Goal: Task Accomplishment & Management: Manage account settings

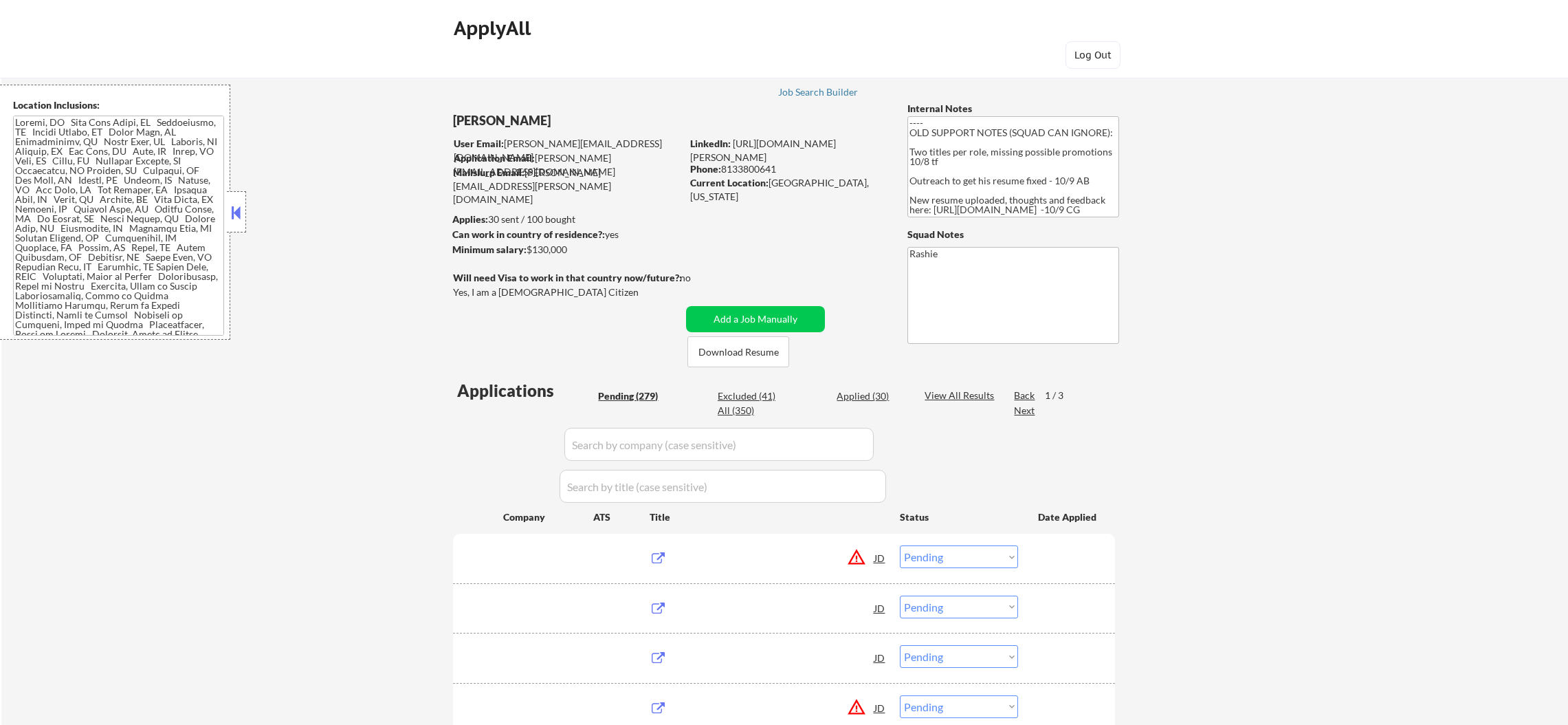
select select ""pending""
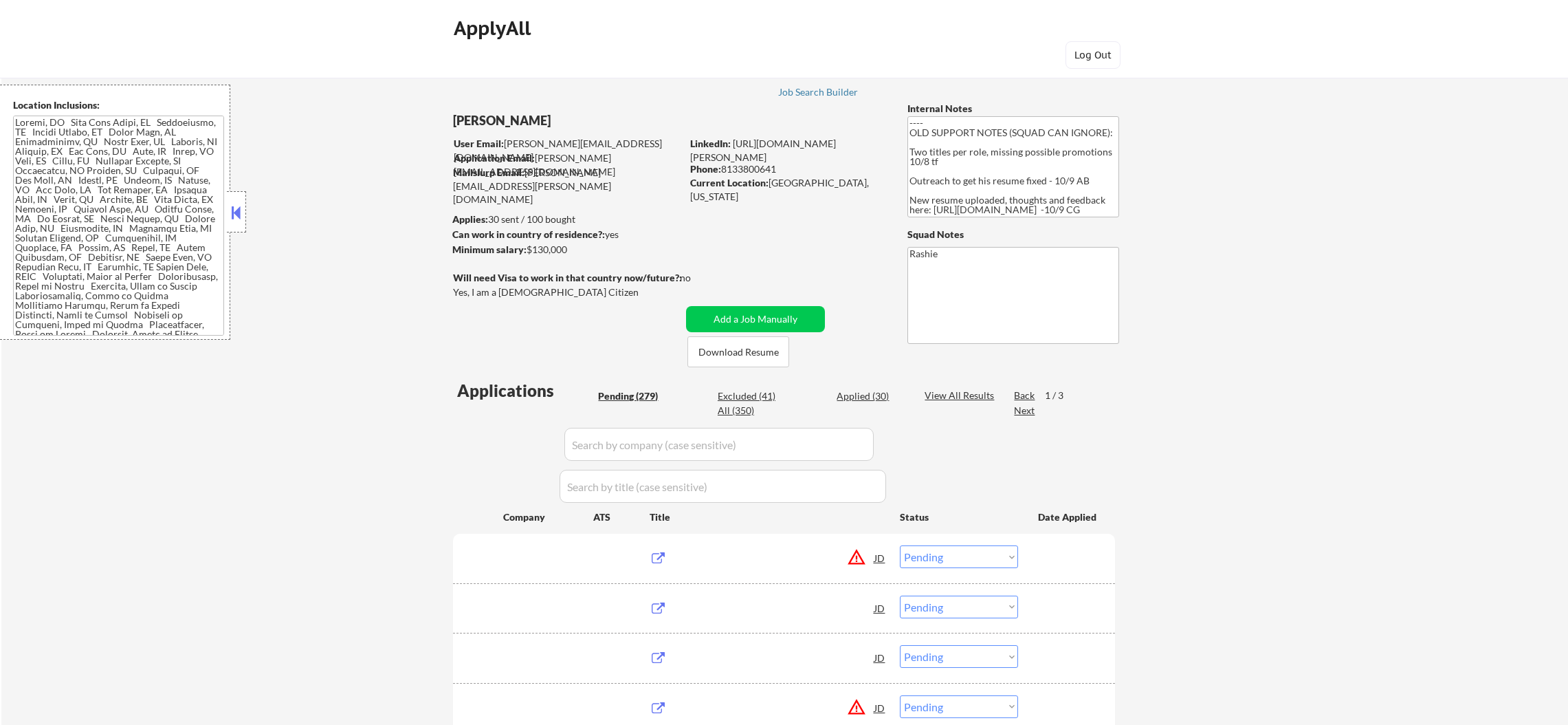
select select ""pending""
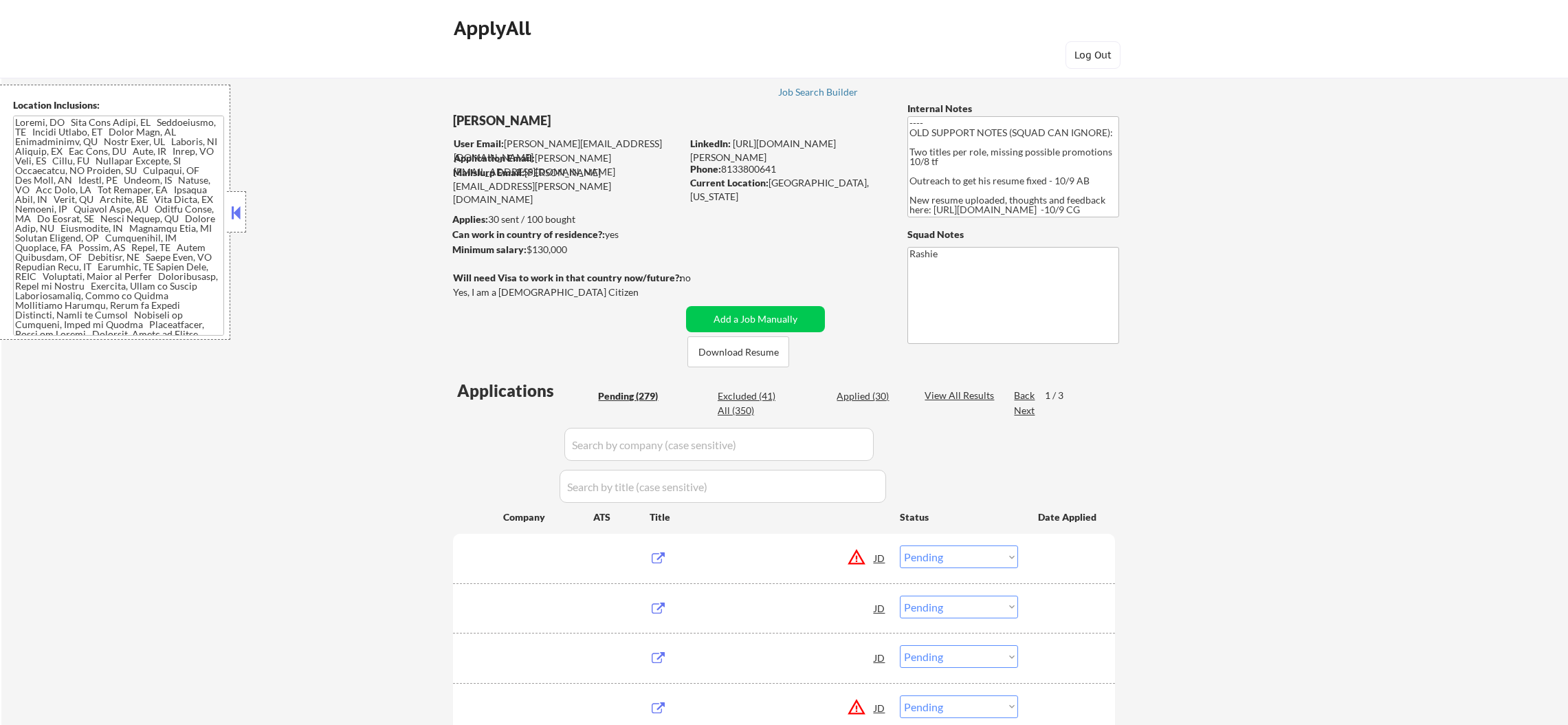
select select ""pending""
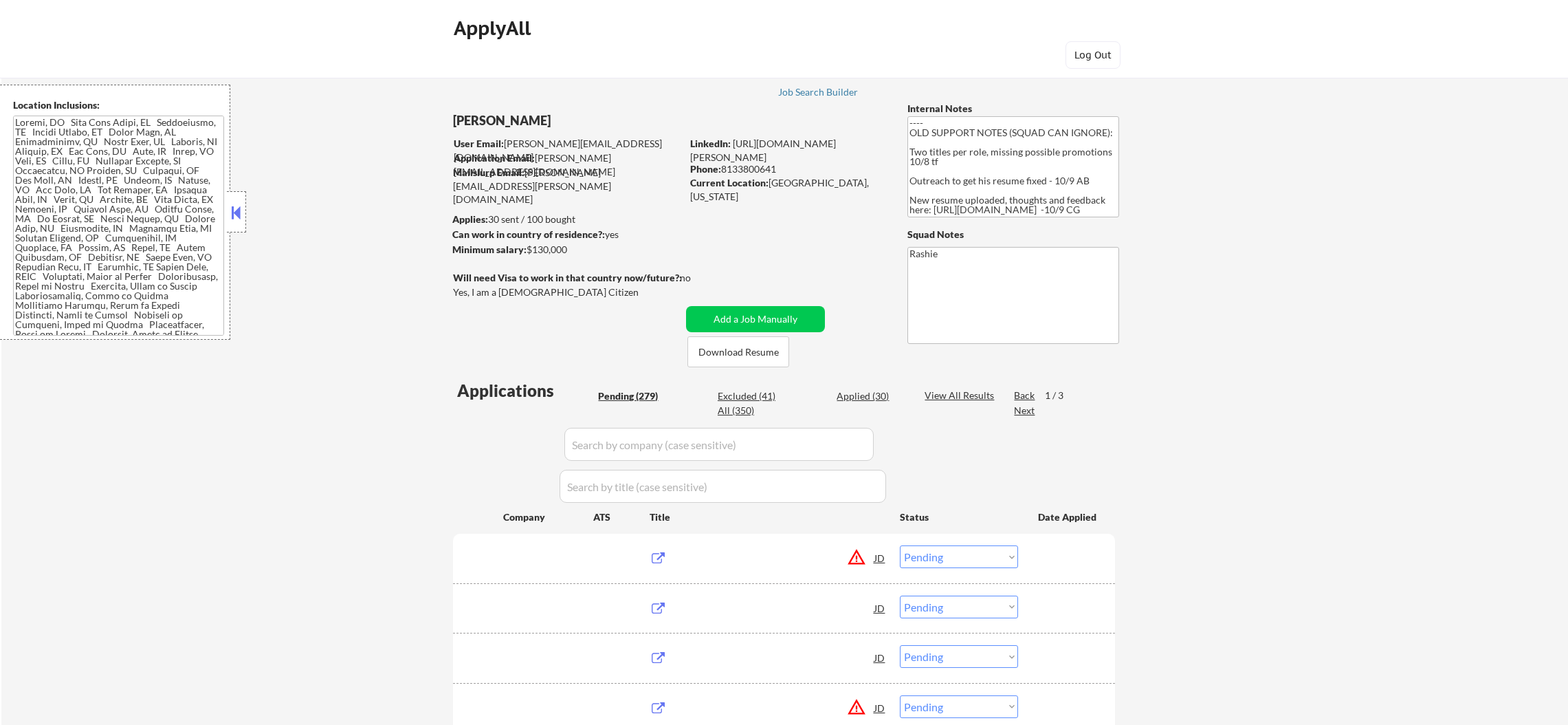
select select ""pending""
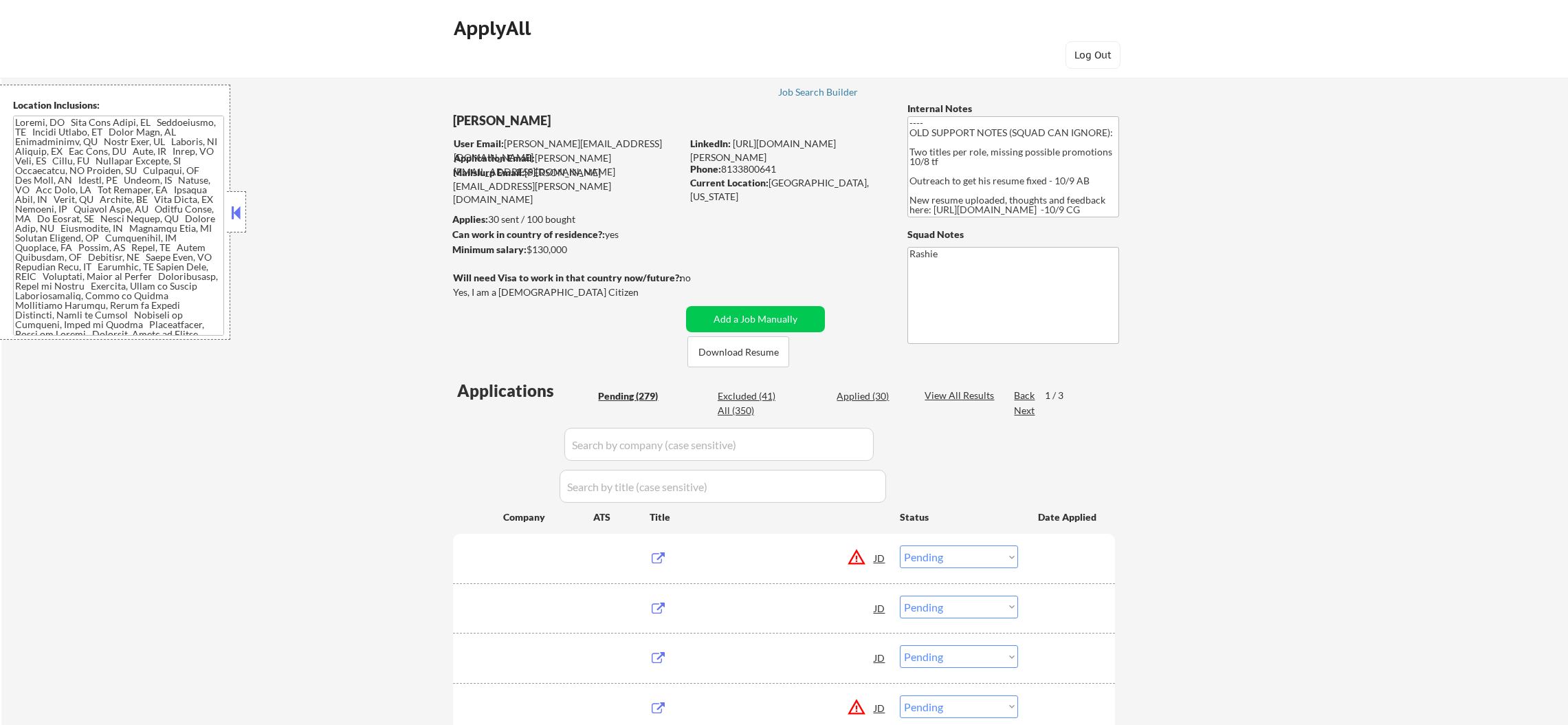
select select ""pending""
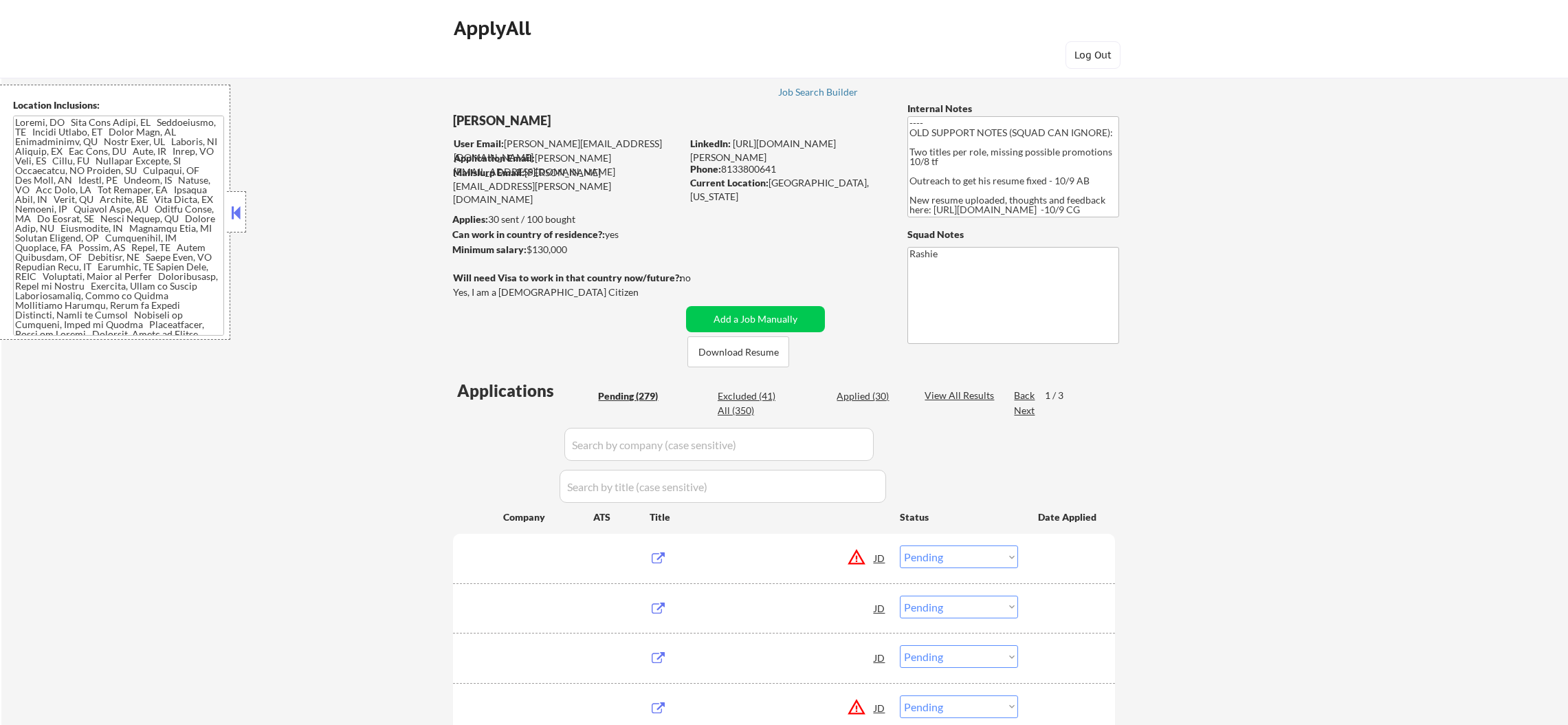
select select ""pending""
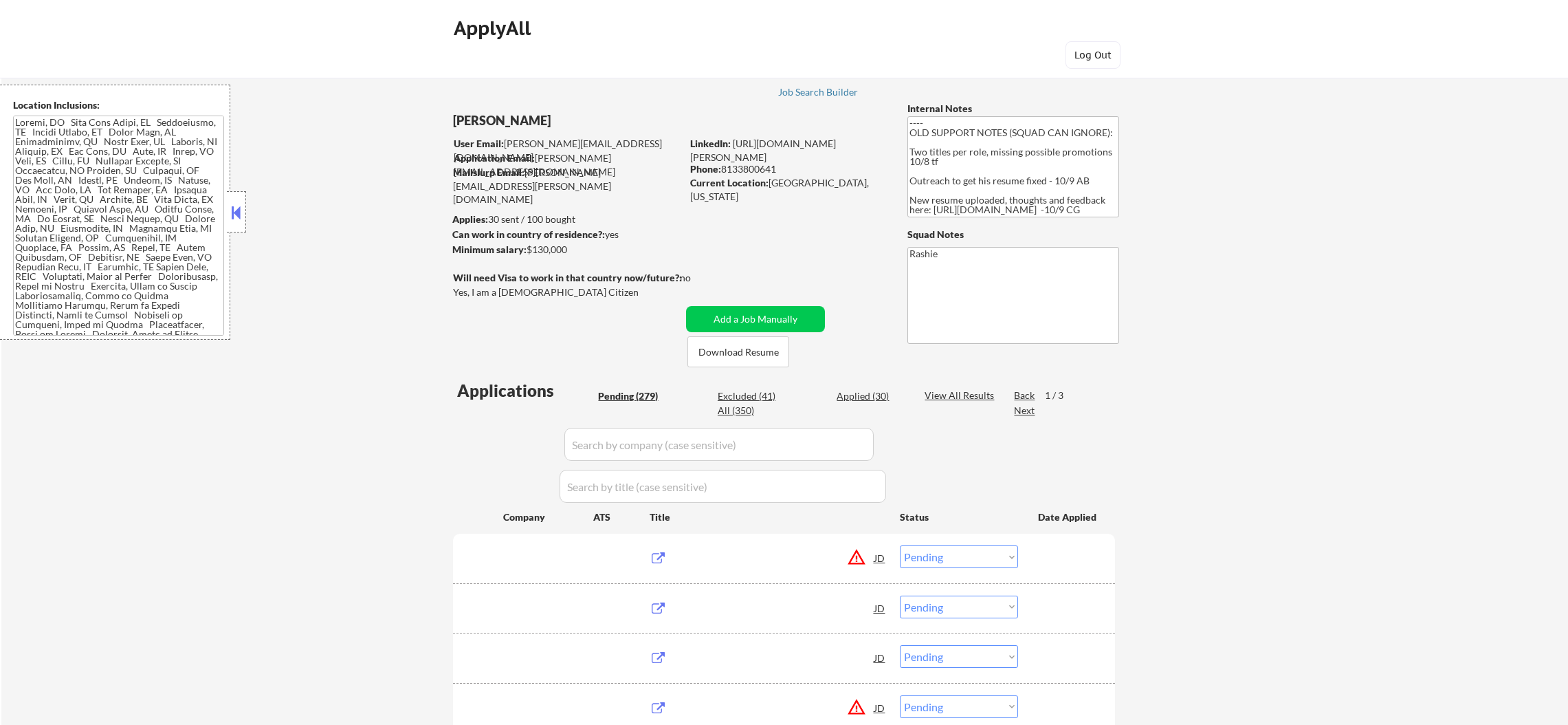
select select ""pending""
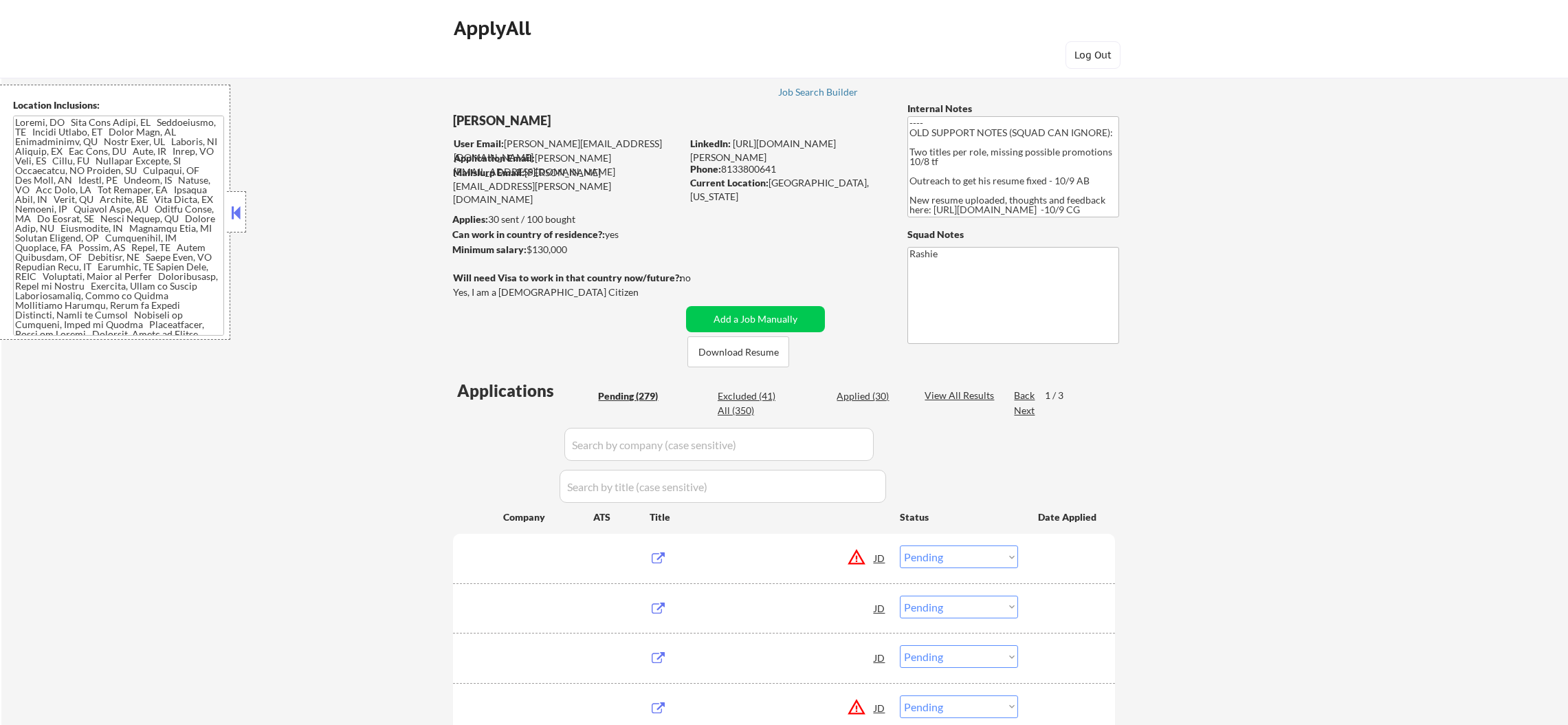
select select ""pending""
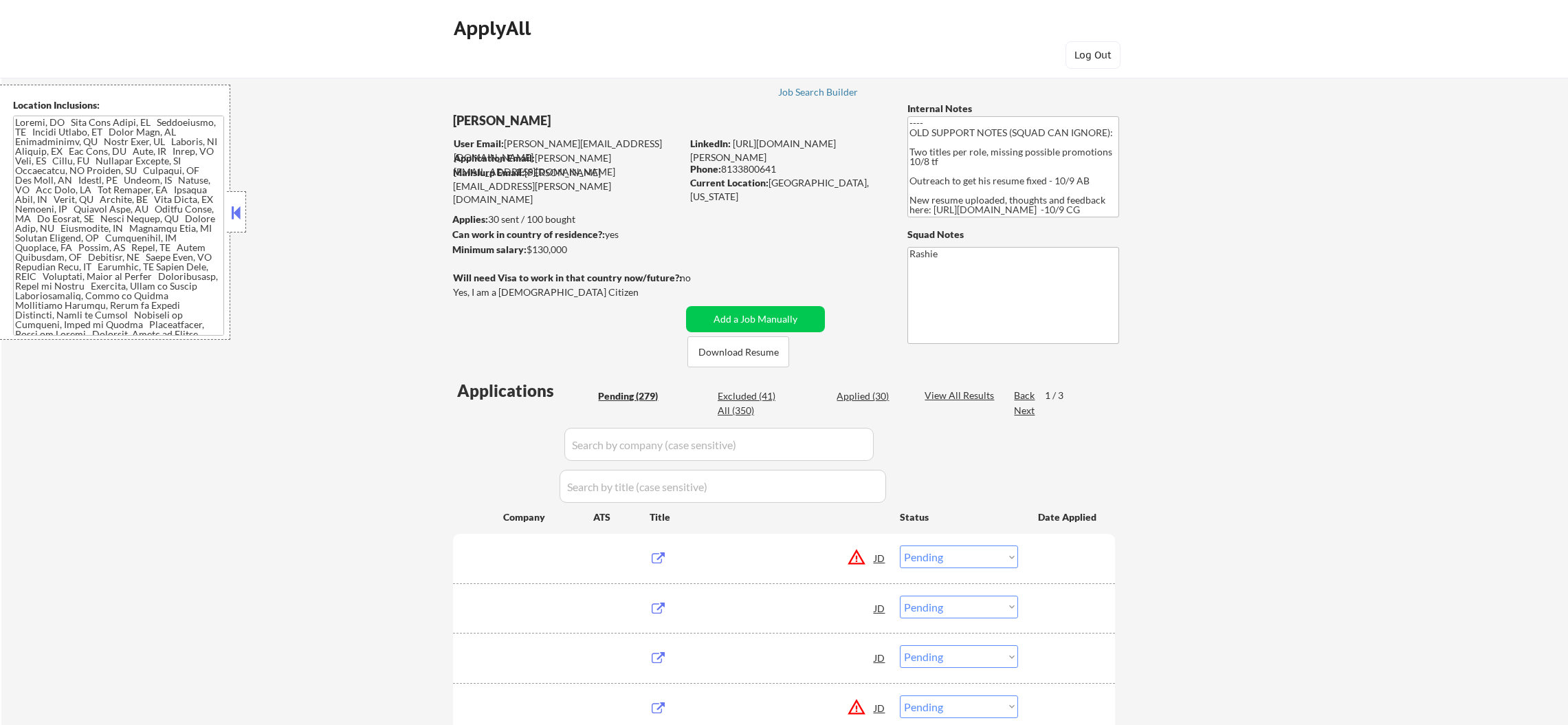
select select ""pending""
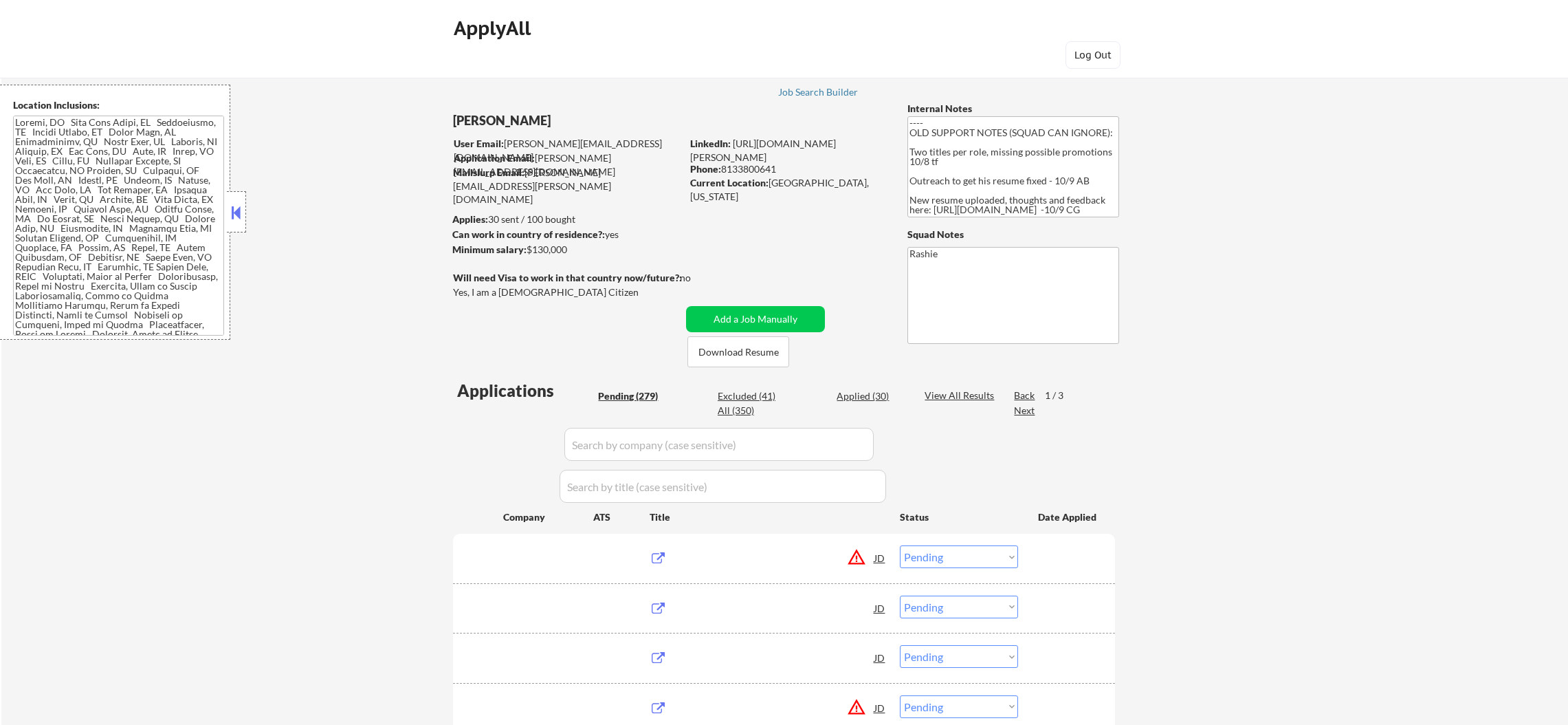
select select ""pending""
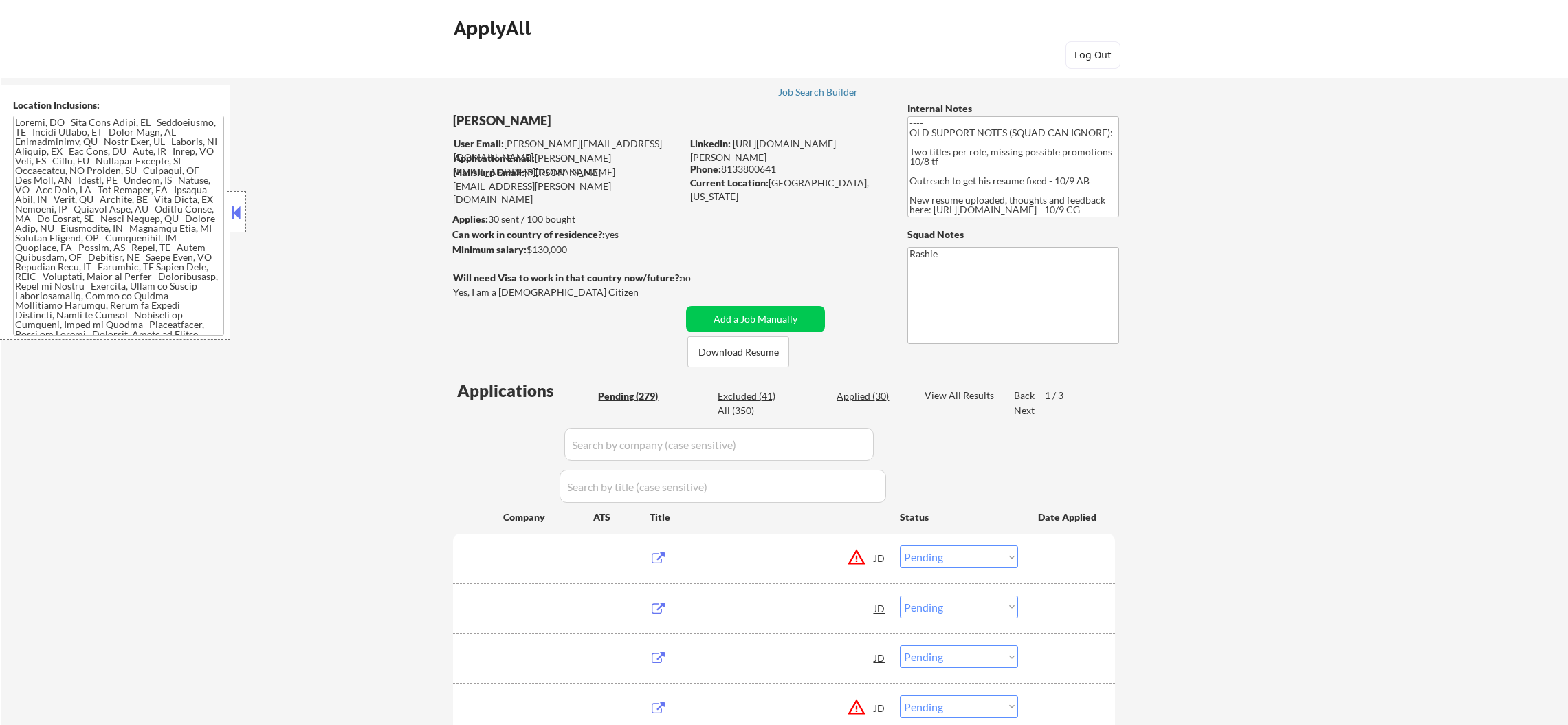
select select ""pending""
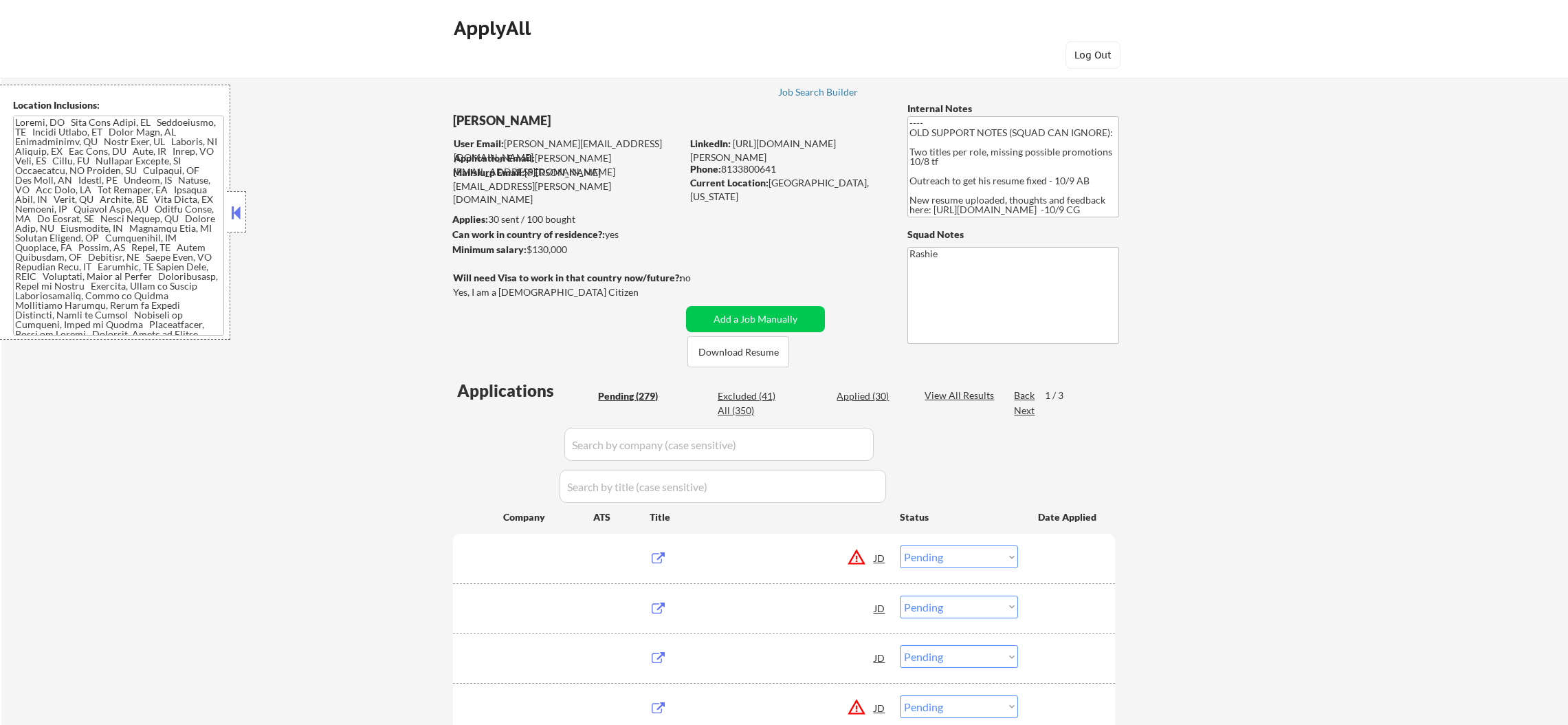
select select ""pending""
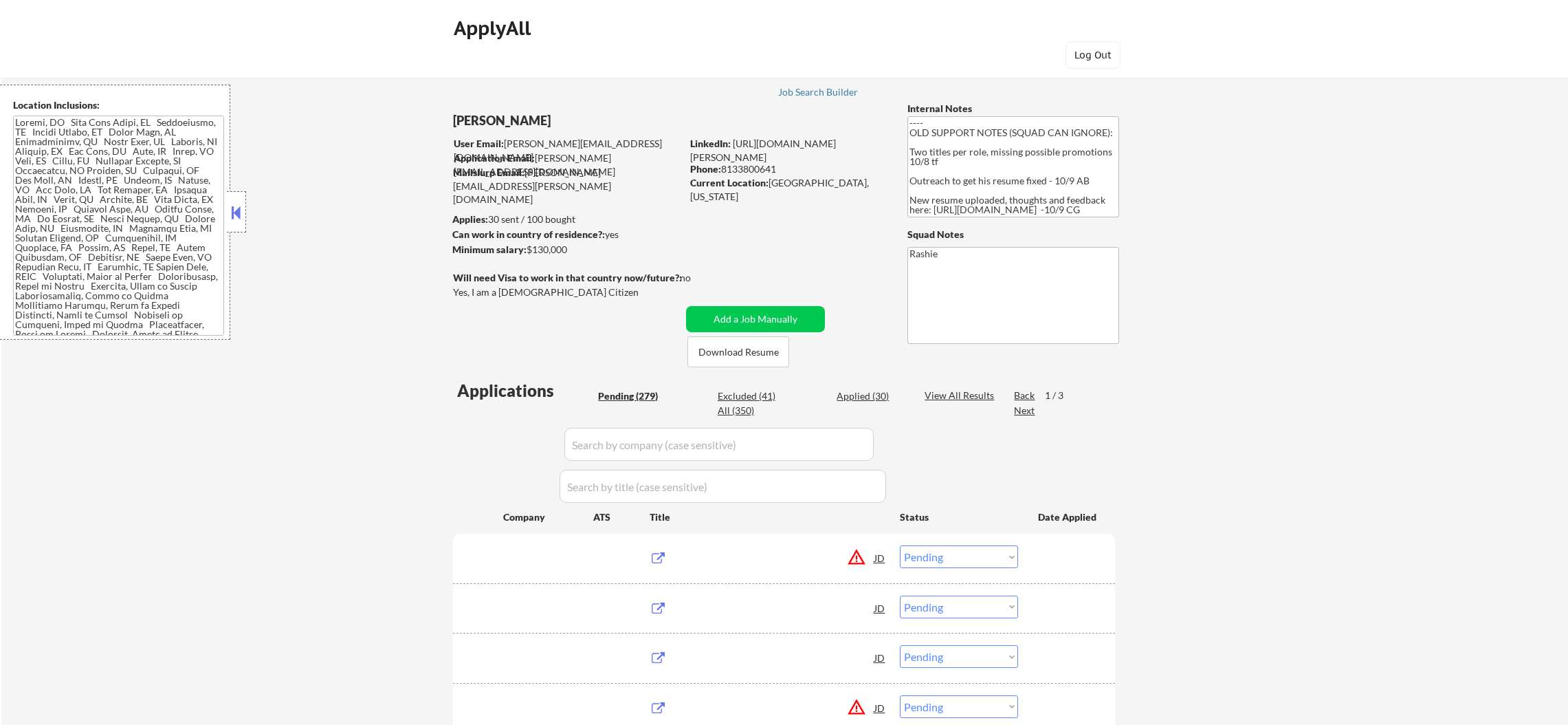
select select ""pending""
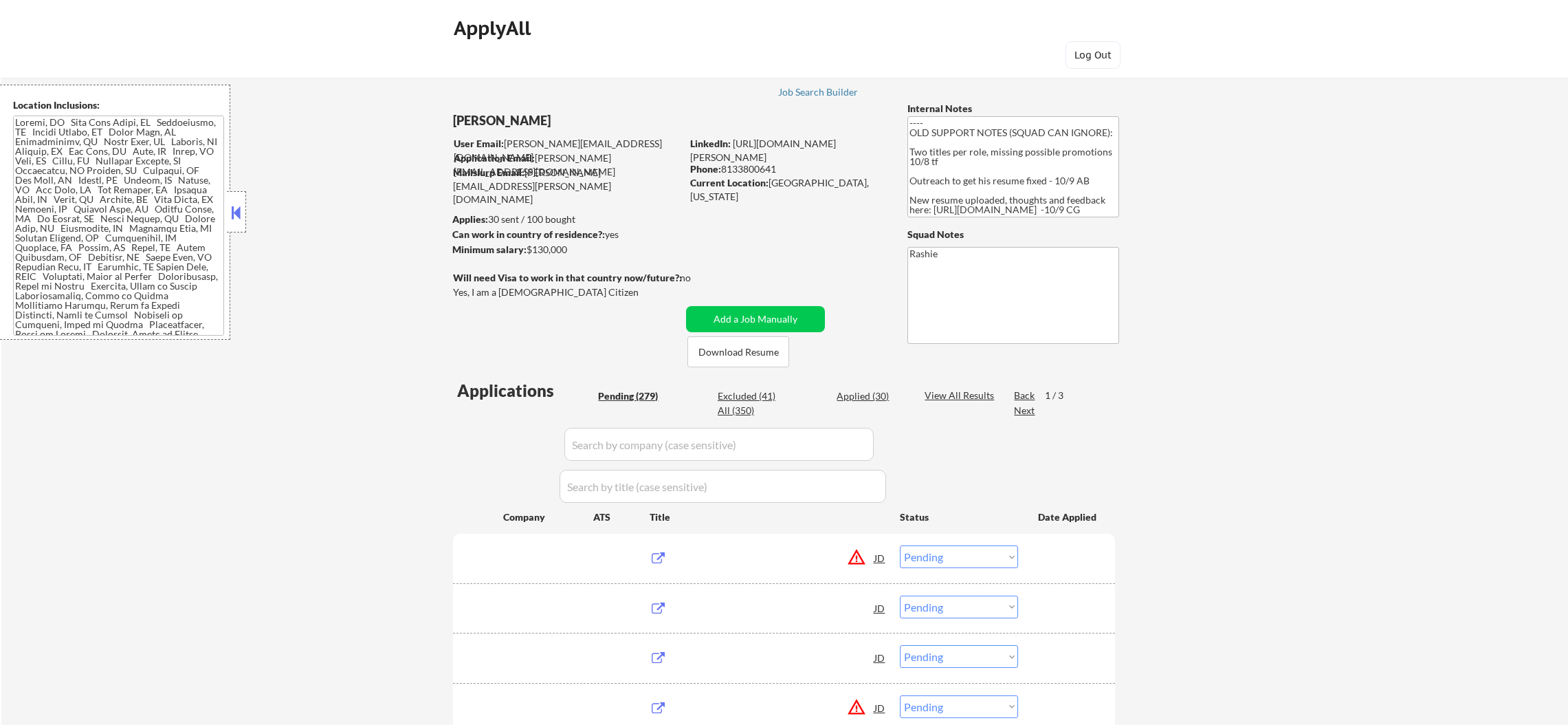
select select ""pending""
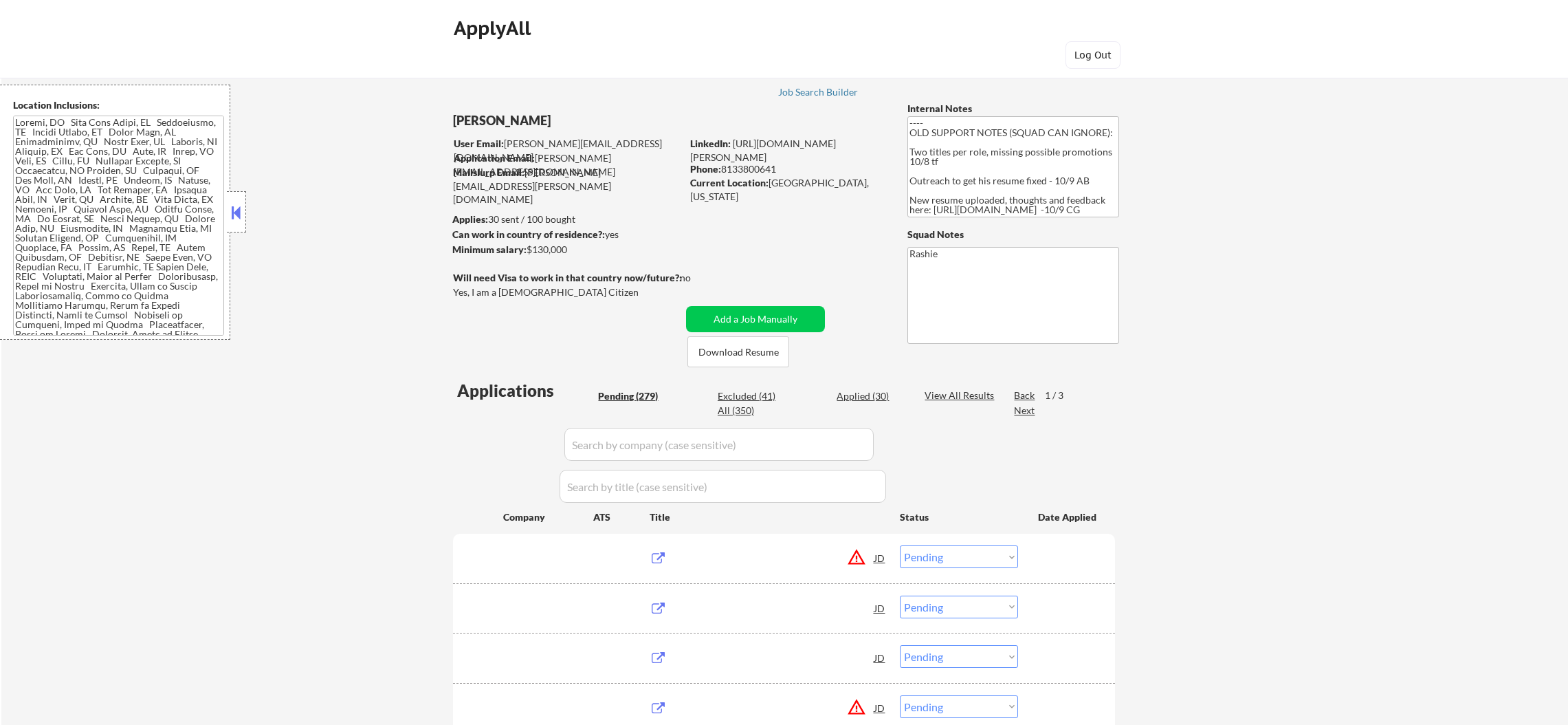
select select ""pending""
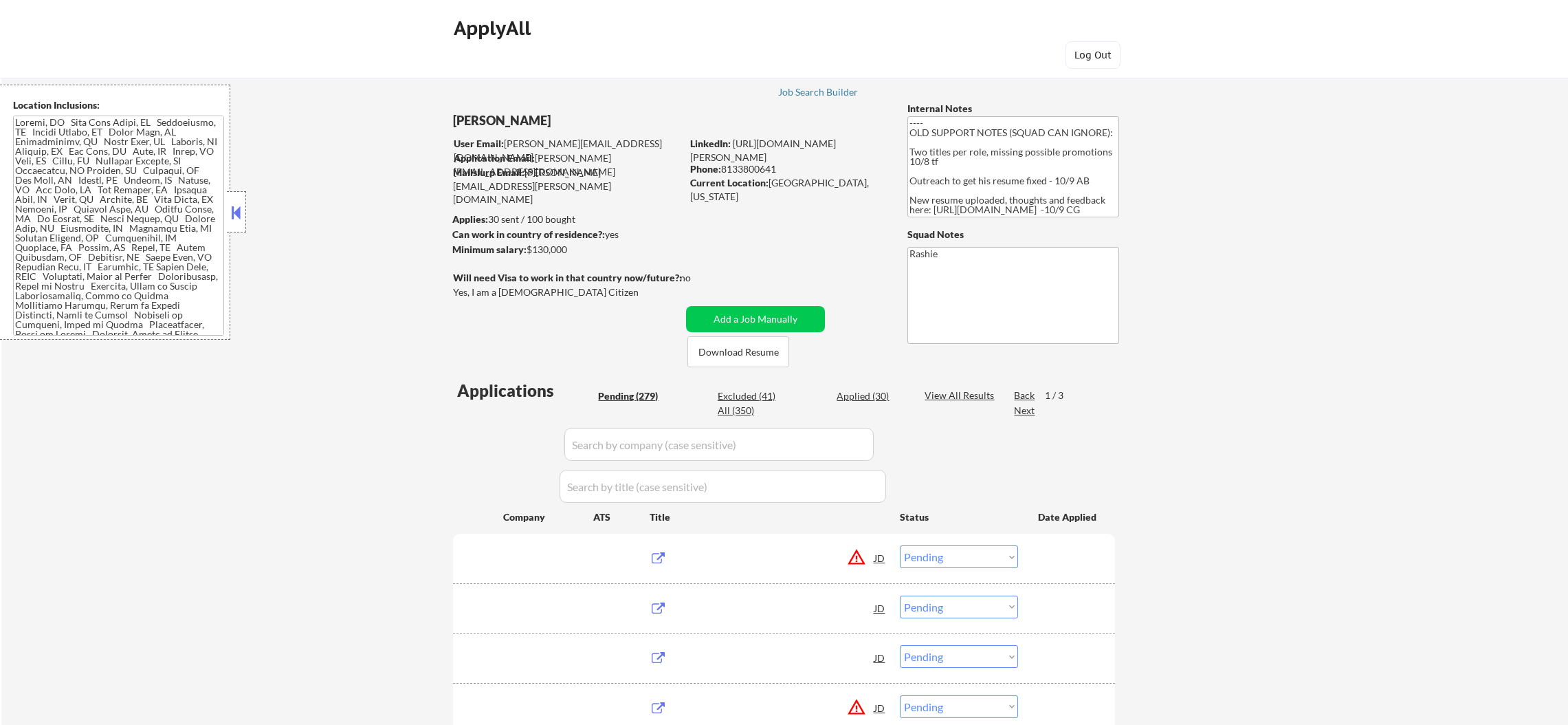
select select ""pending""
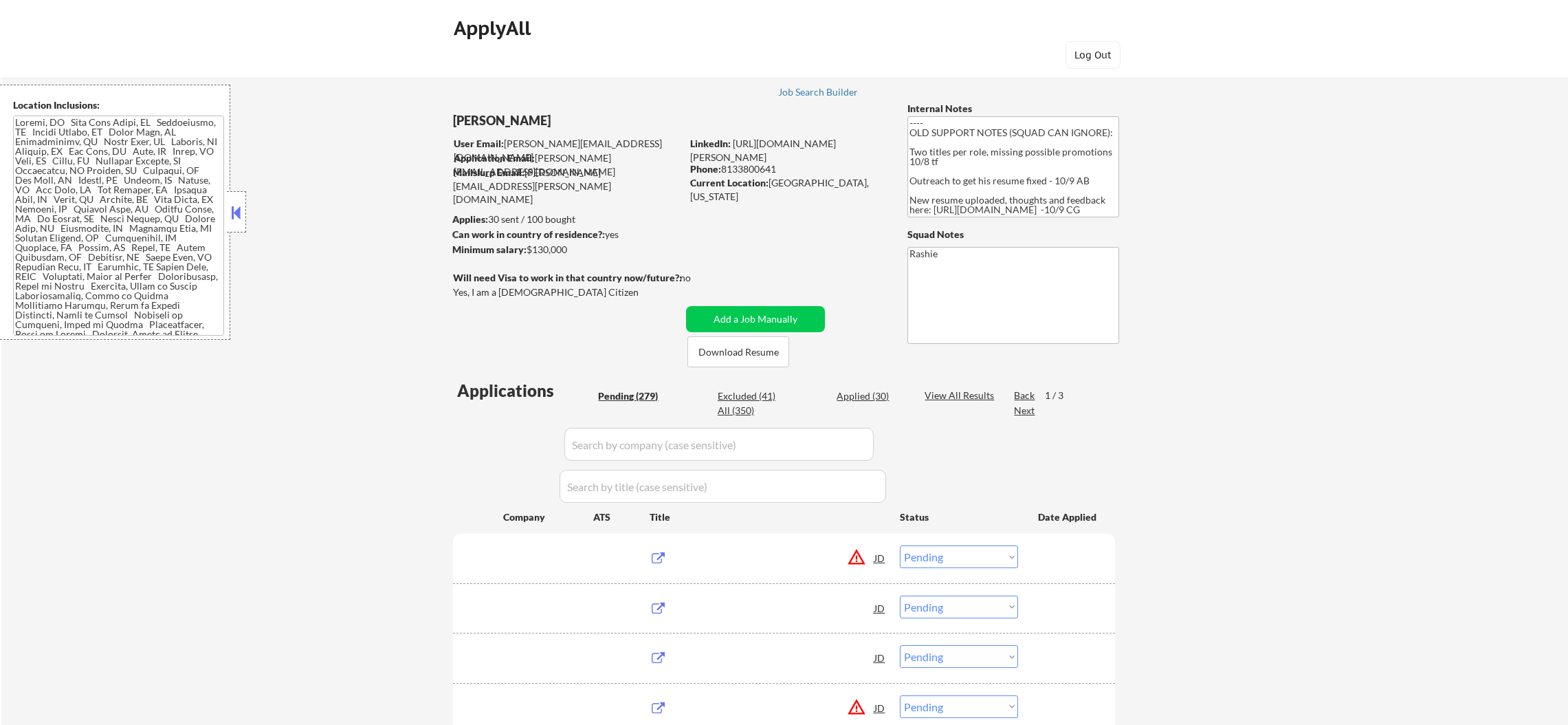
select select ""pending""
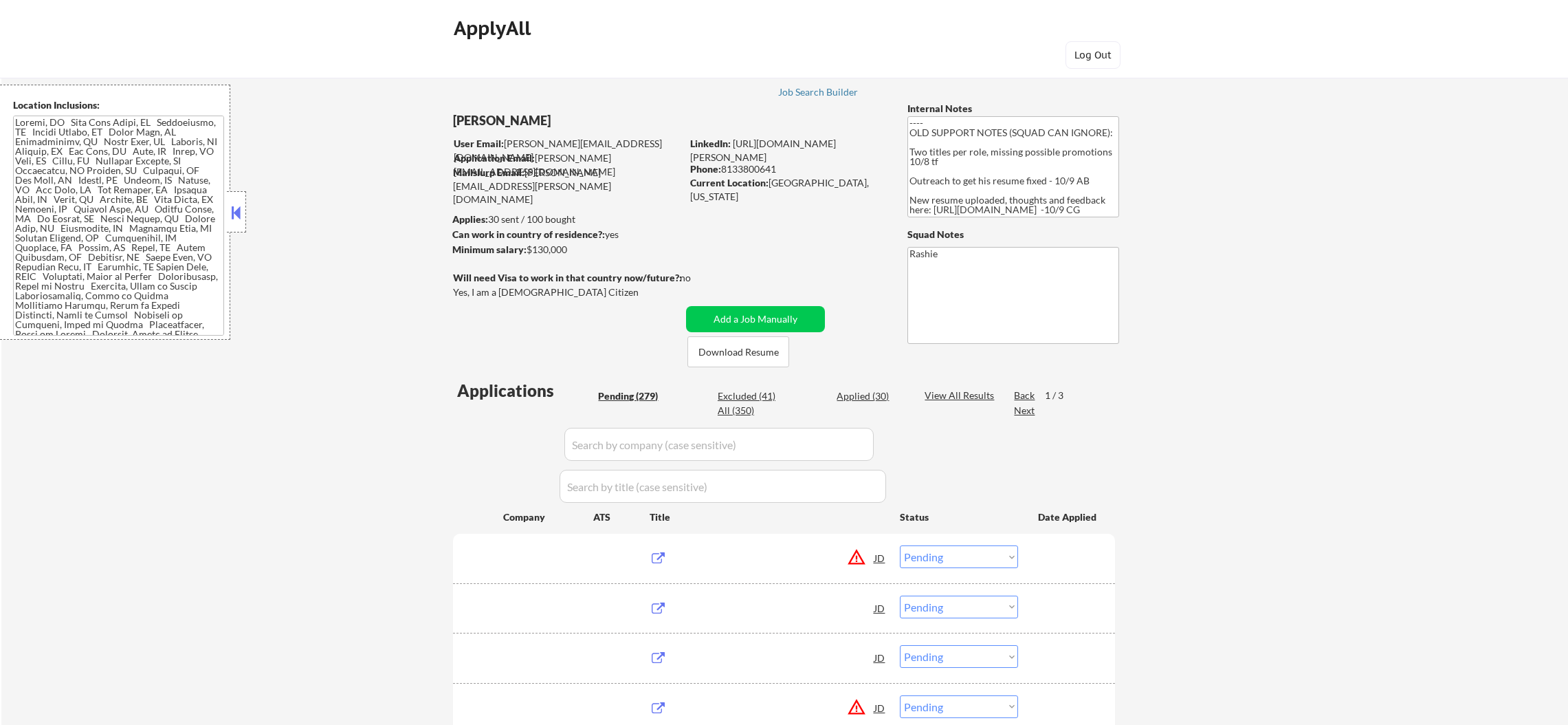
select select ""pending""
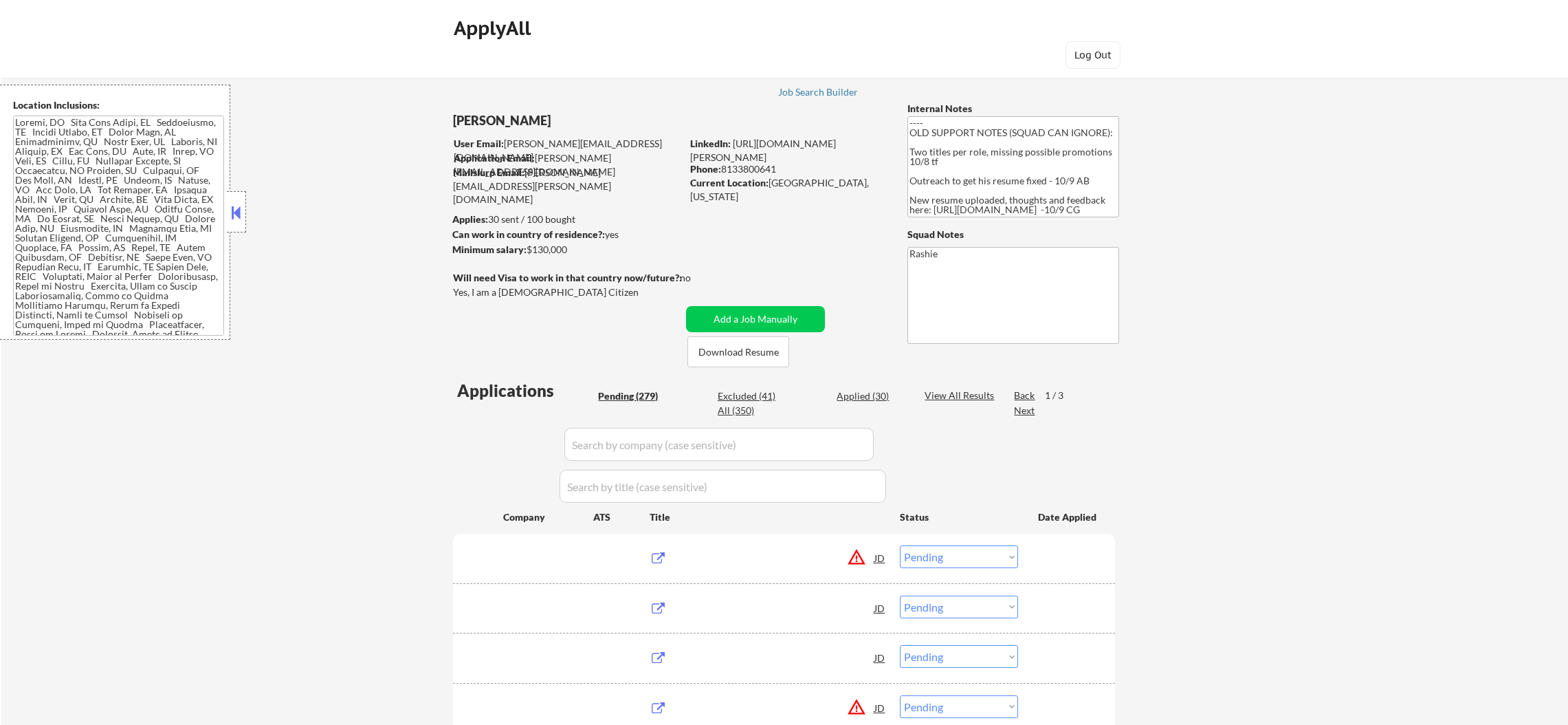
select select ""pending""
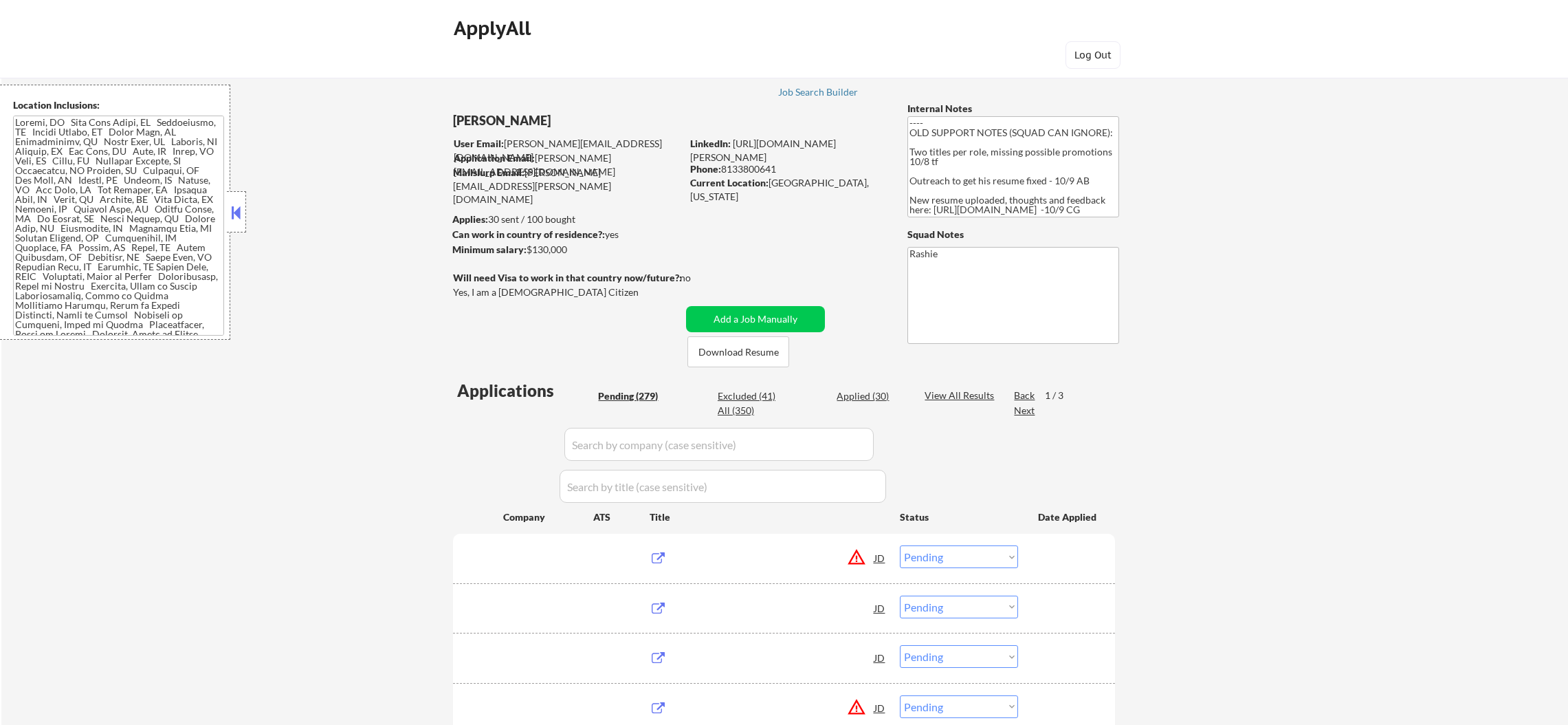
select select ""pending""
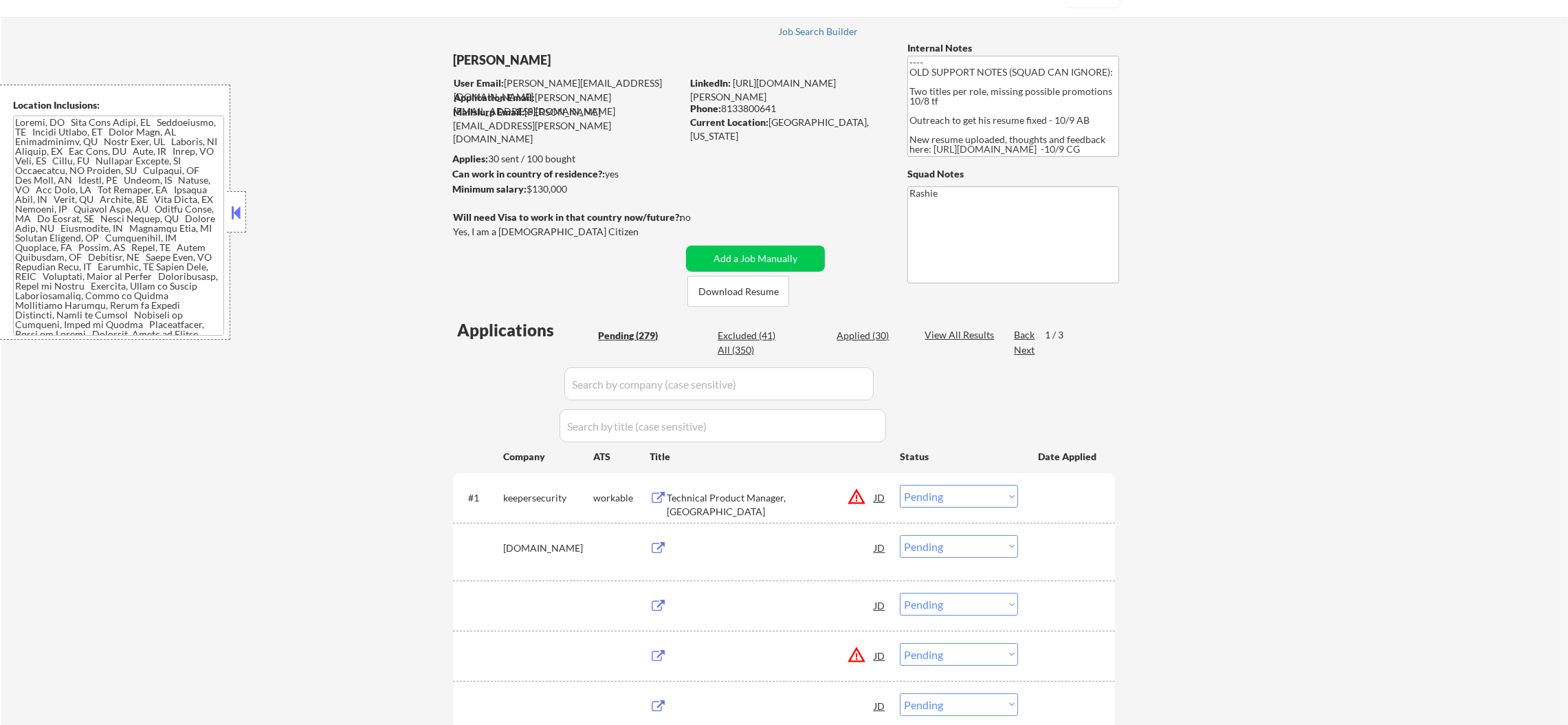
scroll to position [34, 0]
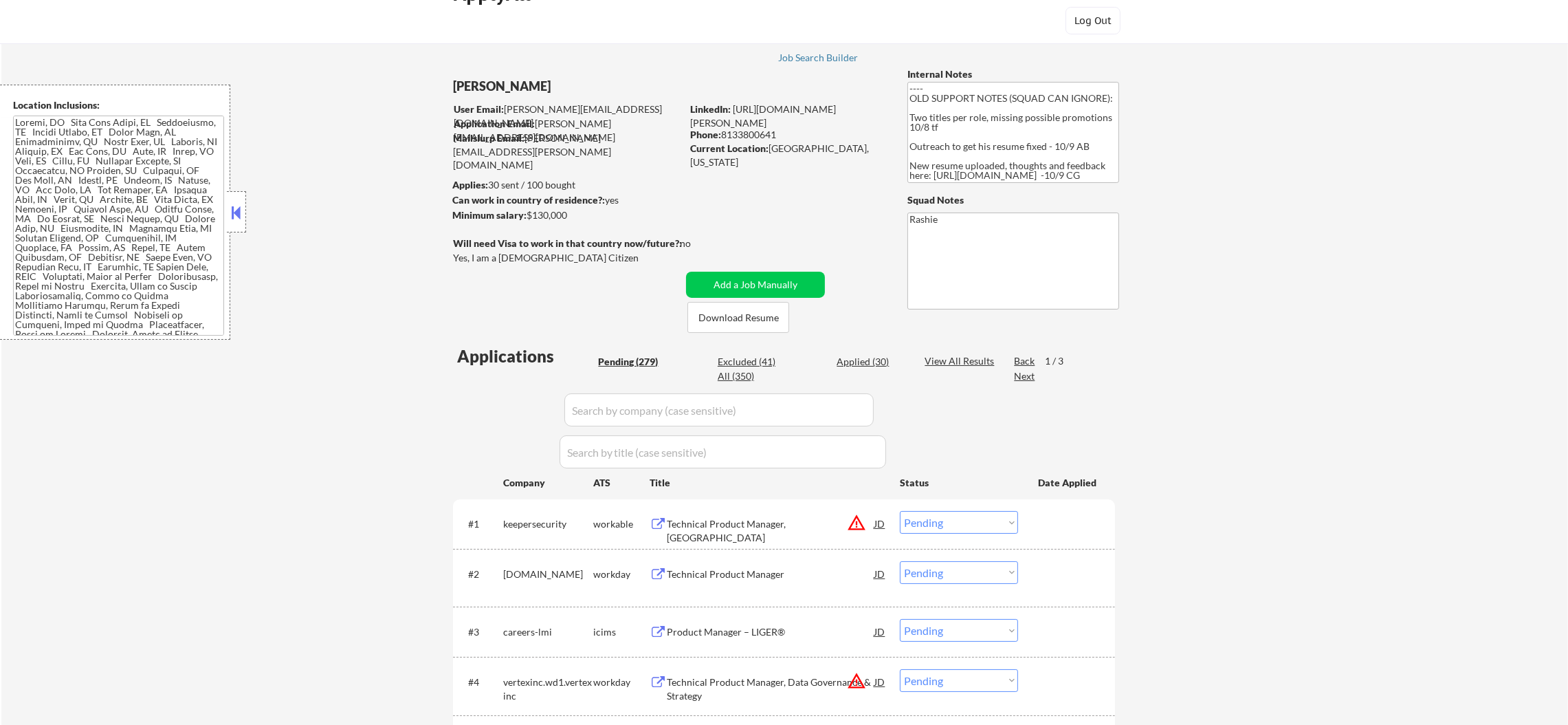
click at [191, 238] on textarea at bounding box center [118, 225] width 211 height 220
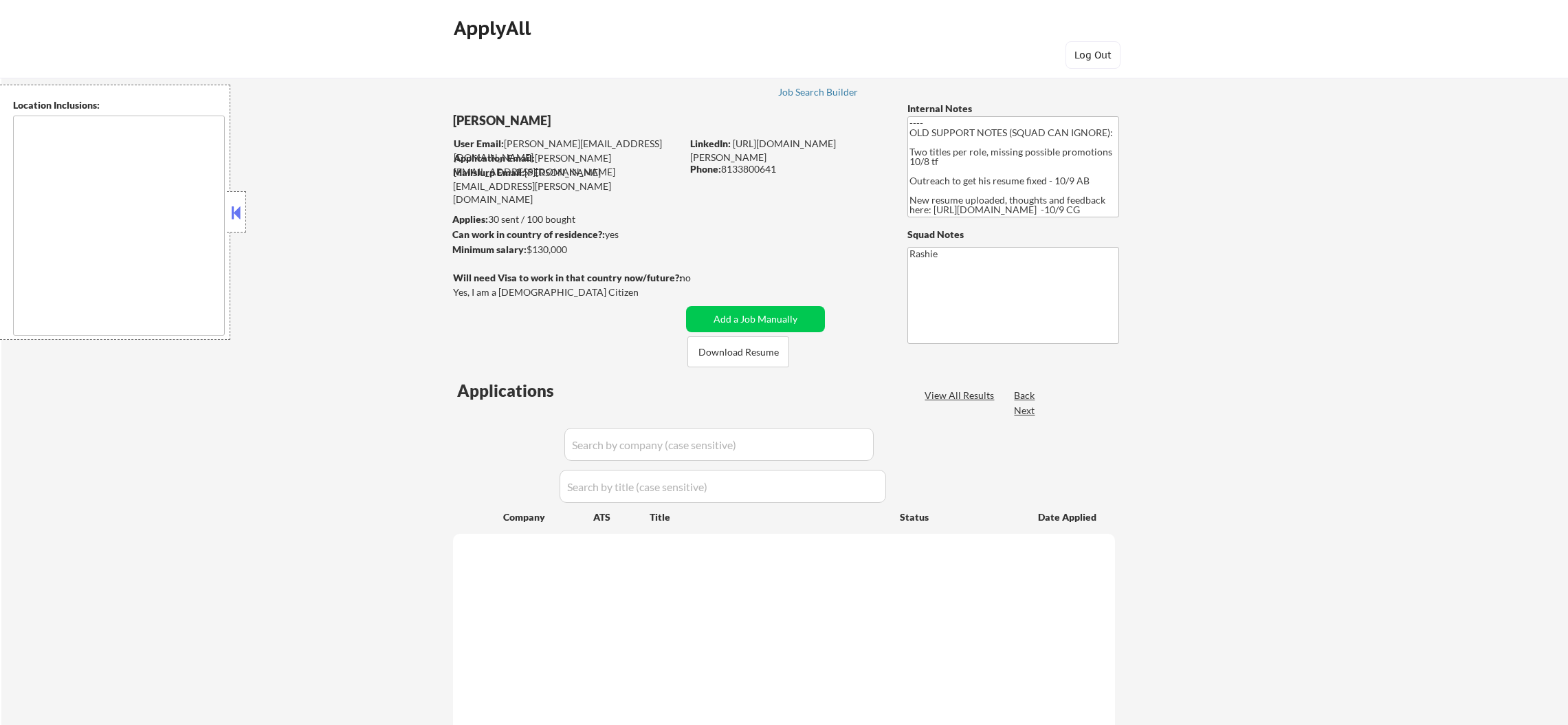
type textarea "Loremi, DO Sita Cons Adipi, EL Seddoeiusmo, TE Incidi Utlabo, ET Dolor Magn, AL…"
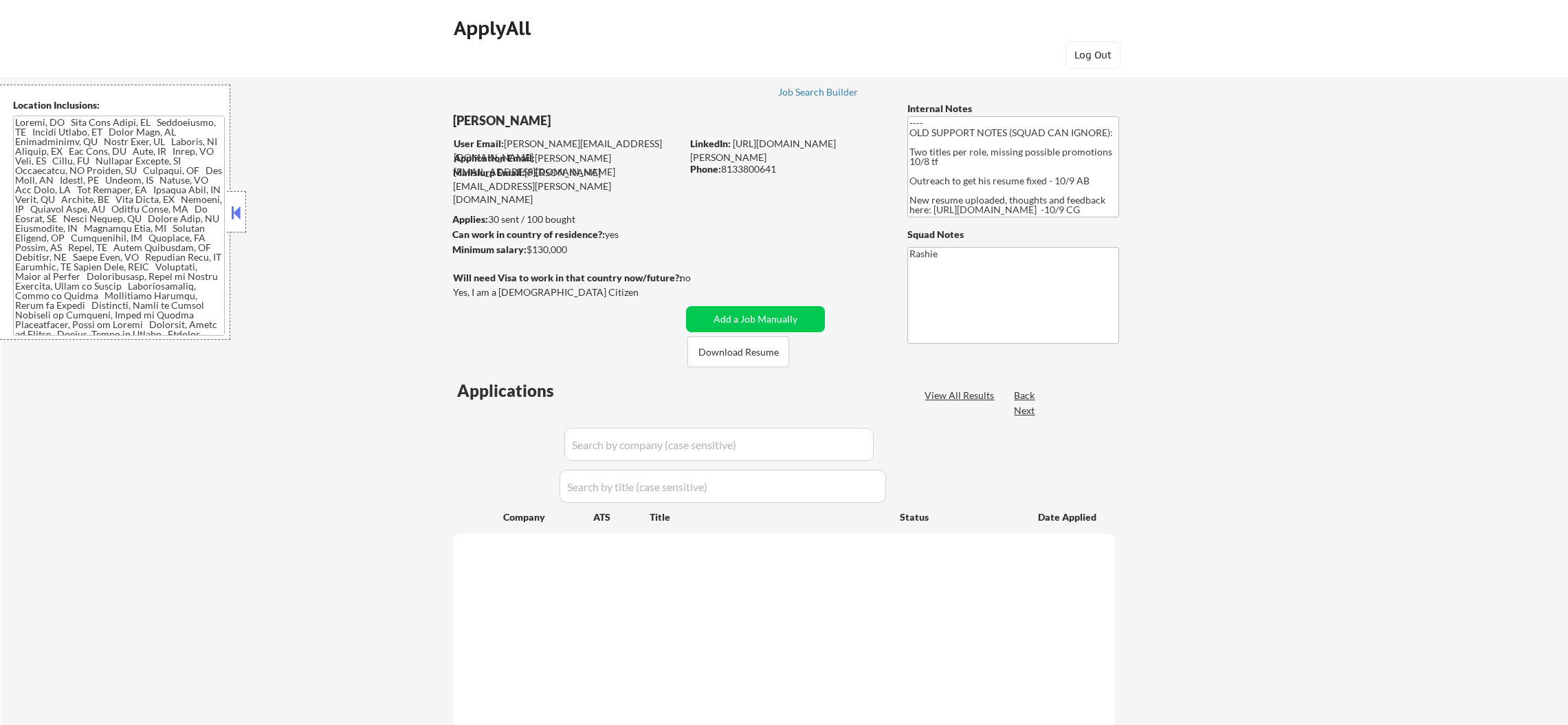
select select ""pending""
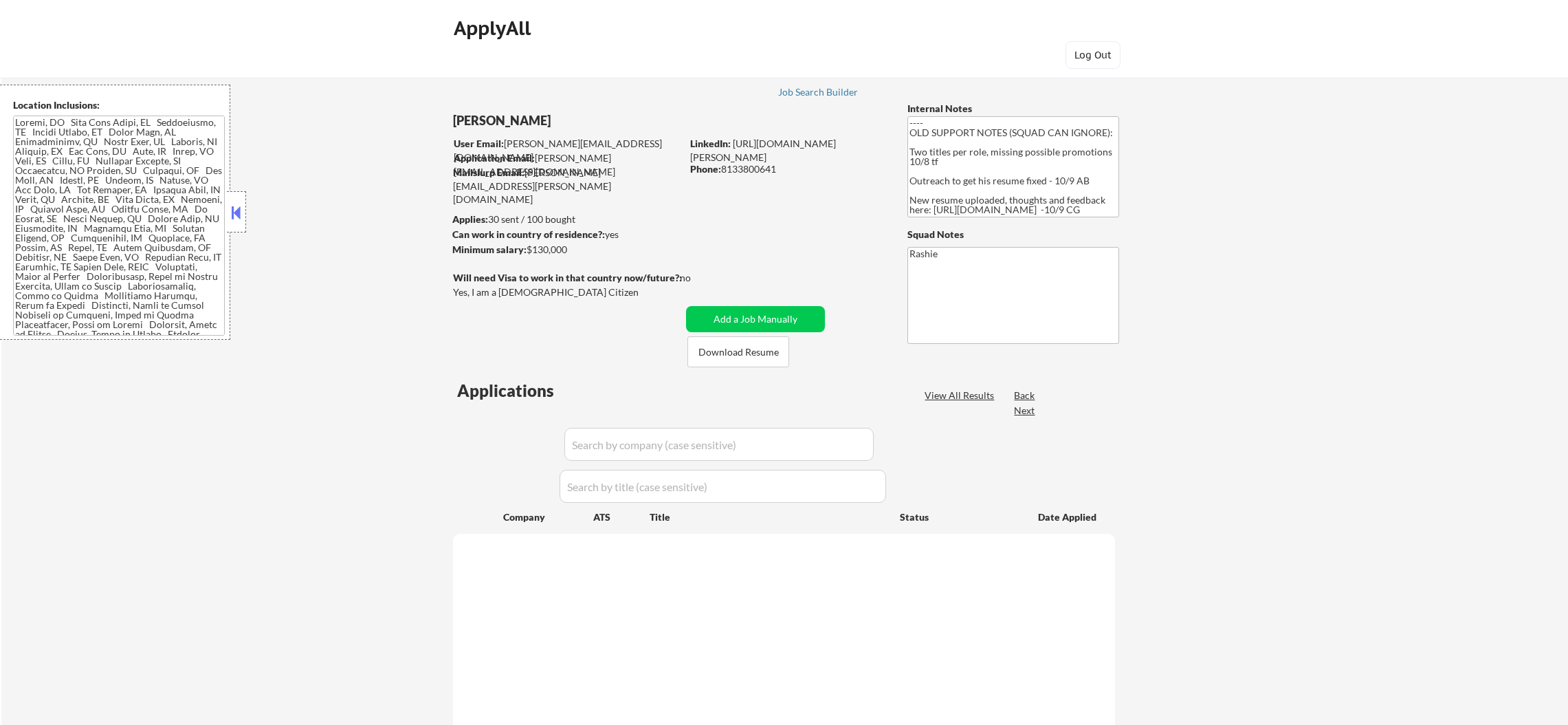
select select ""pending""
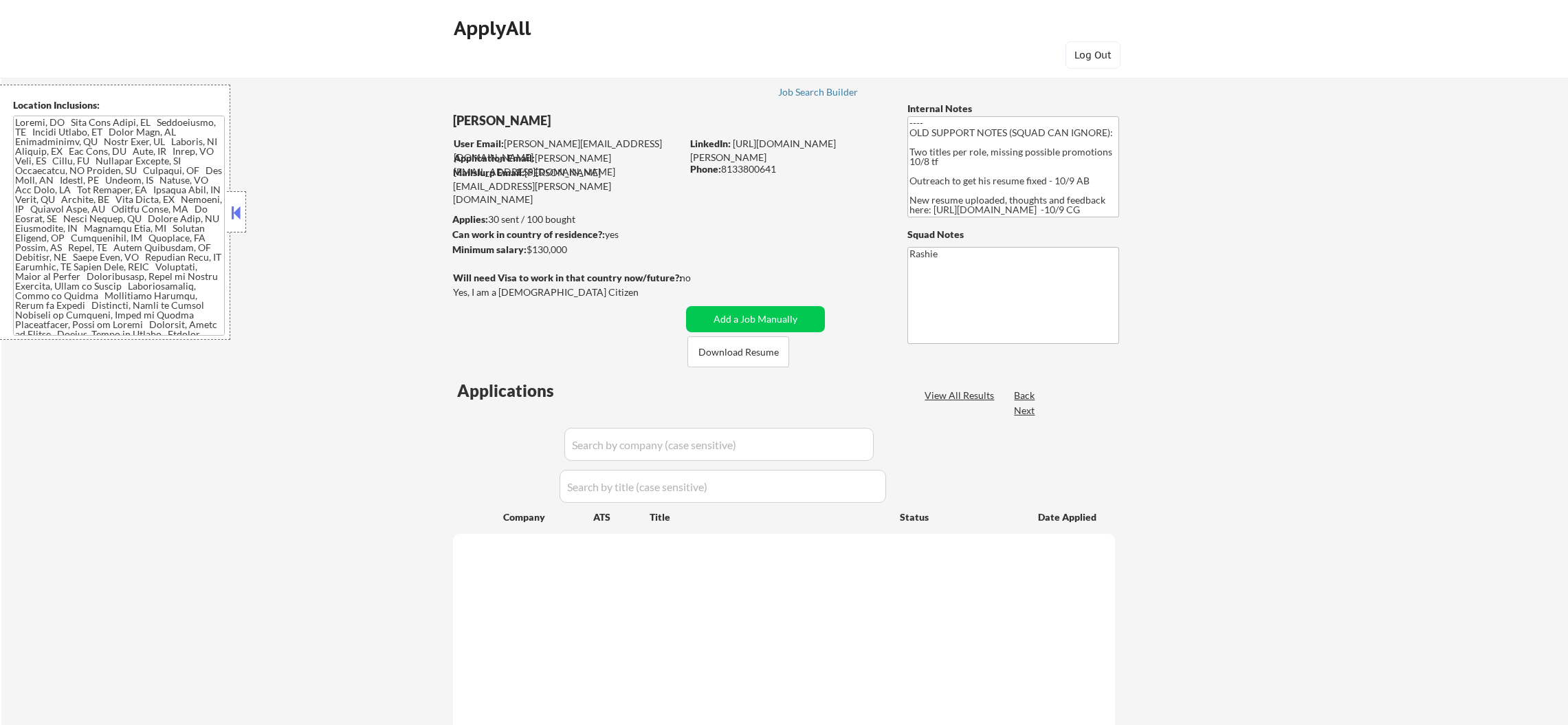
select select ""pending""
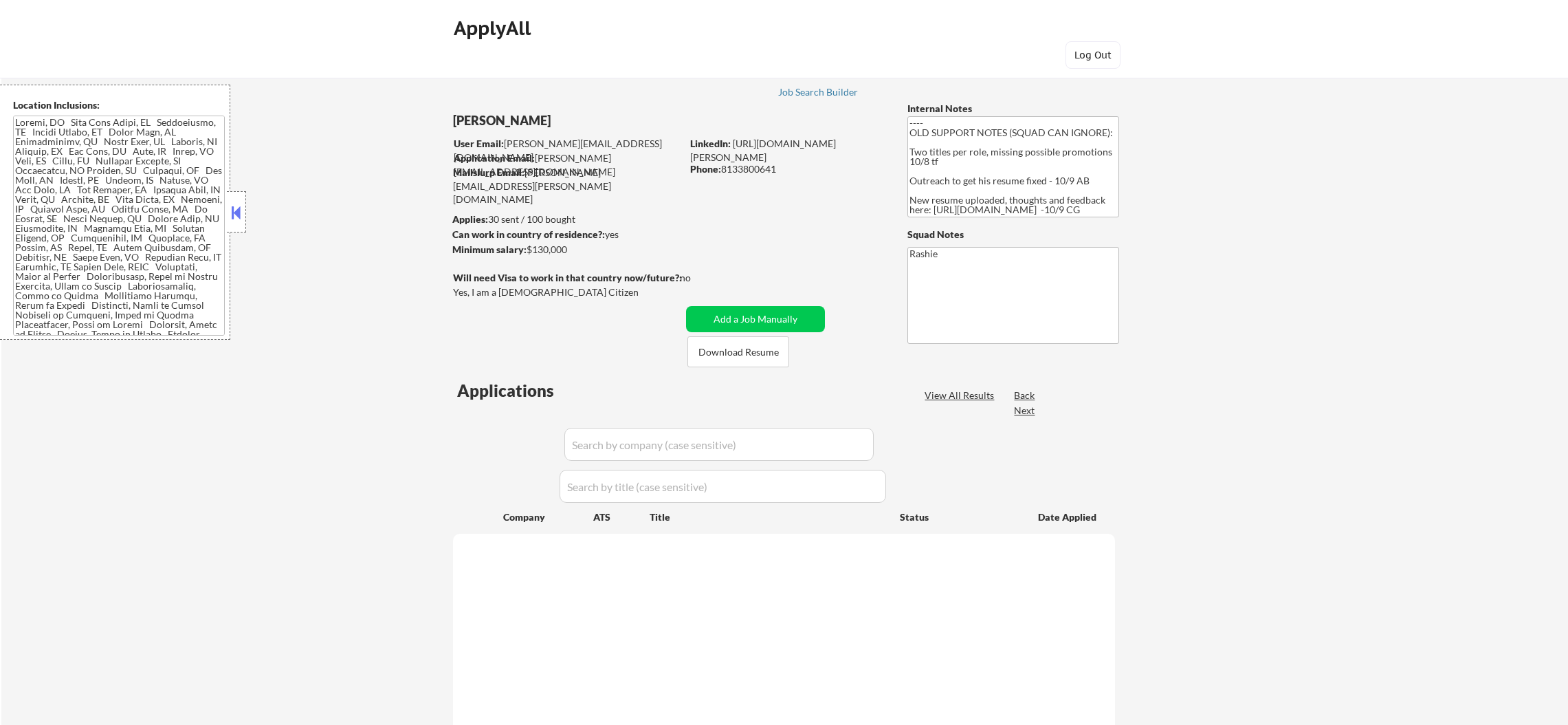
select select ""pending""
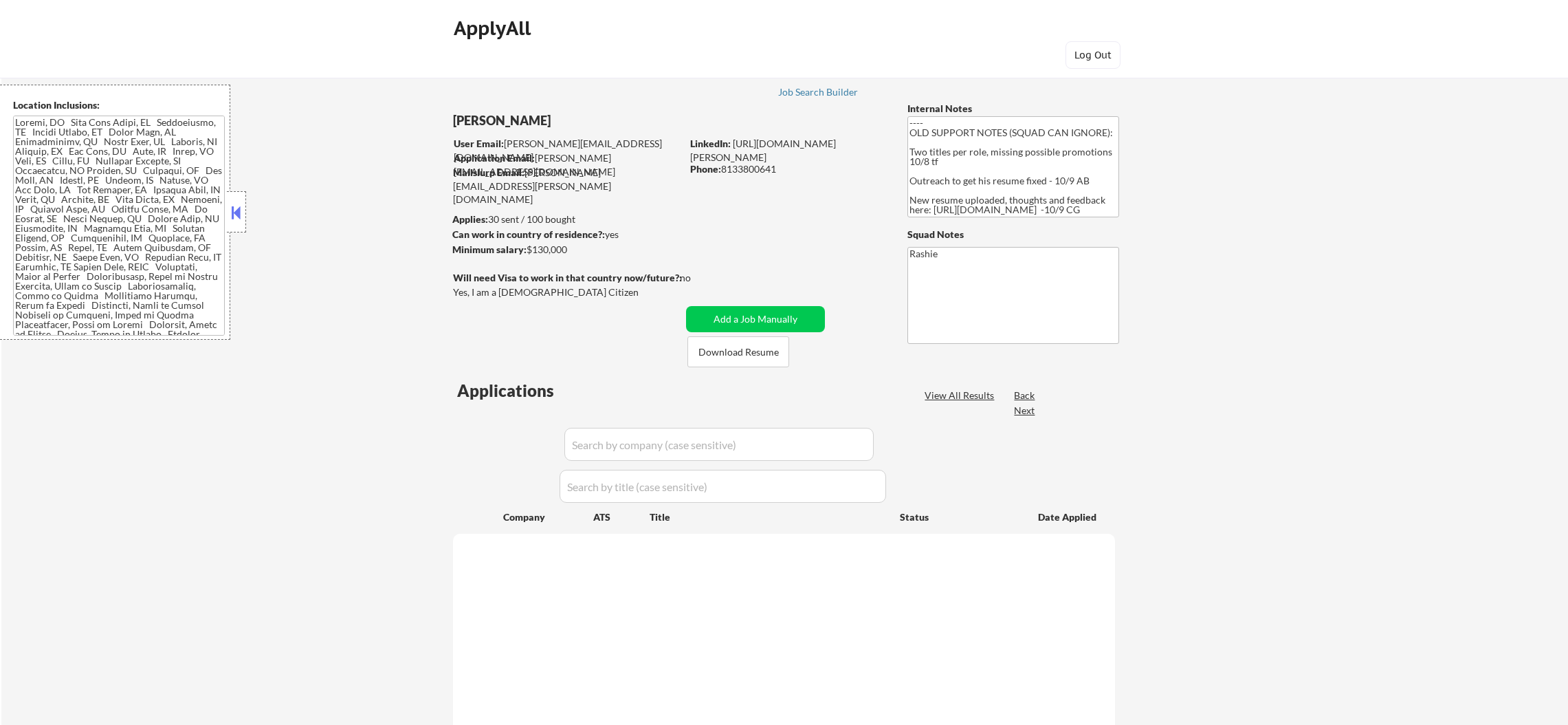
select select ""pending""
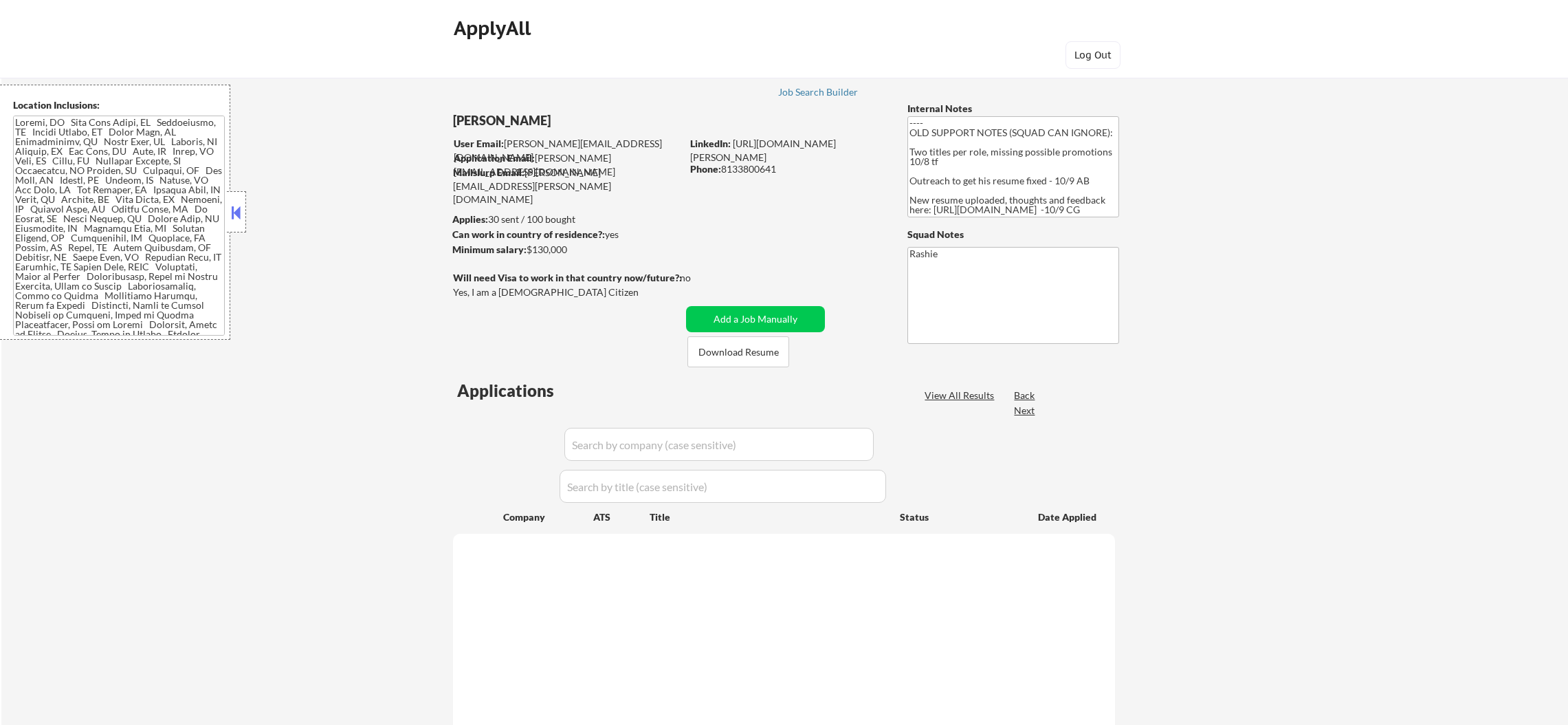
select select ""pending""
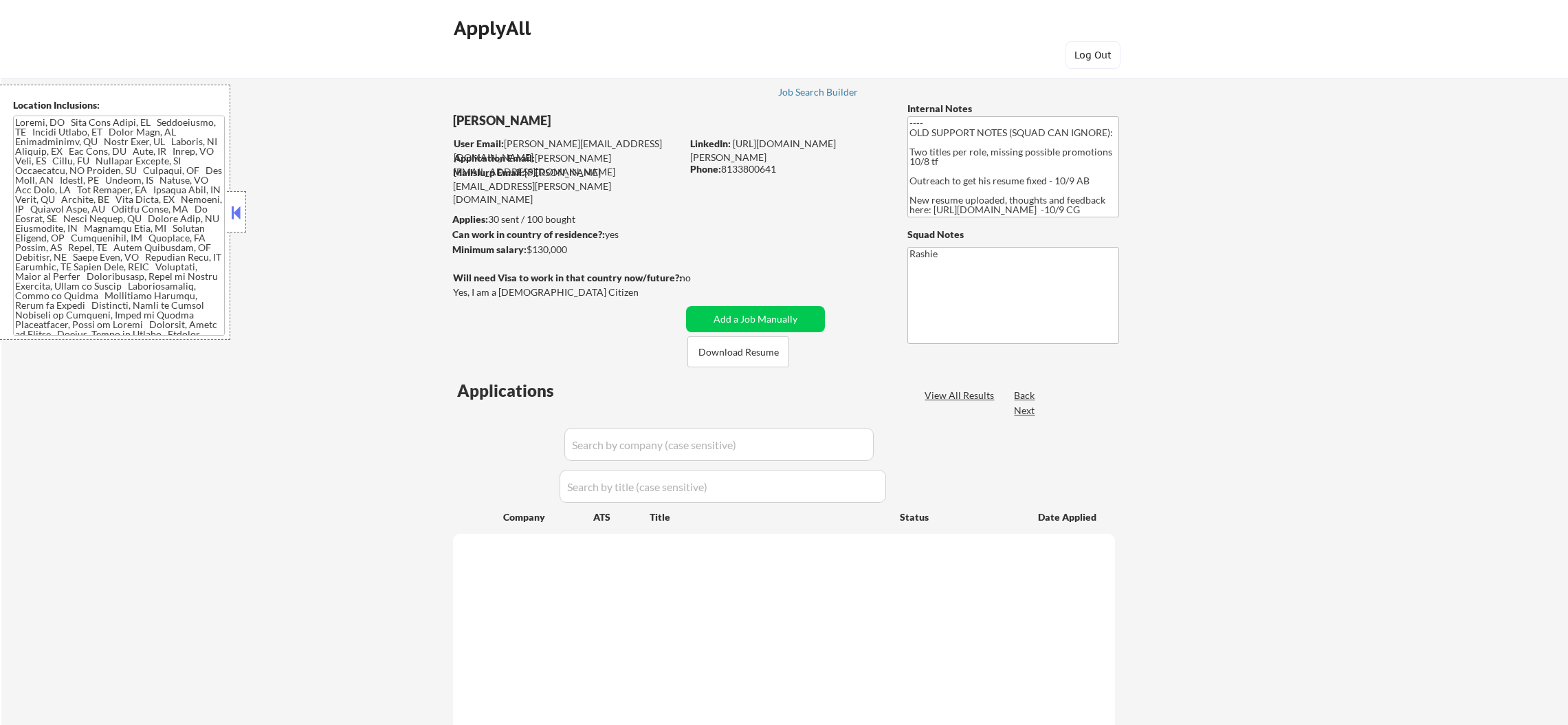
select select ""pending""
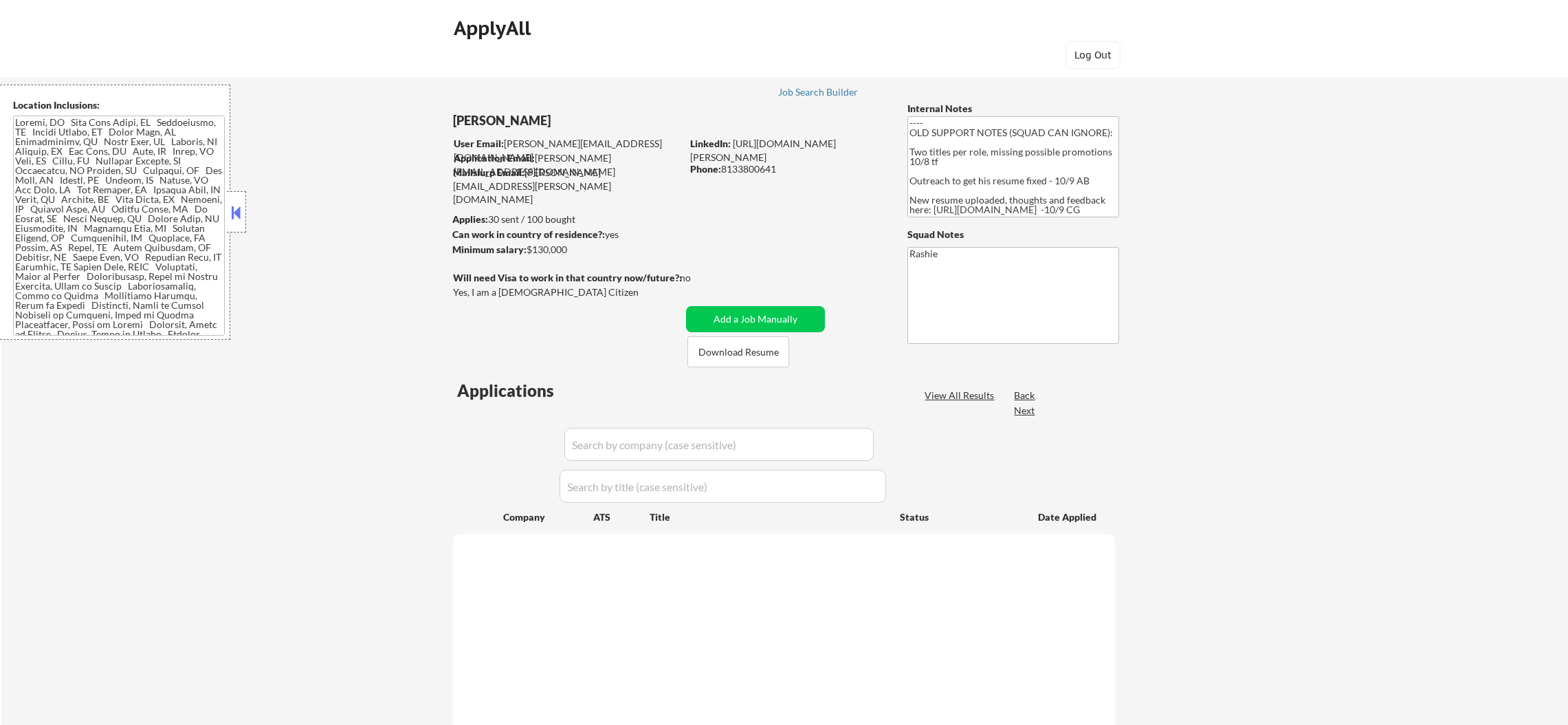
select select ""pending""
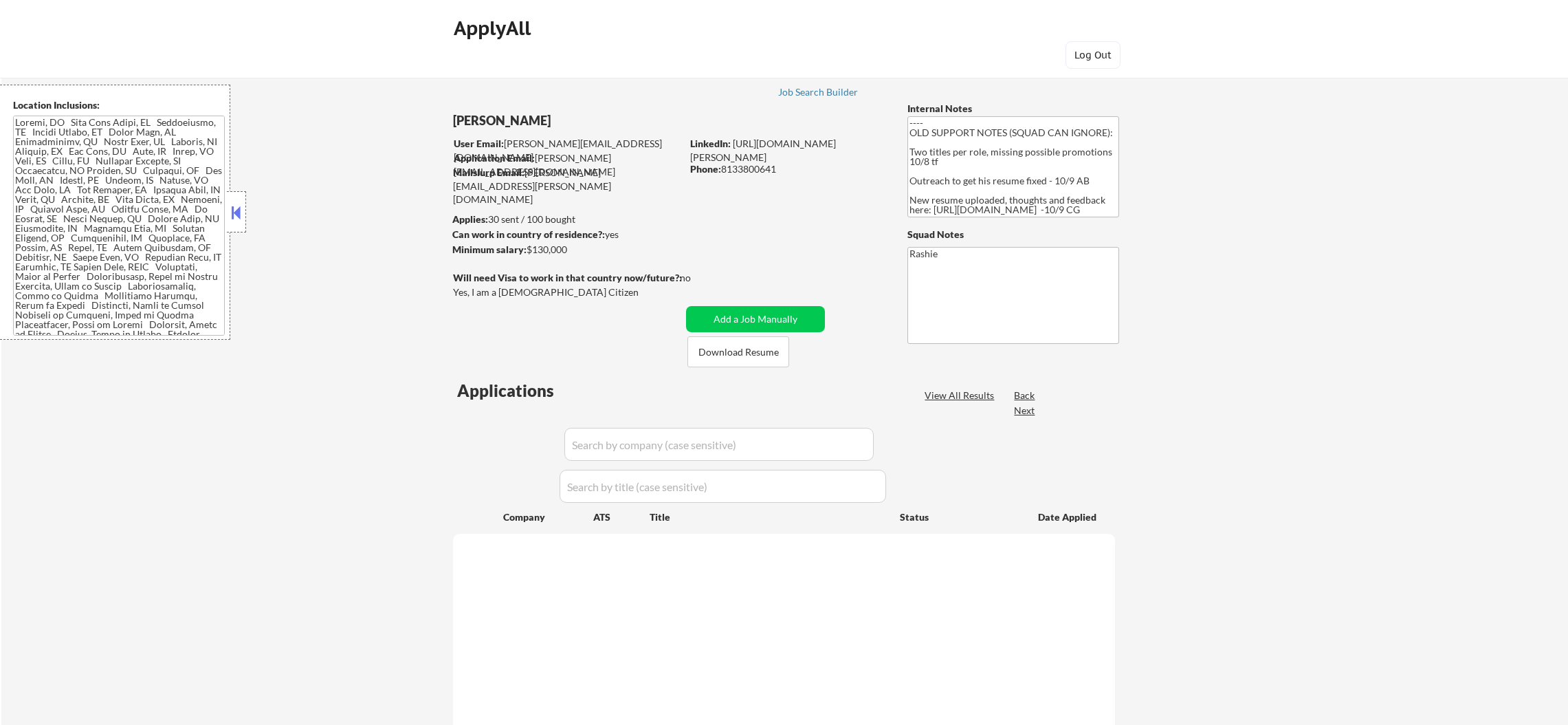
select select ""pending""
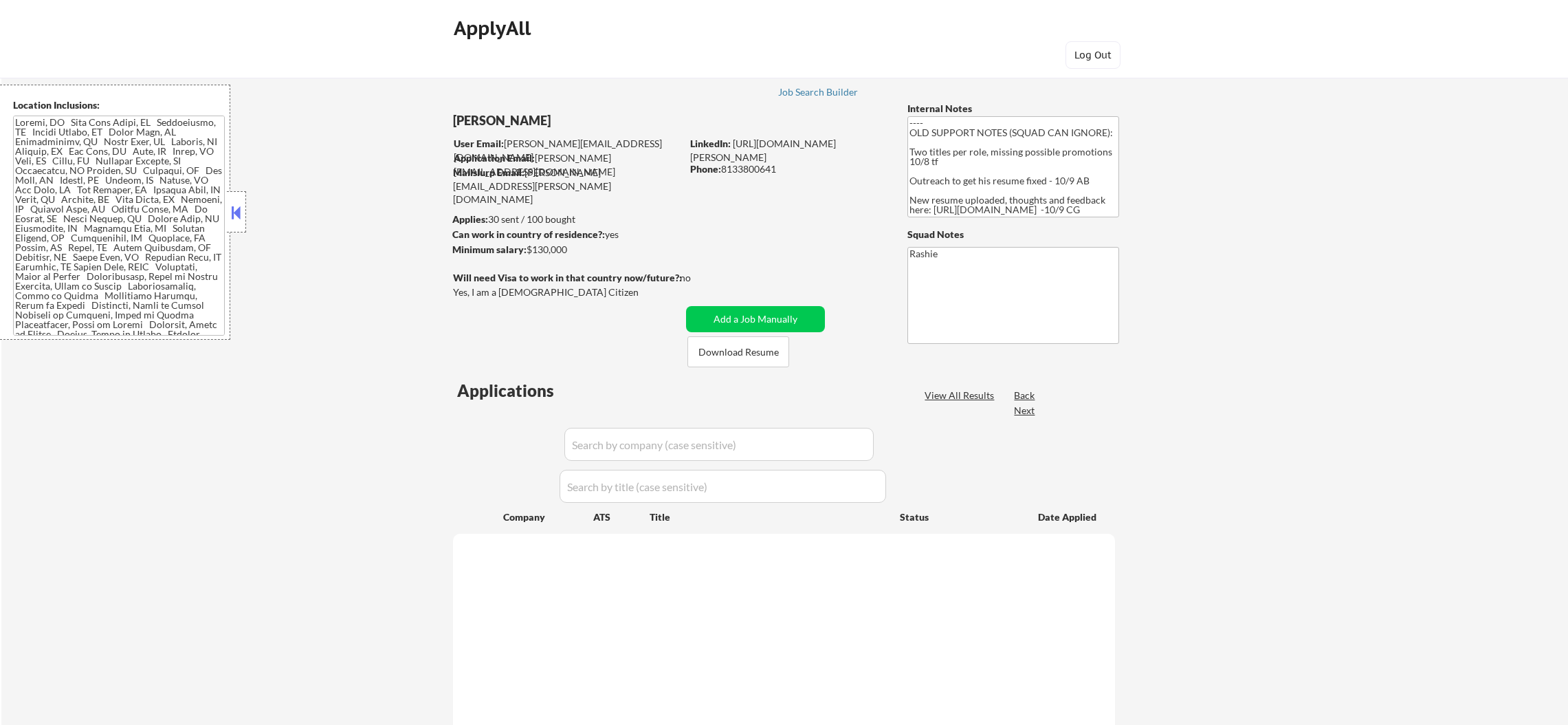
select select ""pending""
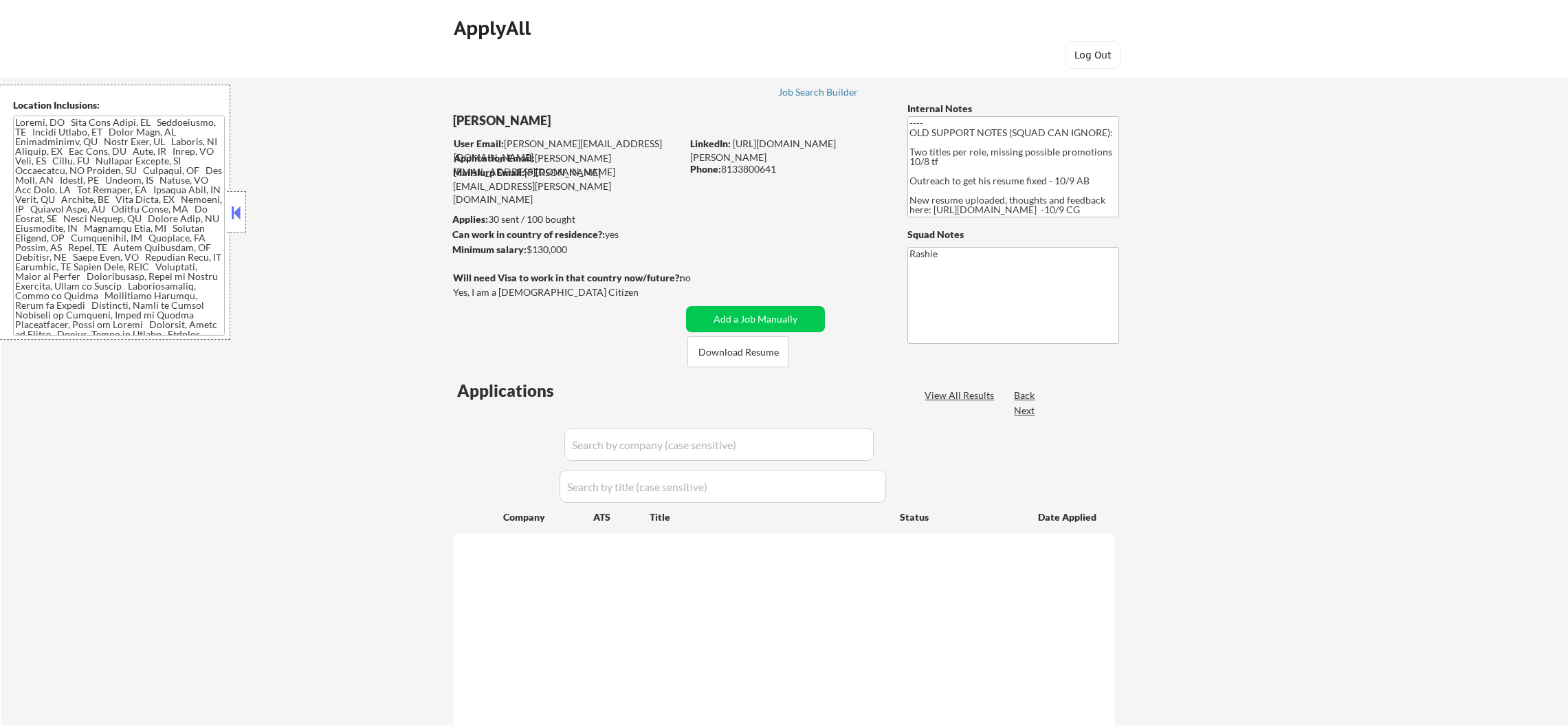
select select ""pending""
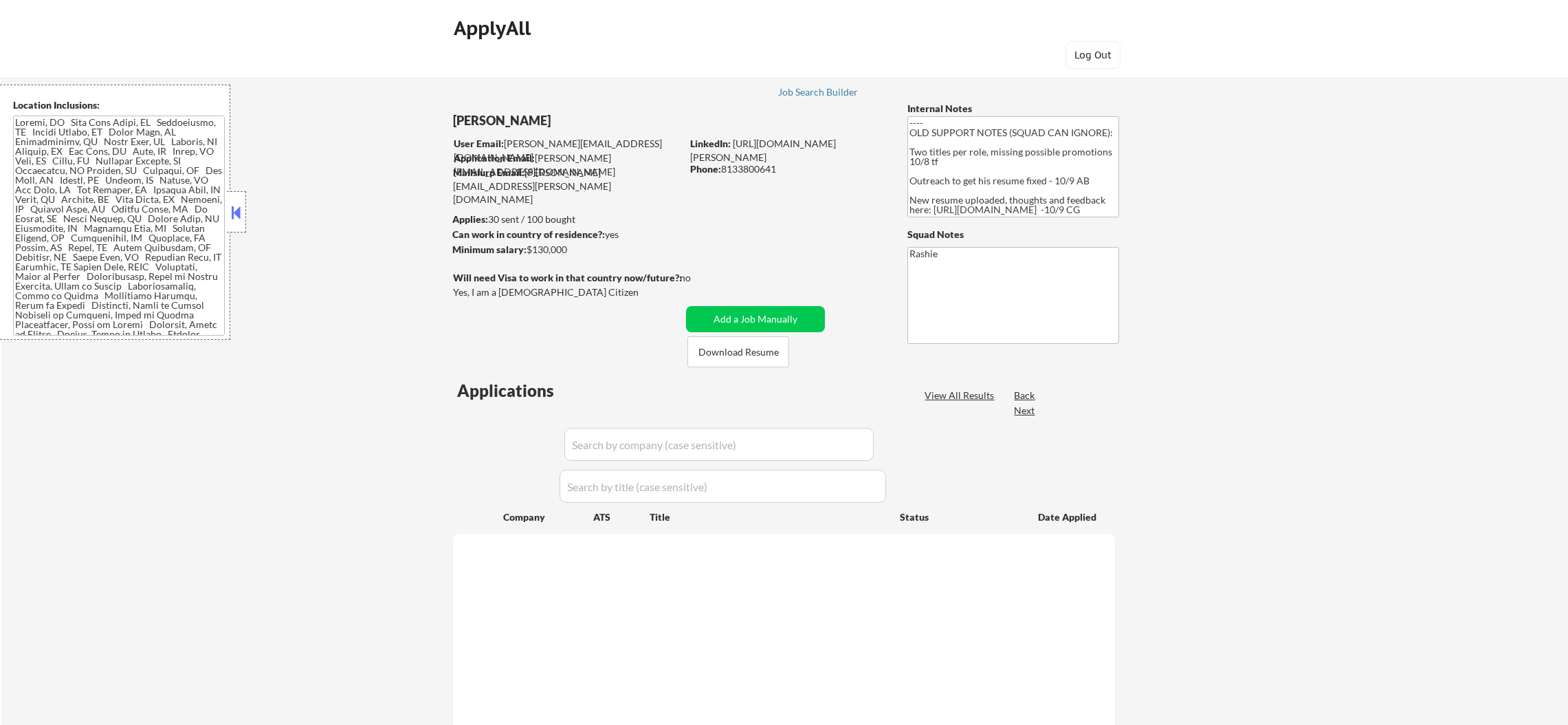
select select ""pending""
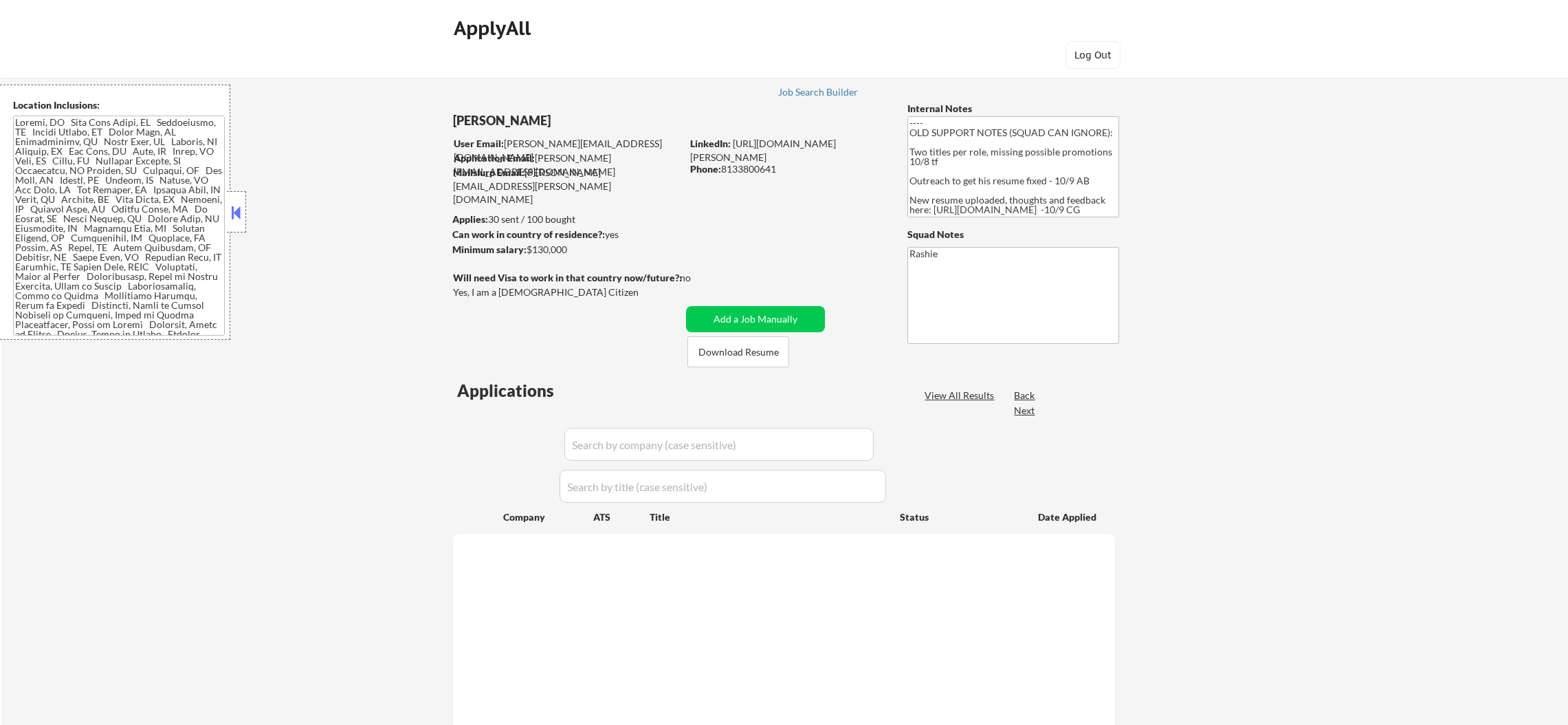
select select ""pending""
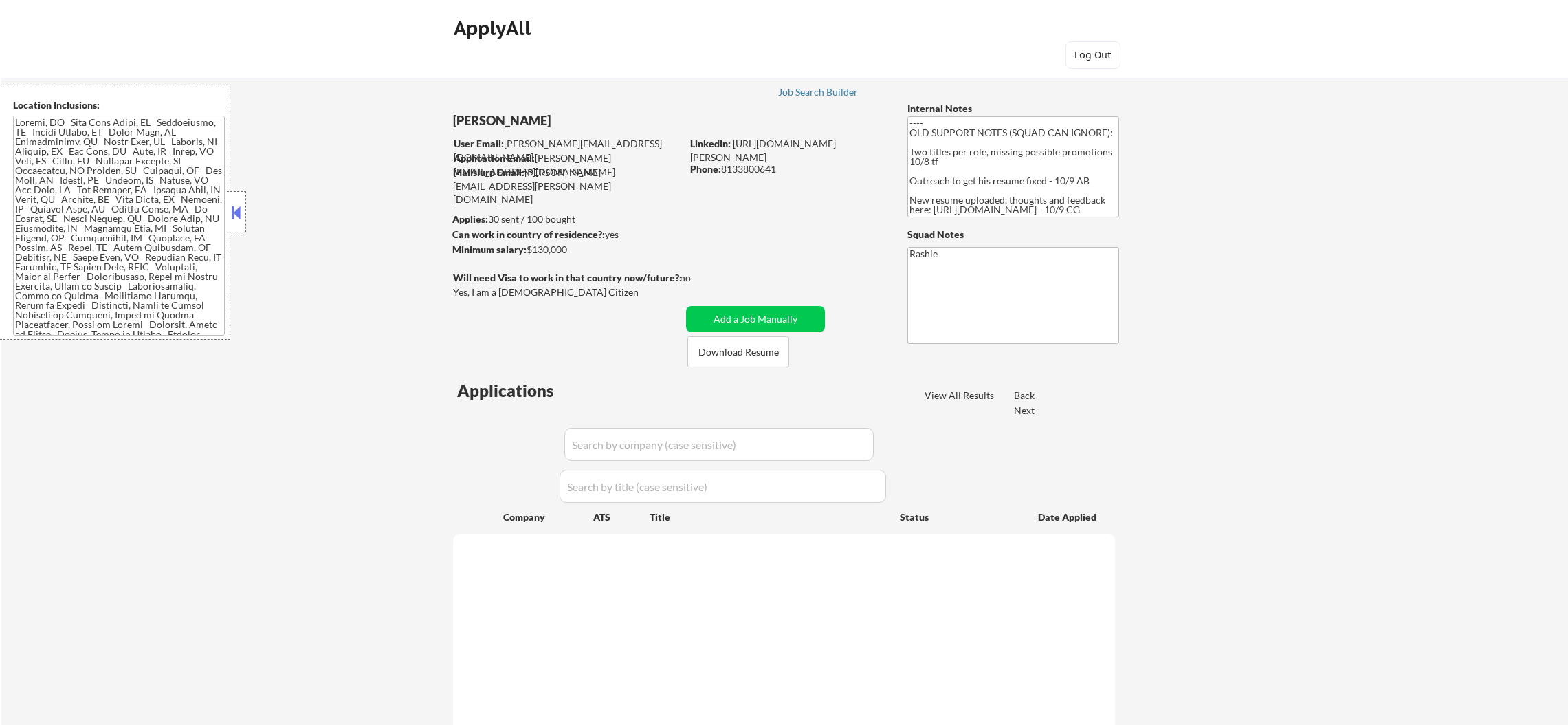
select select ""pending""
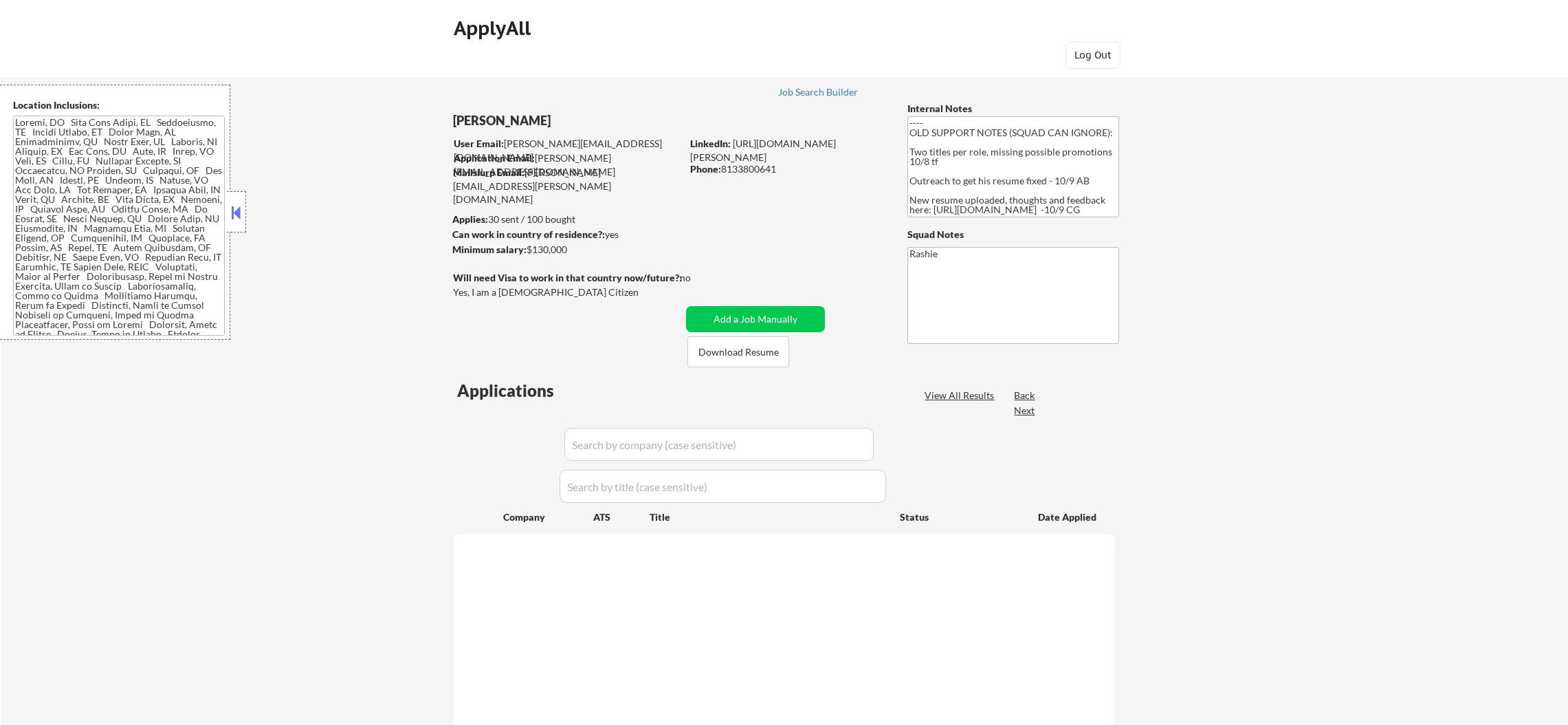
select select ""pending""
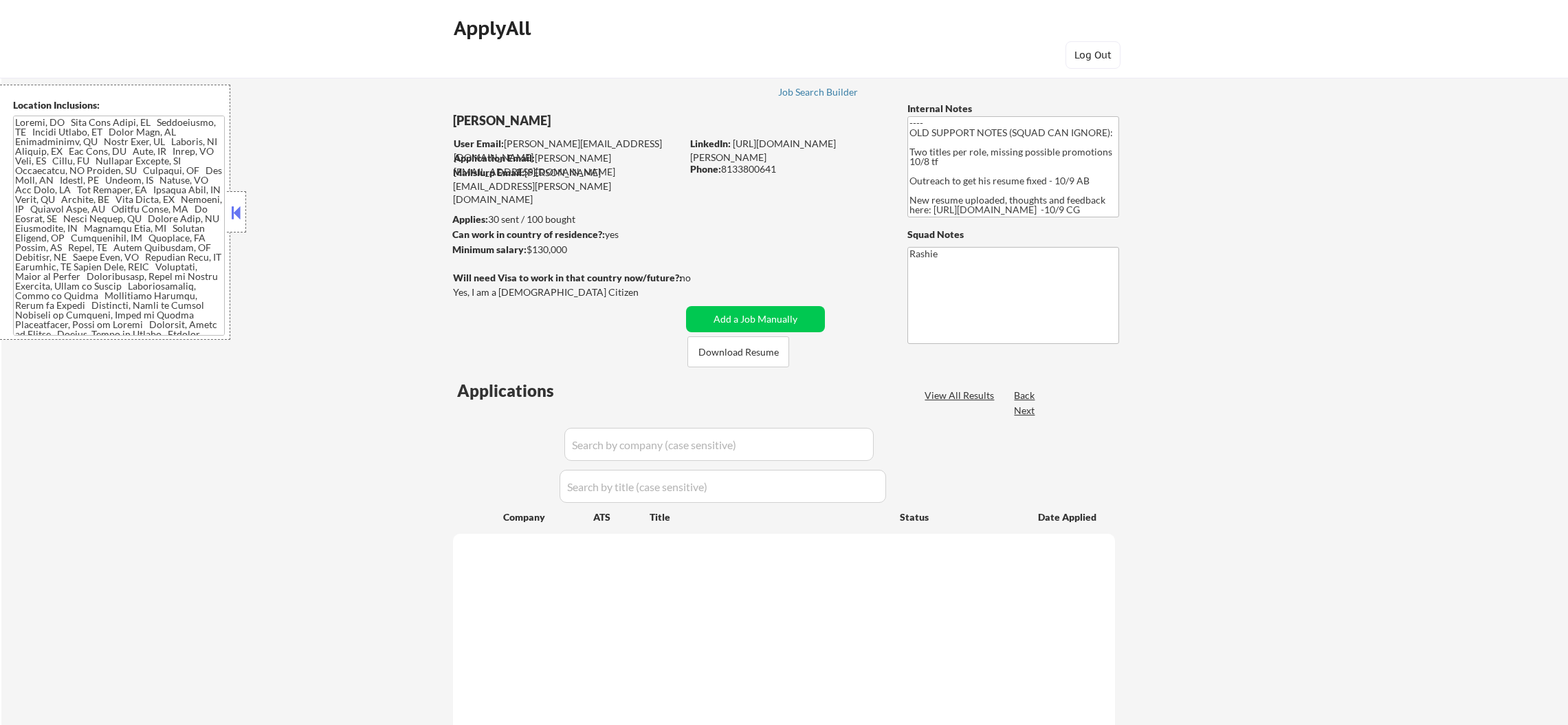
select select ""pending""
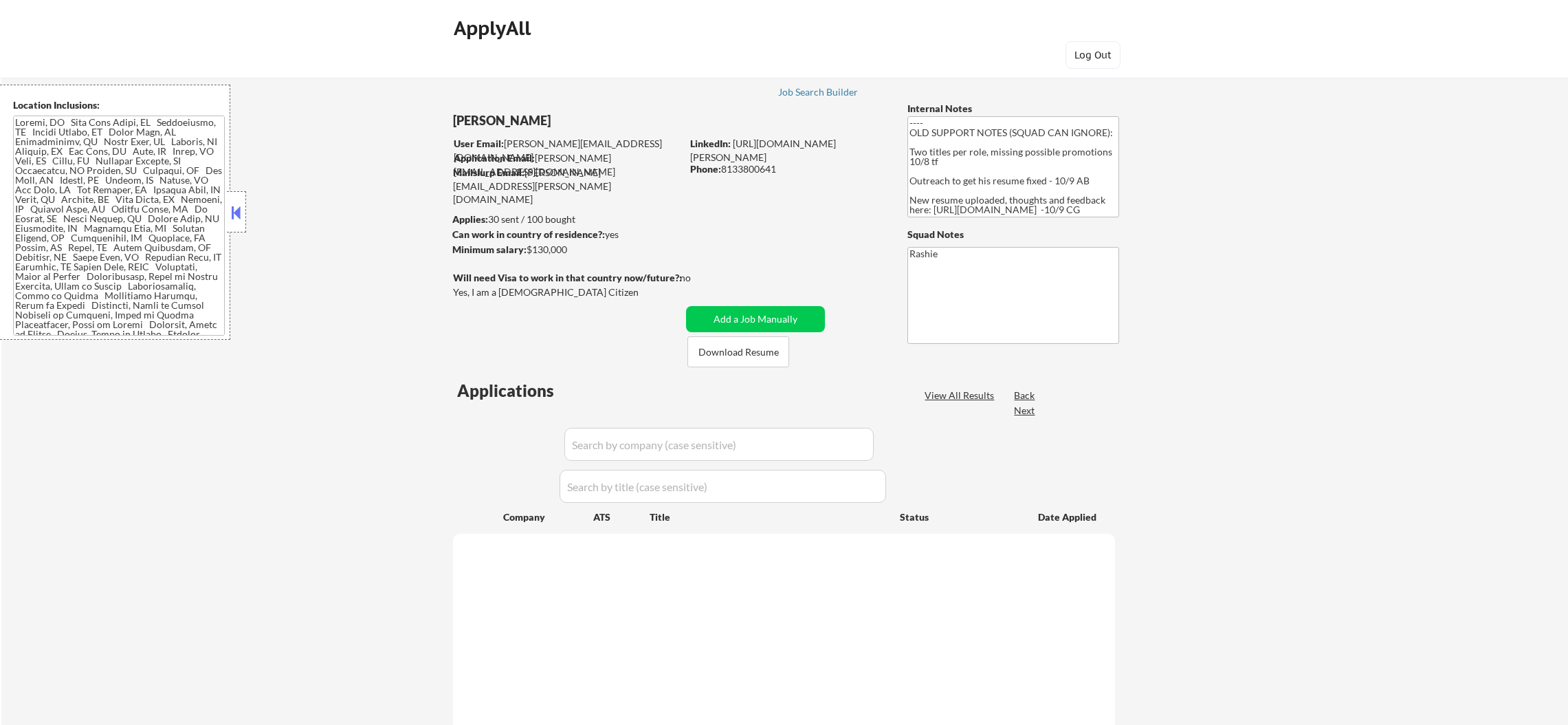
select select ""pending""
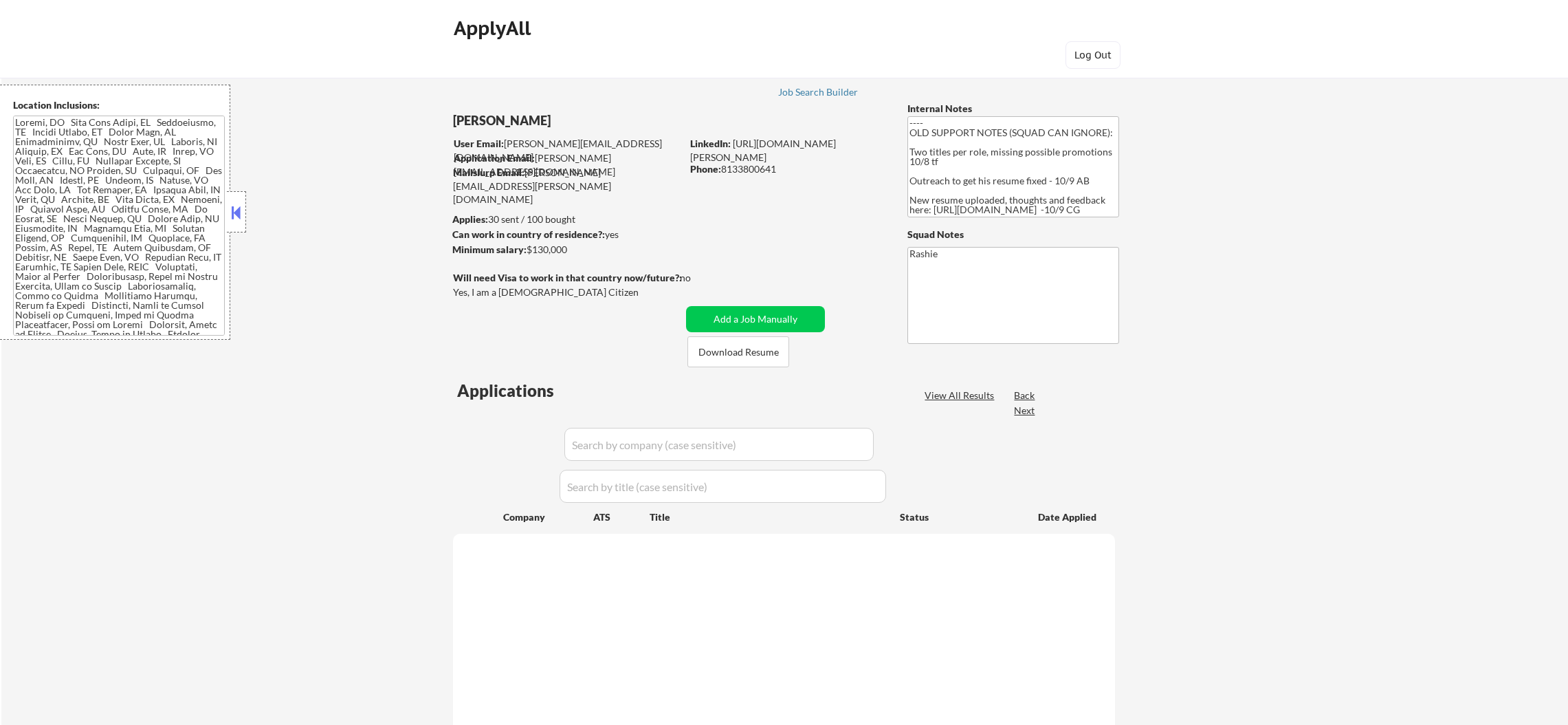
select select ""pending""
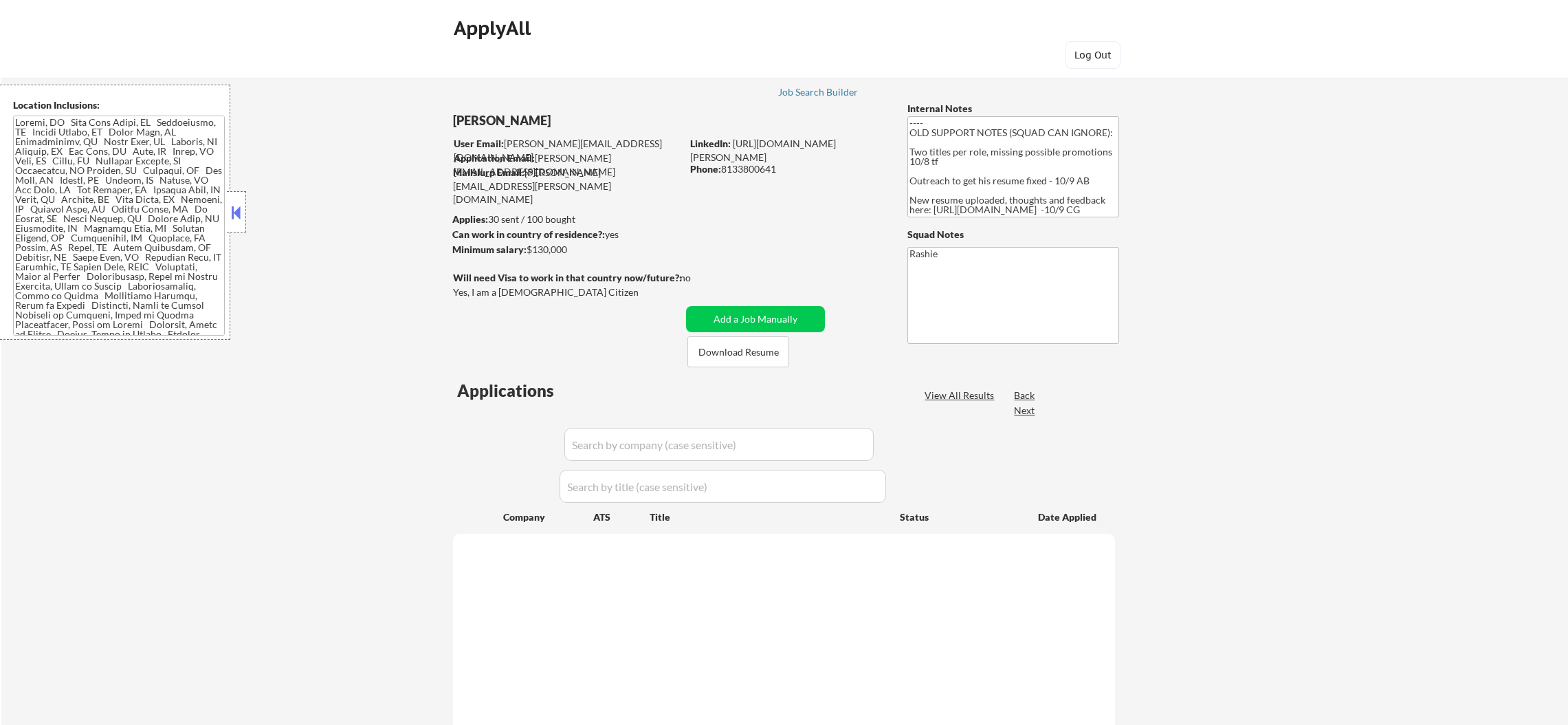
select select ""pending""
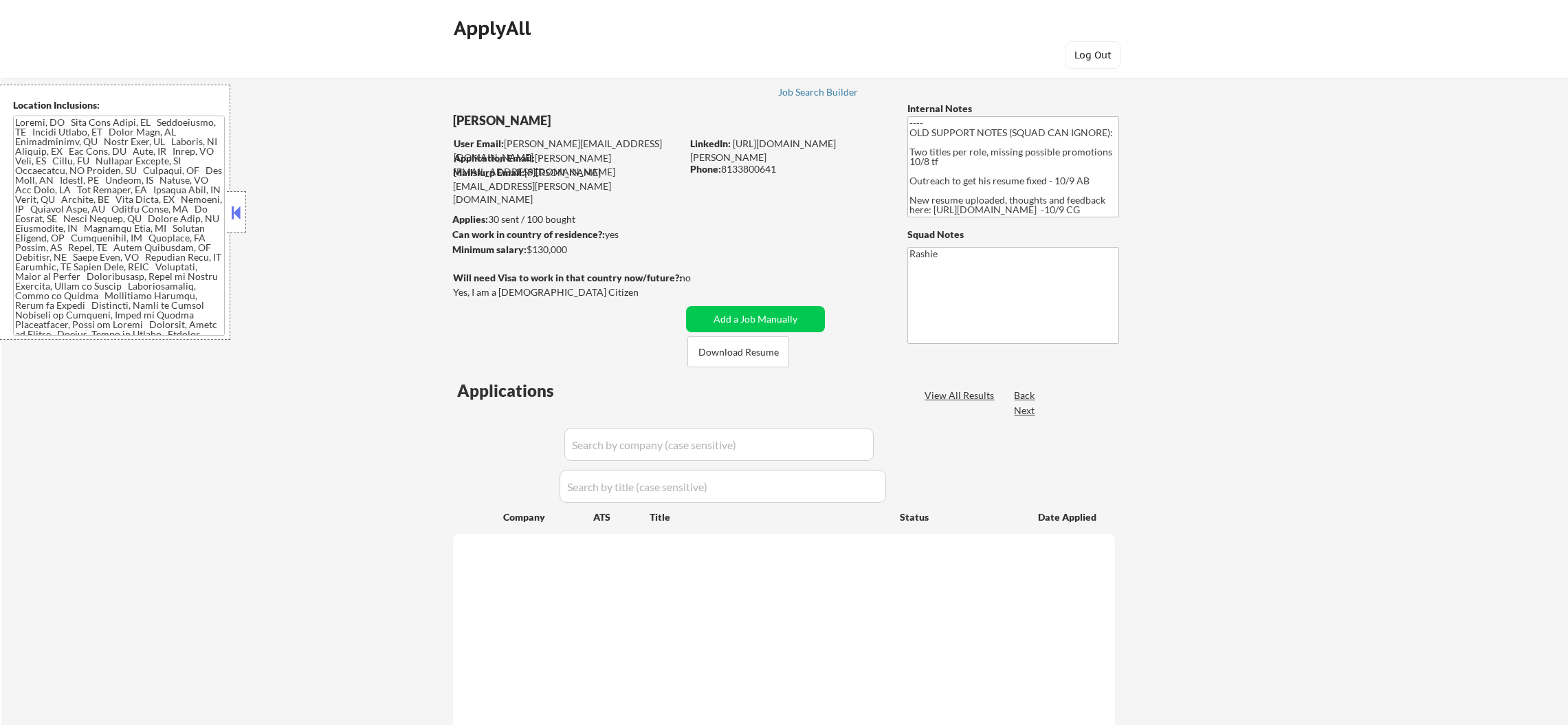
select select ""pending""
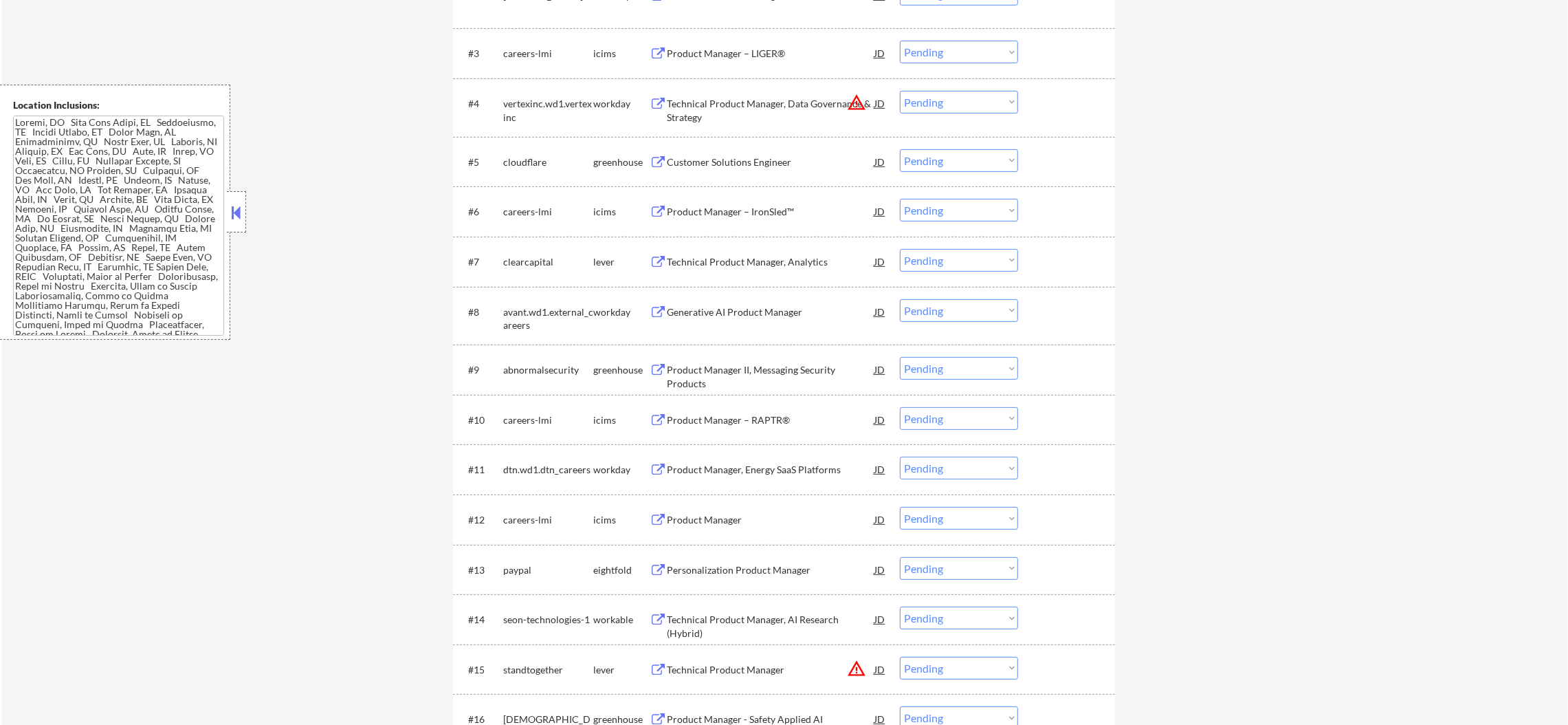
scroll to position [213, 0]
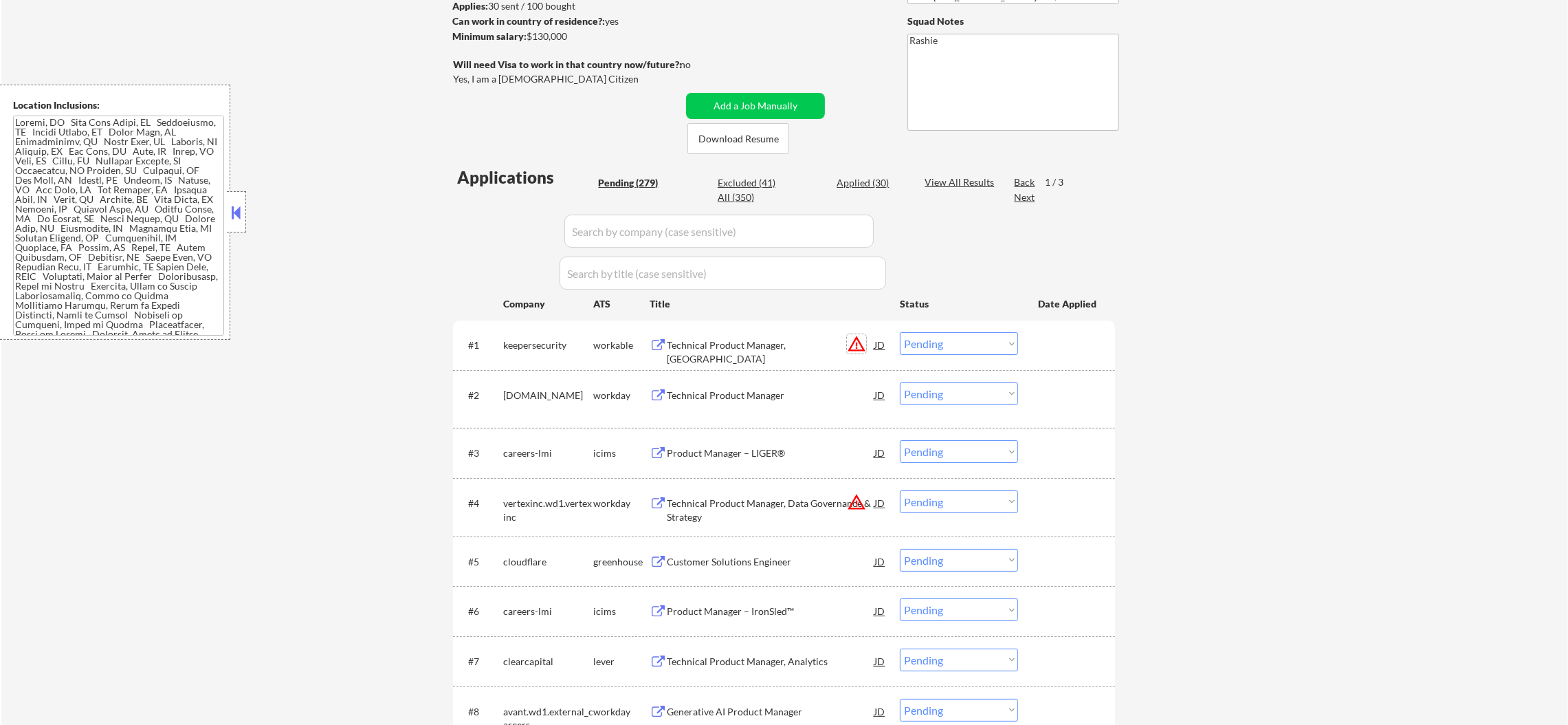
click at [856, 340] on button "warning_amber" at bounding box center [856, 344] width 20 height 20
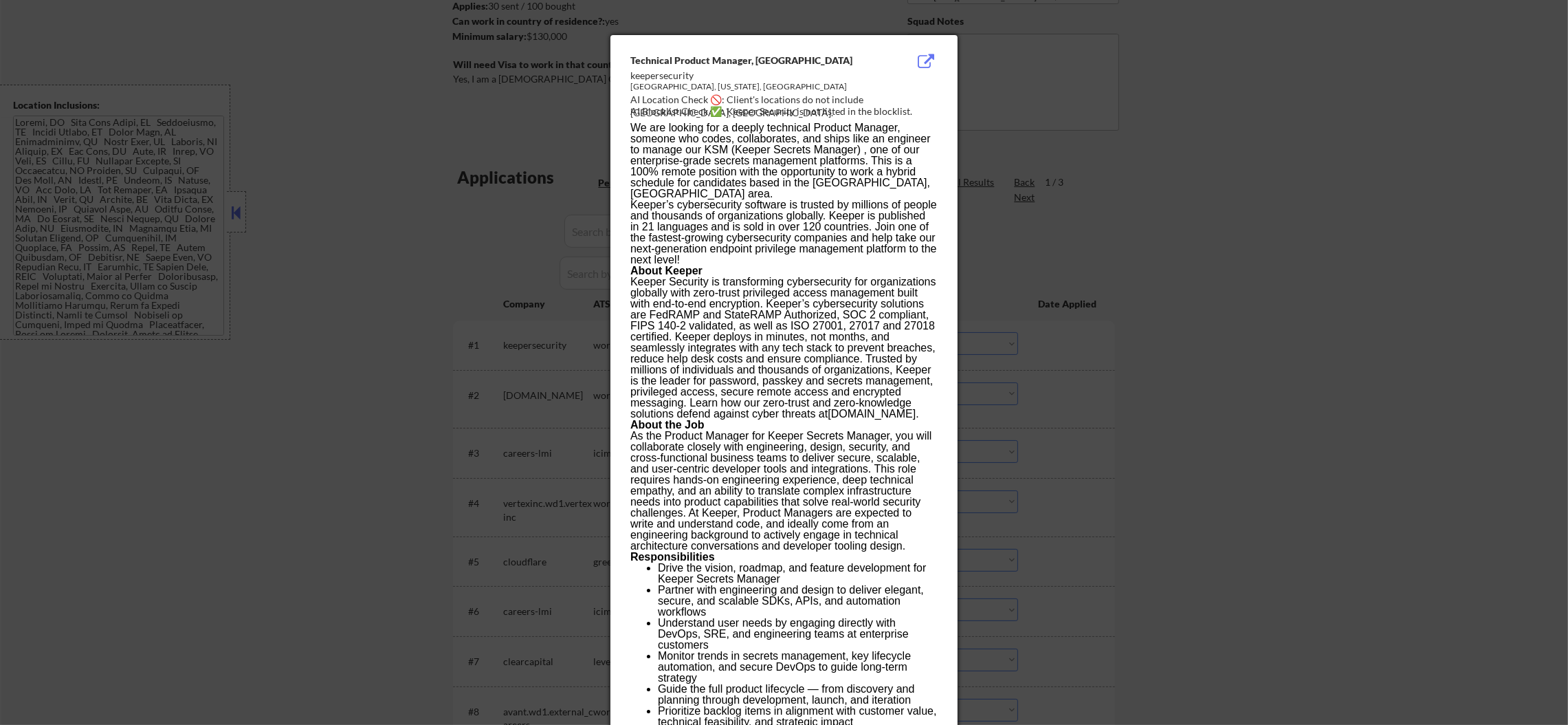
click at [658, 90] on div "El Dorado Hills, California, United States" at bounding box center [749, 87] width 238 height 12
click at [657, 84] on div "El Dorado Hills, California, United States" at bounding box center [749, 87] width 238 height 12
copy div "Dorado"
click at [1047, 90] on div at bounding box center [784, 362] width 1568 height 725
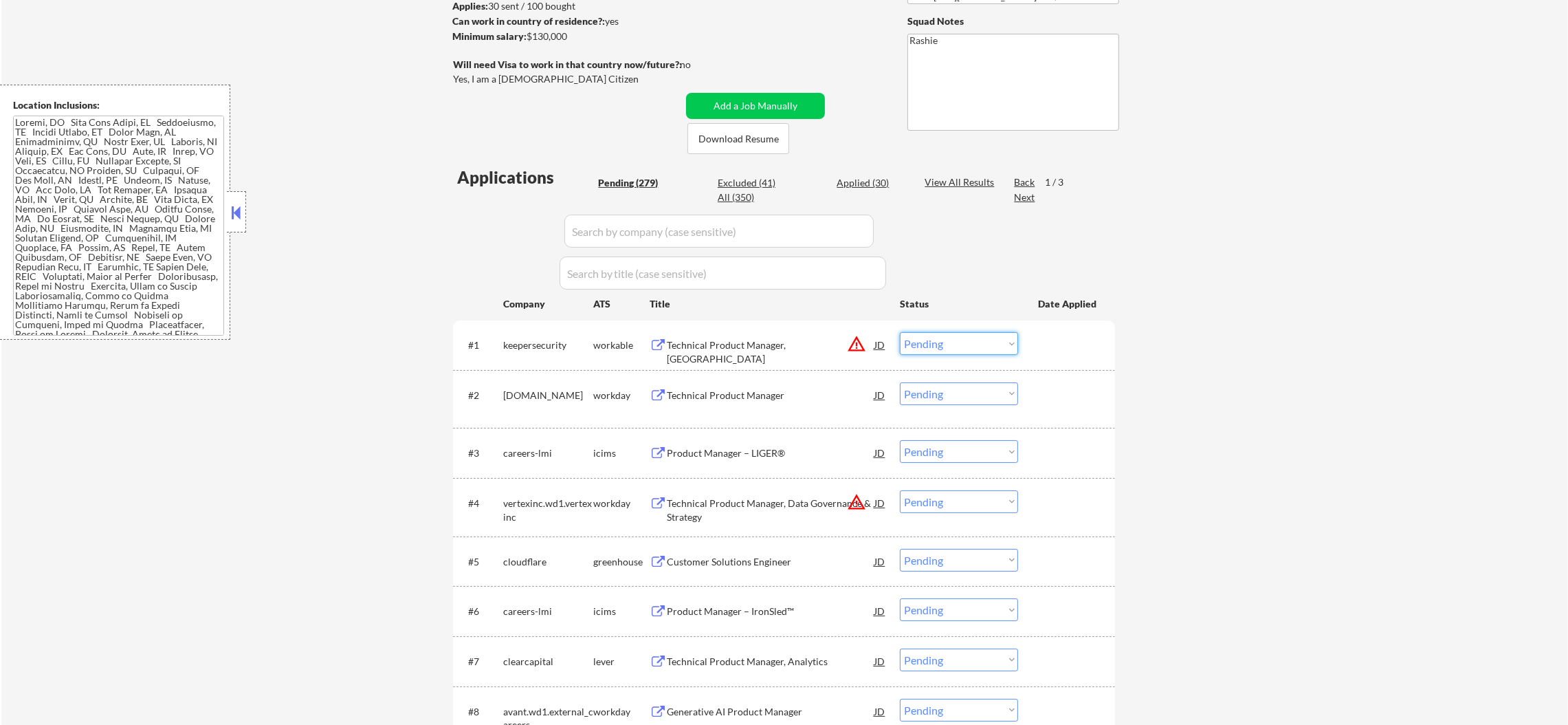
click at [934, 348] on select "Choose an option... Pending Applied Excluded (Questions) Excluded (Expired) Exc…" at bounding box center [958, 343] width 119 height 23
click at [900, 332] on select "Choose an option... Pending Applied Excluded (Questions) Excluded (Expired) Exc…" at bounding box center [958, 343] width 119 height 23
select select ""pending""
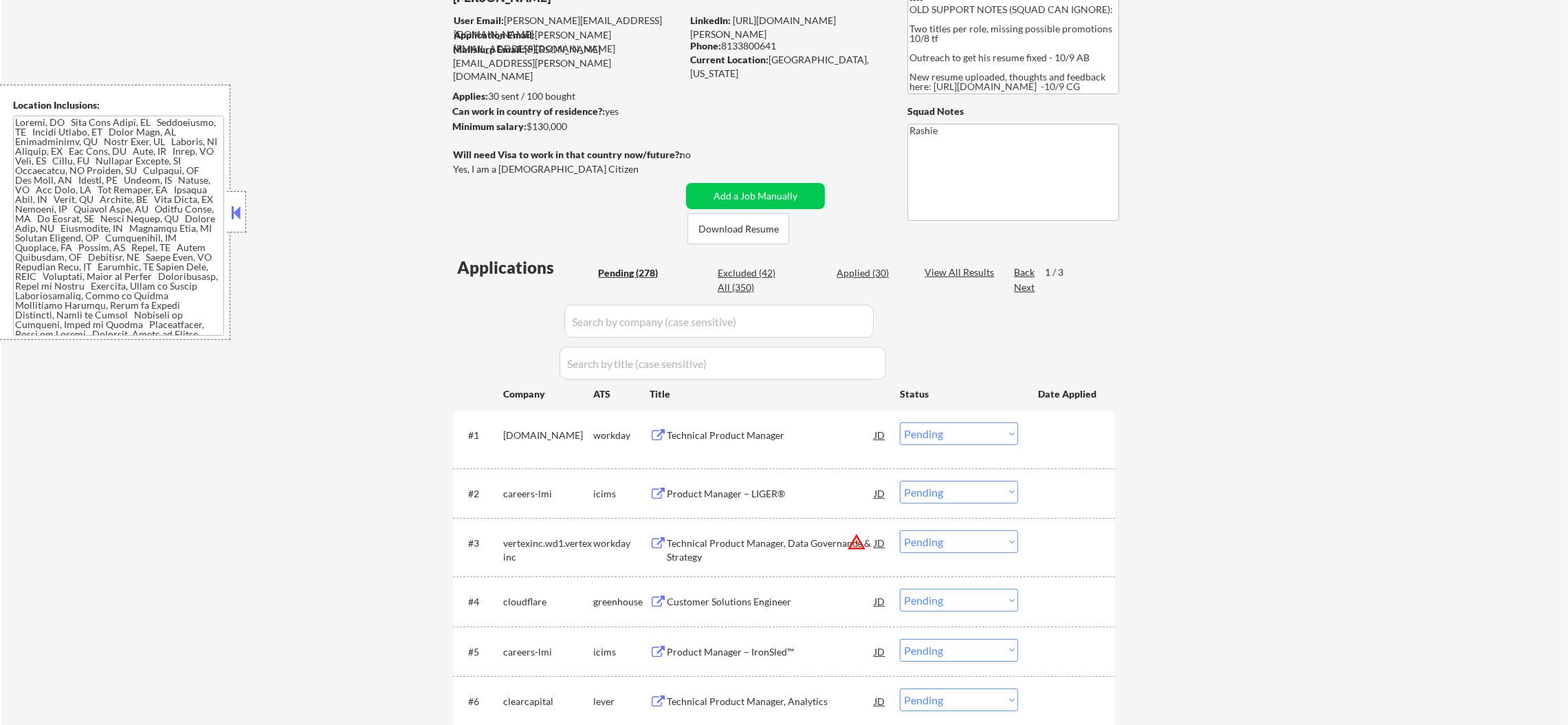
scroll to position [30, 0]
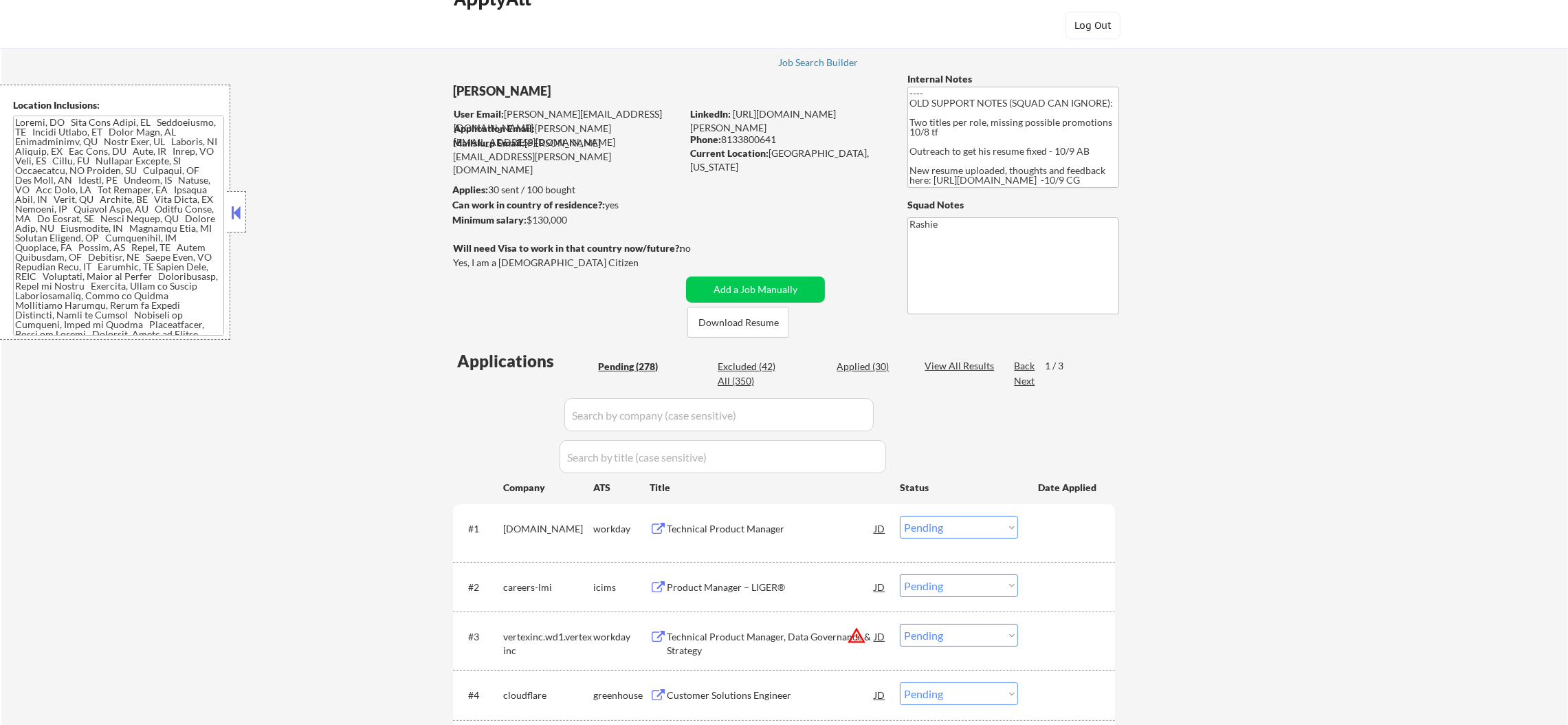
click at [1023, 381] on div "Next" at bounding box center [1025, 381] width 22 height 14
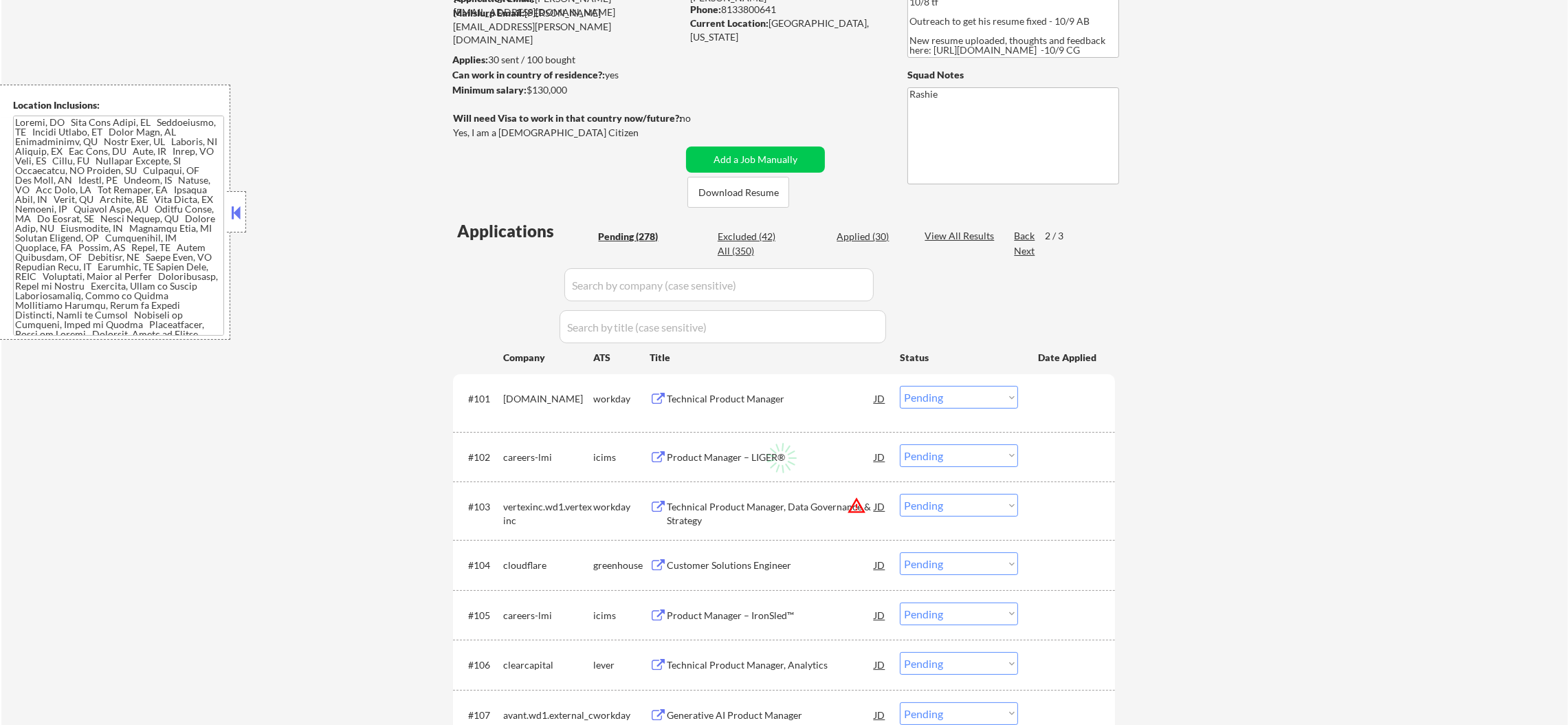
scroll to position [166, 0]
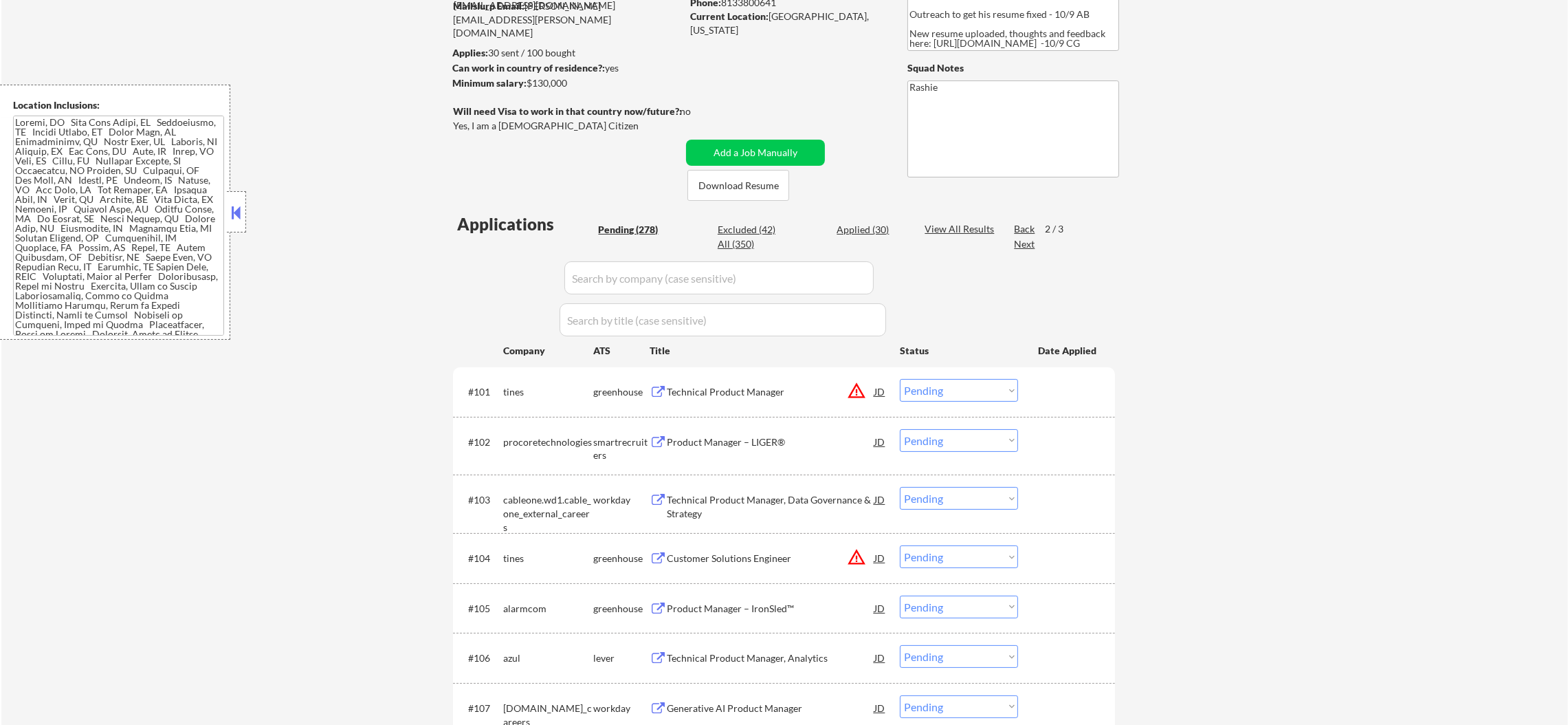
click at [1023, 246] on div "Next" at bounding box center [1025, 244] width 22 height 14
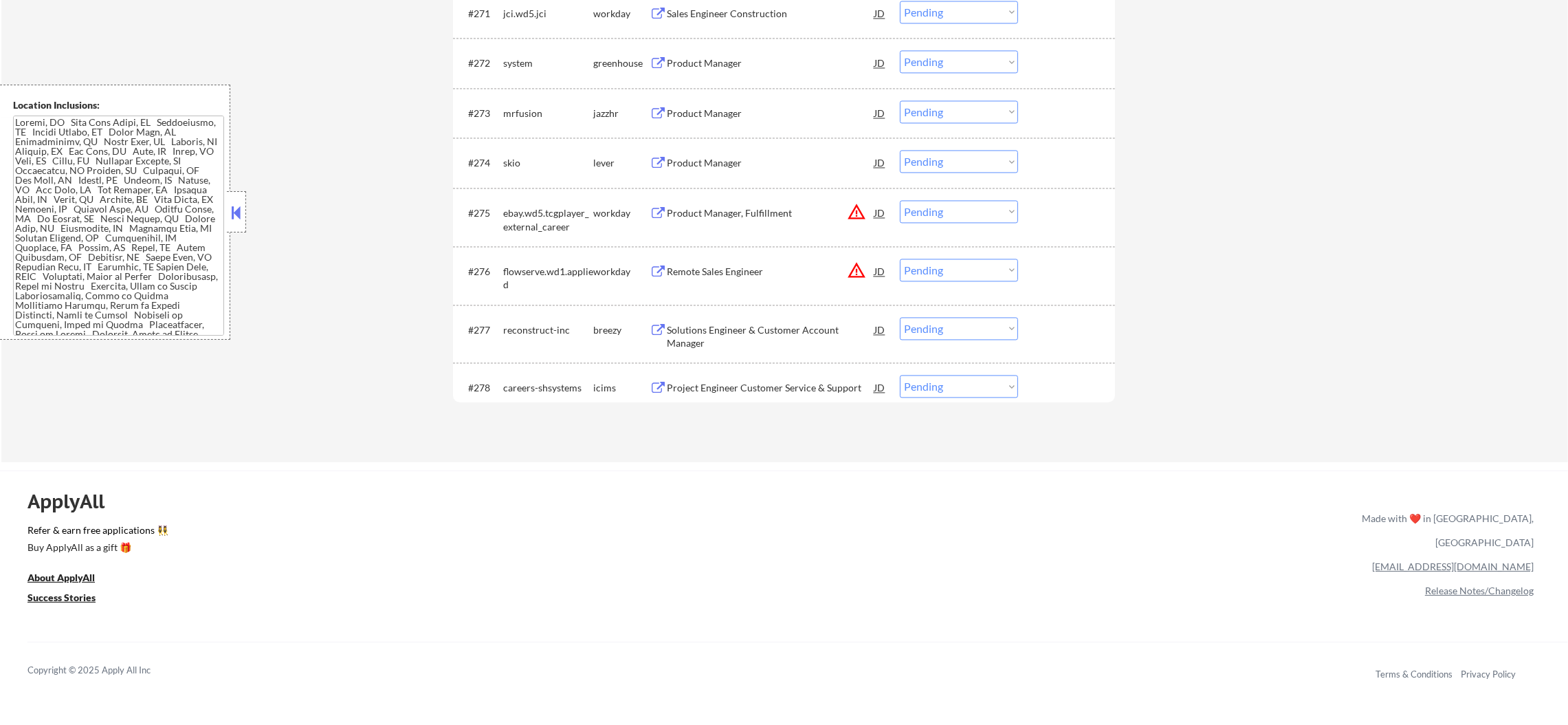
scroll to position [4290, 0]
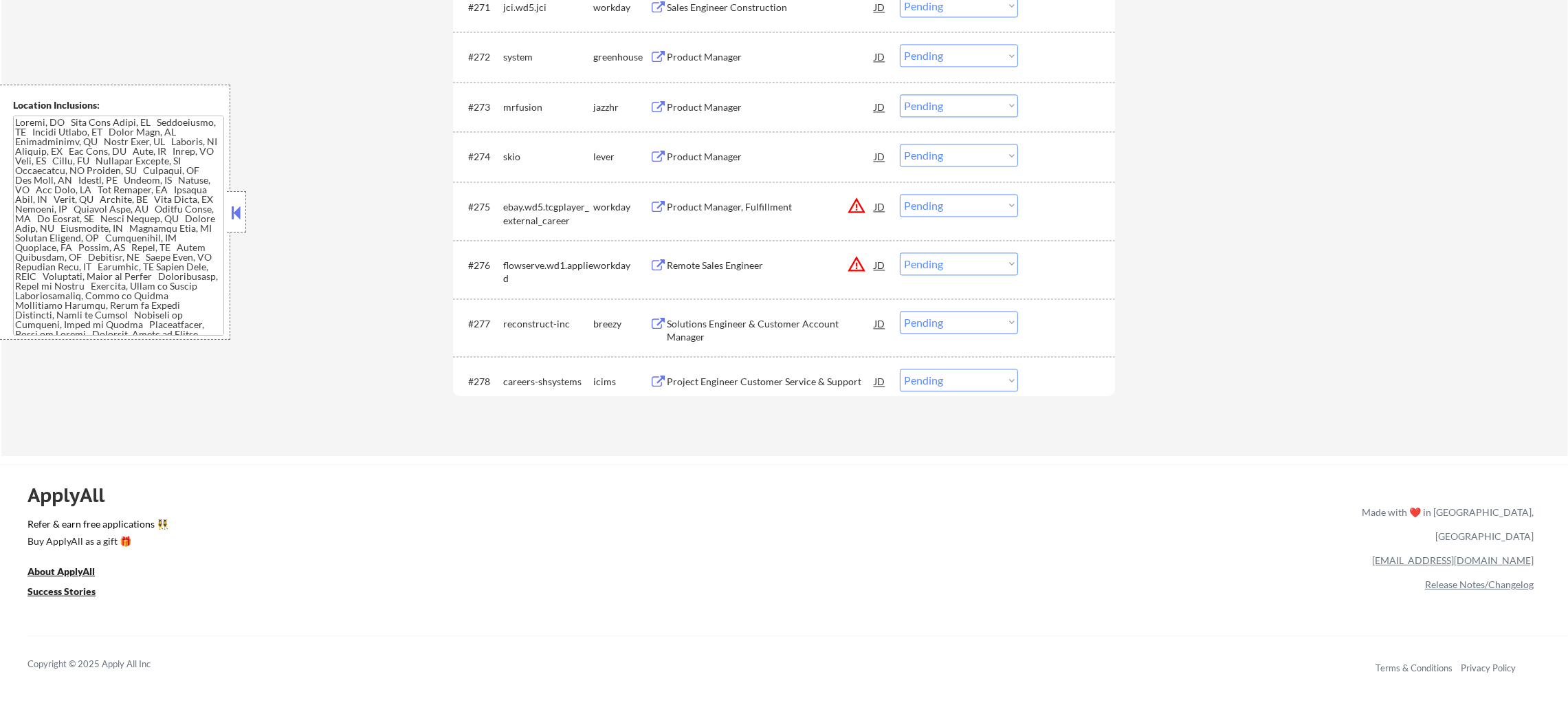
click at [522, 324] on div "reconstruct-inc" at bounding box center [548, 324] width 90 height 14
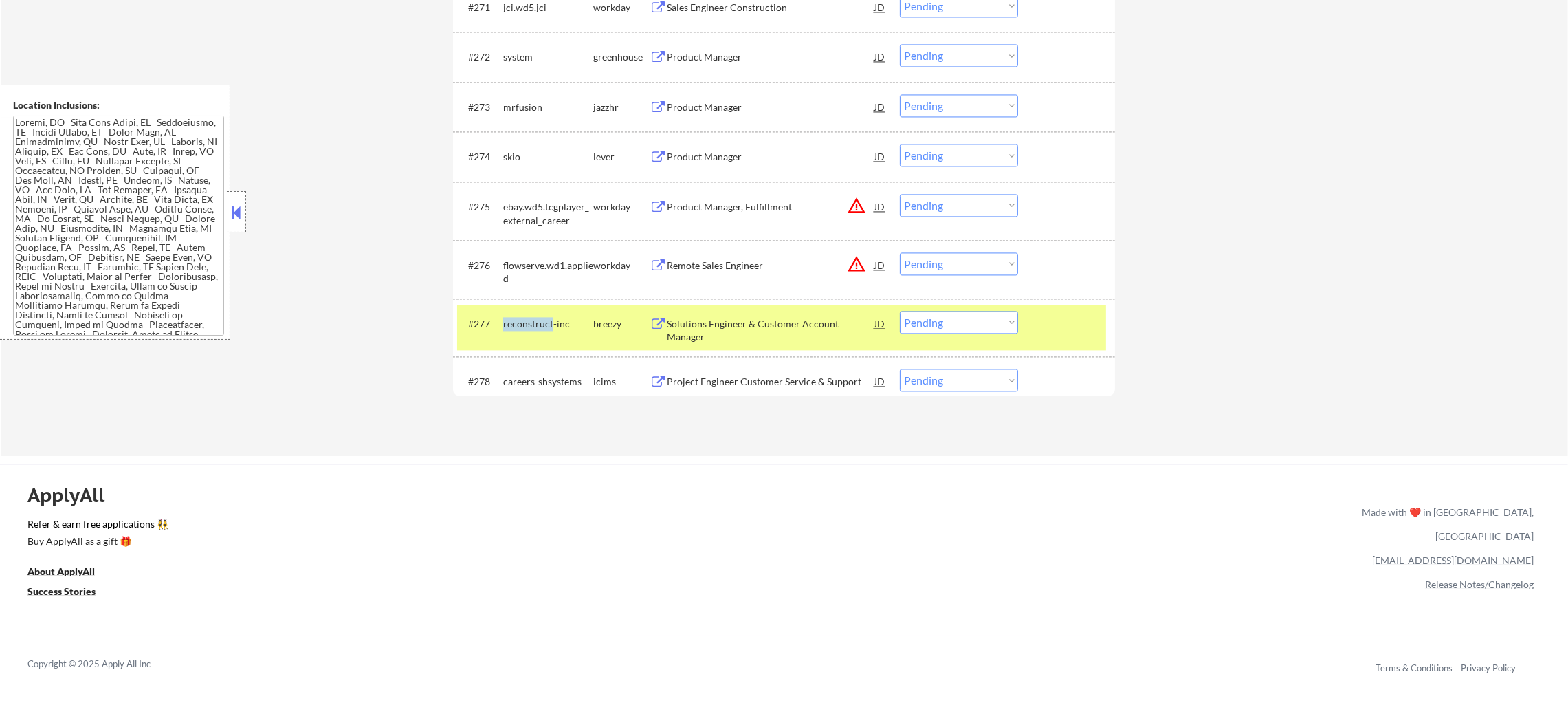
click at [522, 324] on div "reconstruct-inc" at bounding box center [548, 324] width 90 height 14
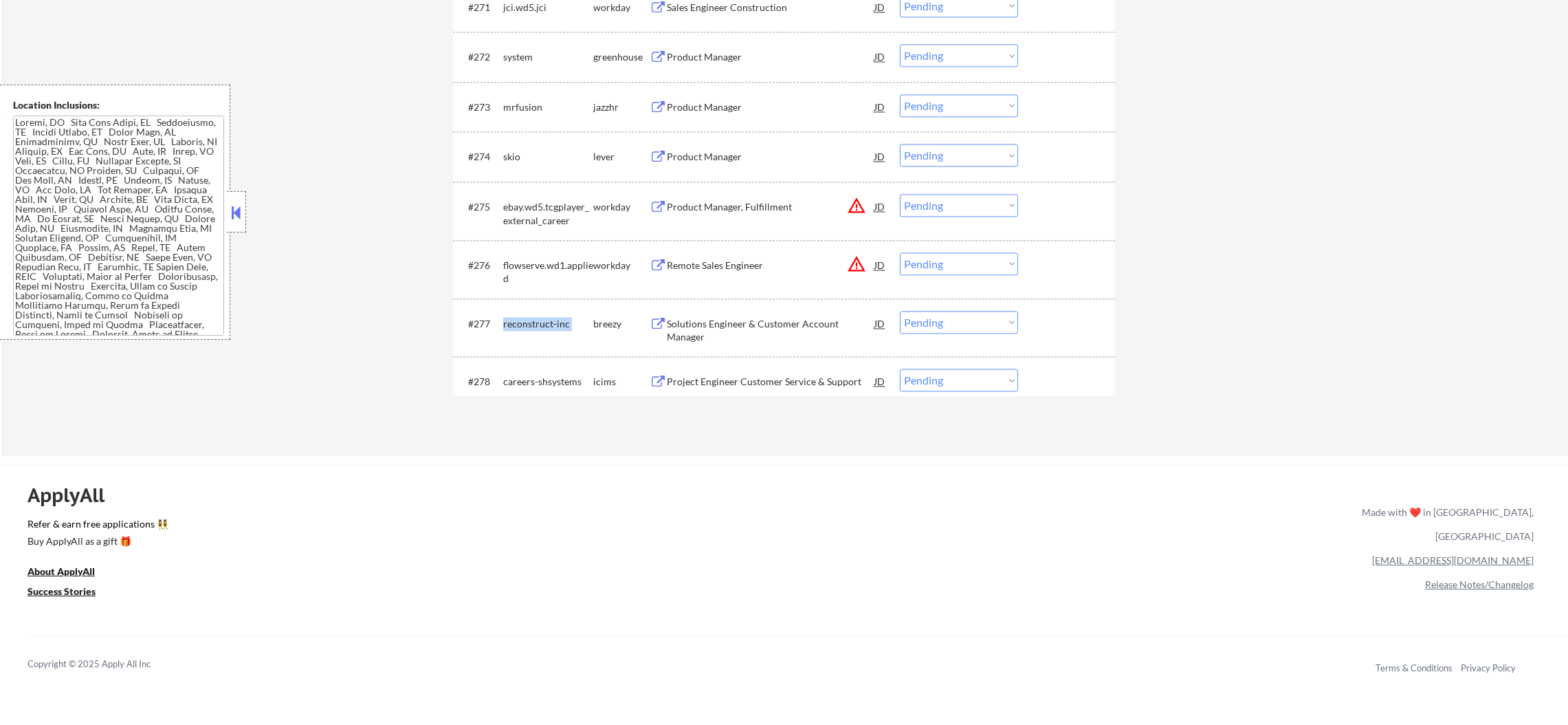
click at [522, 324] on div "reconstruct-inc" at bounding box center [548, 324] width 90 height 14
copy div "reconstruct-inc"
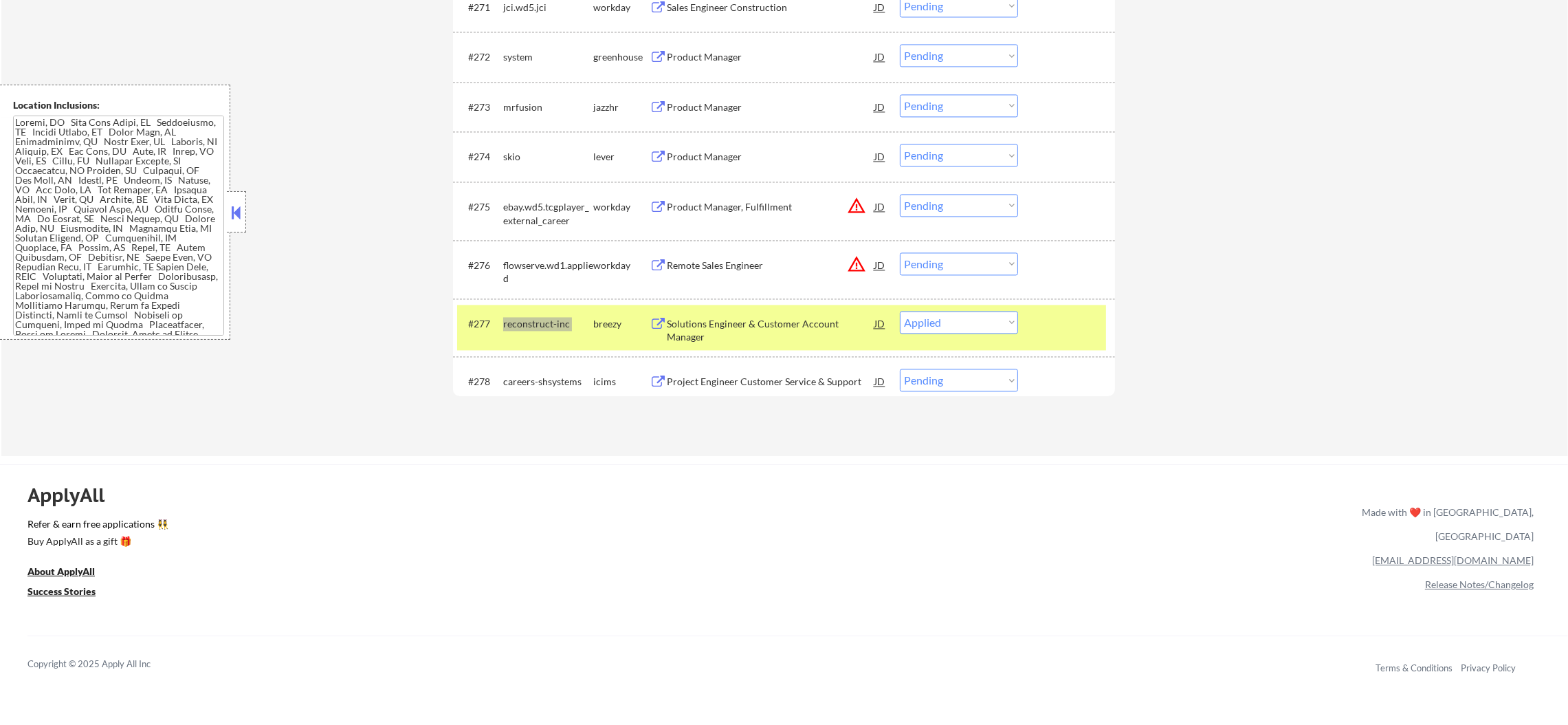
select select ""pending""
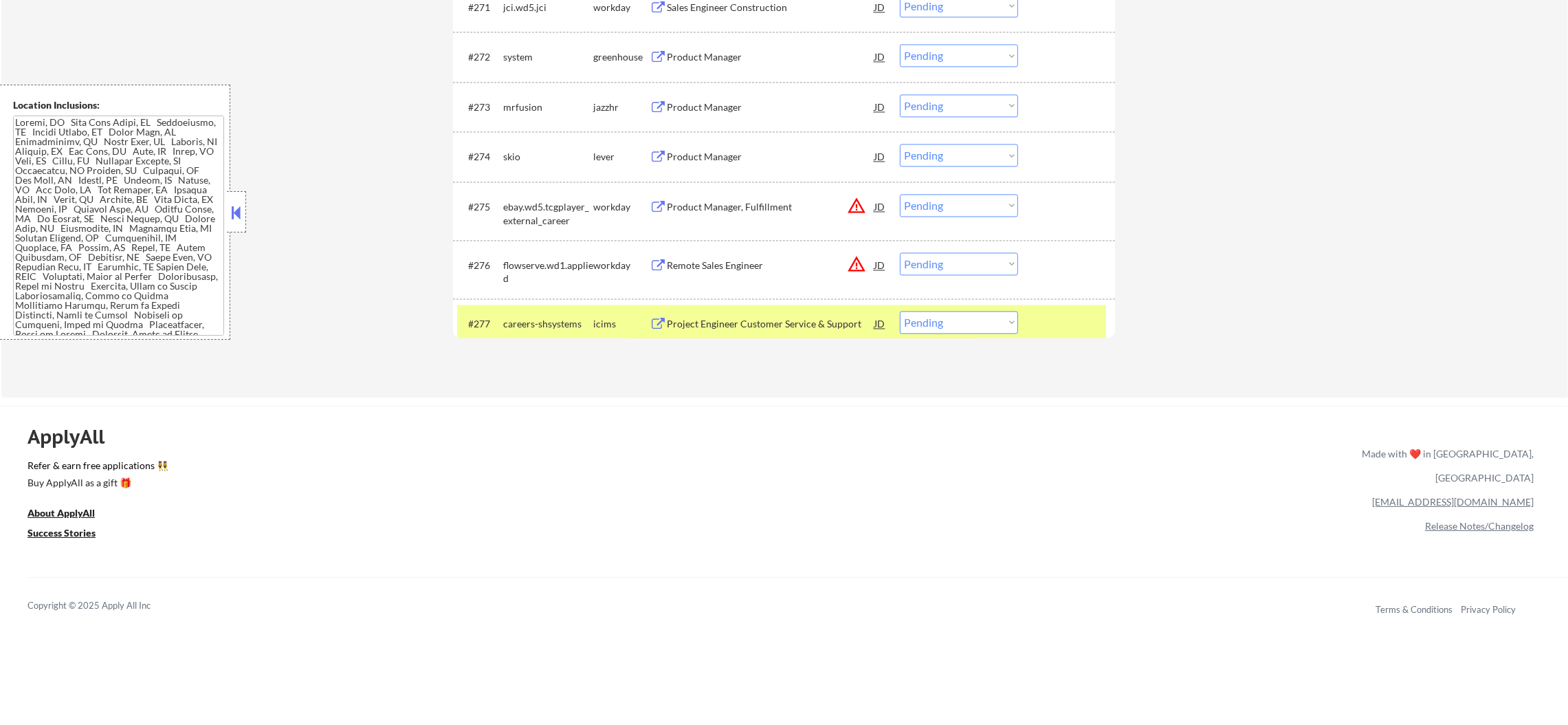
click at [535, 325] on div "careers-shsystems" at bounding box center [548, 324] width 90 height 14
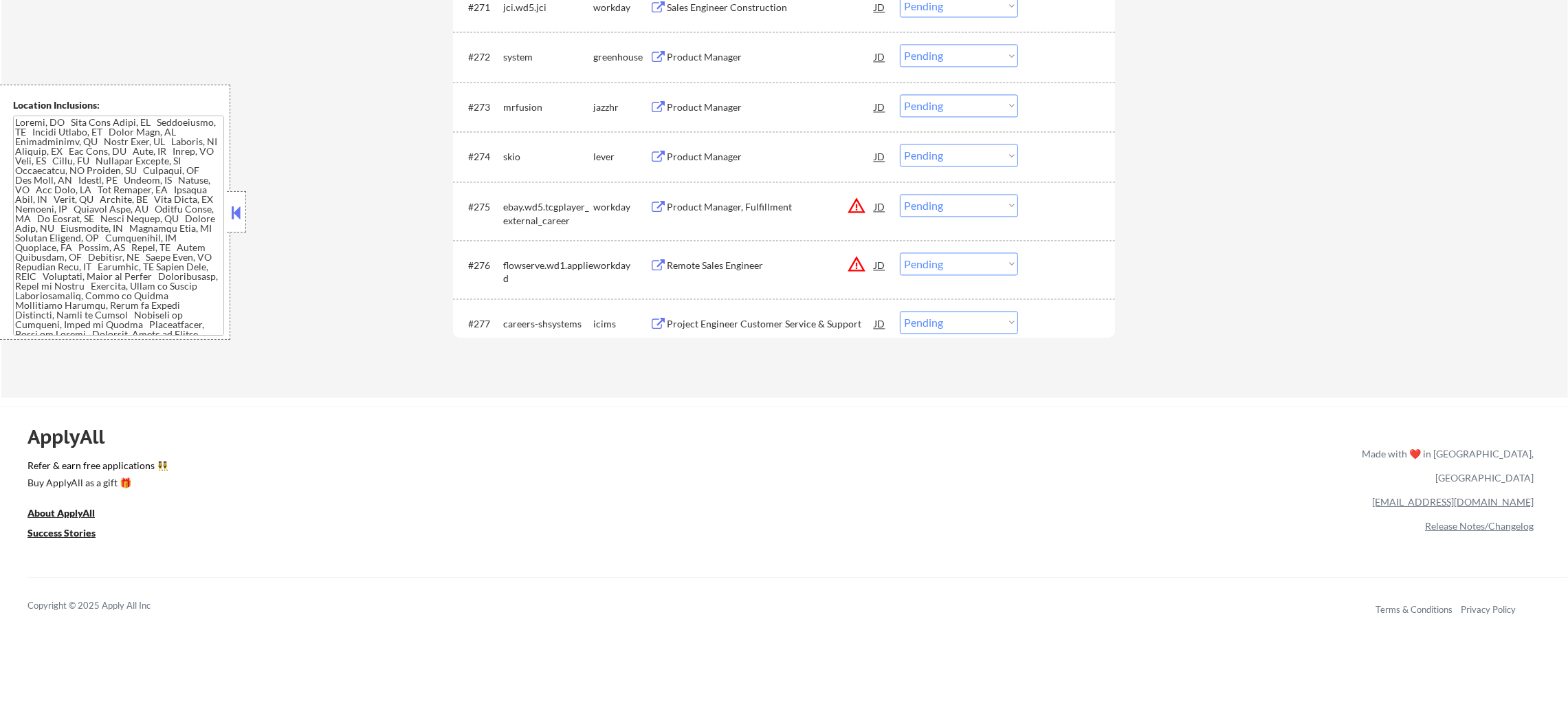
click at [512, 157] on div "skio" at bounding box center [548, 157] width 90 height 14
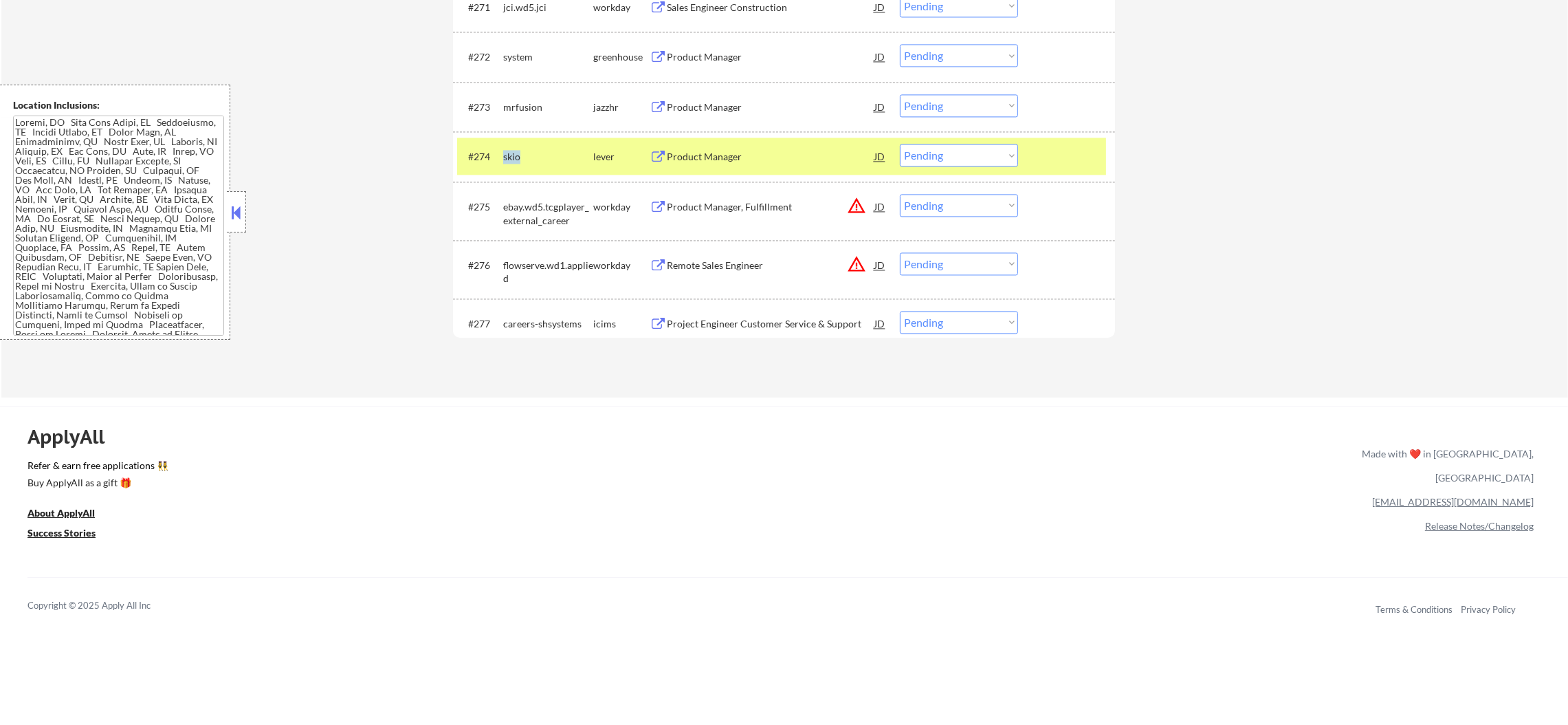
click at [512, 157] on div "skio" at bounding box center [548, 157] width 90 height 14
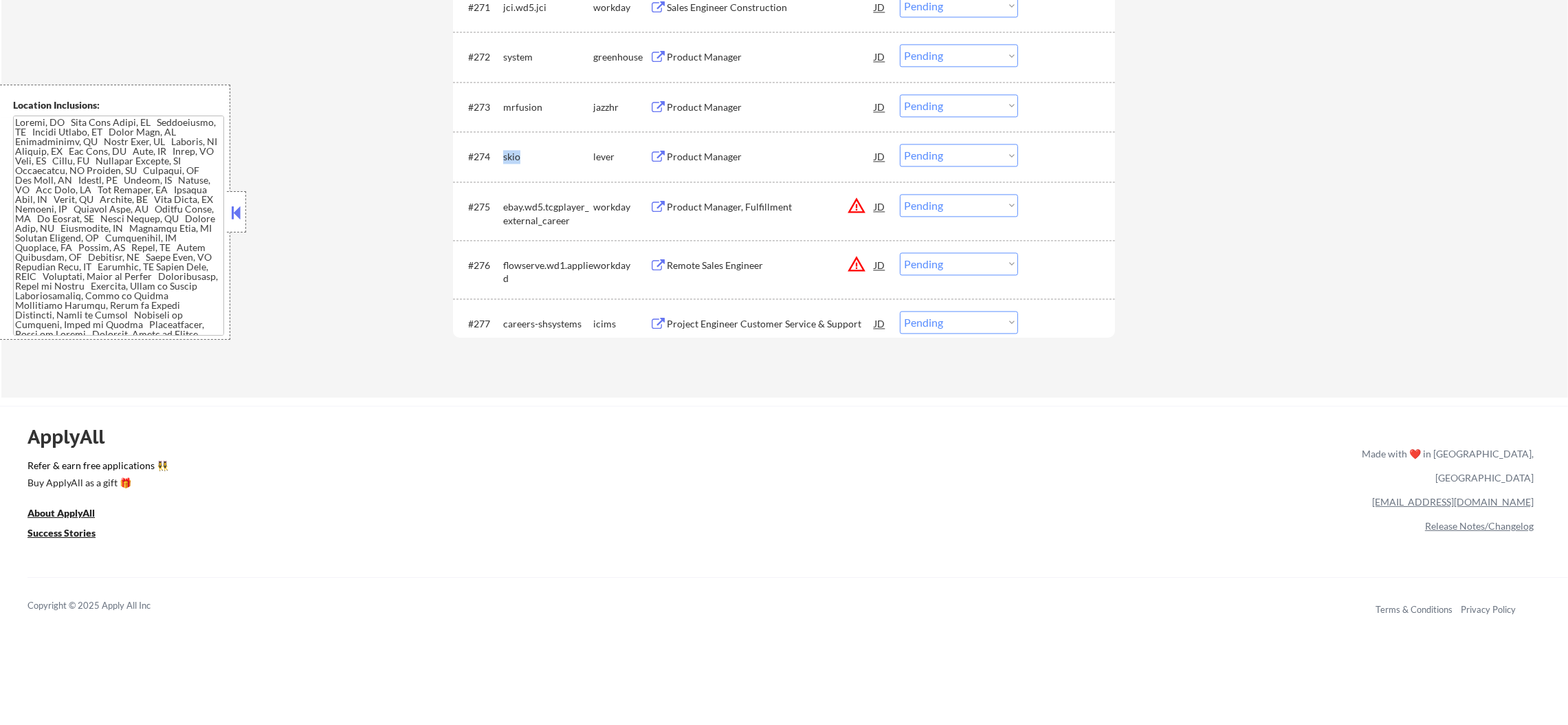
copy div "skio"
click at [527, 106] on div "mrfusion" at bounding box center [548, 107] width 90 height 14
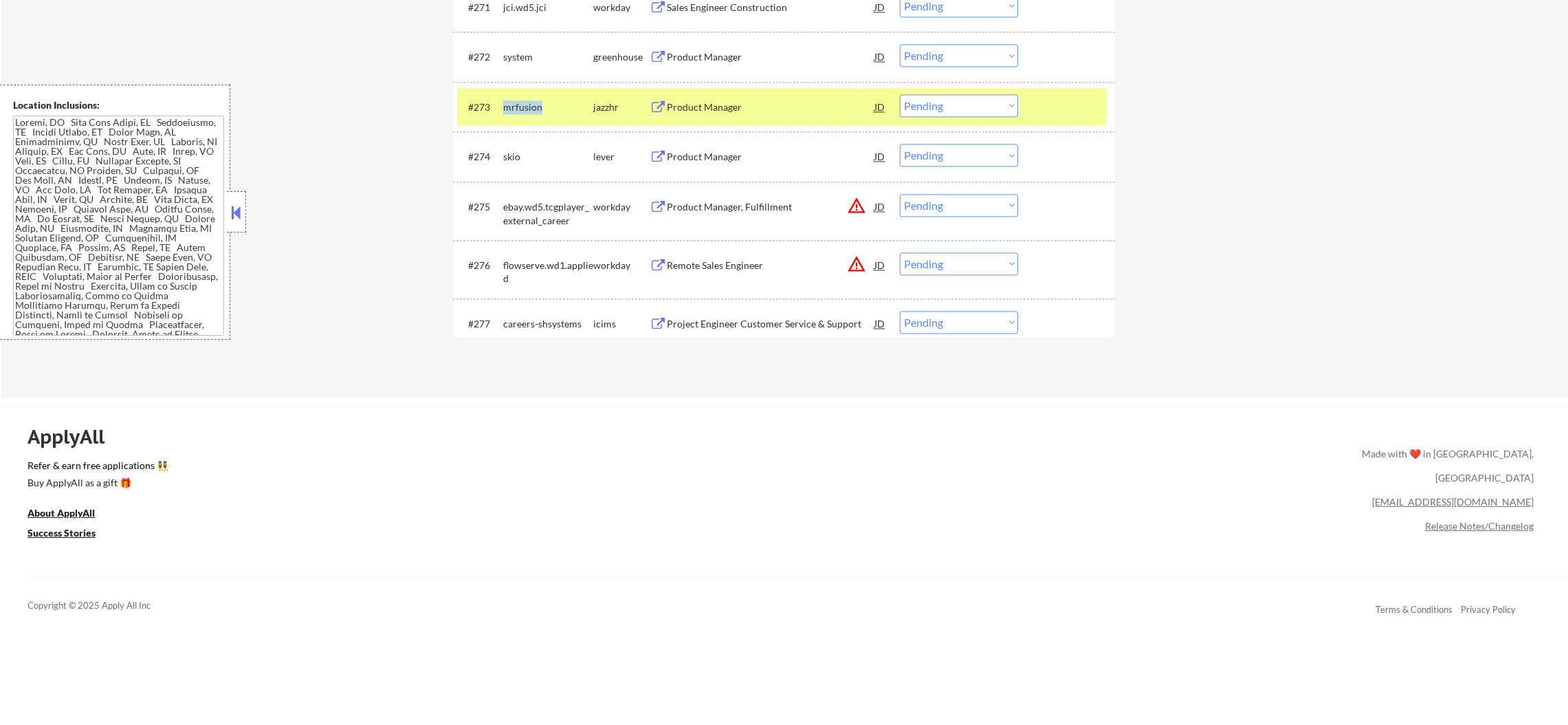
click at [527, 106] on div "mrfusion" at bounding box center [548, 107] width 90 height 14
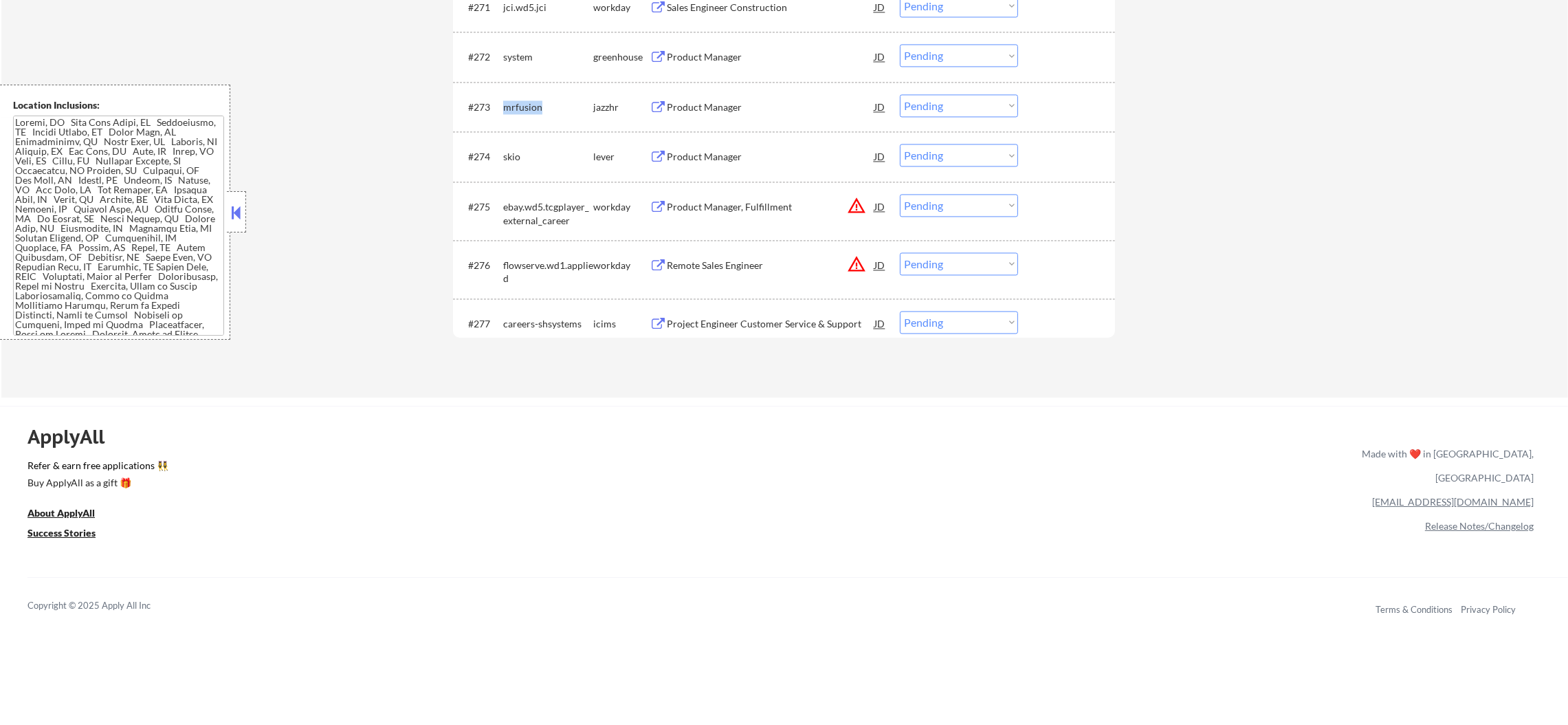
copy div "mrfusion"
select select ""pending""
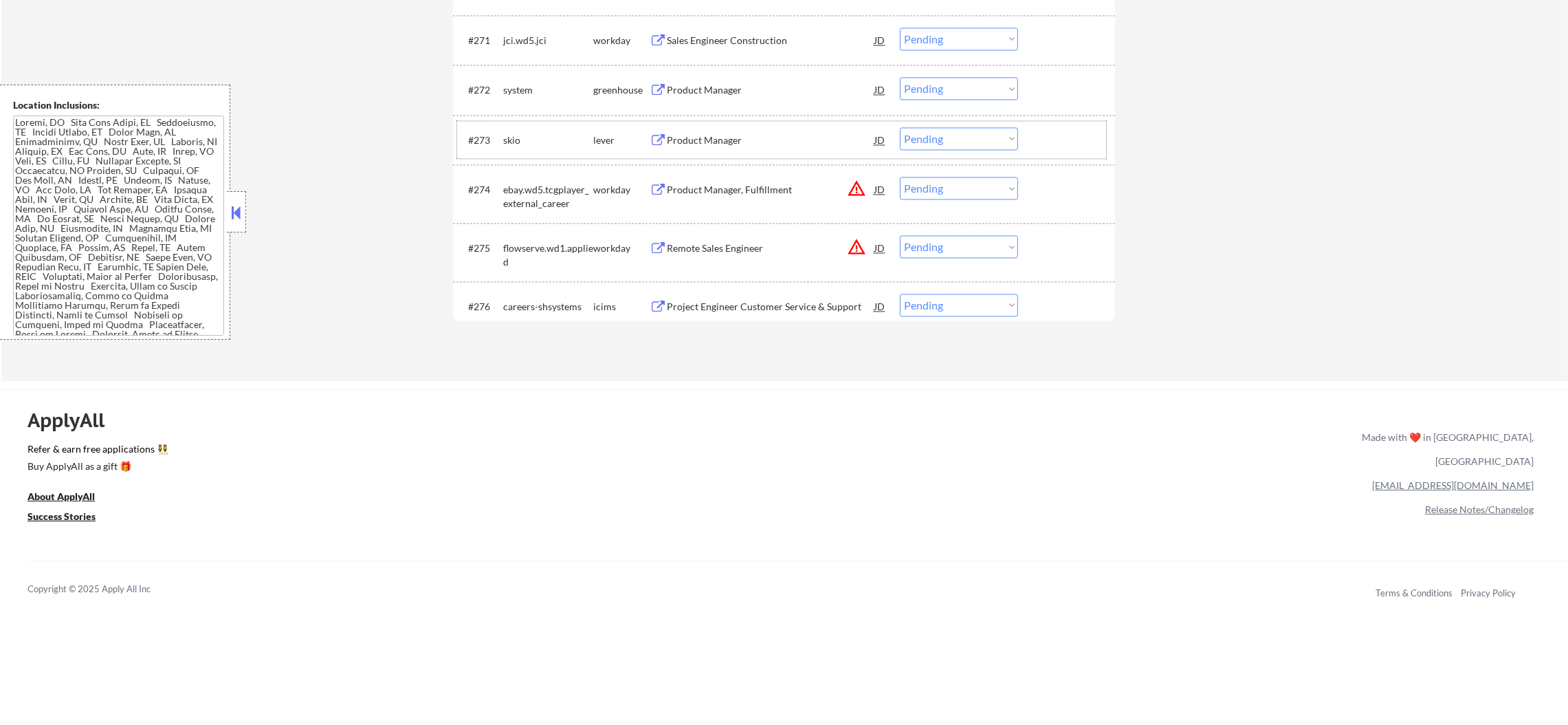
scroll to position [4152, 0]
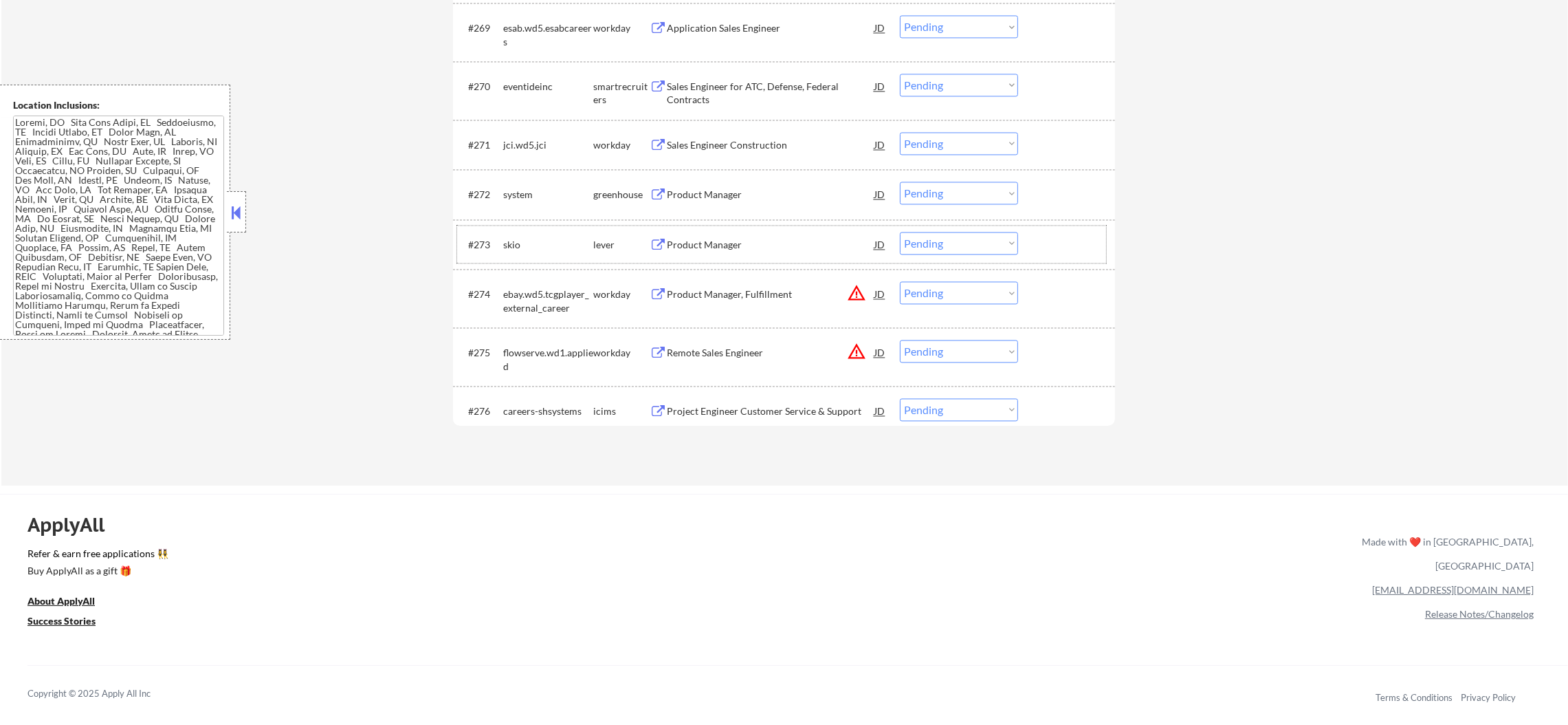
click at [510, 188] on div "system" at bounding box center [548, 194] width 90 height 14
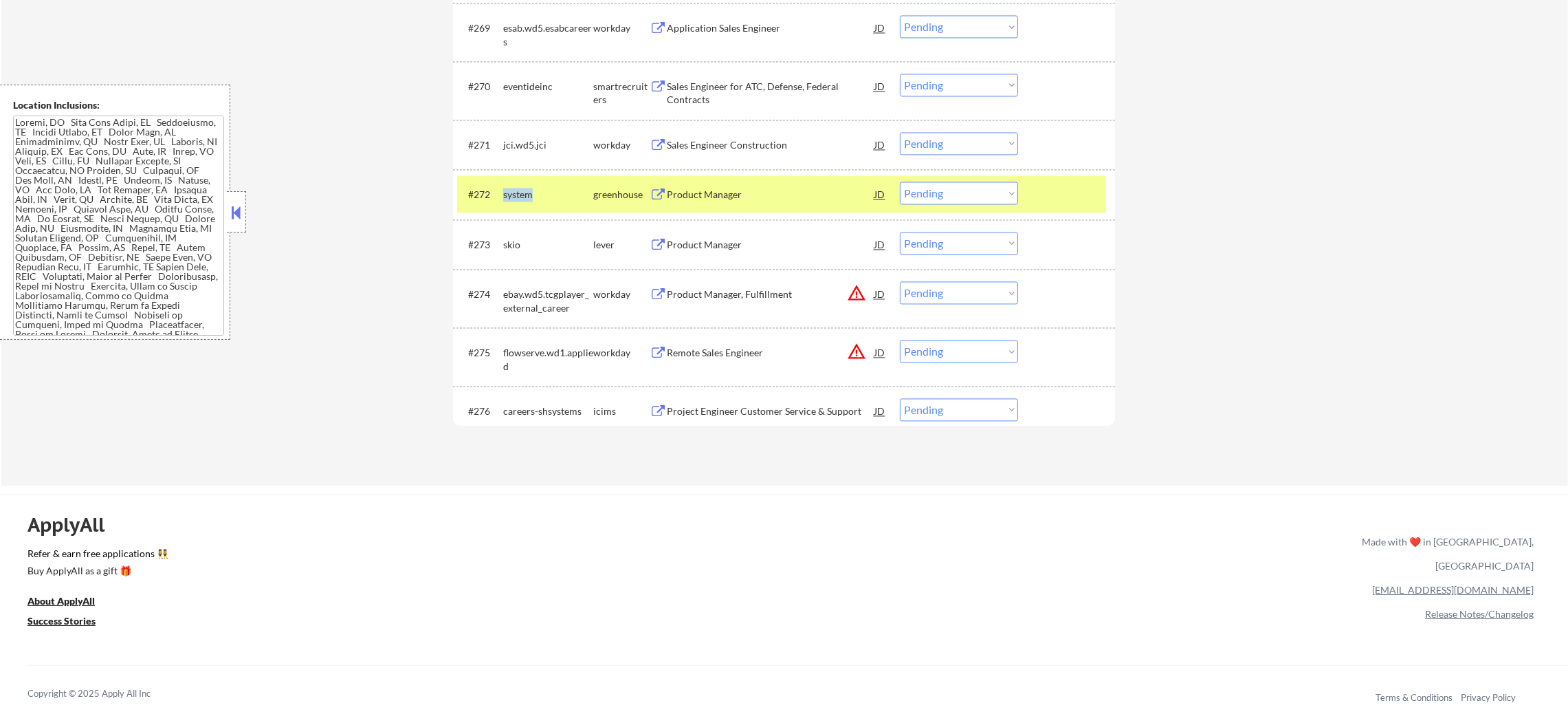
click at [510, 188] on div "system" at bounding box center [548, 194] width 90 height 14
copy div "system"
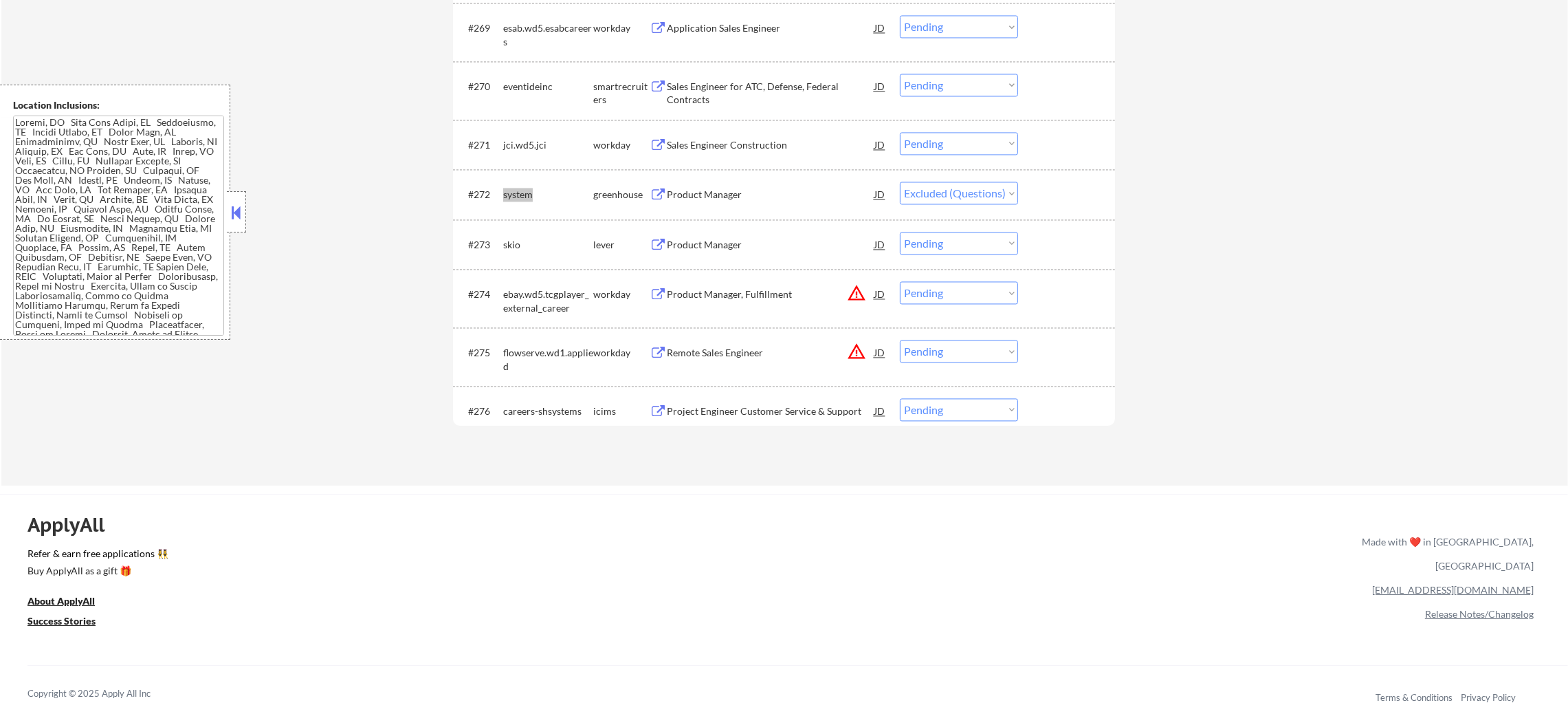
select select ""pending""
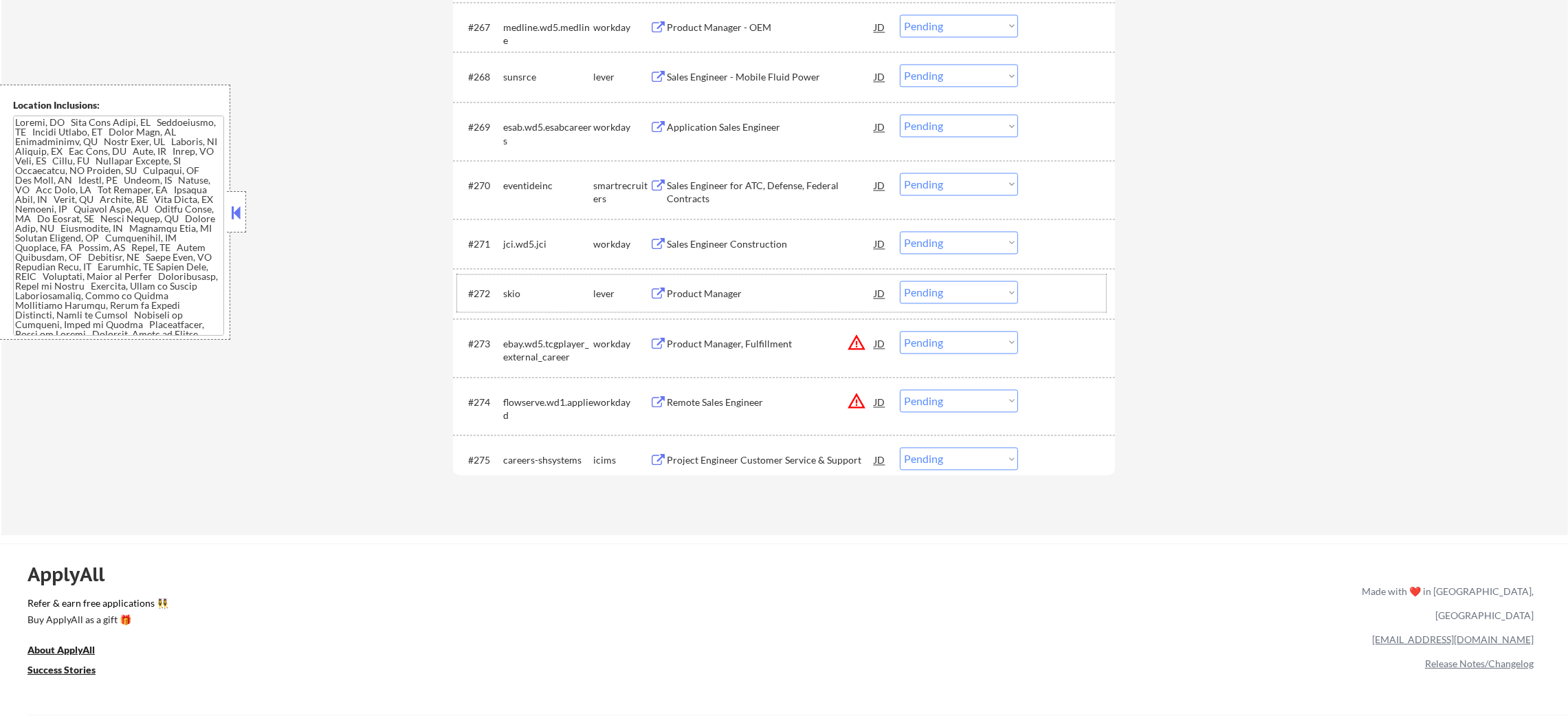
scroll to position [4050, 0]
click at [523, 188] on div "eventideinc" at bounding box center [548, 189] width 90 height 14
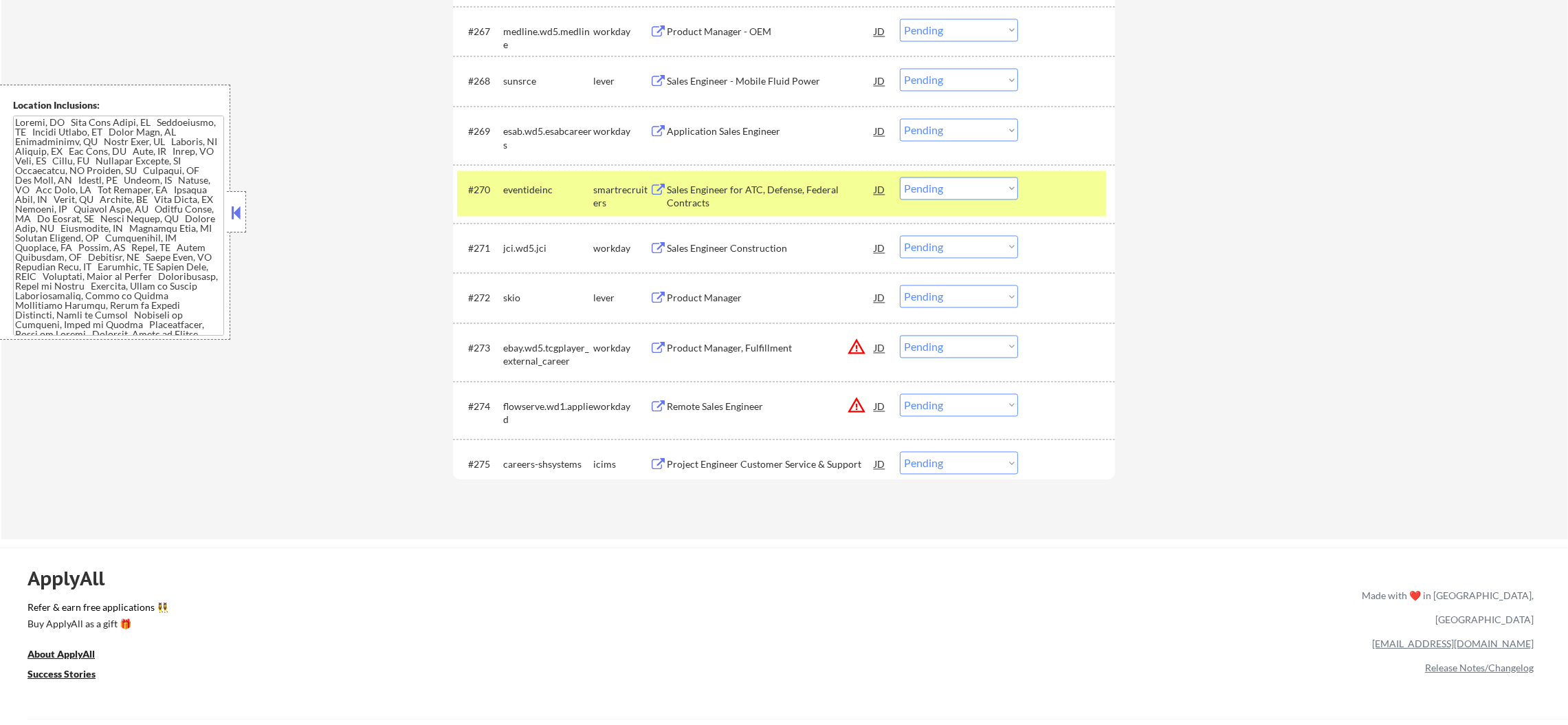
click at [523, 188] on div "eventideinc" at bounding box center [548, 189] width 90 height 14
copy div "eventideinc"
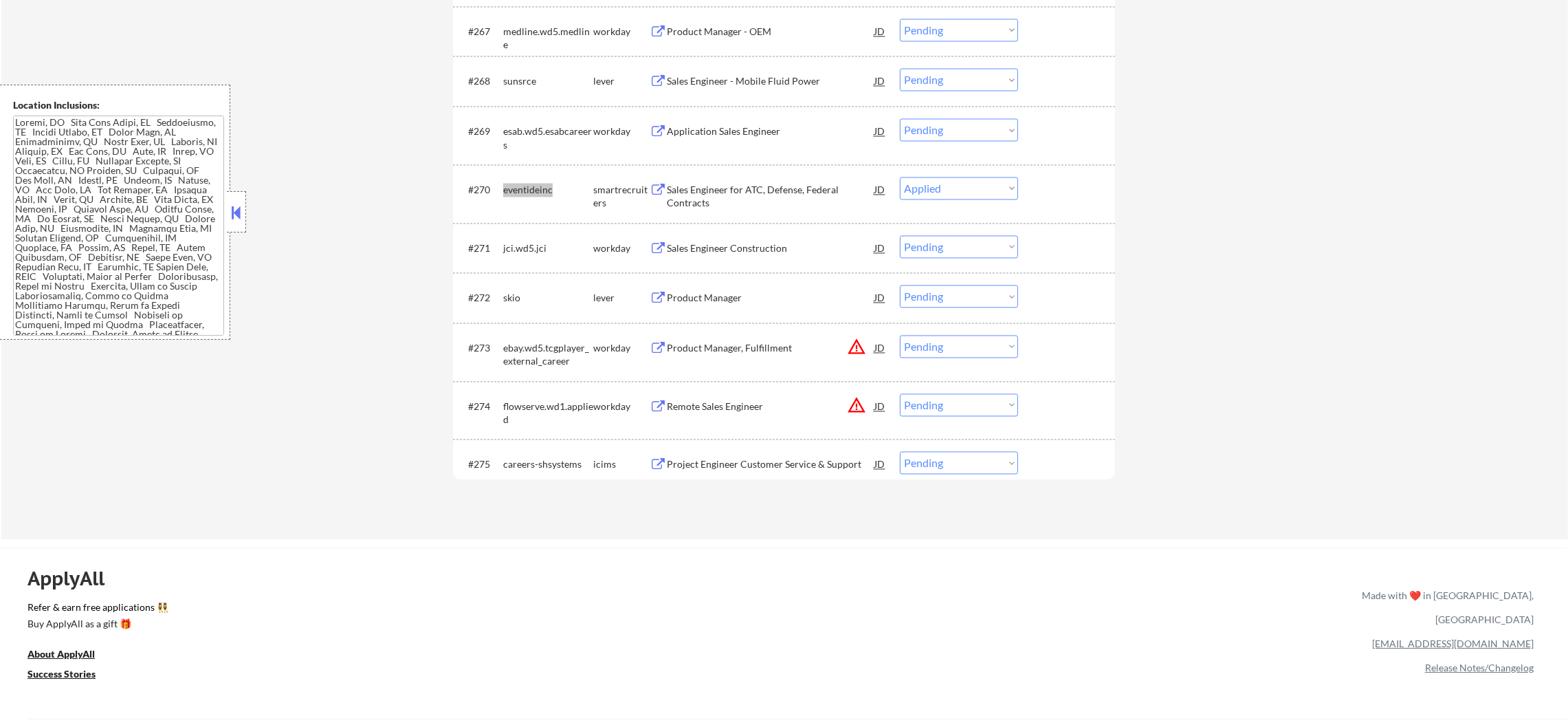
select select ""pending""
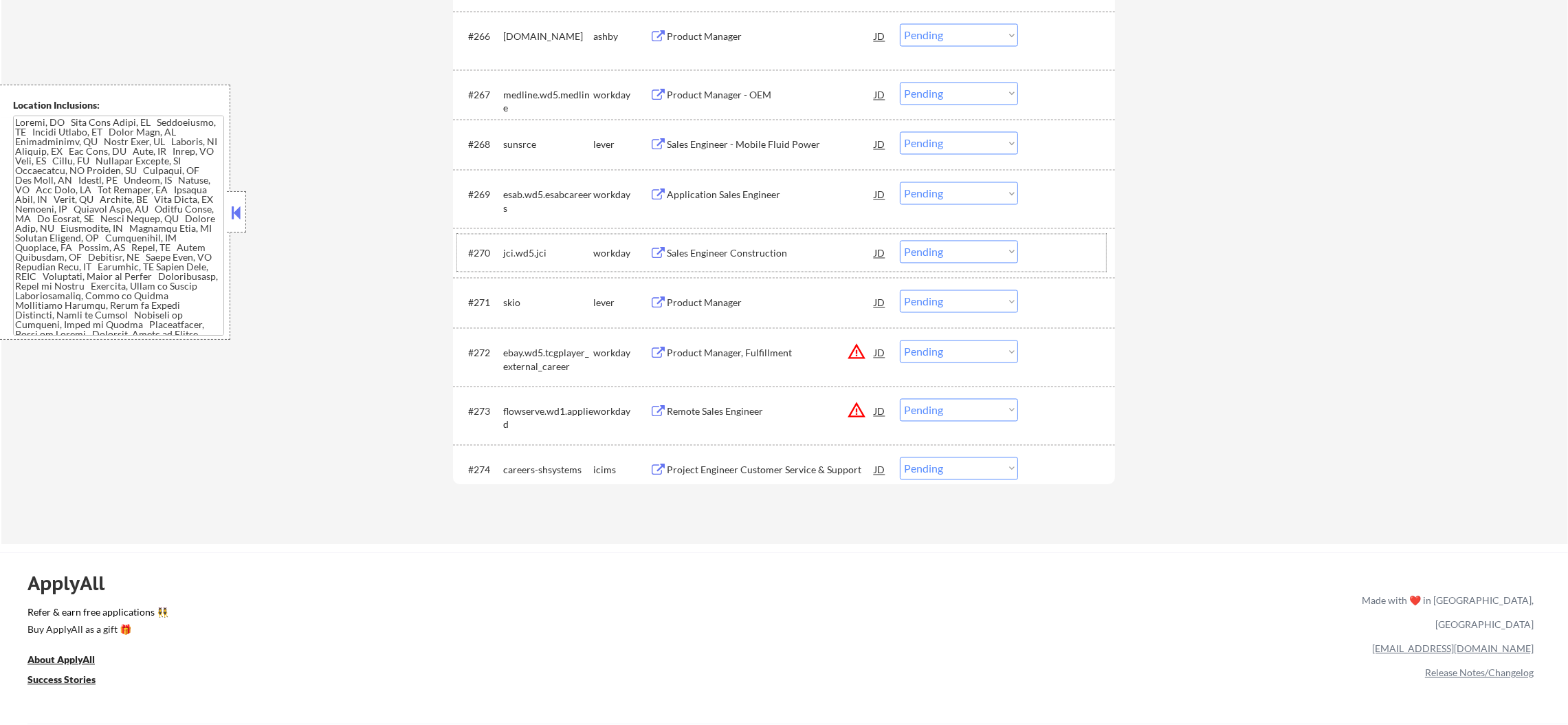
scroll to position [3981, 0]
click at [517, 143] on div "sunsrce" at bounding box center [548, 150] width 90 height 14
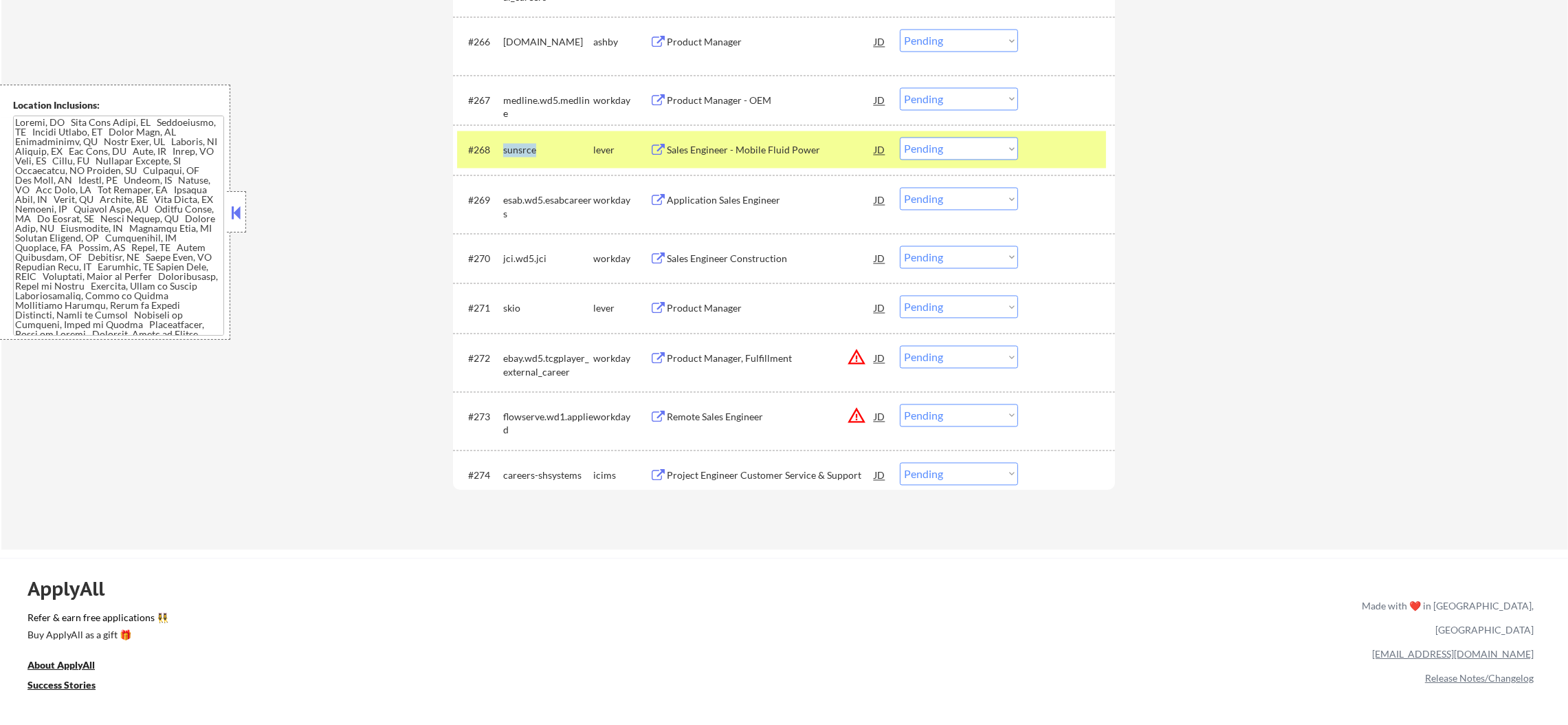
click at [517, 143] on div "sunsrce" at bounding box center [548, 150] width 90 height 14
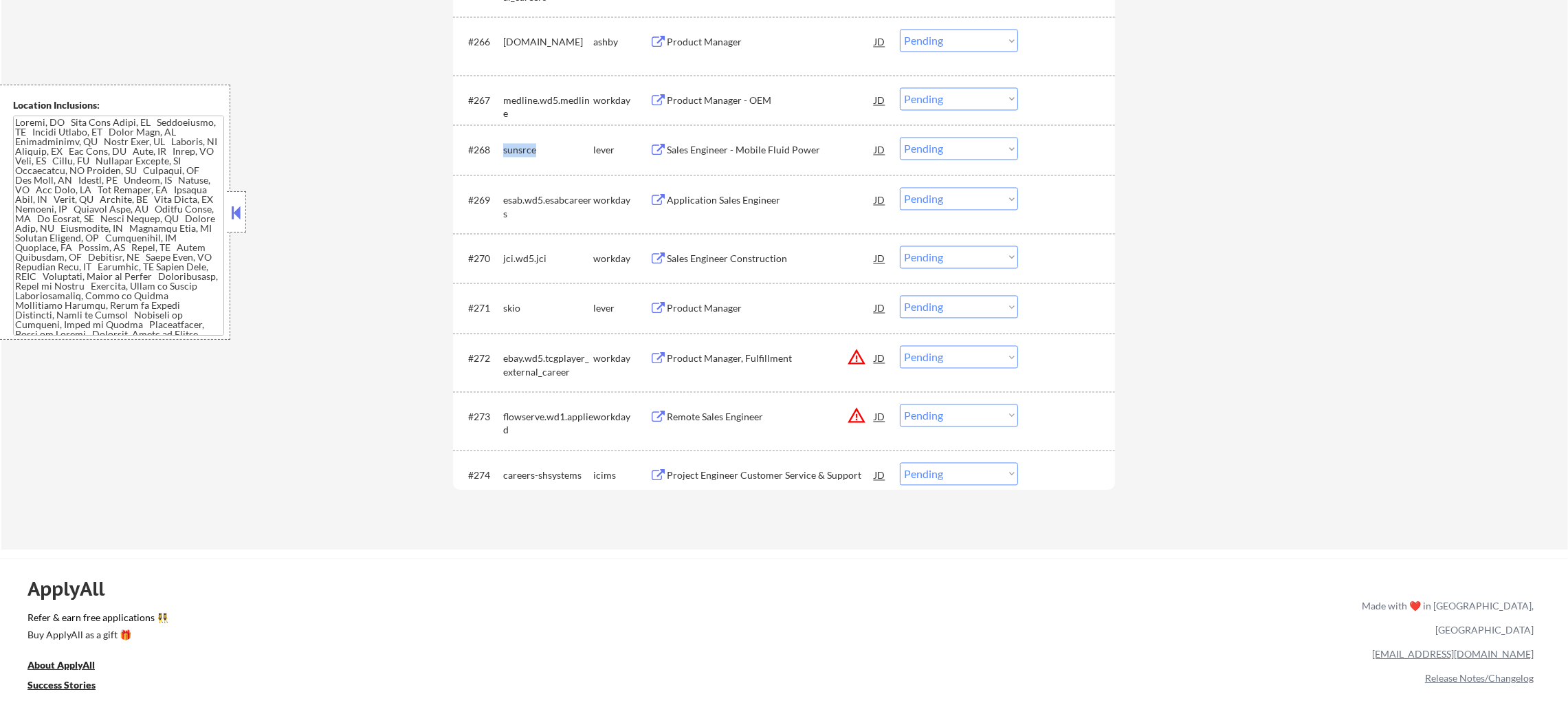
copy div "sunsrce"
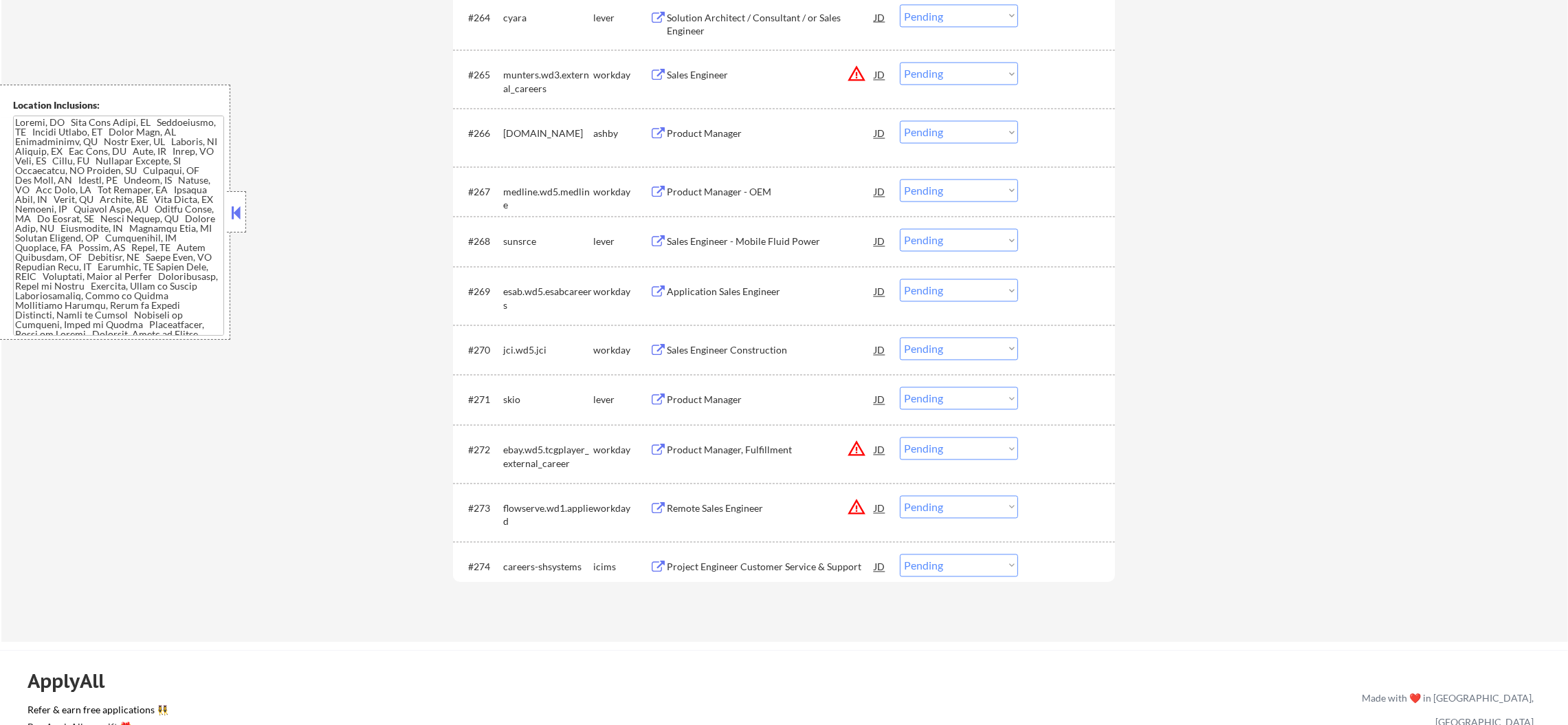
scroll to position [3877, 0]
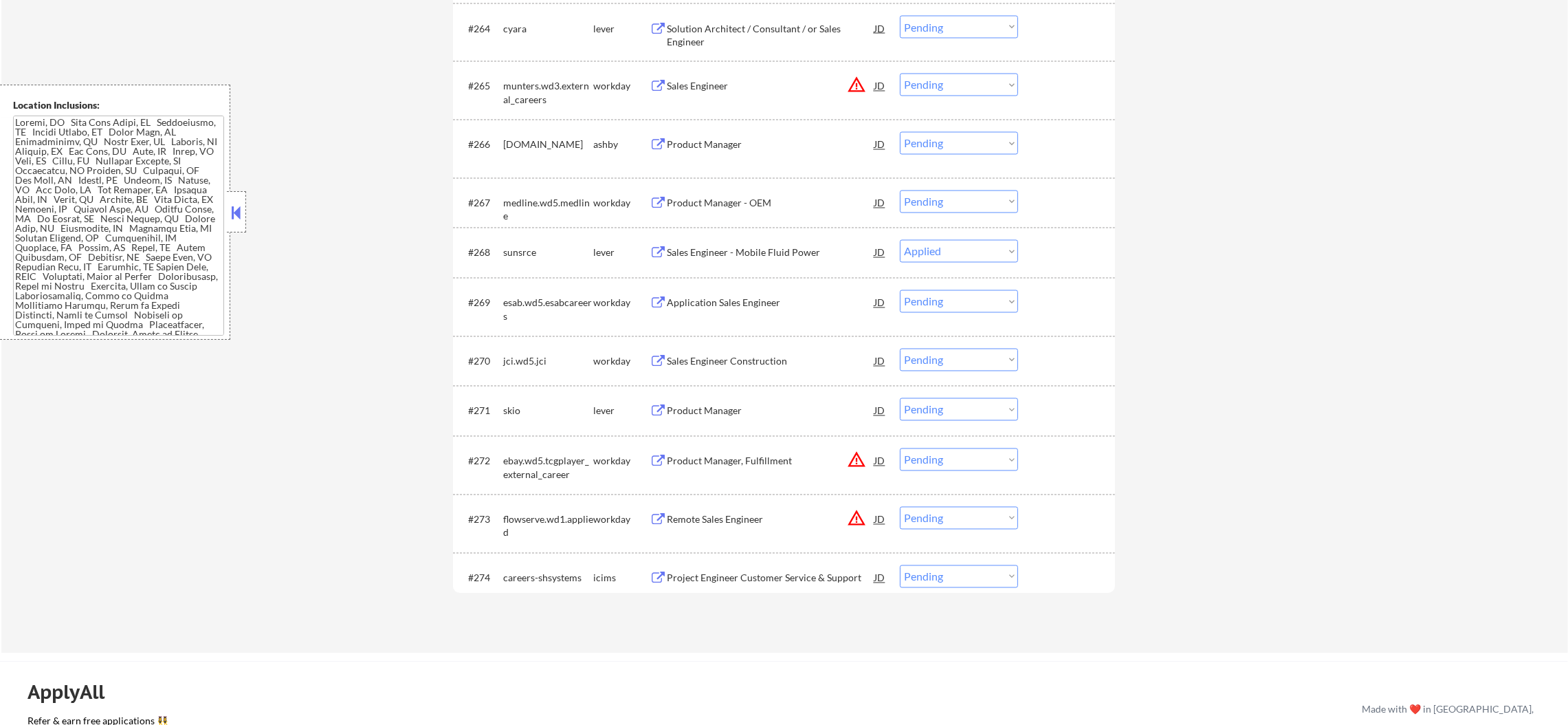
select select ""pending""
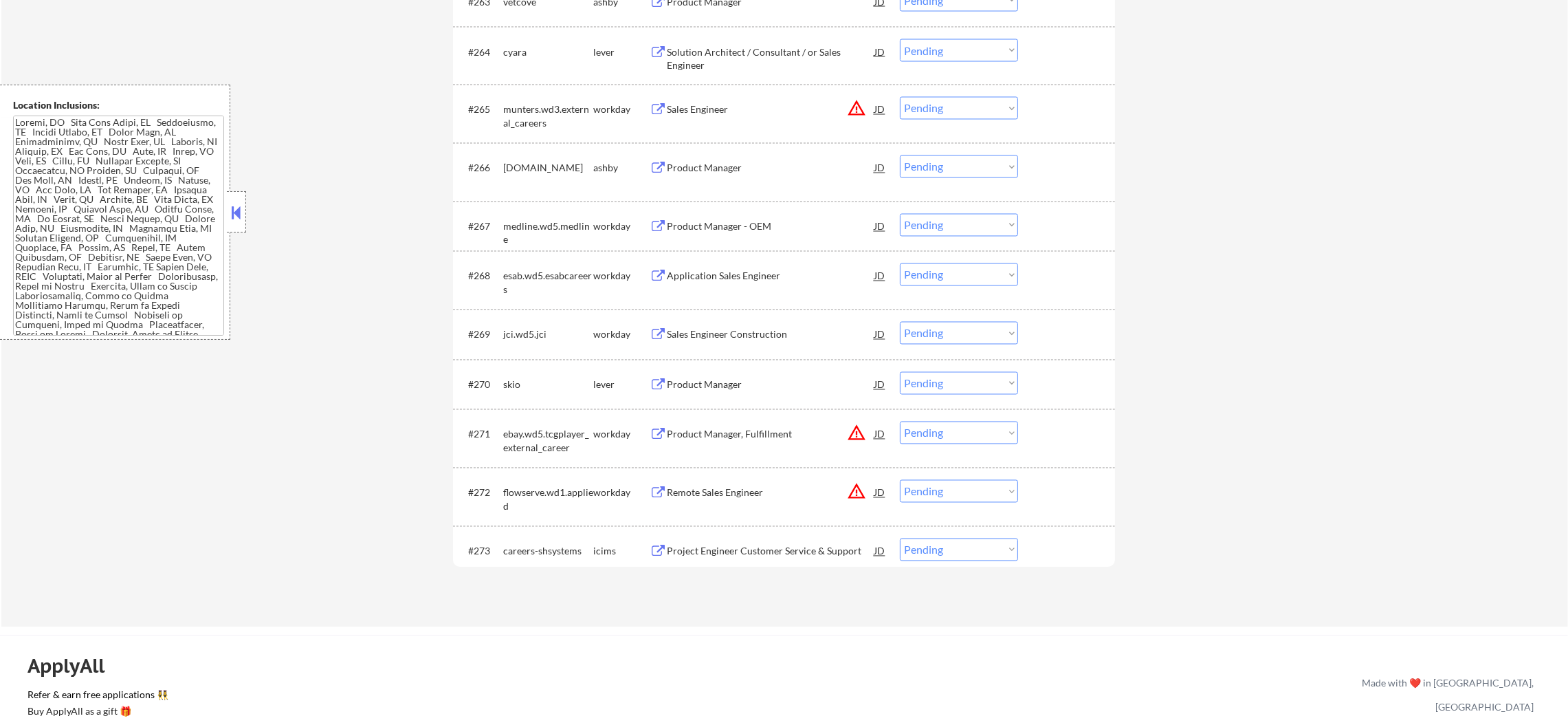
scroll to position [3843, 0]
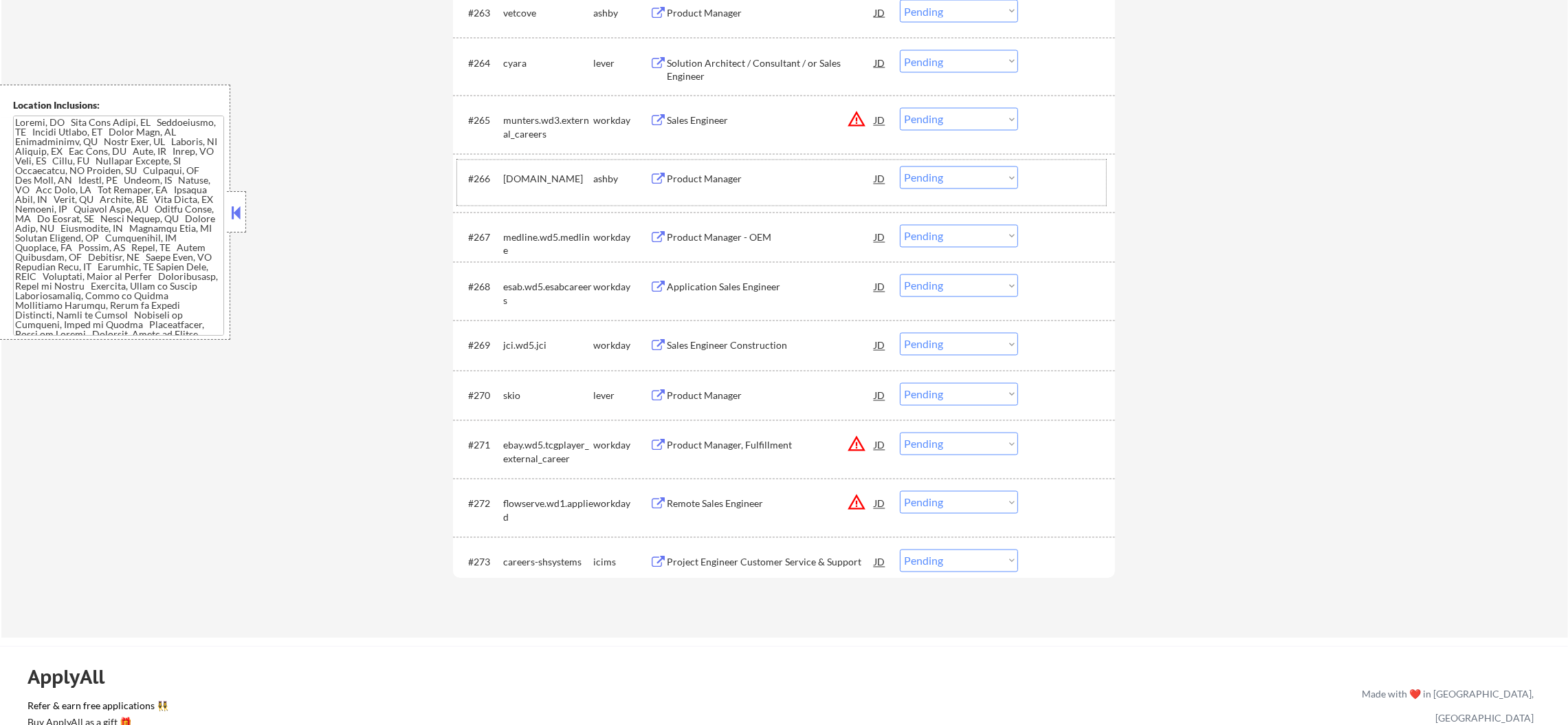
click at [549, 173] on div "[DOMAIN_NAME]" at bounding box center [548, 179] width 90 height 14
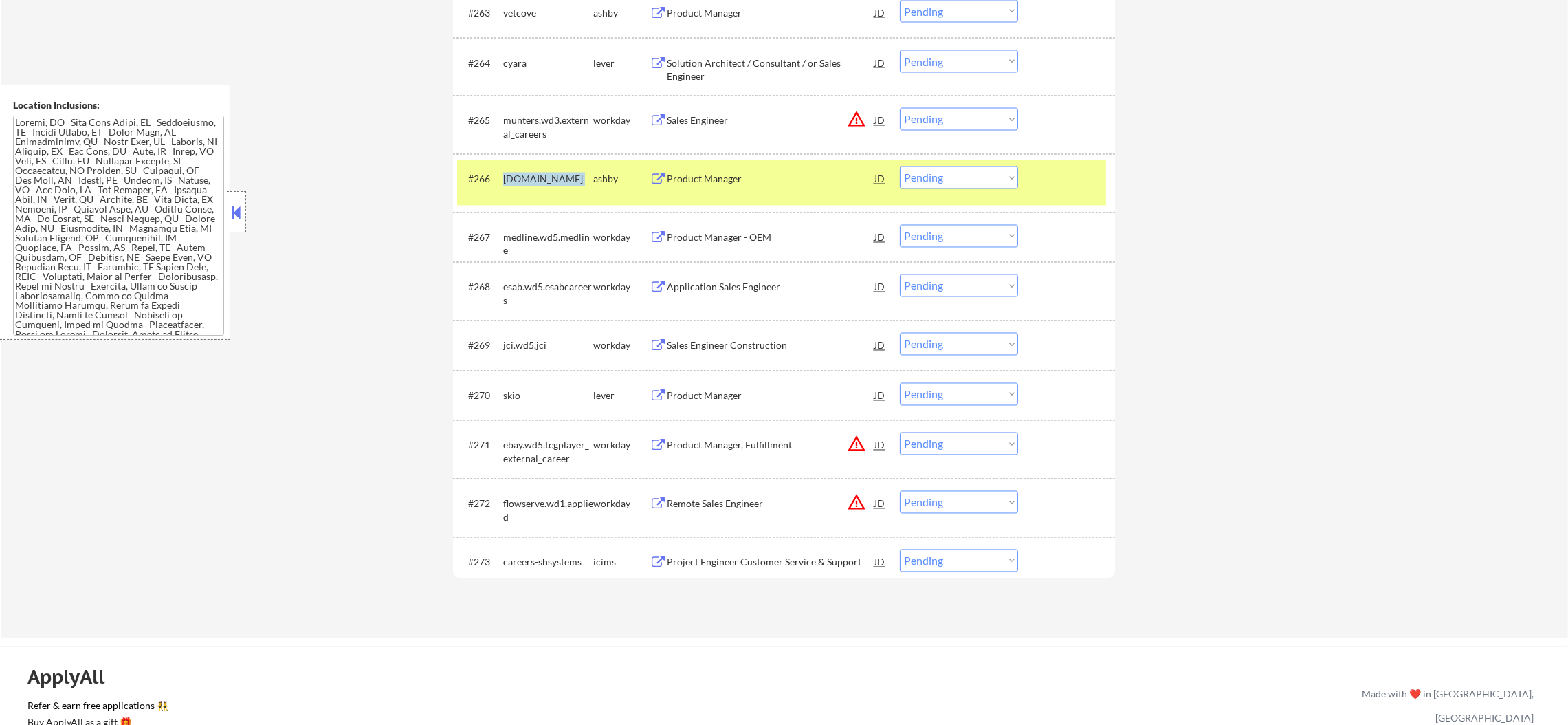
copy div "[DOMAIN_NAME]"
select select ""pending""
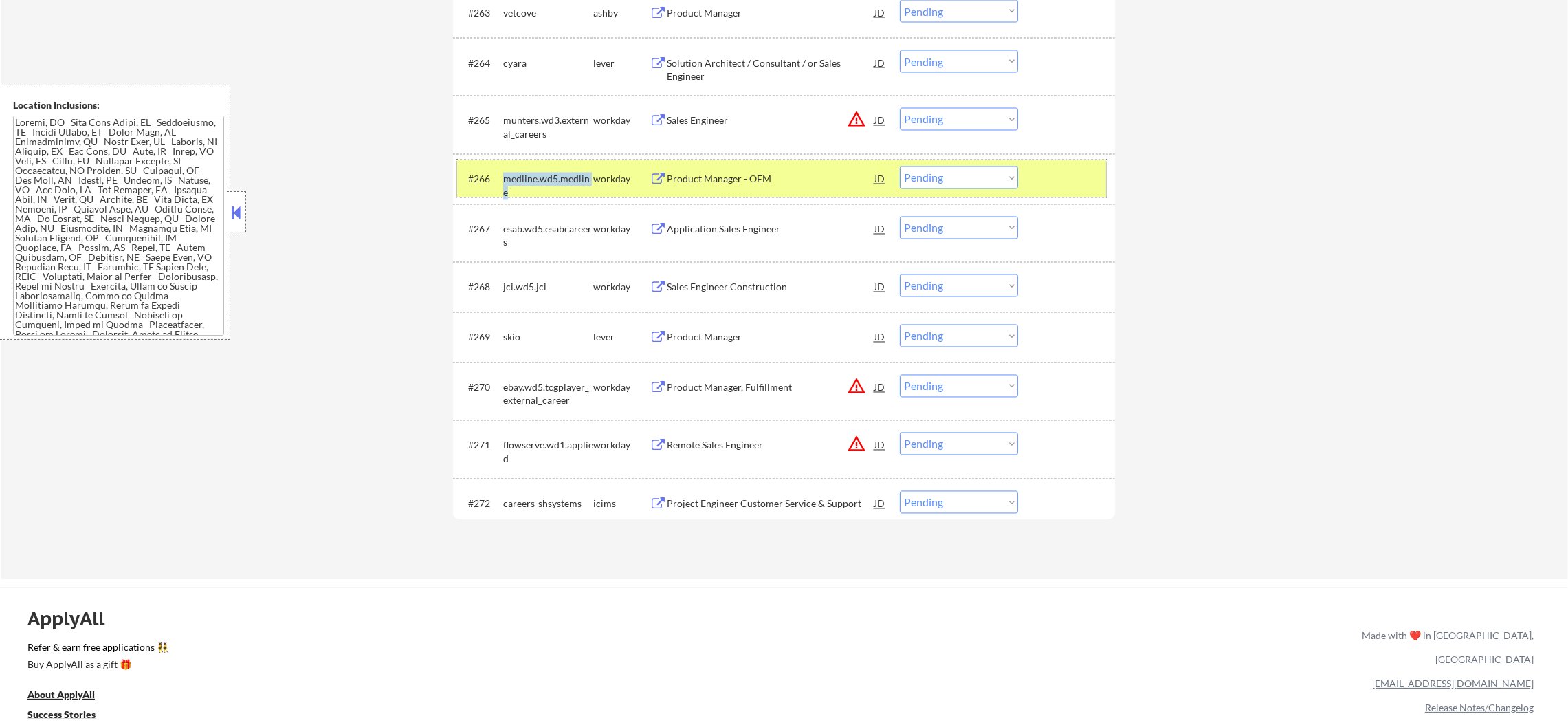
click at [521, 175] on div "medline.wd5.medline" at bounding box center [548, 185] width 90 height 26
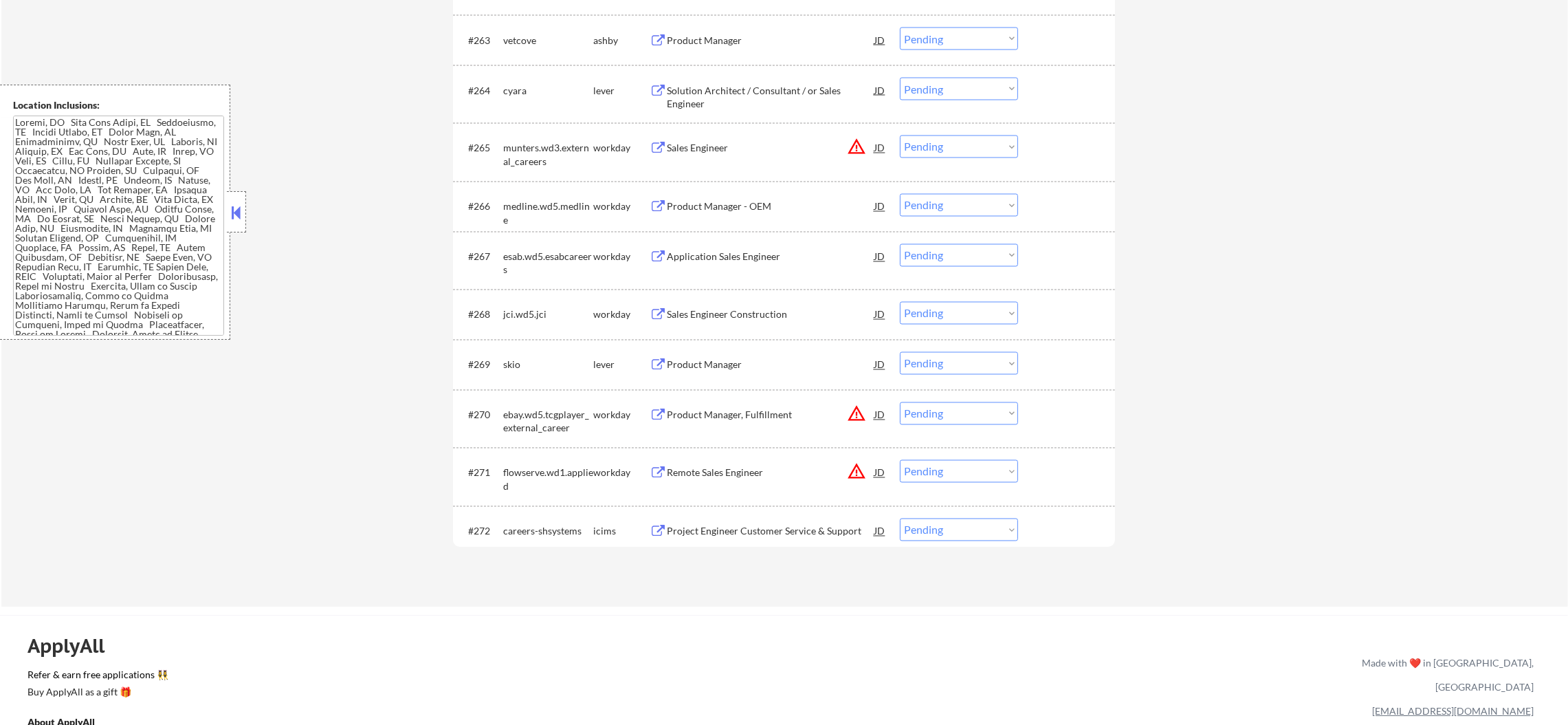
scroll to position [3809, 0]
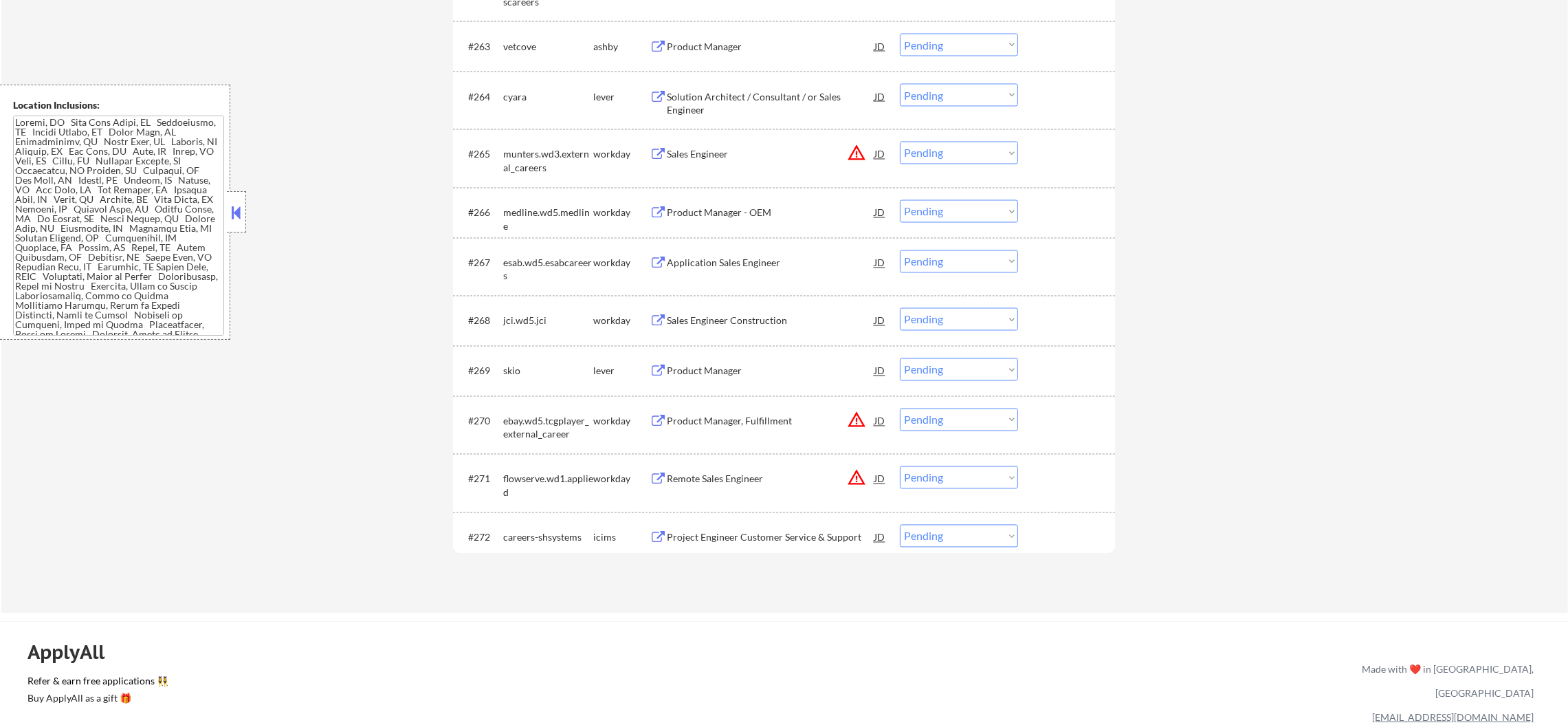
click at [517, 98] on div "cyara" at bounding box center [548, 97] width 90 height 14
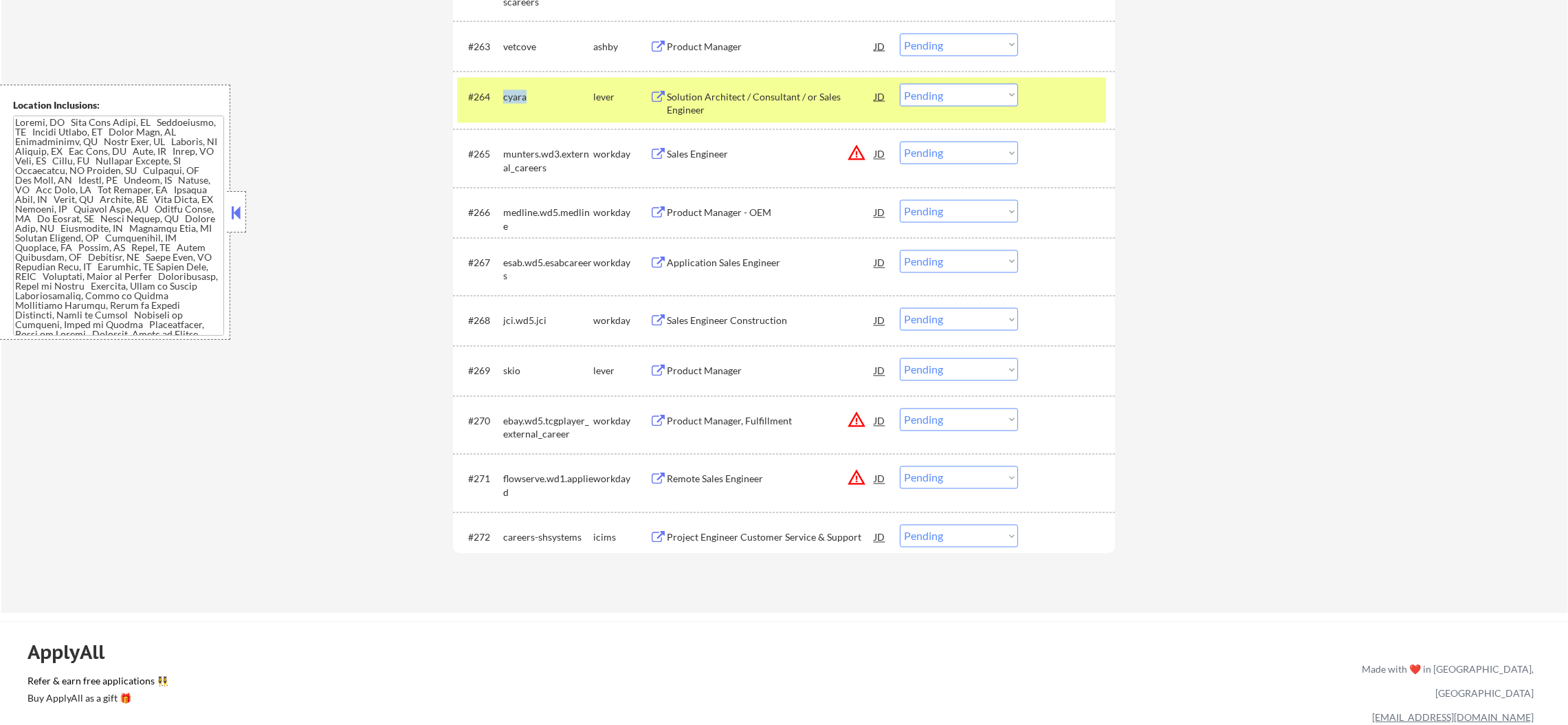
click at [517, 98] on div "cyara" at bounding box center [548, 97] width 90 height 14
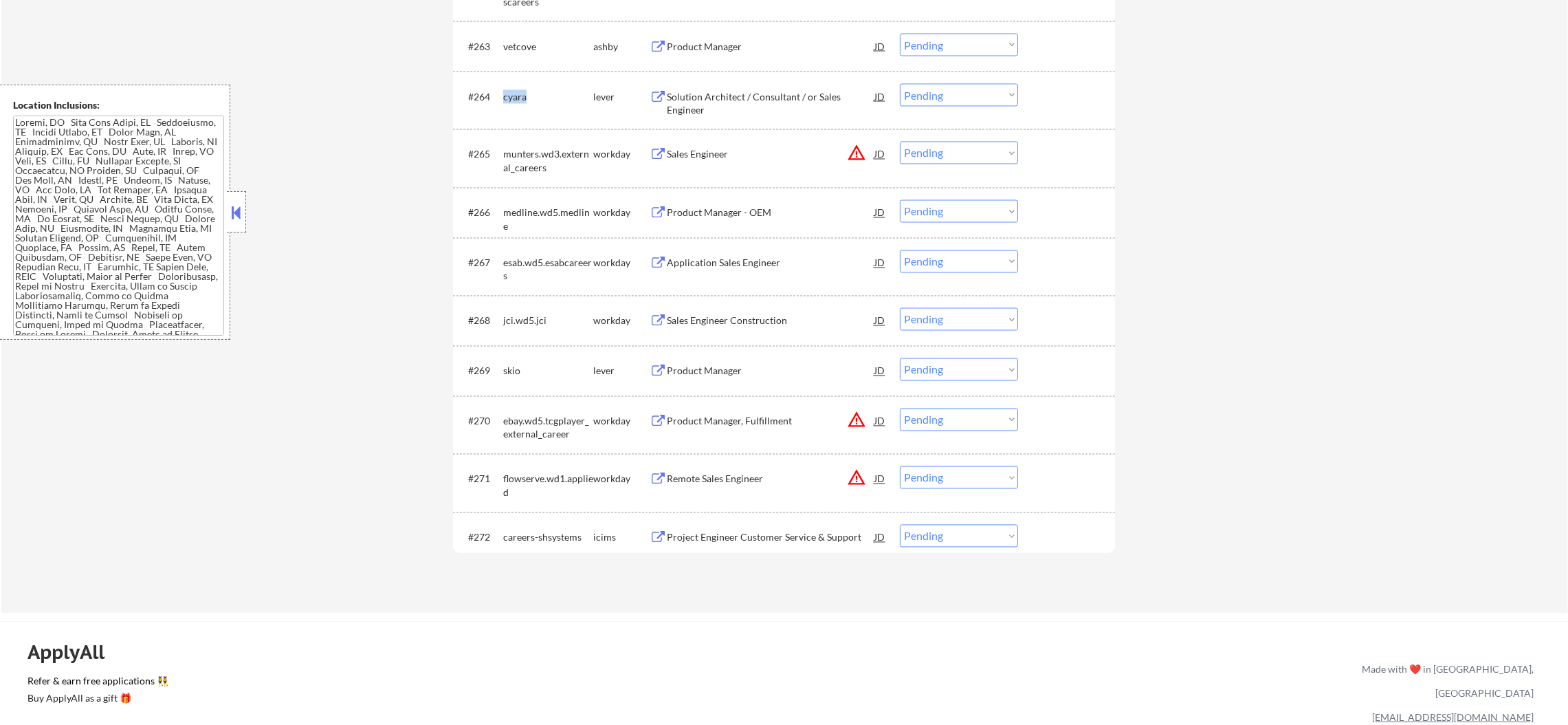
copy div "cyara"
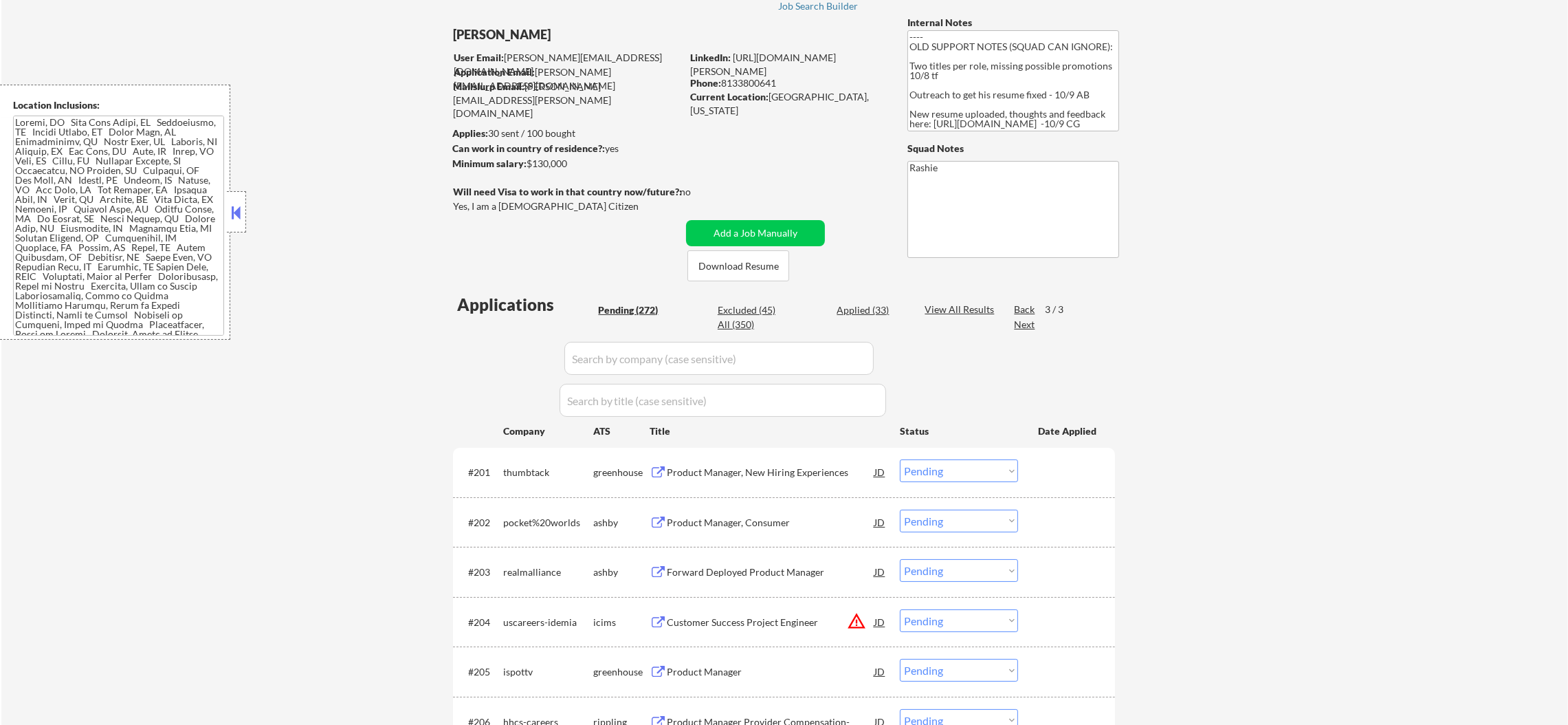
scroll to position [6, 0]
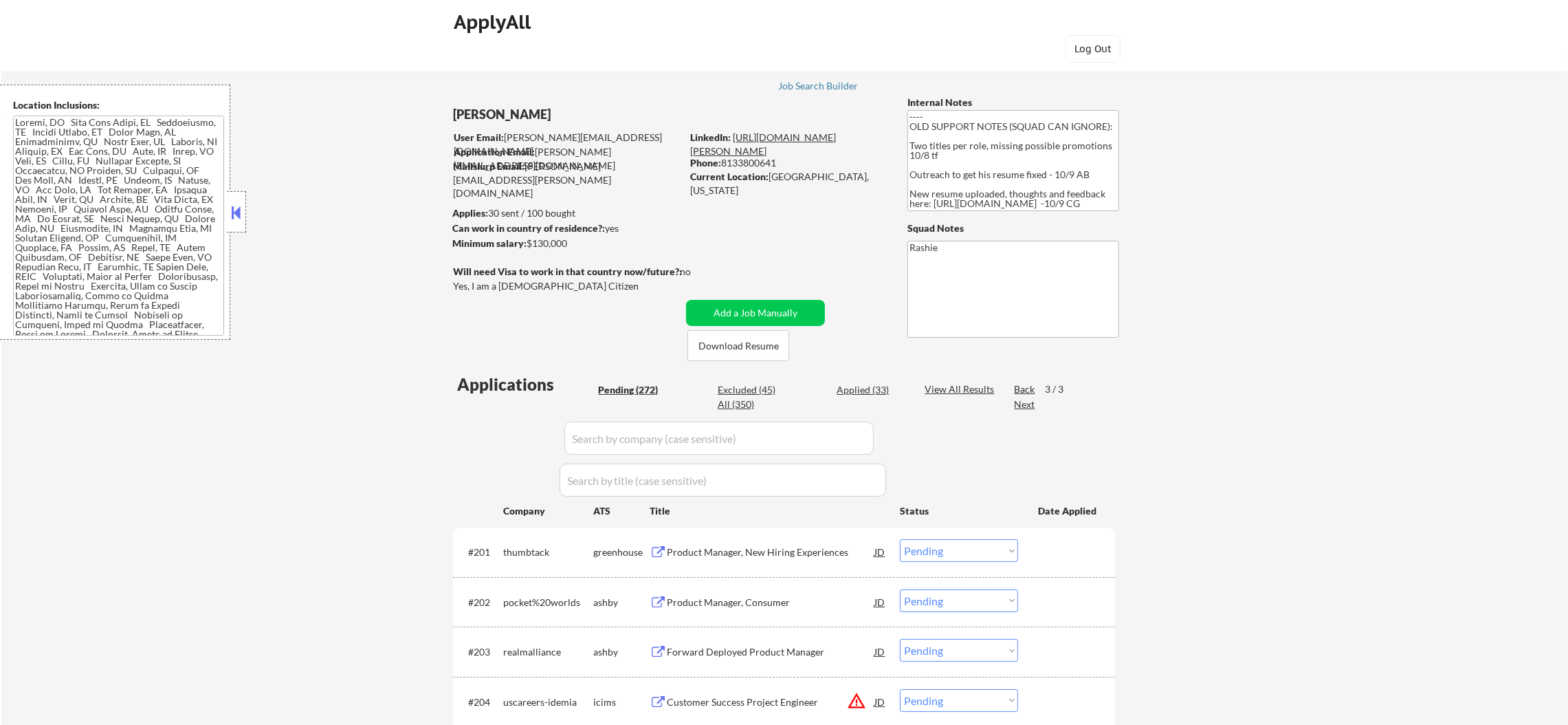
drag, startPoint x: 800, startPoint y: 152, endPoint x: 733, endPoint y: 142, distance: 67.7
click at [733, 142] on div "LinkedIn: https://www.linkedin.com/in/sergio-camargo-69baa729/" at bounding box center [788, 143] width 197 height 26
copy link "[URL][DOMAIN_NAME][PERSON_NAME]"
select select ""pending""
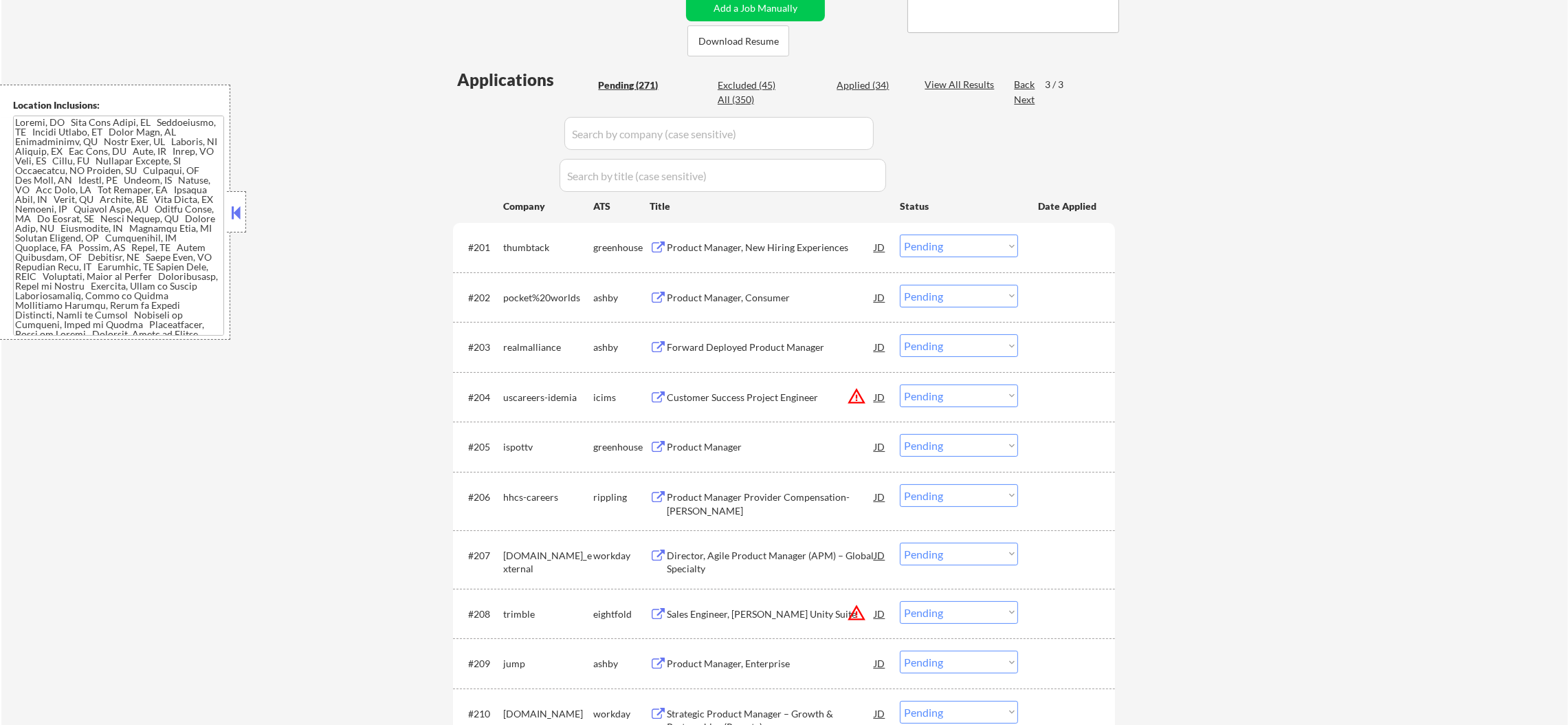
scroll to position [316, 0]
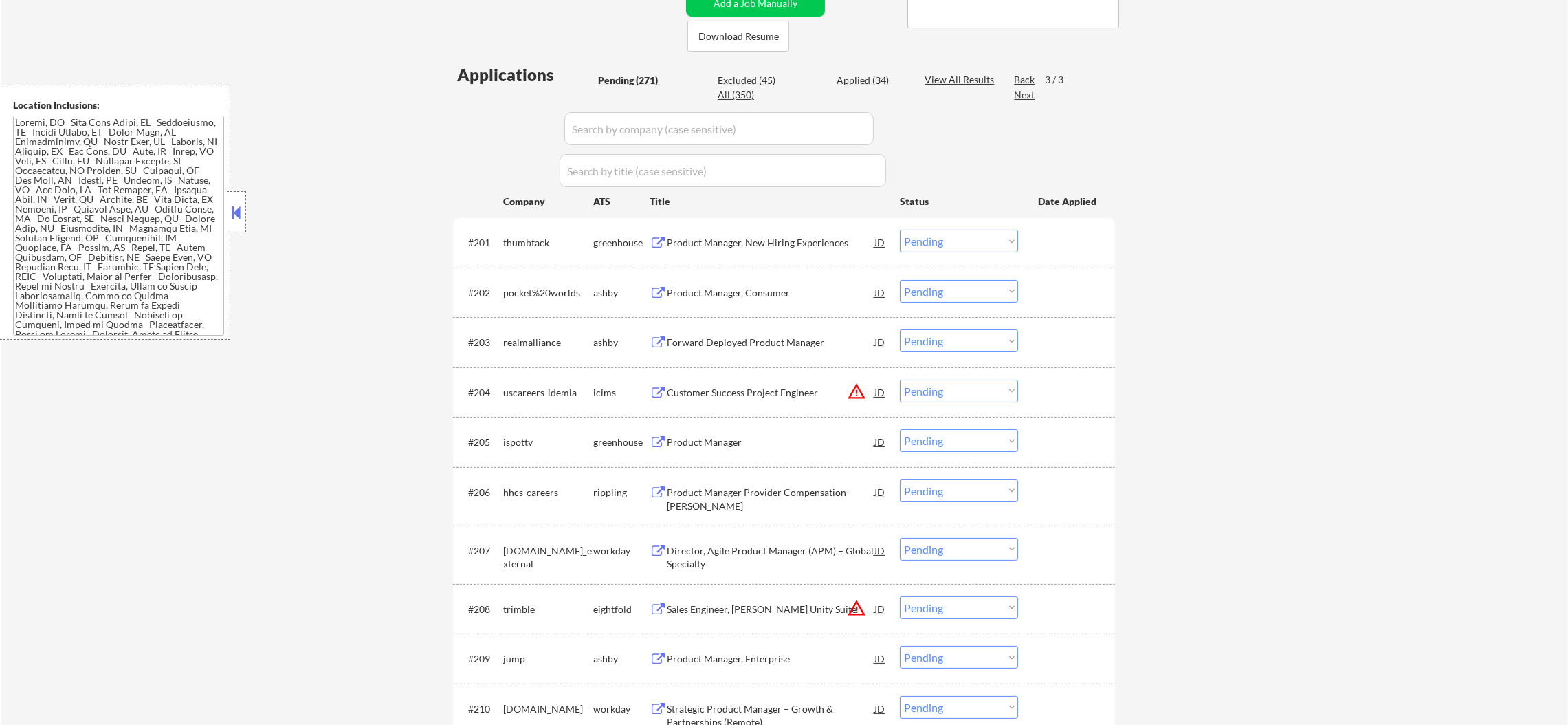
click at [530, 236] on div "thumbtack" at bounding box center [548, 243] width 90 height 14
select select ""pending""
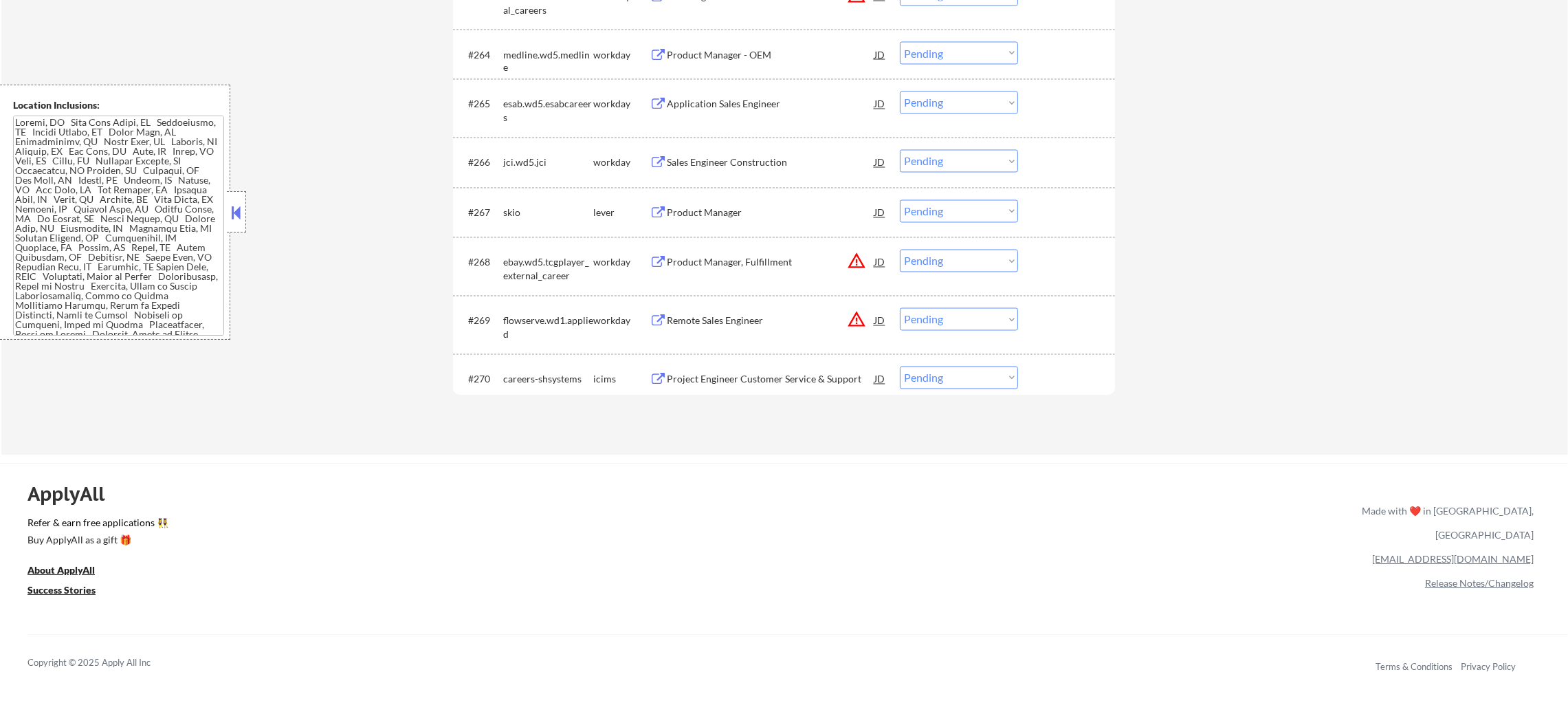
scroll to position [3843, 0]
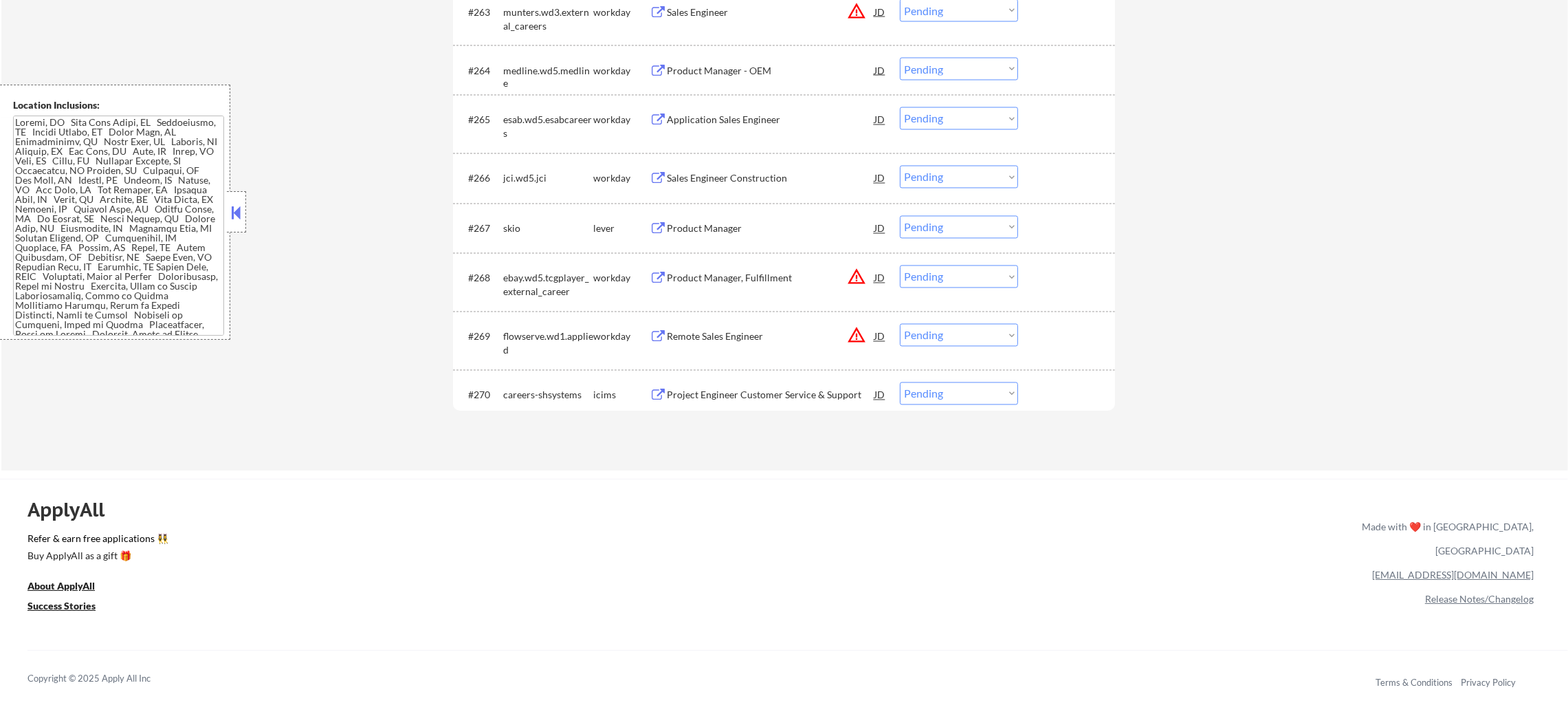
click at [511, 225] on div "skio" at bounding box center [548, 229] width 90 height 14
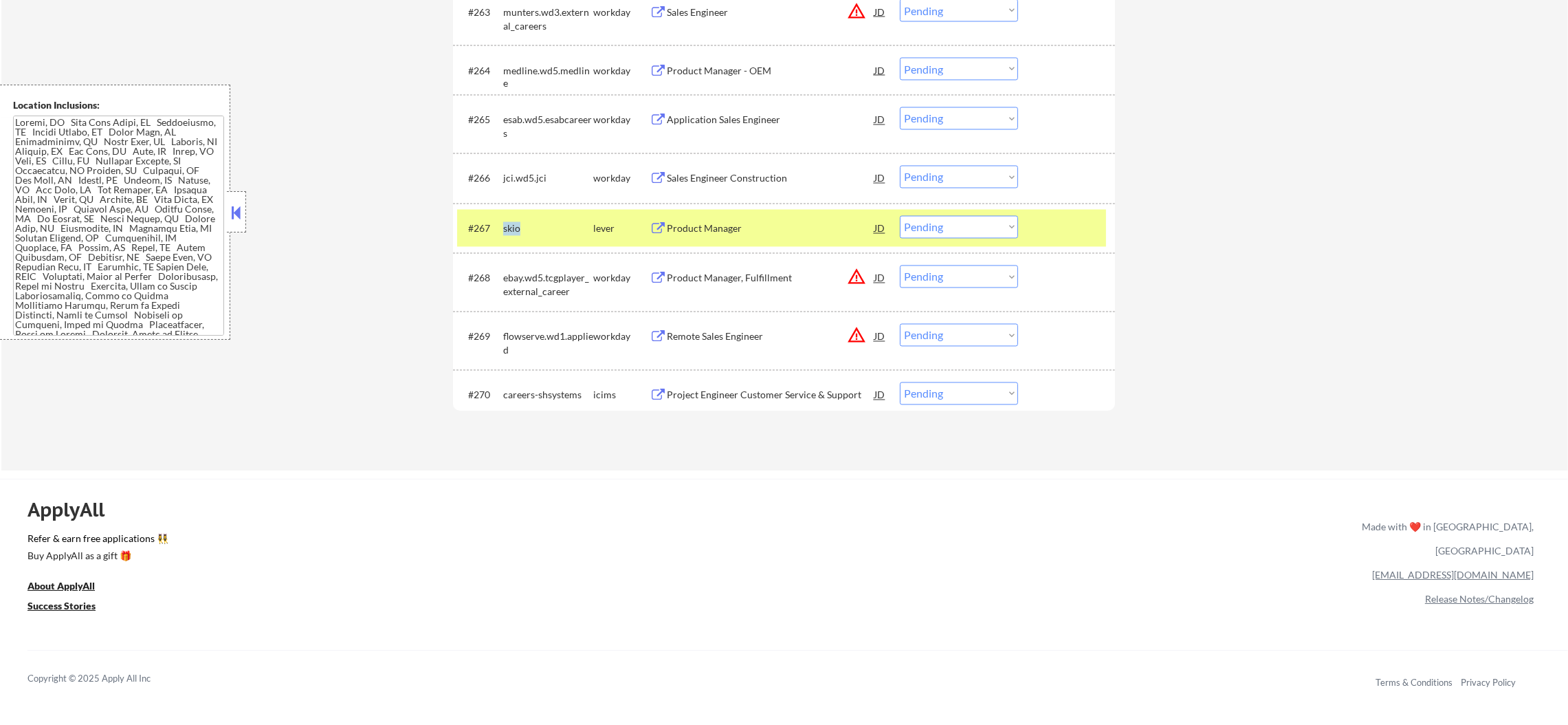
click at [511, 225] on div "skio" at bounding box center [548, 229] width 90 height 14
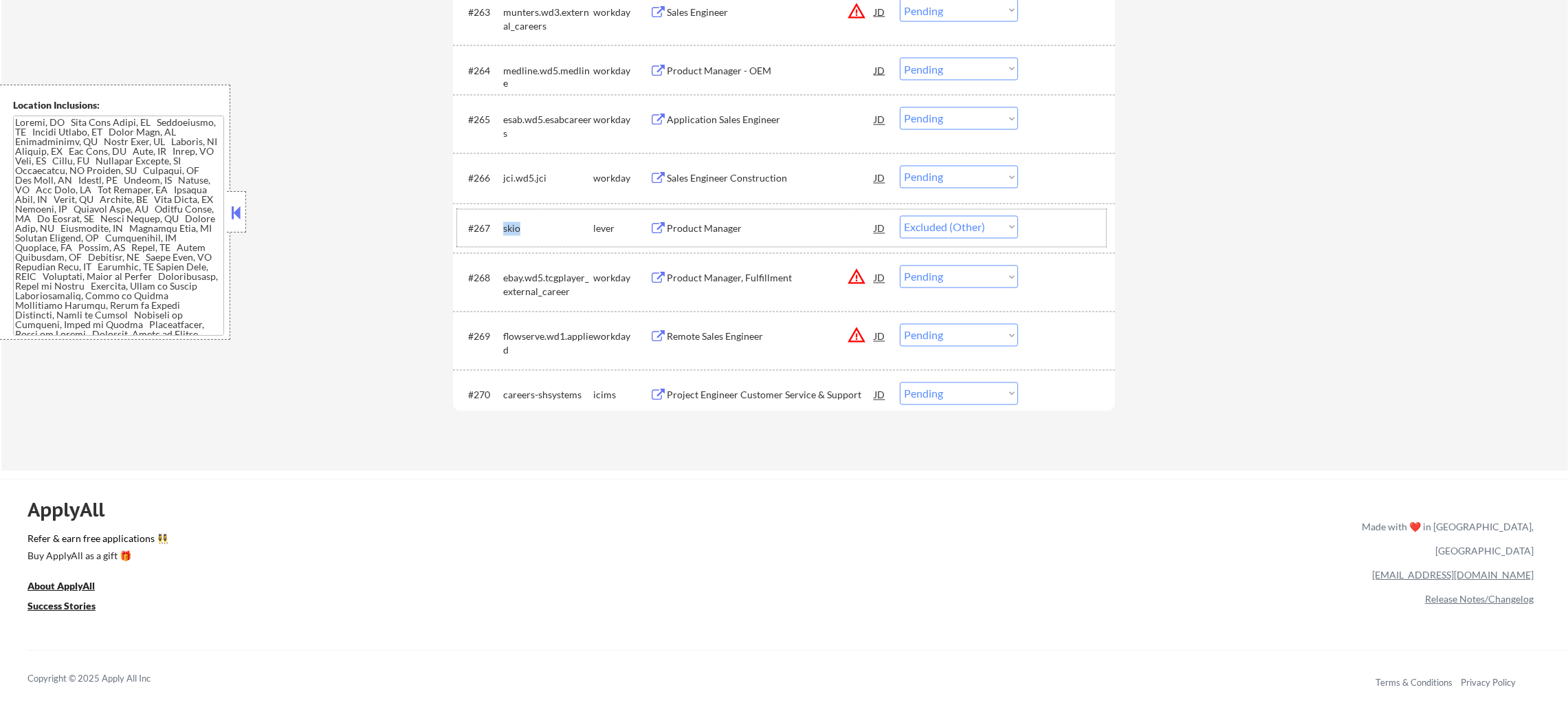
select select ""pending""
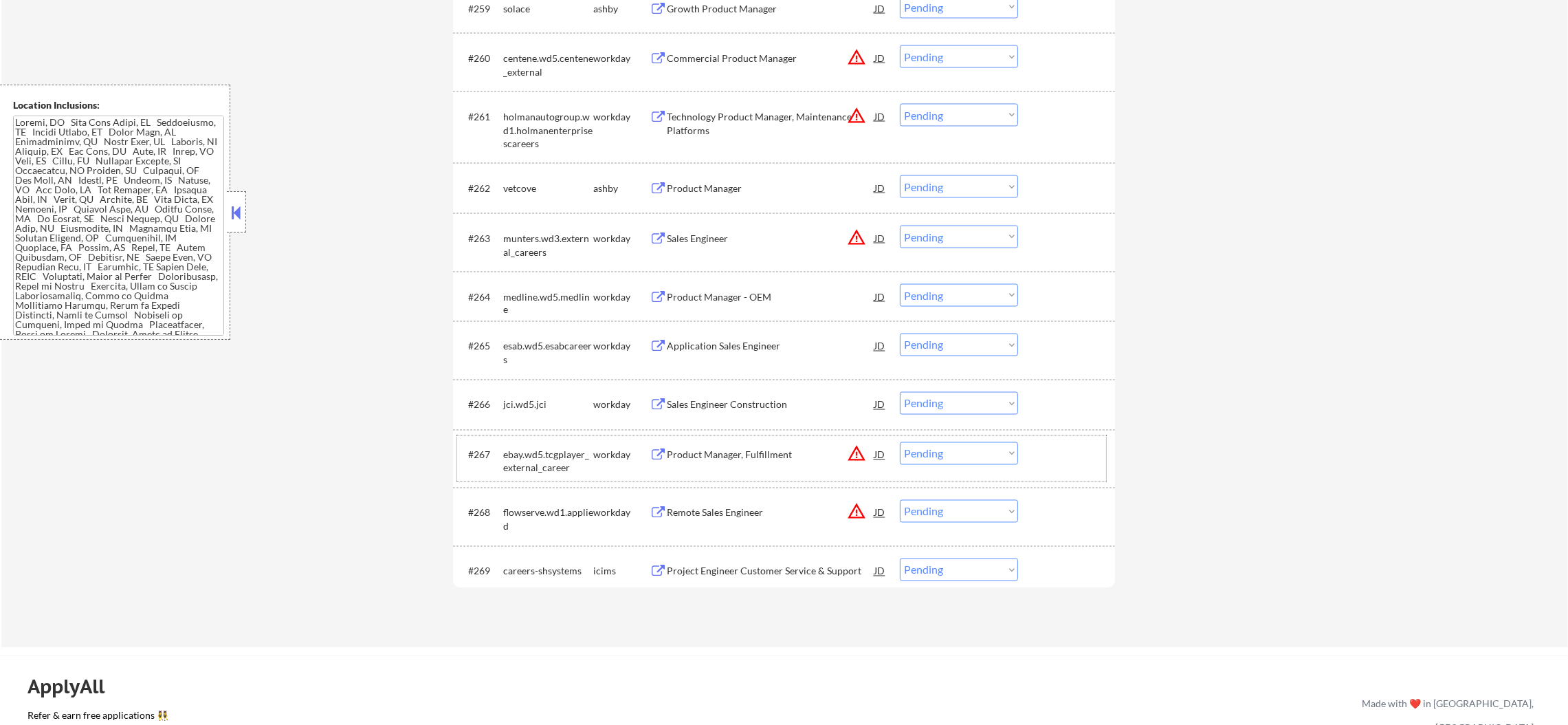
scroll to position [3604, 0]
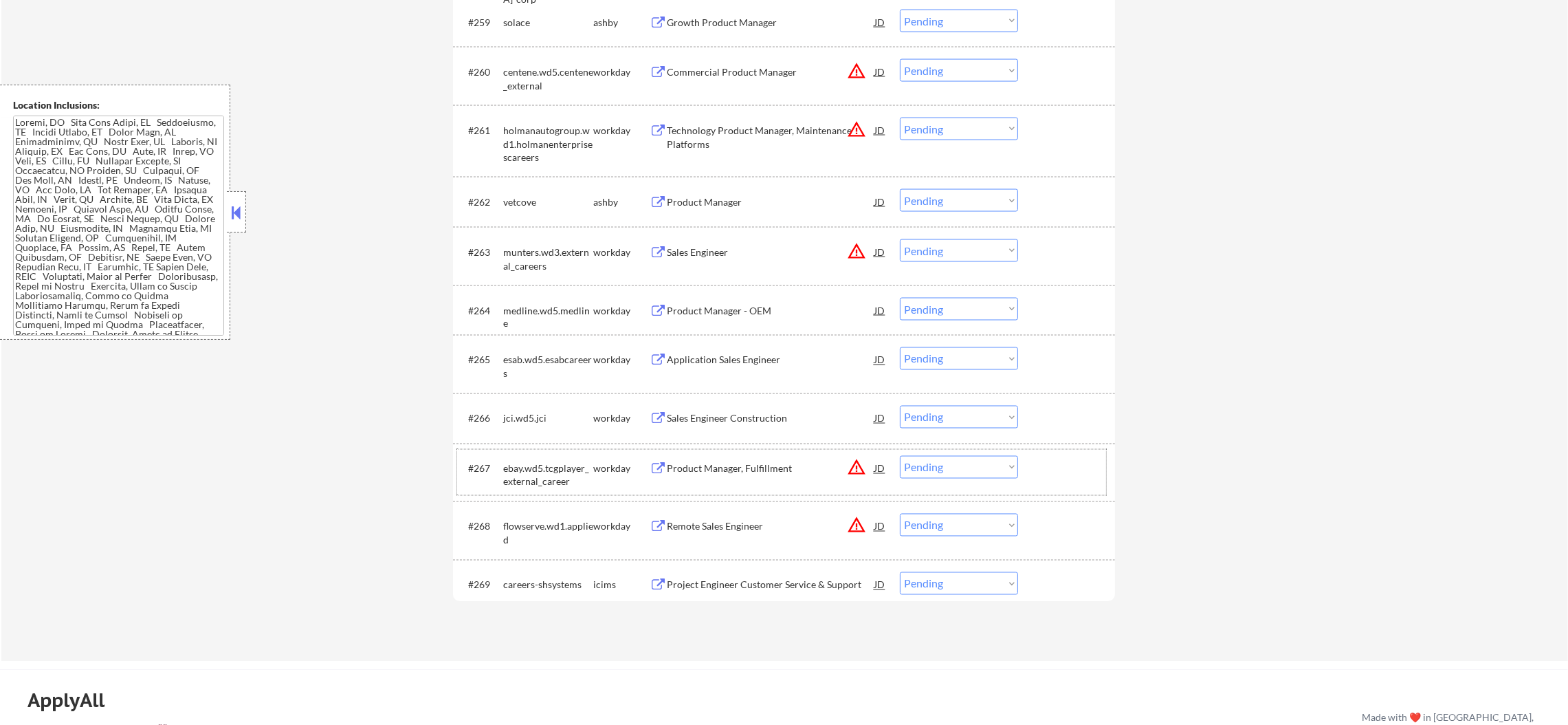
click at [515, 201] on div "vetcove" at bounding box center [548, 202] width 90 height 14
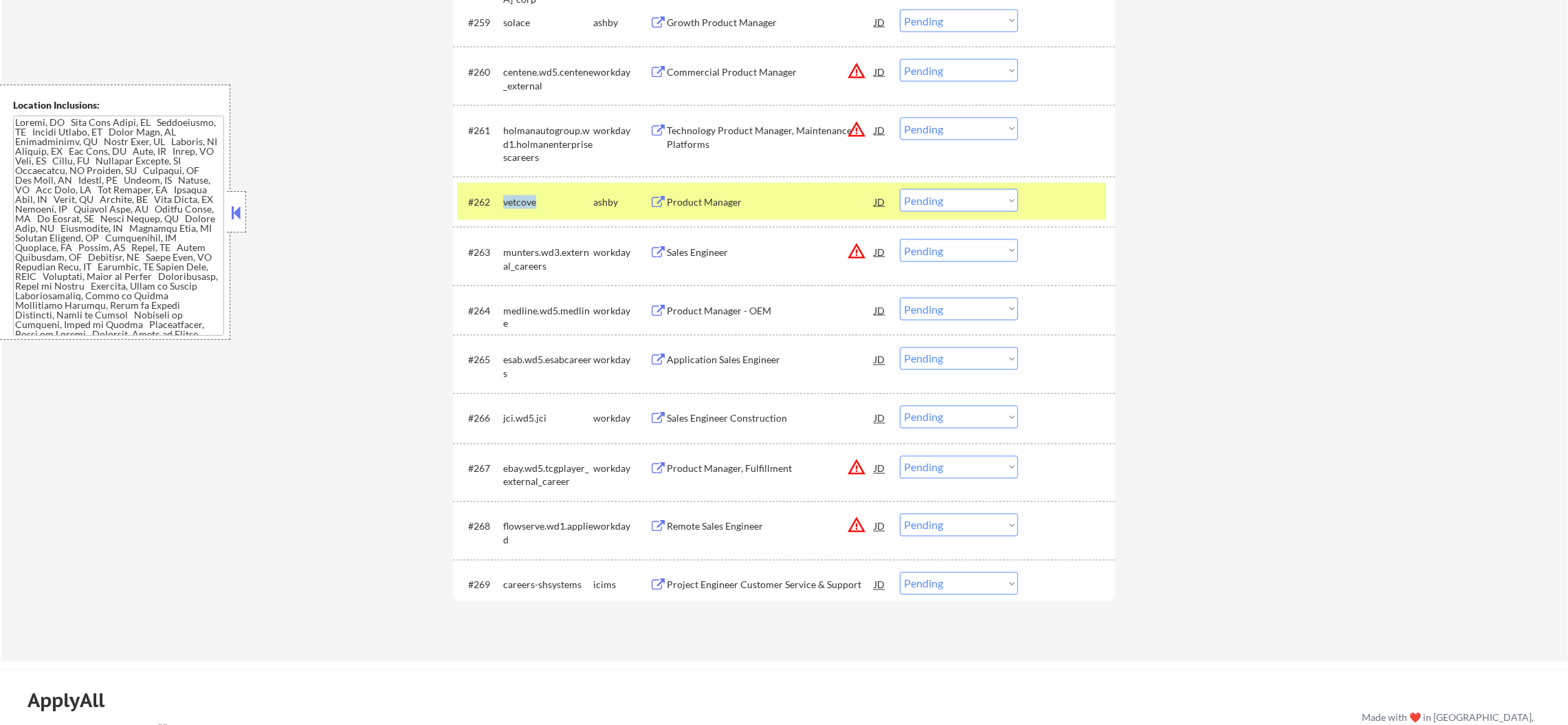
click at [515, 201] on div "vetcove" at bounding box center [548, 202] width 90 height 14
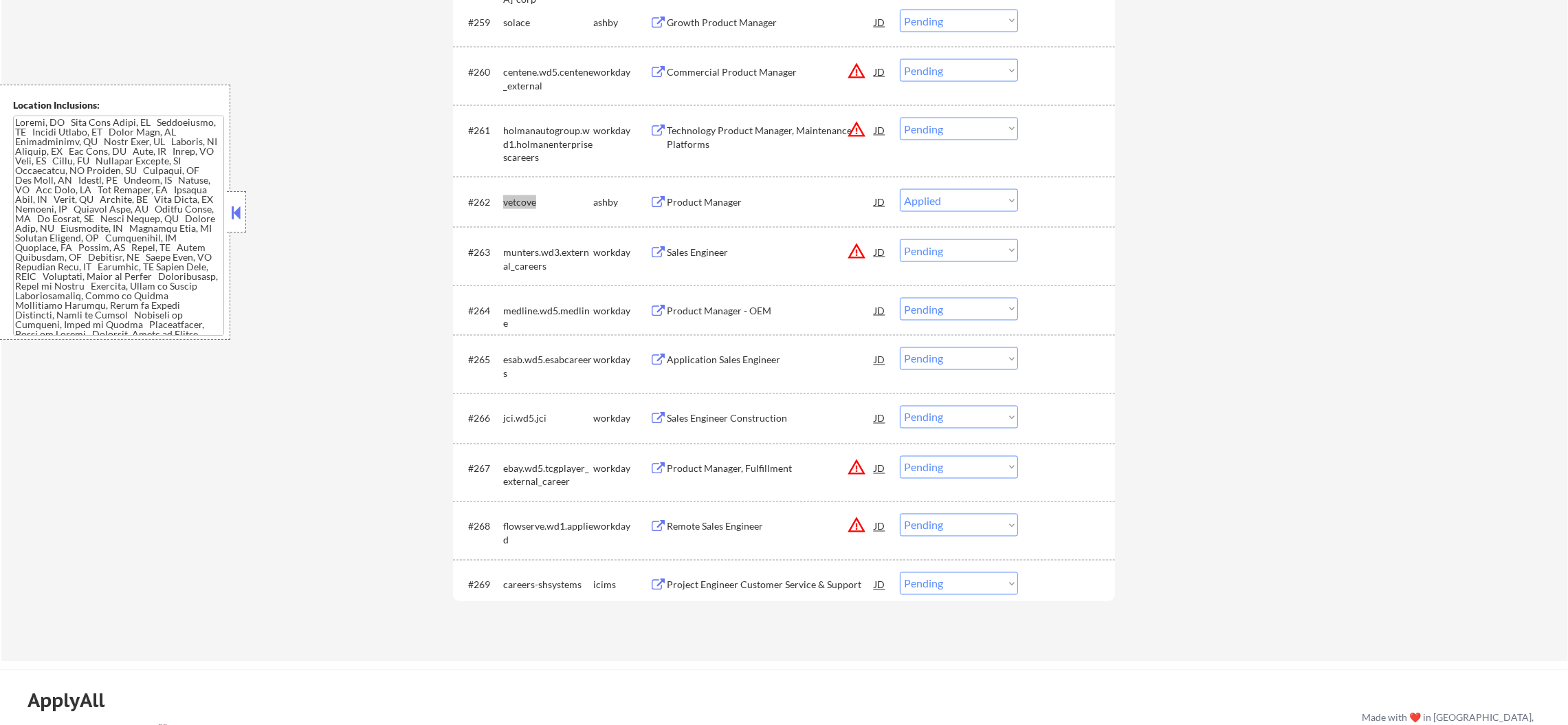
select select ""pending""
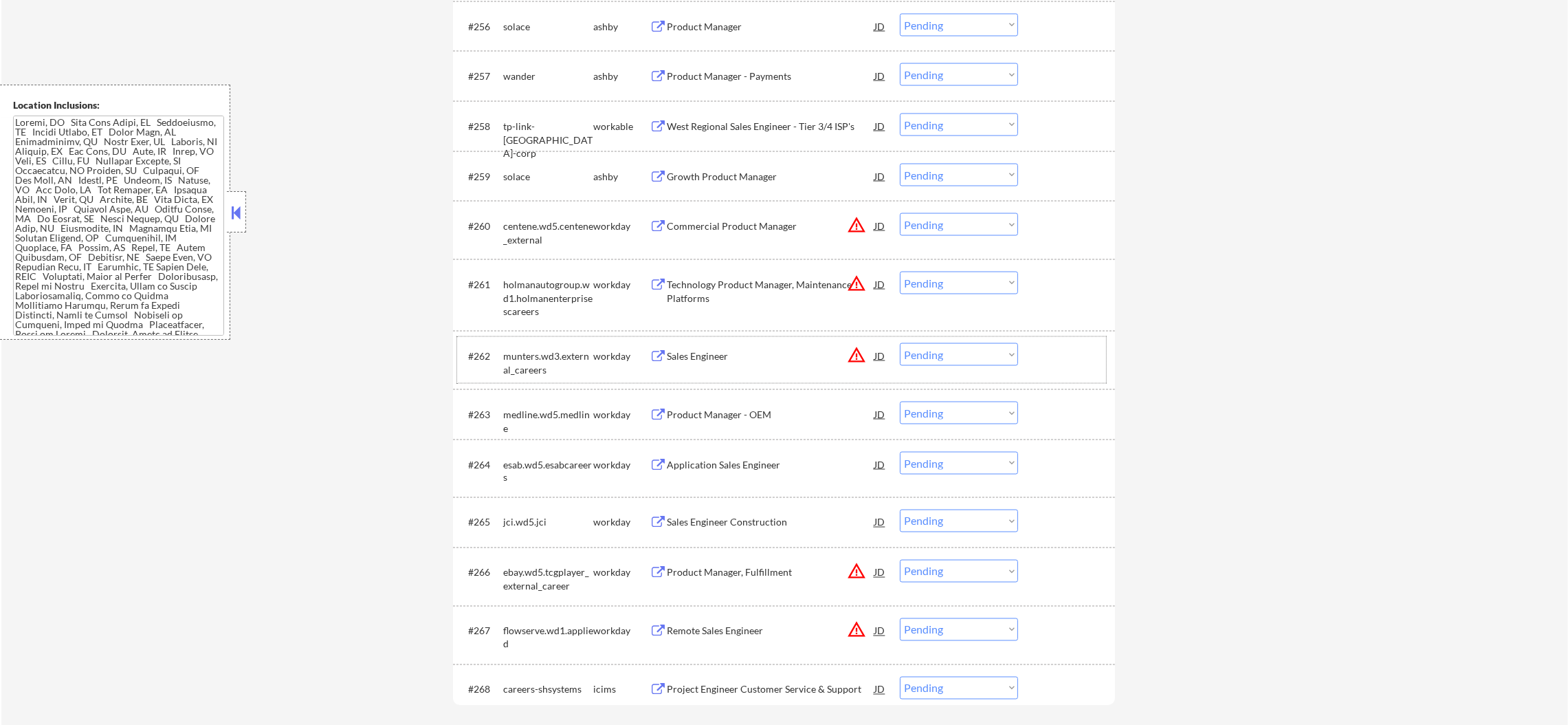
scroll to position [3431, 0]
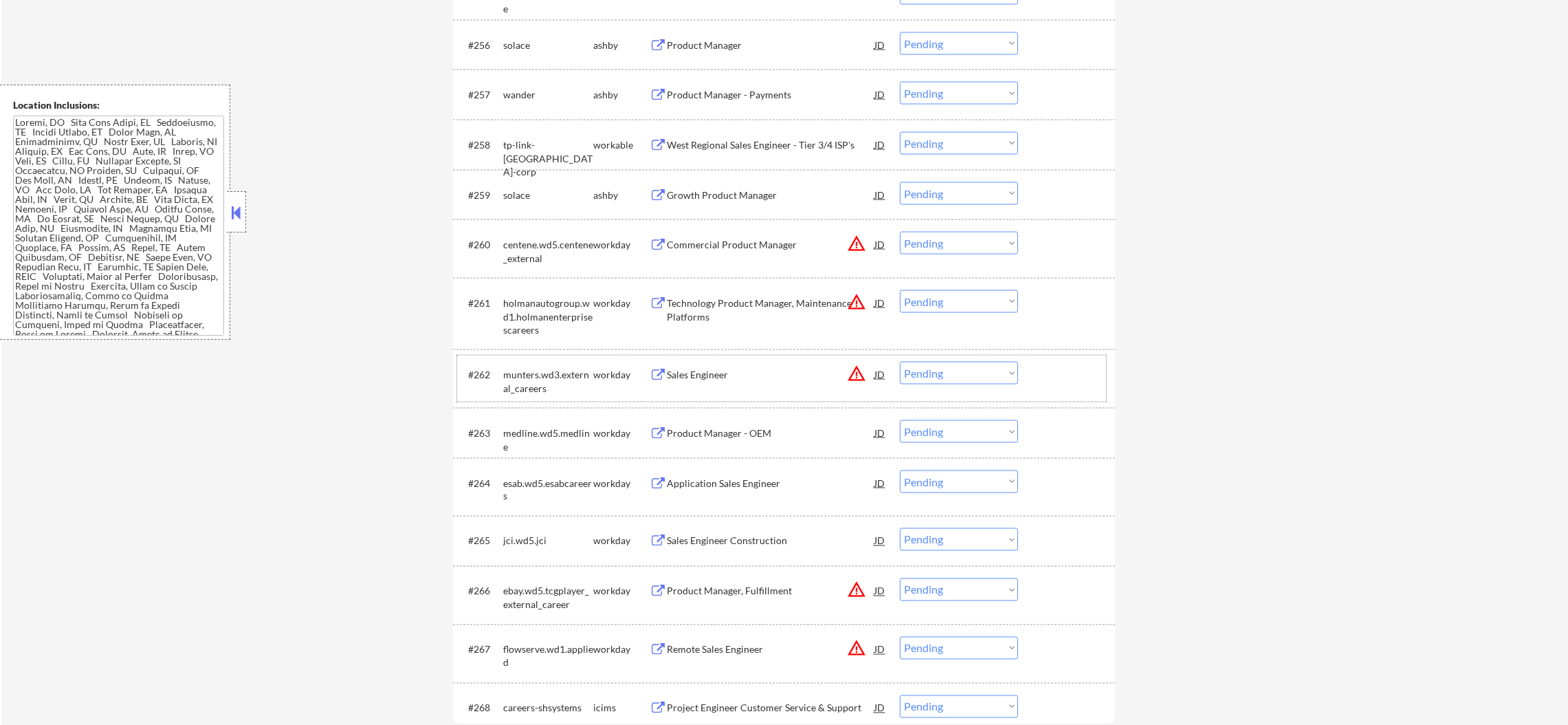
click at [524, 197] on div "solace" at bounding box center [548, 195] width 90 height 14
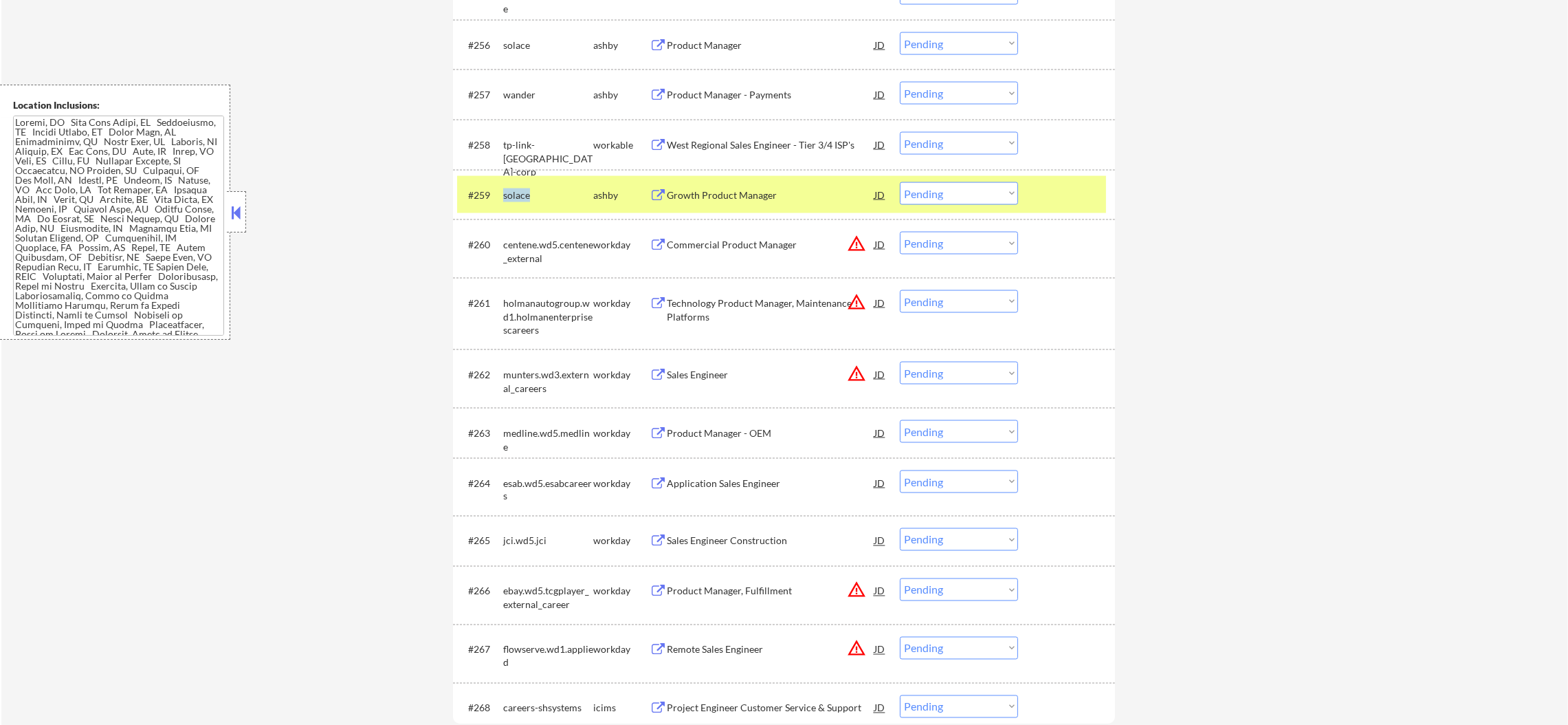
click at [524, 197] on div "solace" at bounding box center [548, 195] width 90 height 14
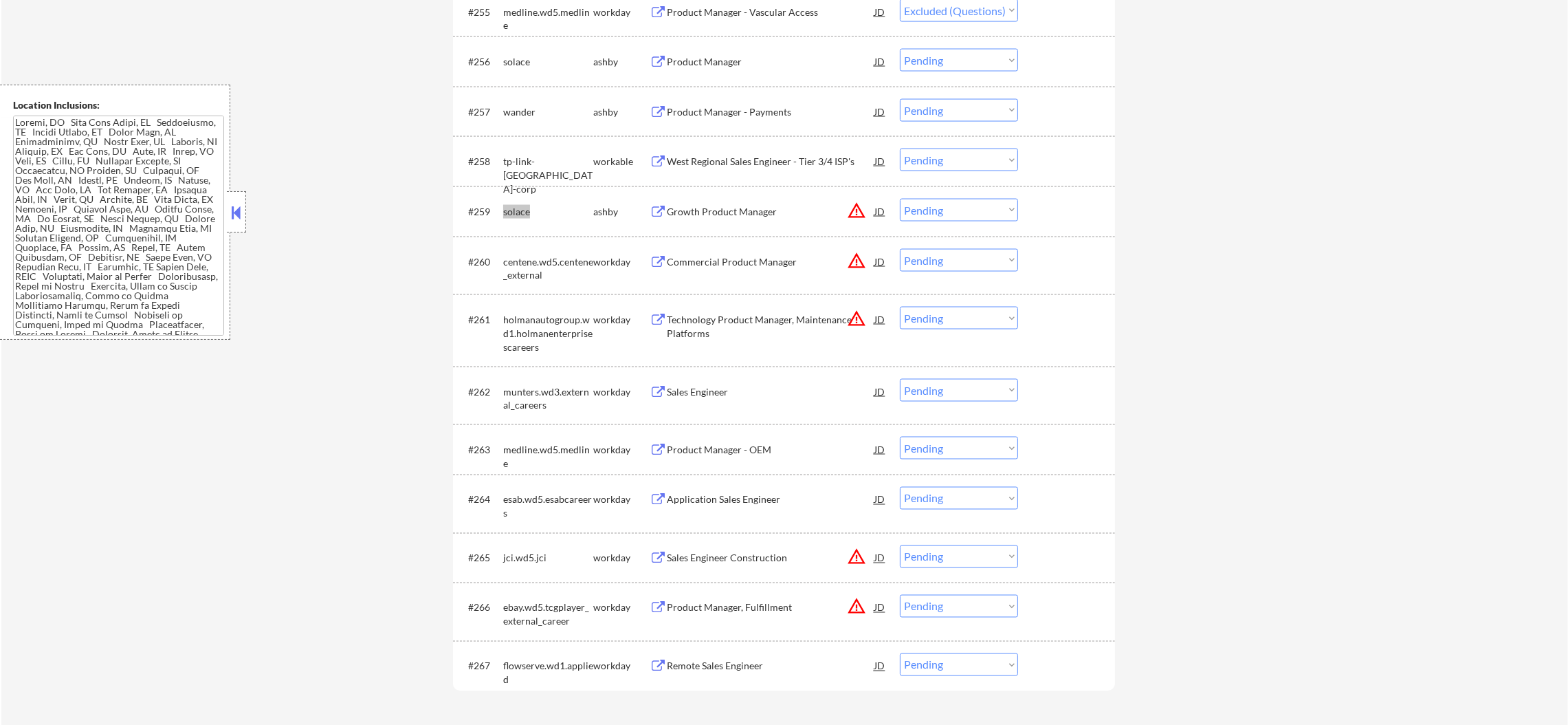
select select ""pending""
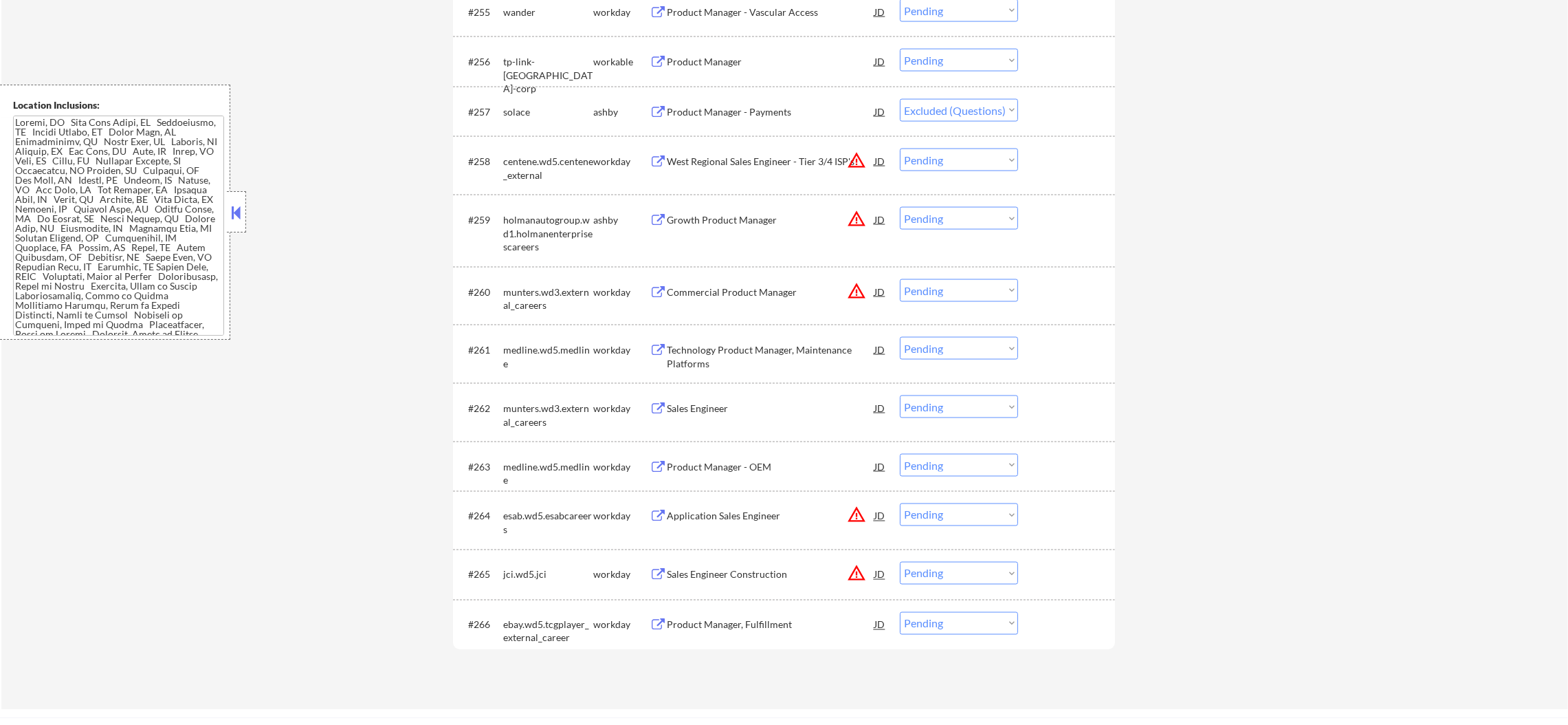
select select ""pending""
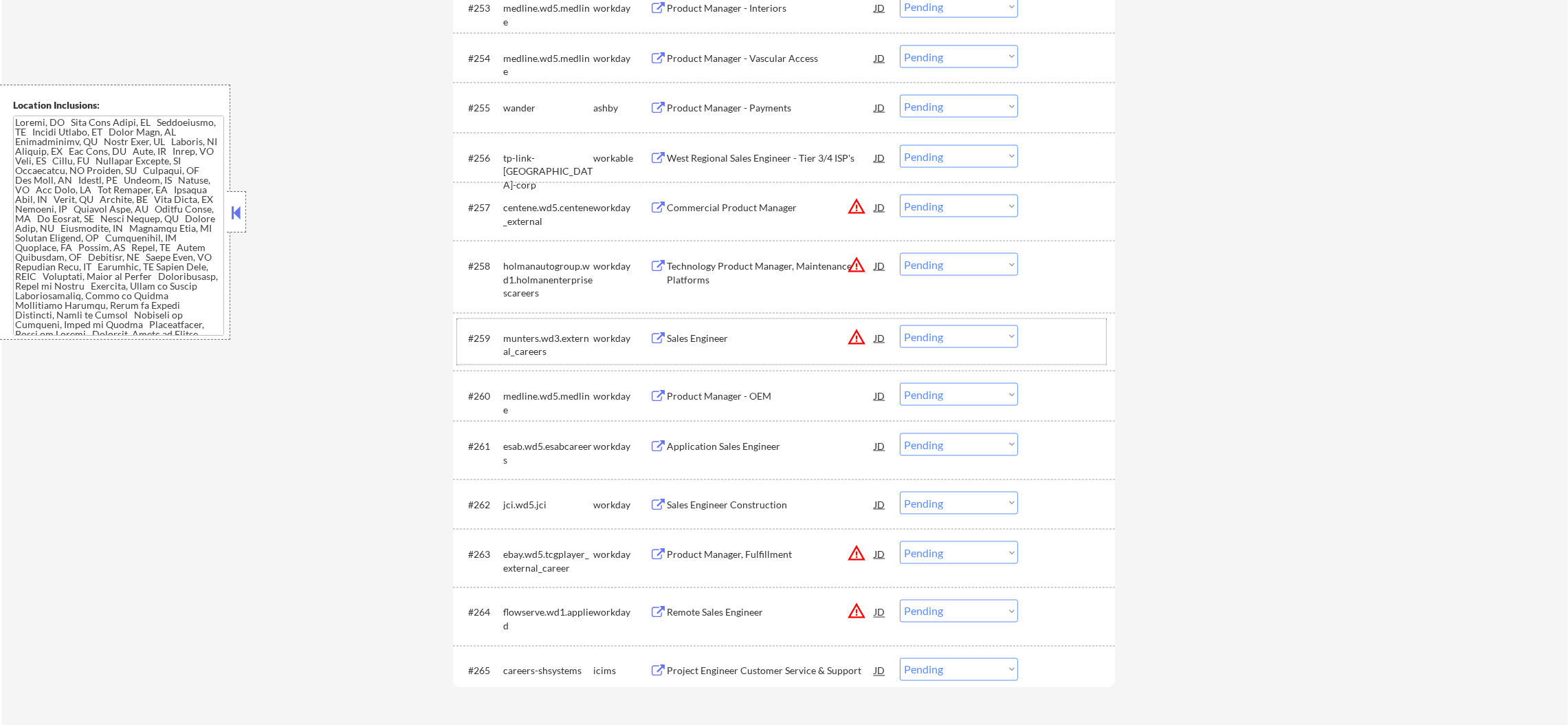
scroll to position [3294, 0]
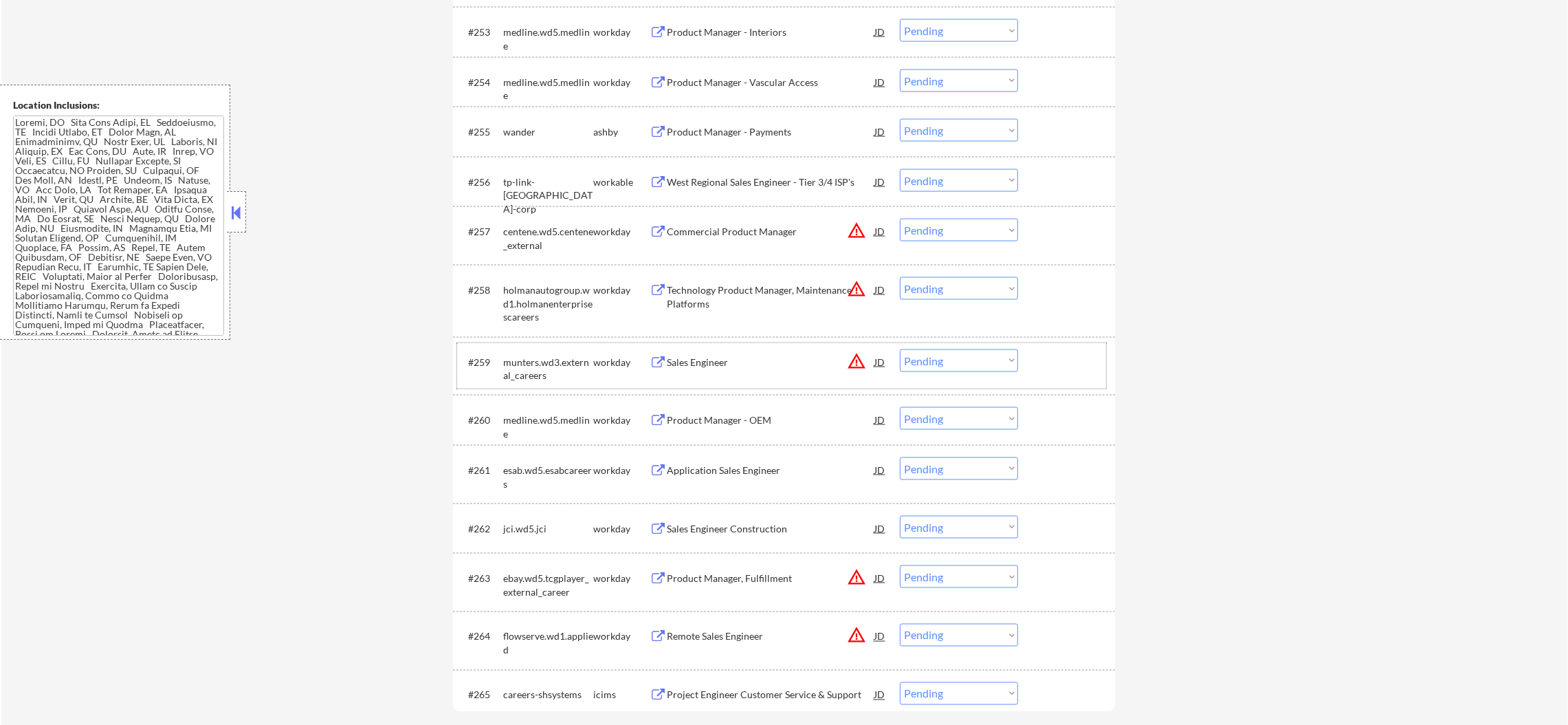
click at [530, 187] on div "tp-link-[GEOGRAPHIC_DATA]-corp" at bounding box center [548, 196] width 90 height 41
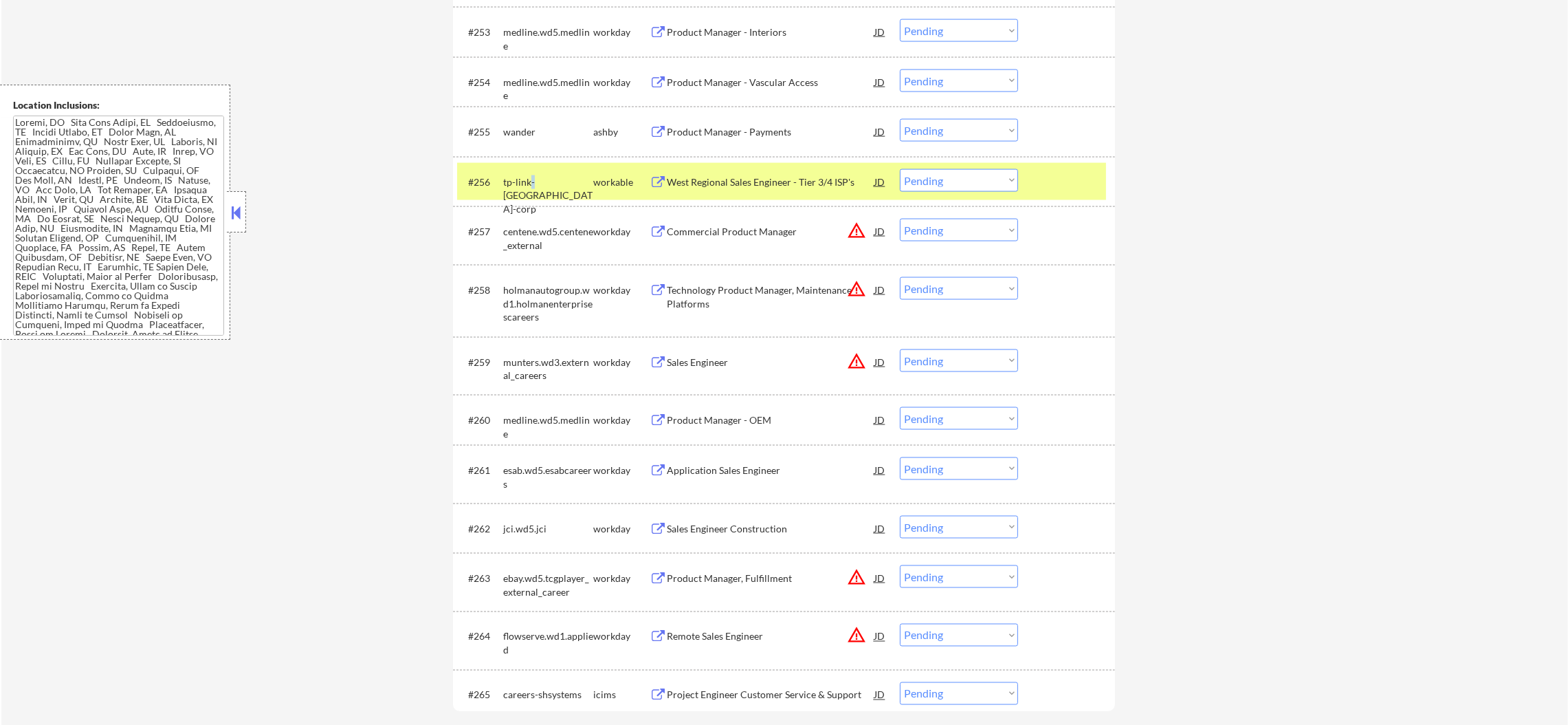
click at [530, 187] on div "tp-link-[GEOGRAPHIC_DATA]-corp" at bounding box center [548, 196] width 90 height 41
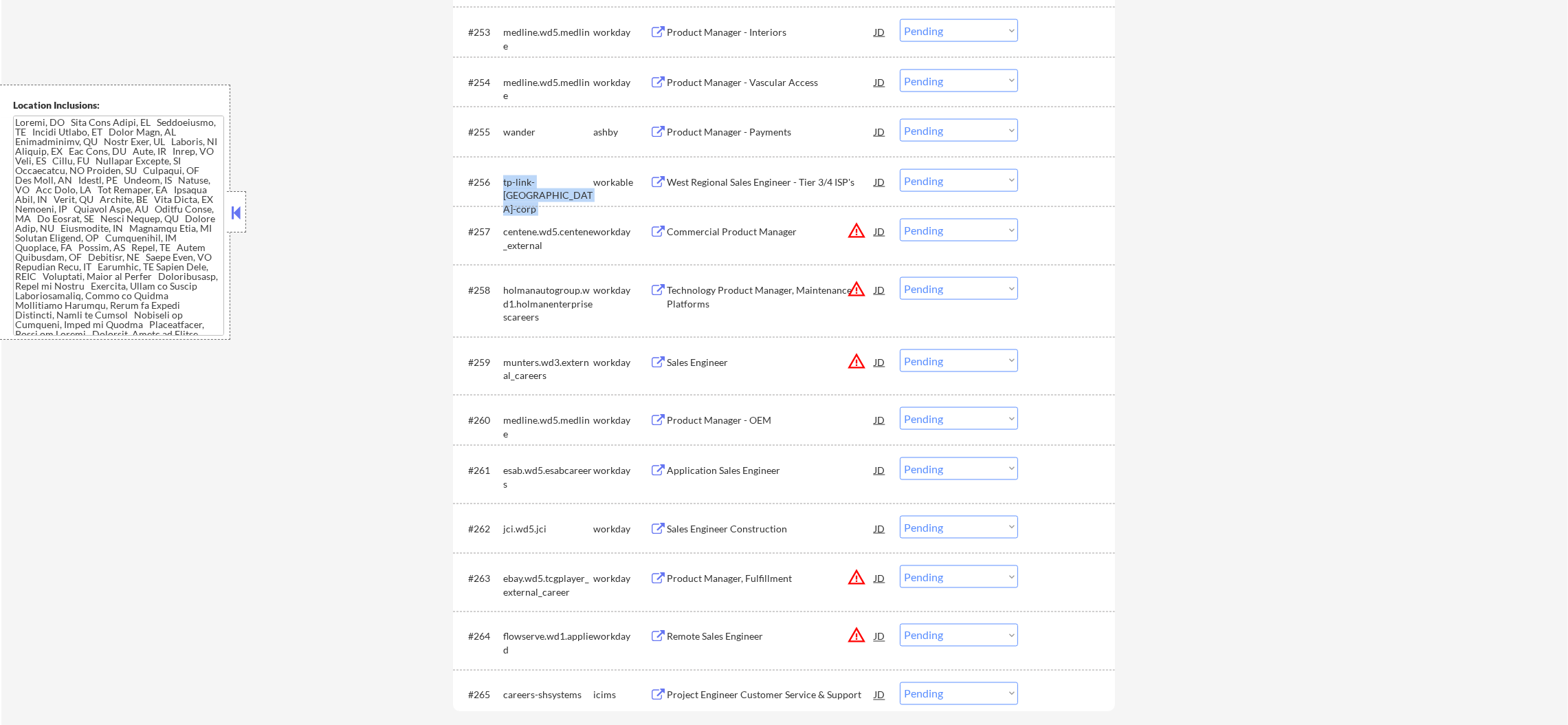
click at [530, 187] on div "tp-link-[GEOGRAPHIC_DATA]-corp" at bounding box center [548, 196] width 90 height 41
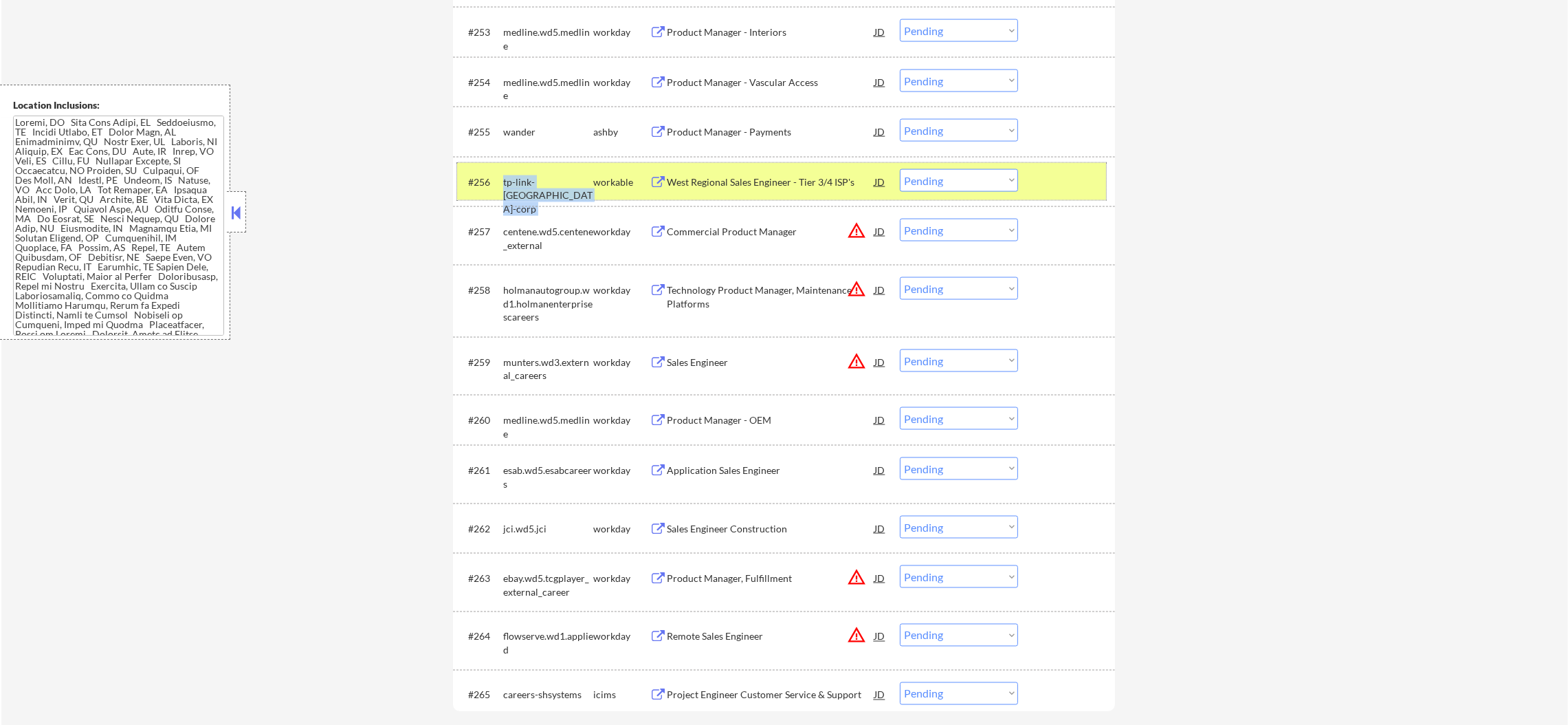
click at [576, 185] on div "tp-link-[GEOGRAPHIC_DATA]-corp" at bounding box center [548, 196] width 90 height 41
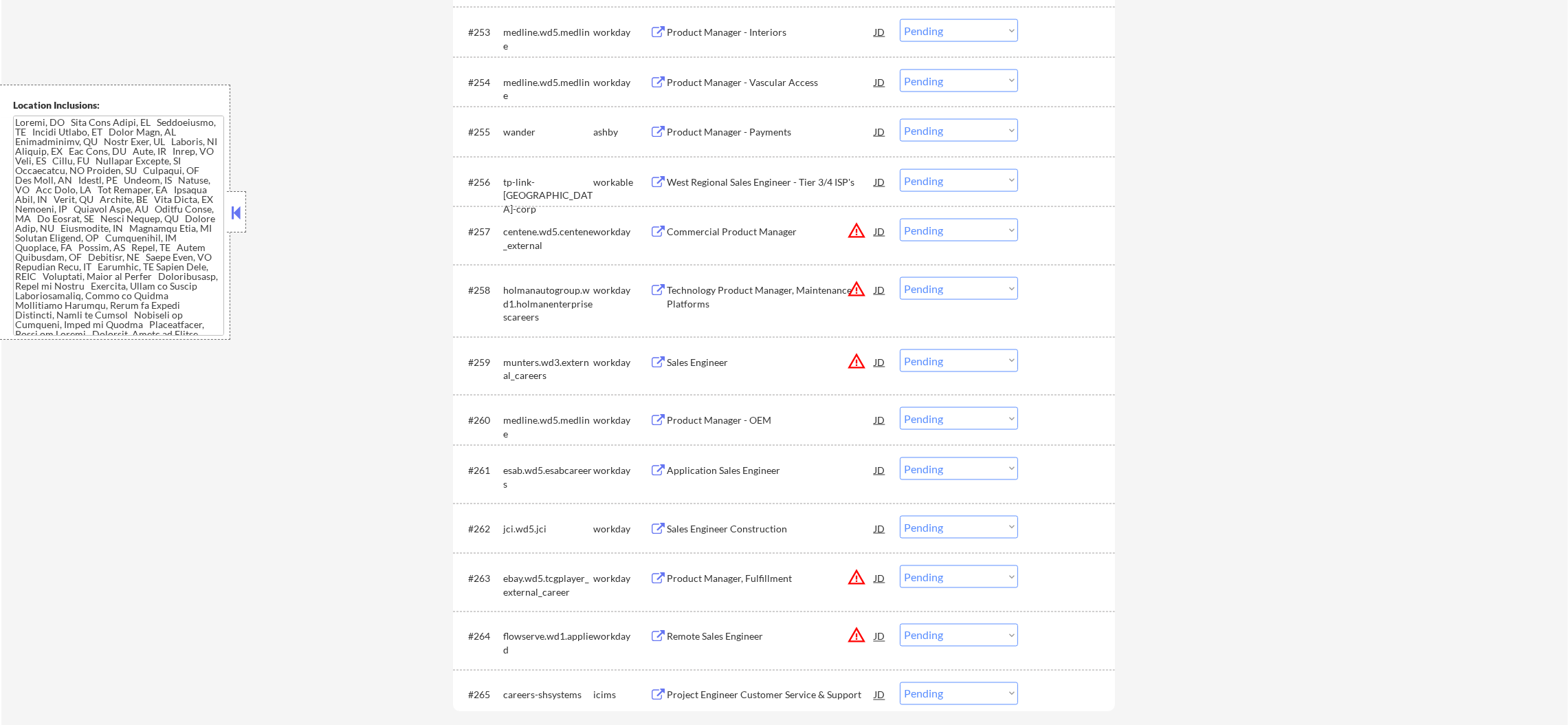
click at [551, 176] on div "tp-link-[GEOGRAPHIC_DATA]-corp" at bounding box center [548, 196] width 90 height 41
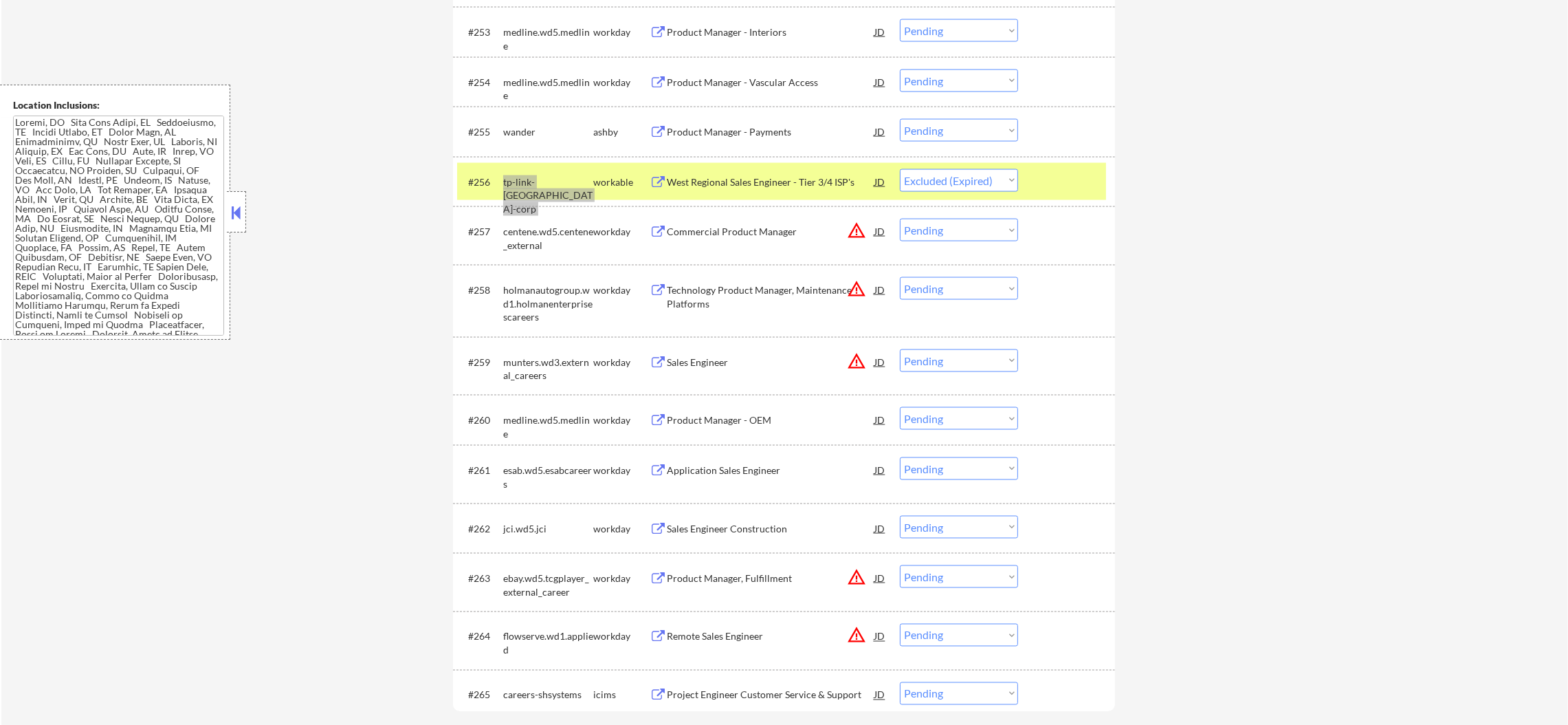
select select ""pending""
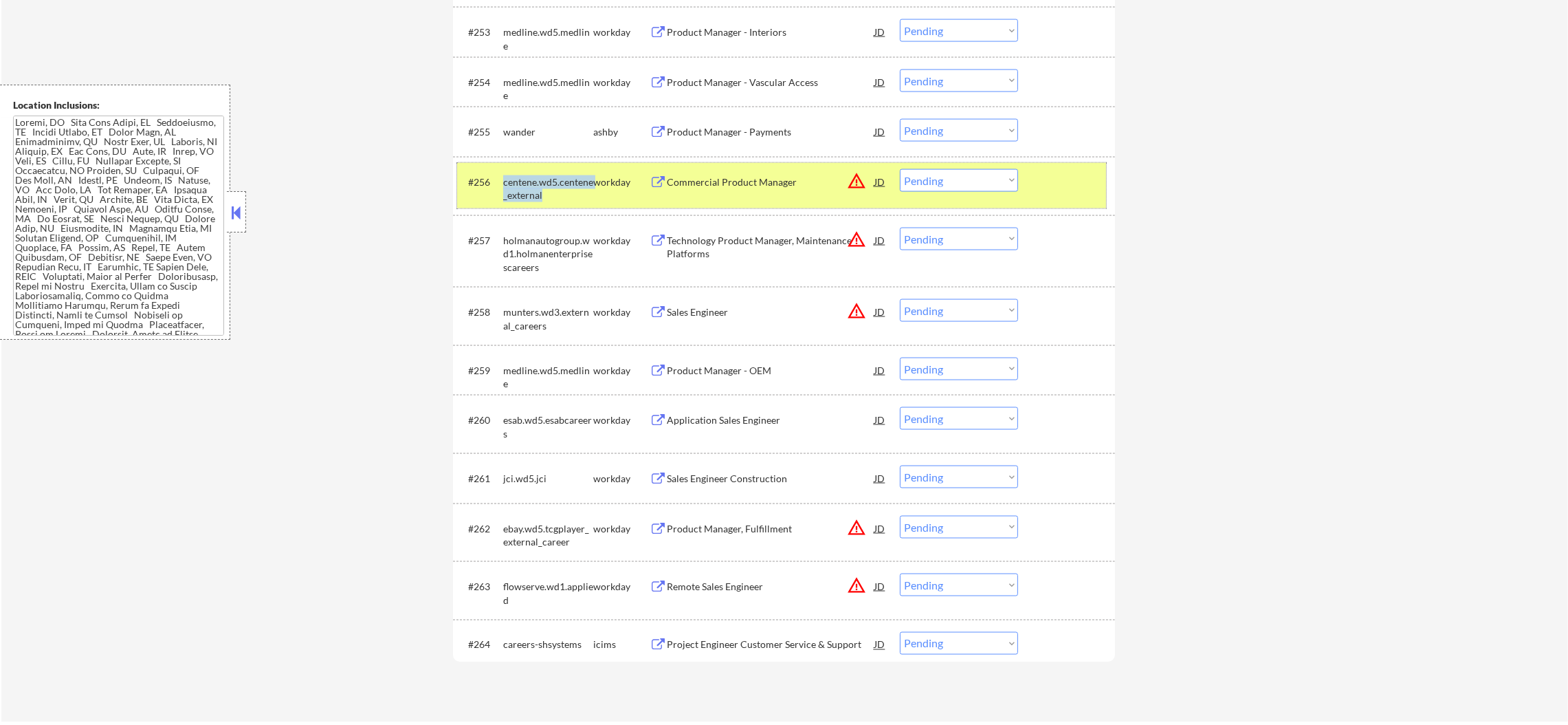
click at [547, 186] on div "centene.wd5.centene_external" at bounding box center [548, 188] width 90 height 26
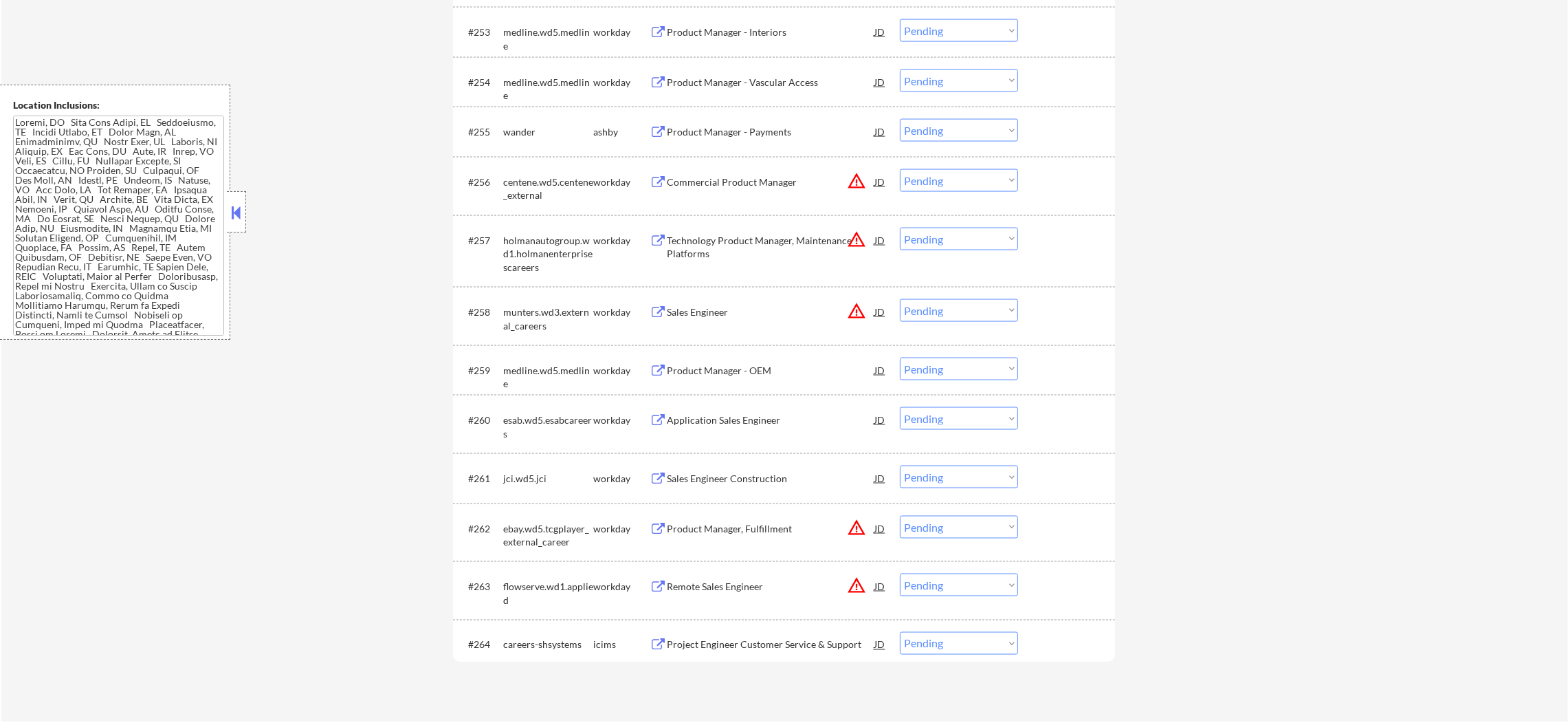
click at [522, 136] on div "wander" at bounding box center [548, 132] width 90 height 14
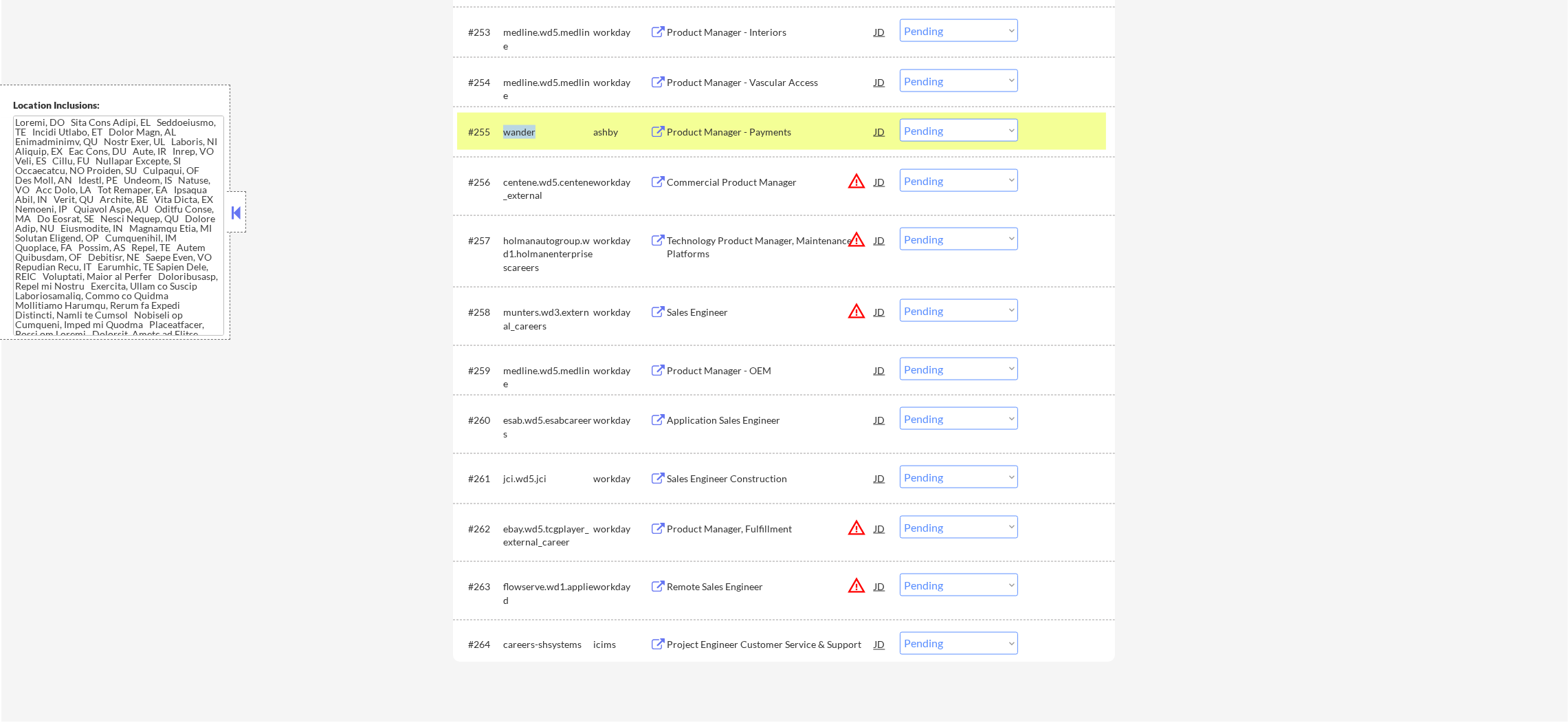
click at [522, 136] on div "wander" at bounding box center [548, 132] width 90 height 14
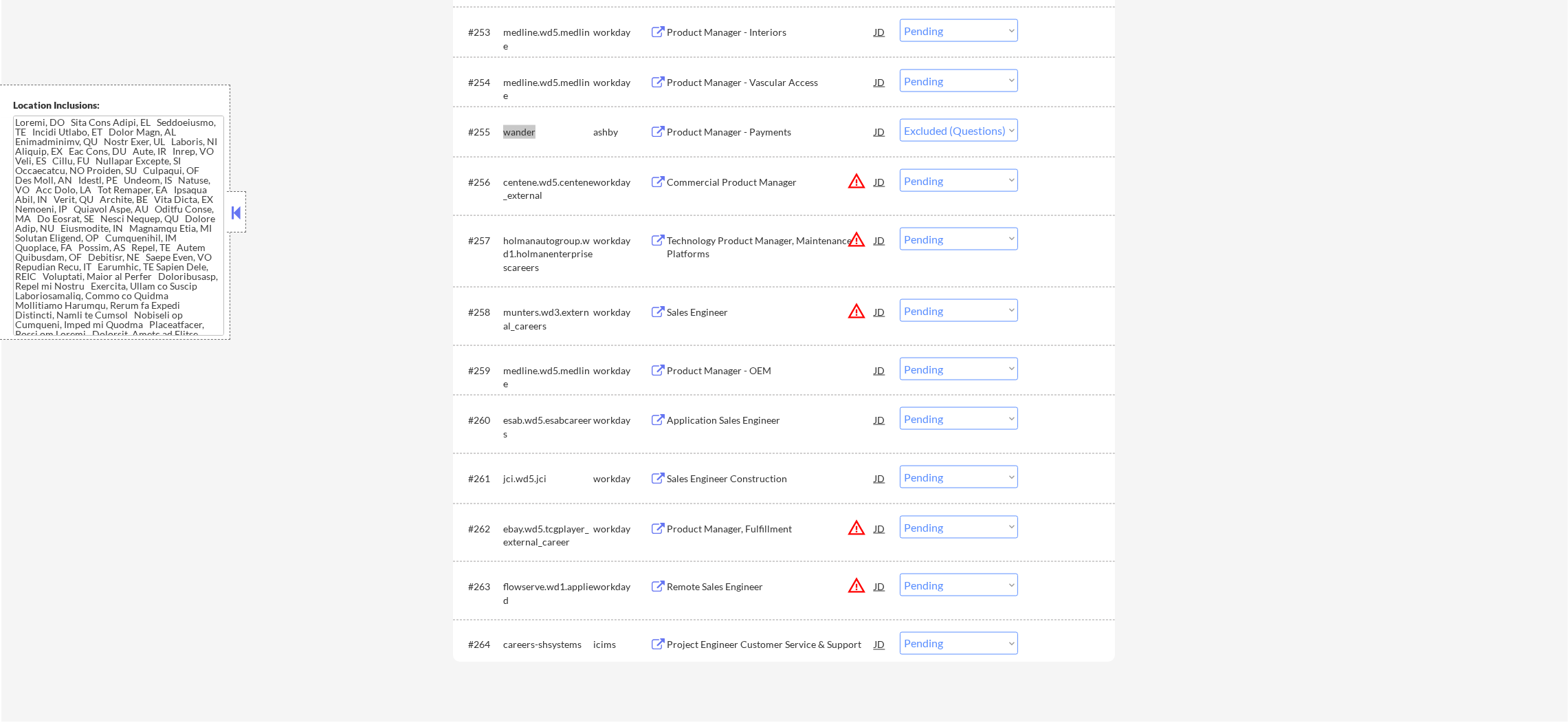
select select ""pending""
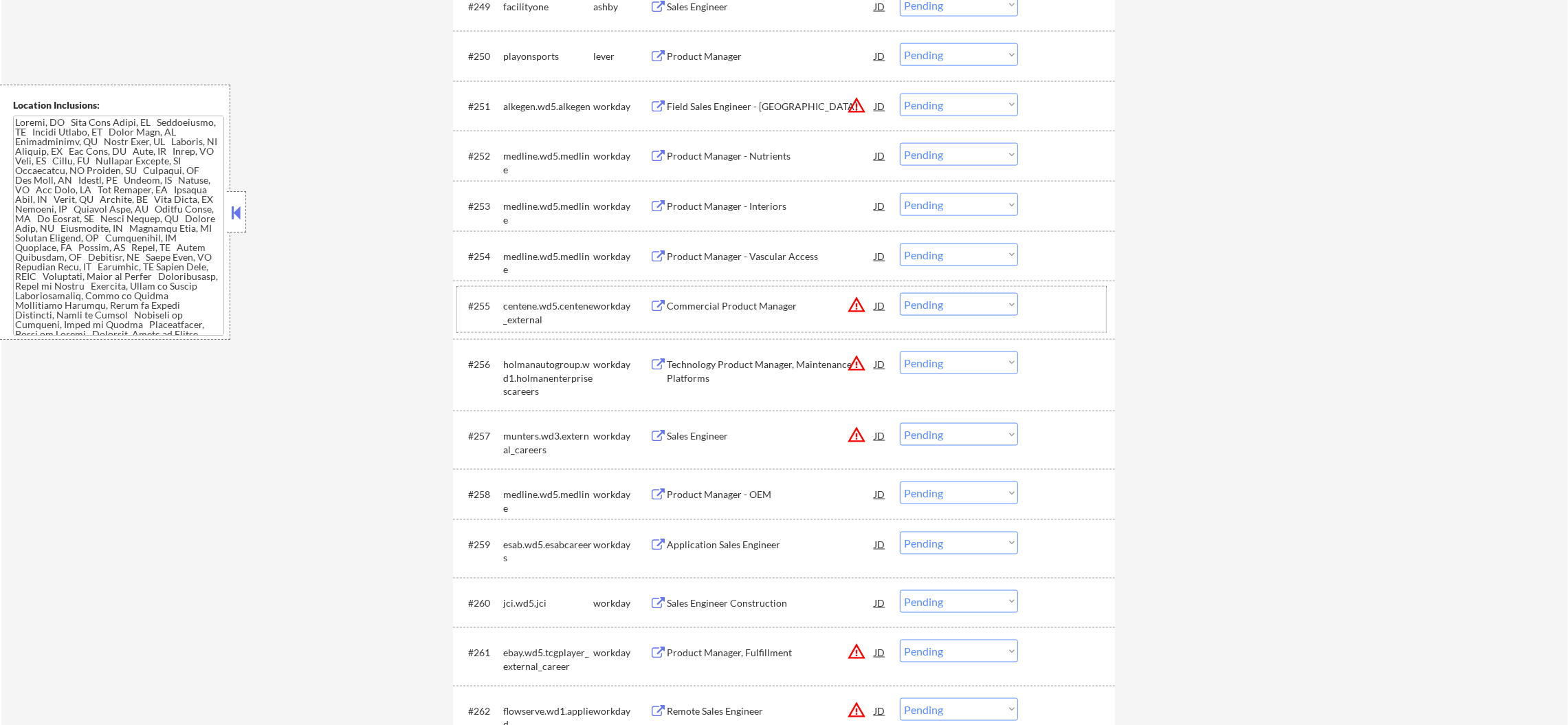
scroll to position [3054, 0]
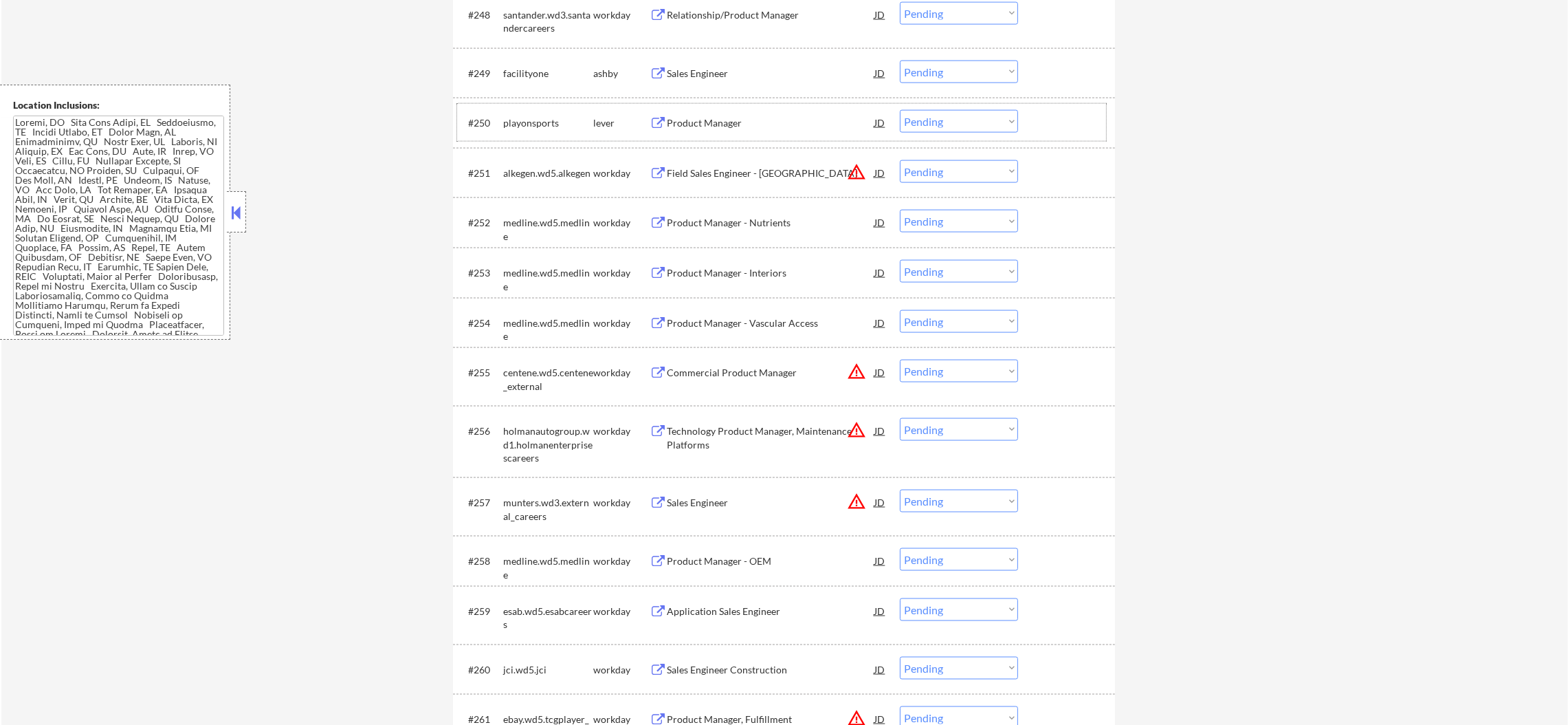
click at [527, 111] on div "playonsports" at bounding box center [548, 122] width 90 height 25
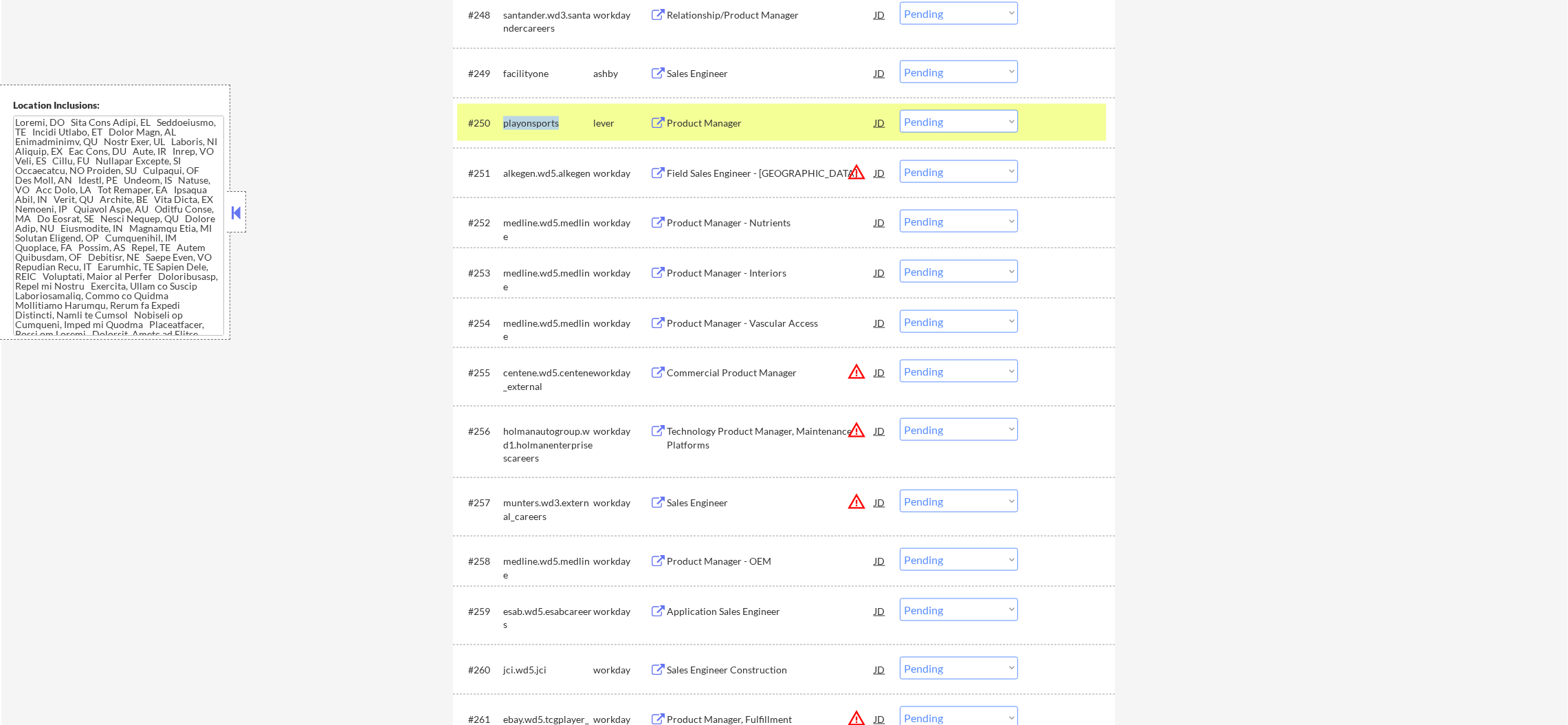
click at [527, 111] on div "playonsports" at bounding box center [548, 122] width 90 height 25
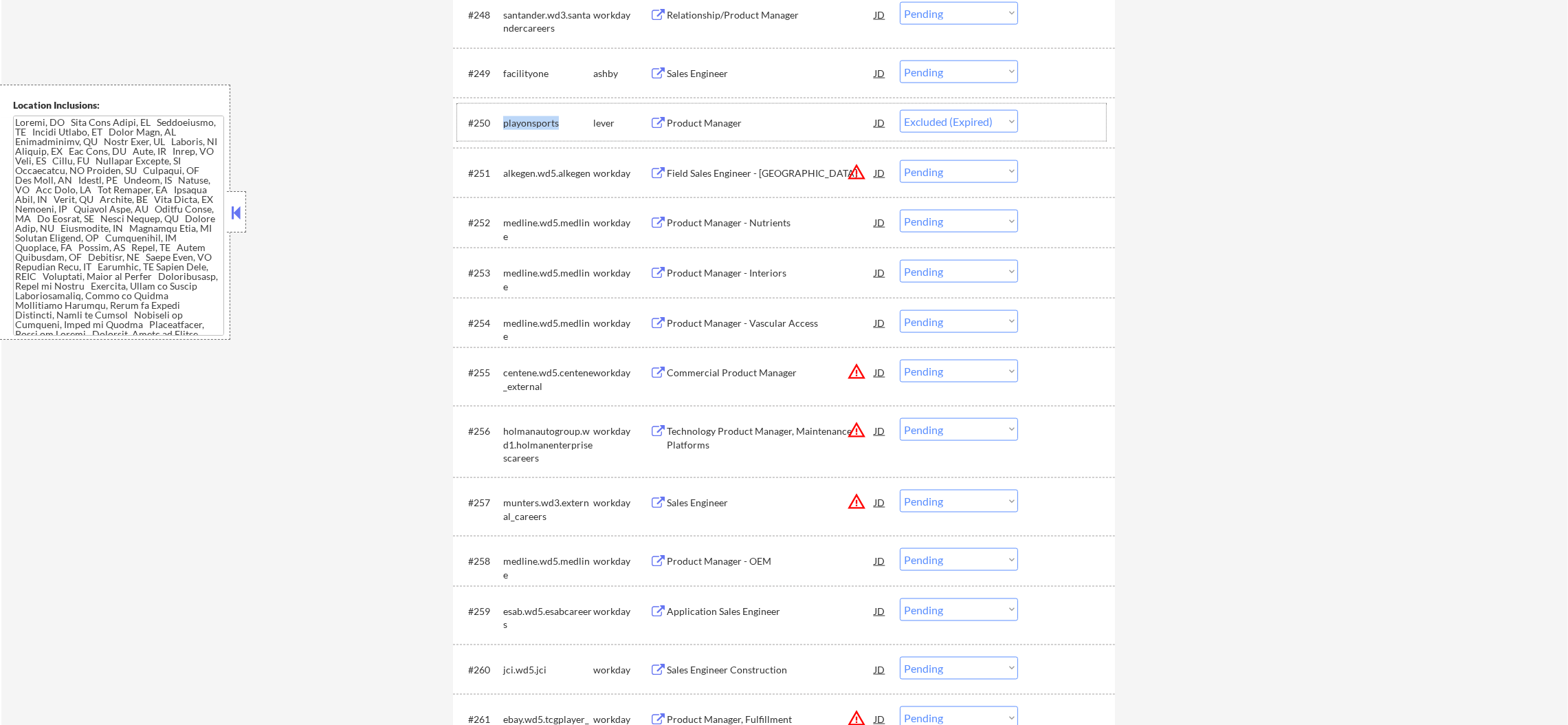
select select ""pending""
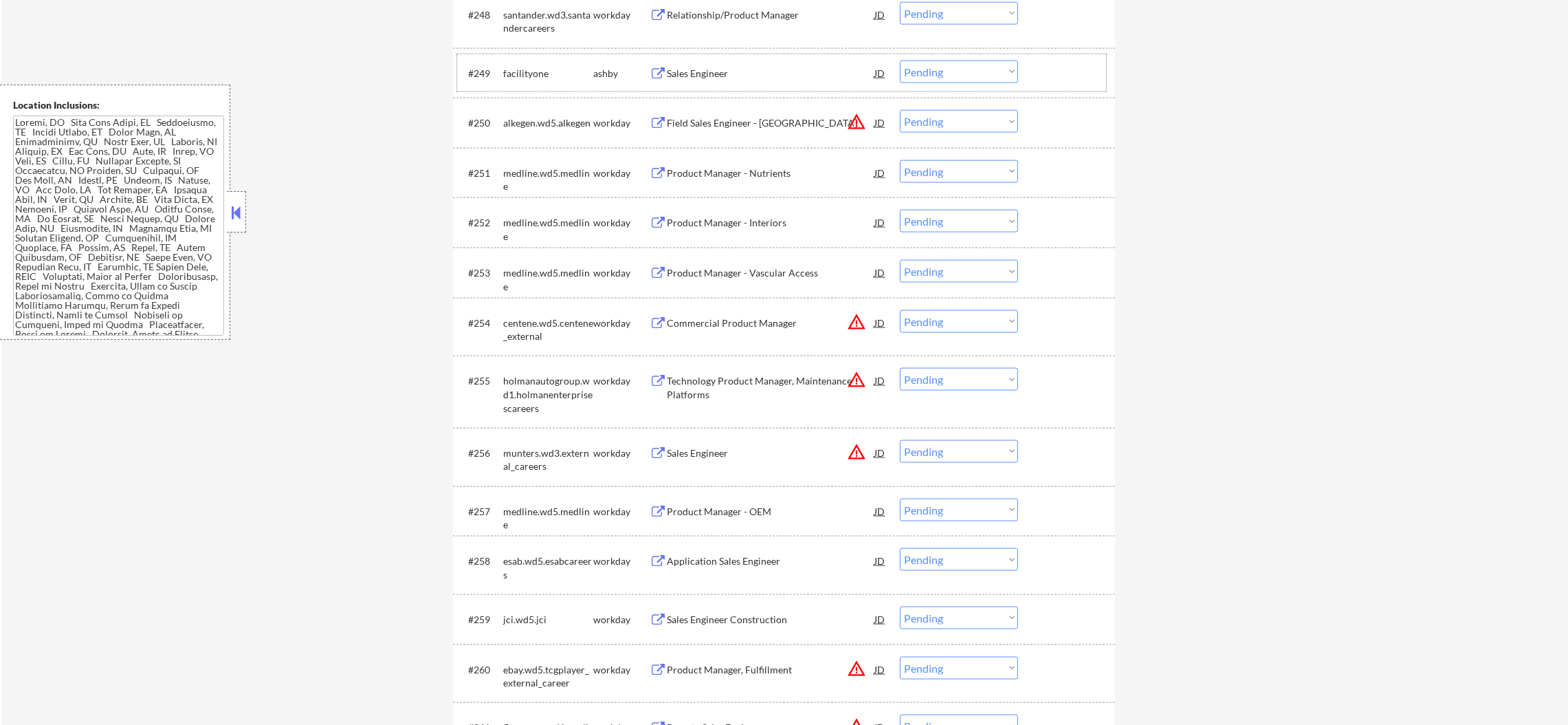
click at [533, 72] on div "facilityone" at bounding box center [548, 73] width 90 height 14
select select ""pending""
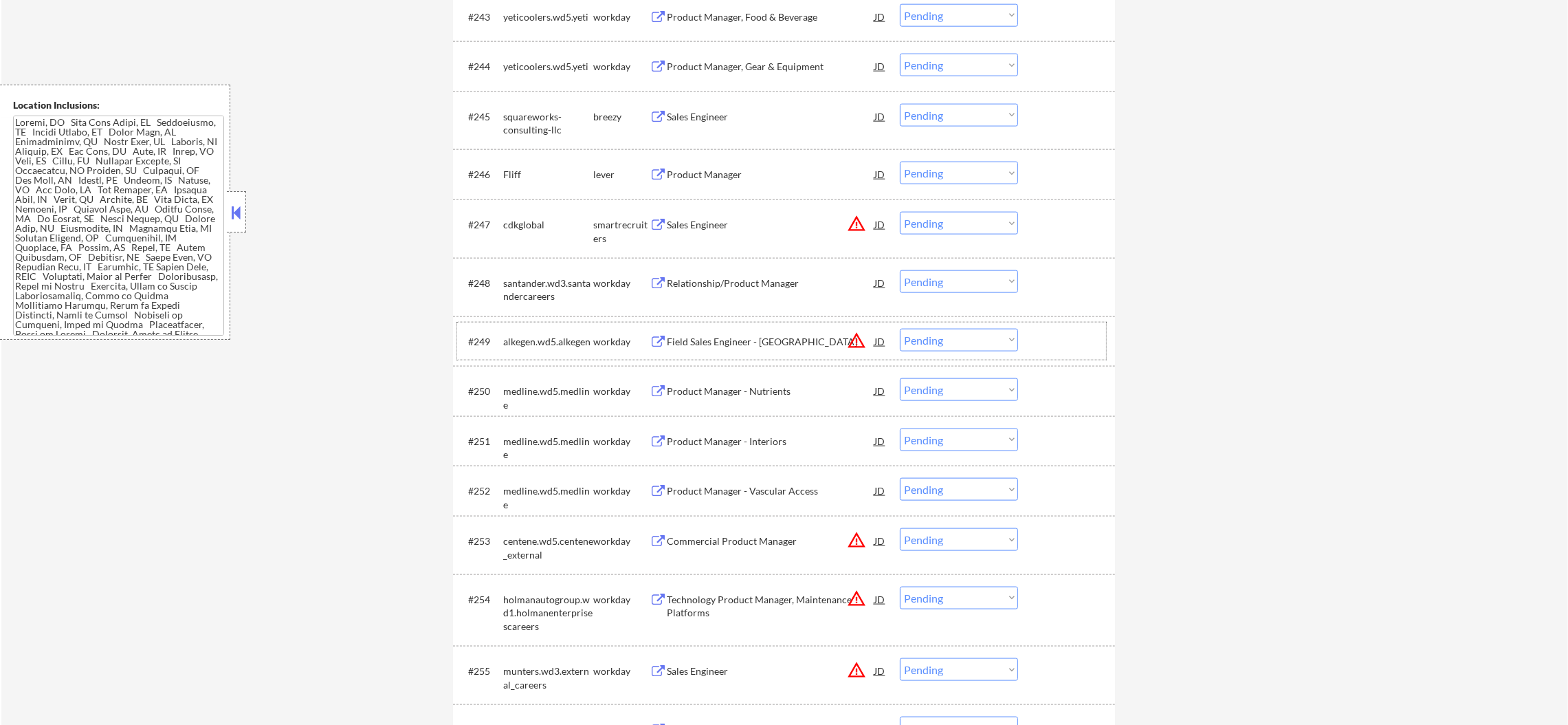
scroll to position [2779, 0]
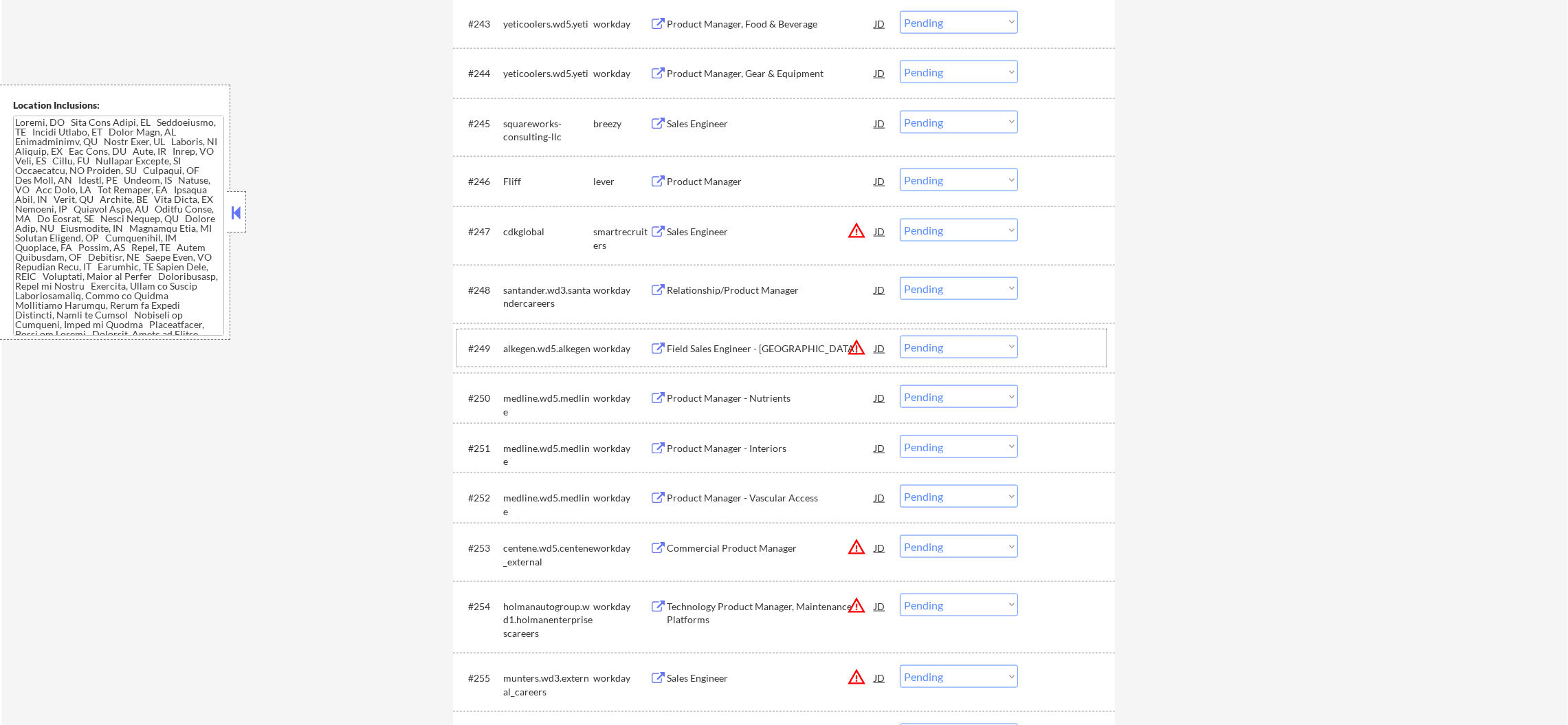
click at [522, 232] on div "cdkglobal" at bounding box center [548, 232] width 90 height 14
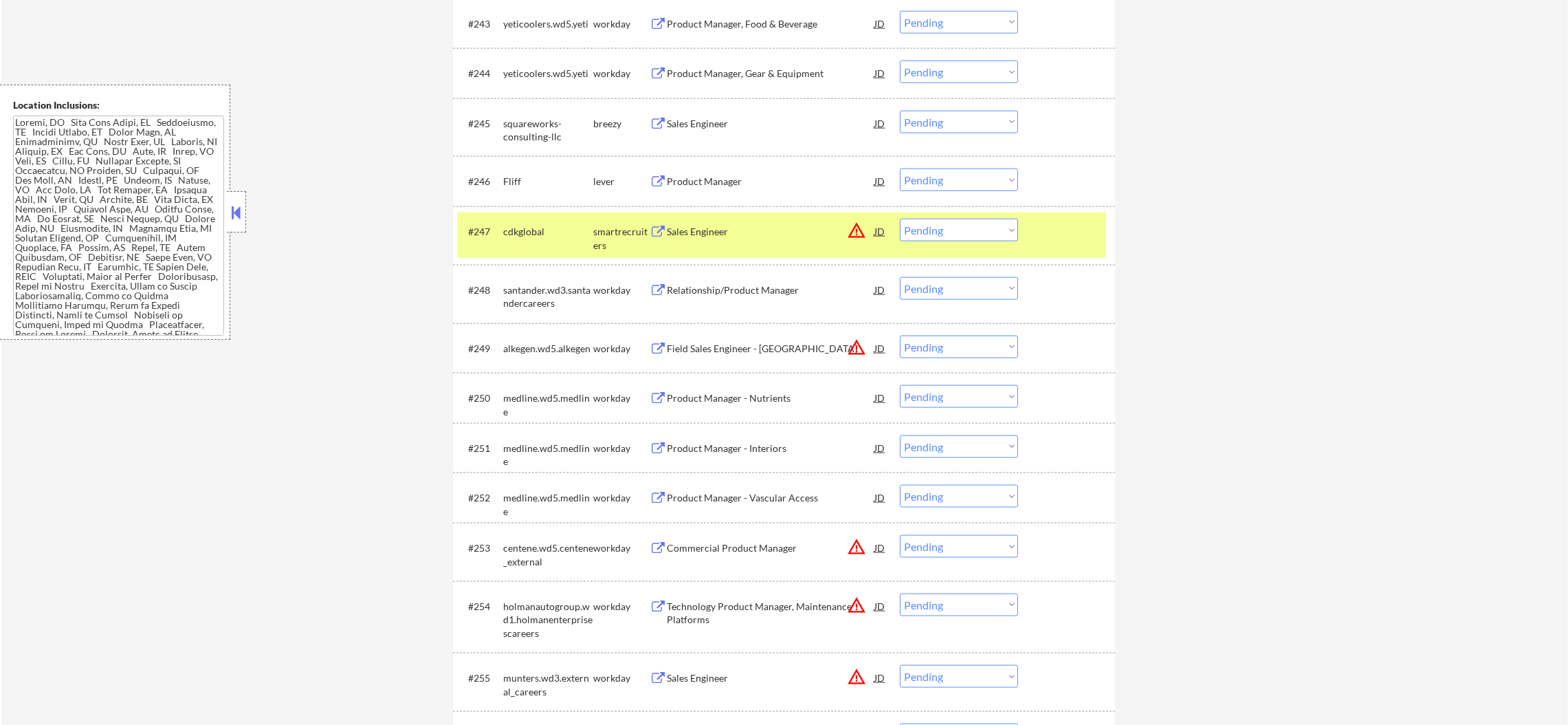
click at [522, 232] on div "cdkglobal" at bounding box center [548, 232] width 90 height 14
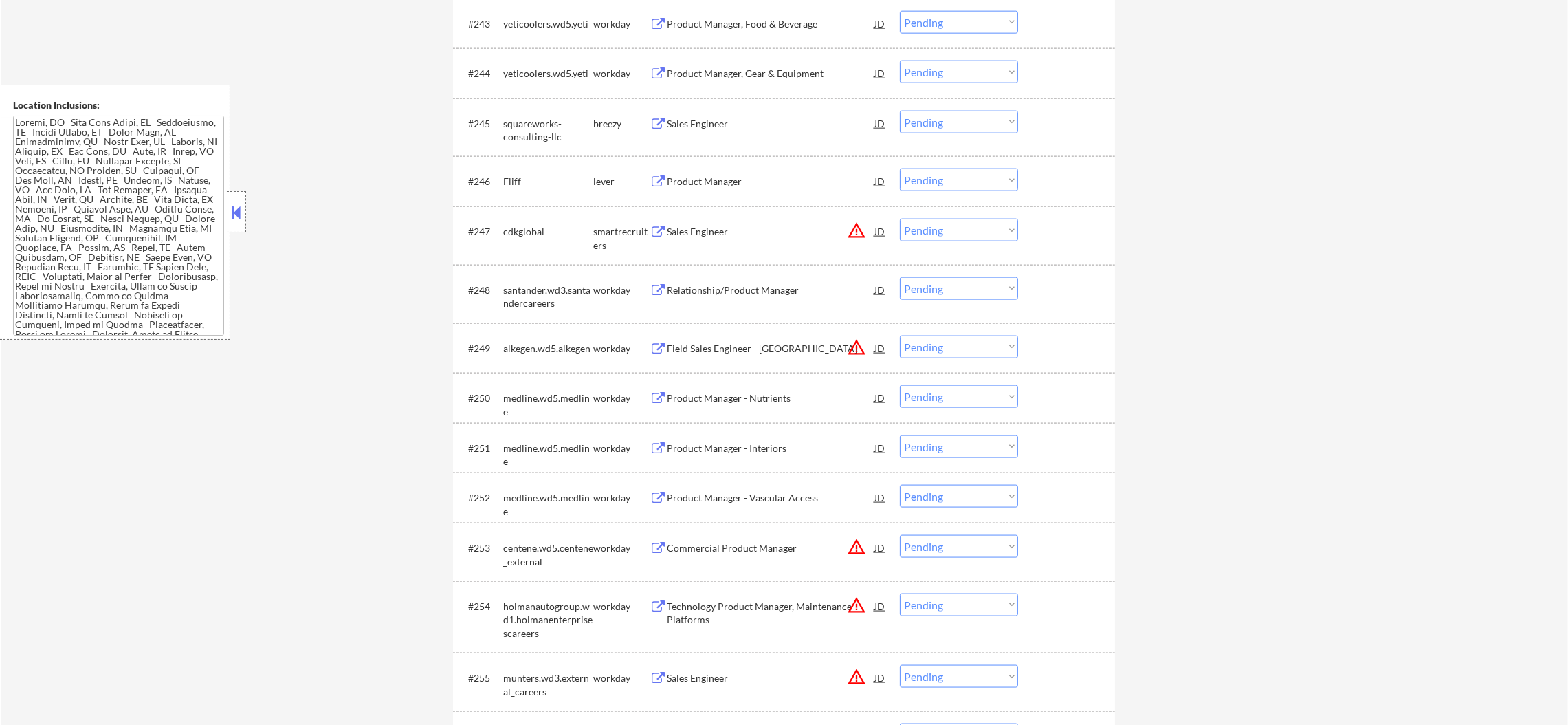
click at [505, 175] on div "Fliff" at bounding box center [548, 182] width 90 height 14
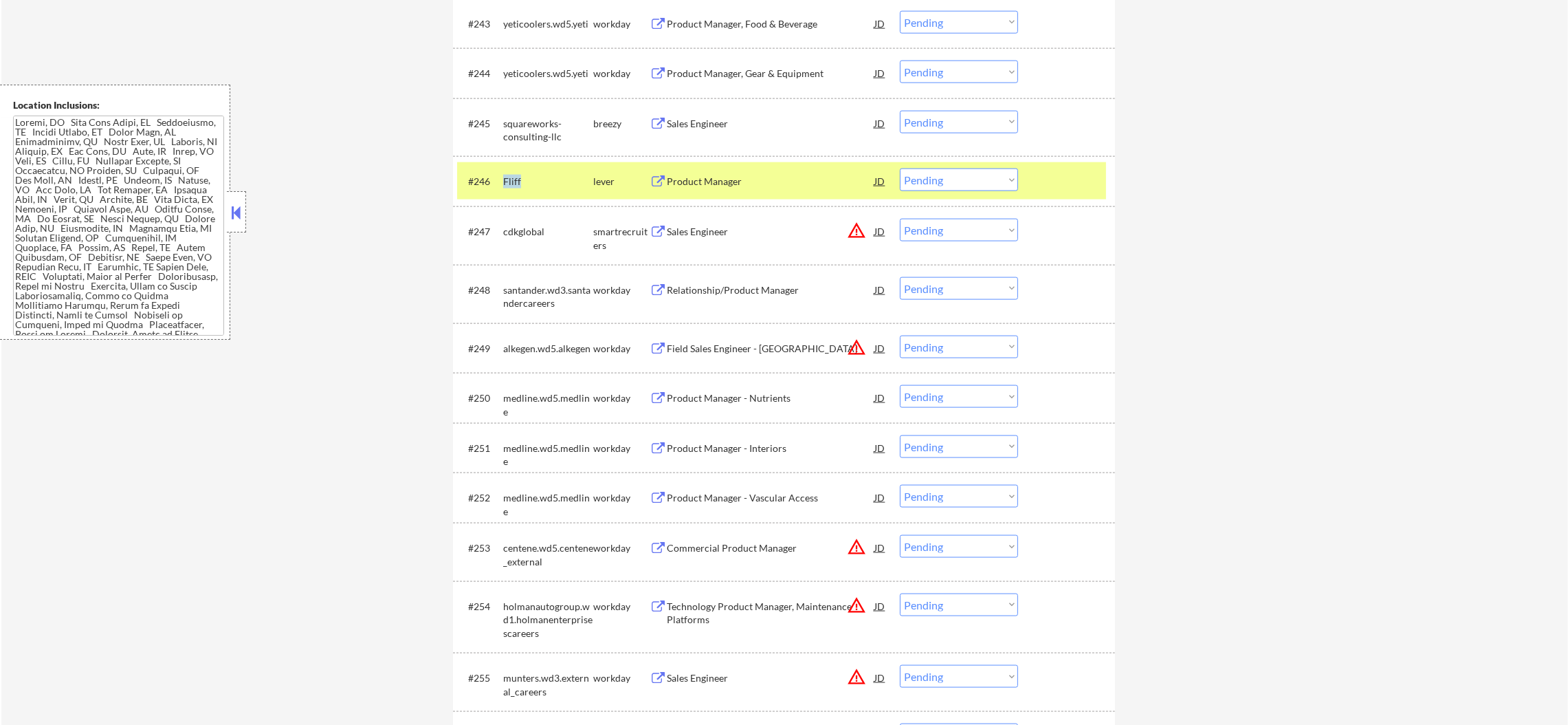
click at [505, 175] on div "Fliff" at bounding box center [548, 182] width 90 height 14
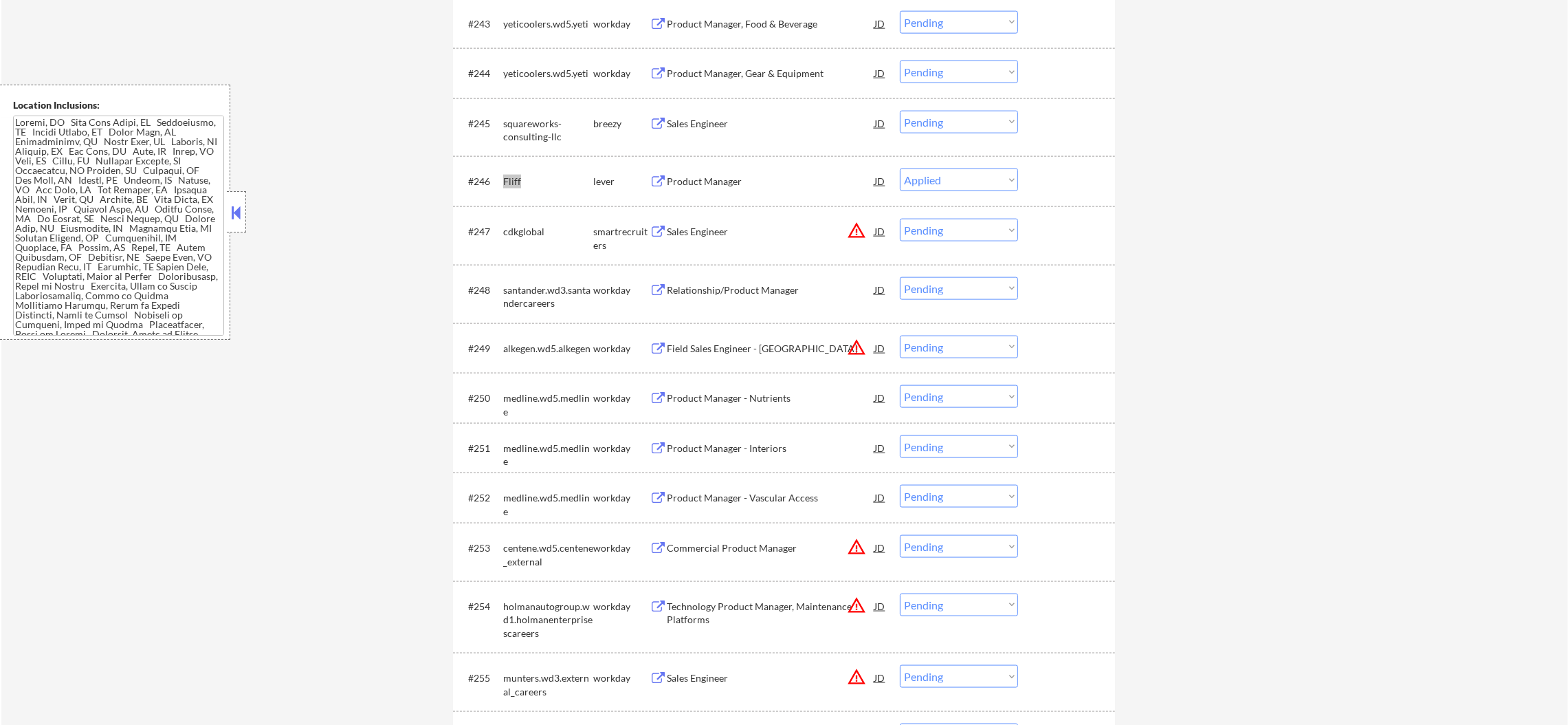
select select ""pending""
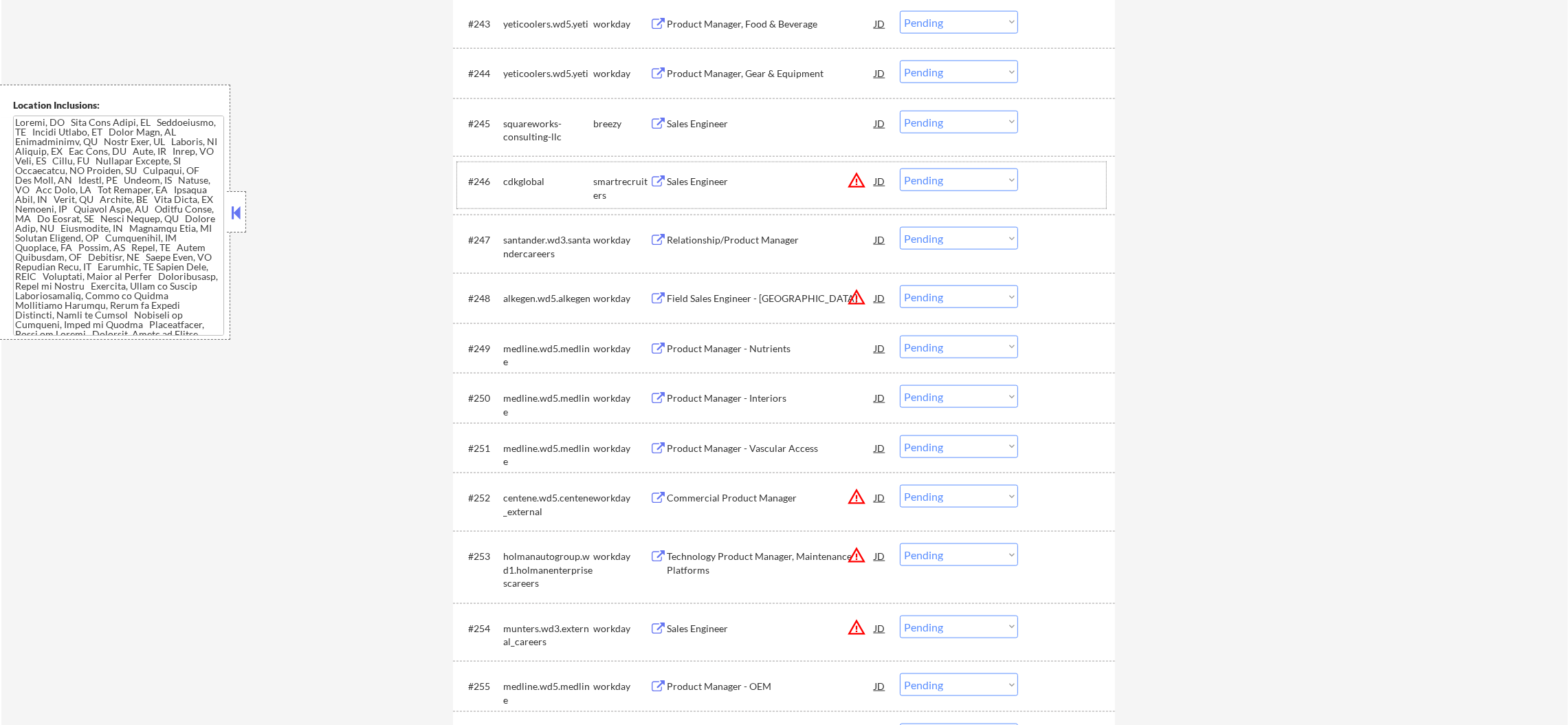
click at [516, 126] on div "squareworks-consulting-llc" at bounding box center [548, 130] width 90 height 26
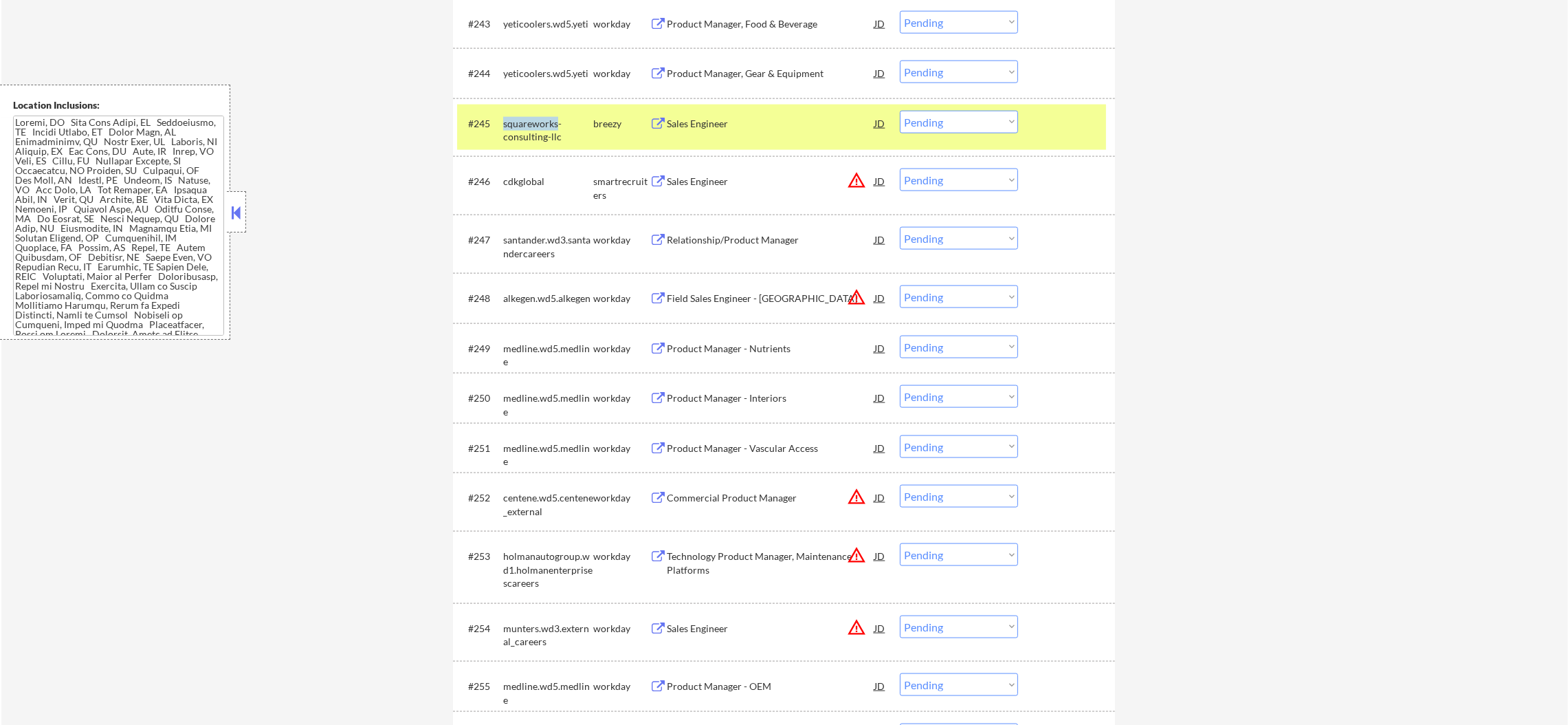
click at [516, 126] on div "squareworks-consulting-llc" at bounding box center [548, 130] width 90 height 26
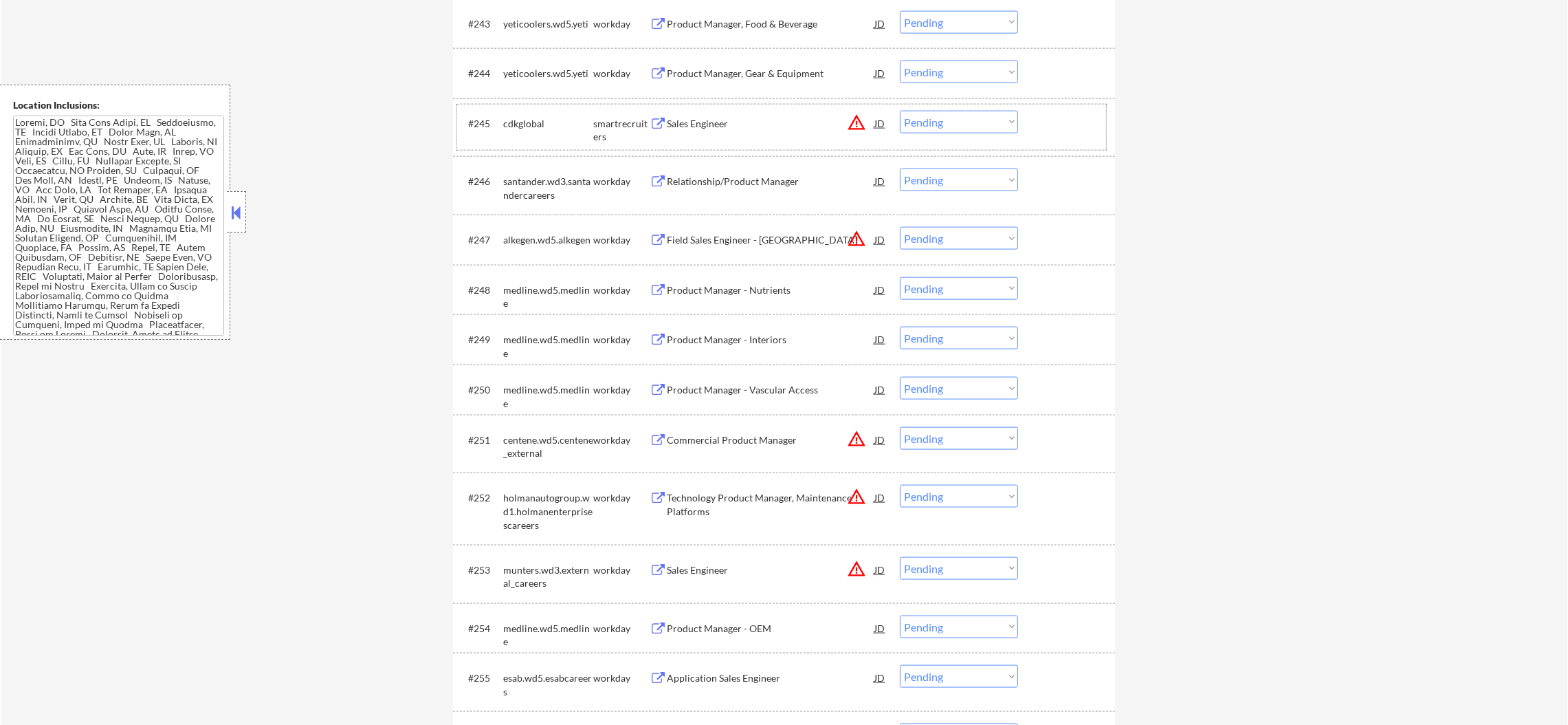
scroll to position [2744, 0]
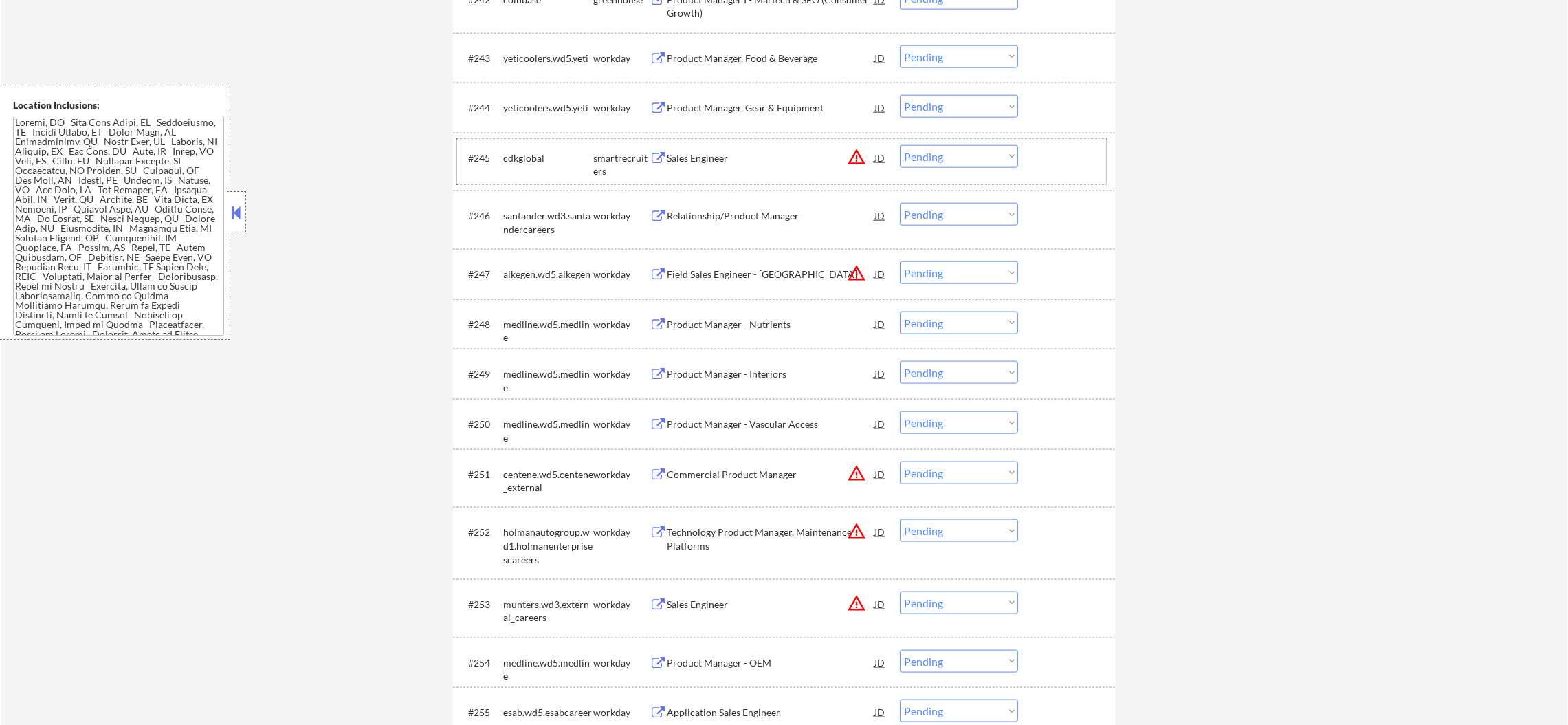
click at [852, 157] on button "warning_amber" at bounding box center [856, 157] width 20 height 20
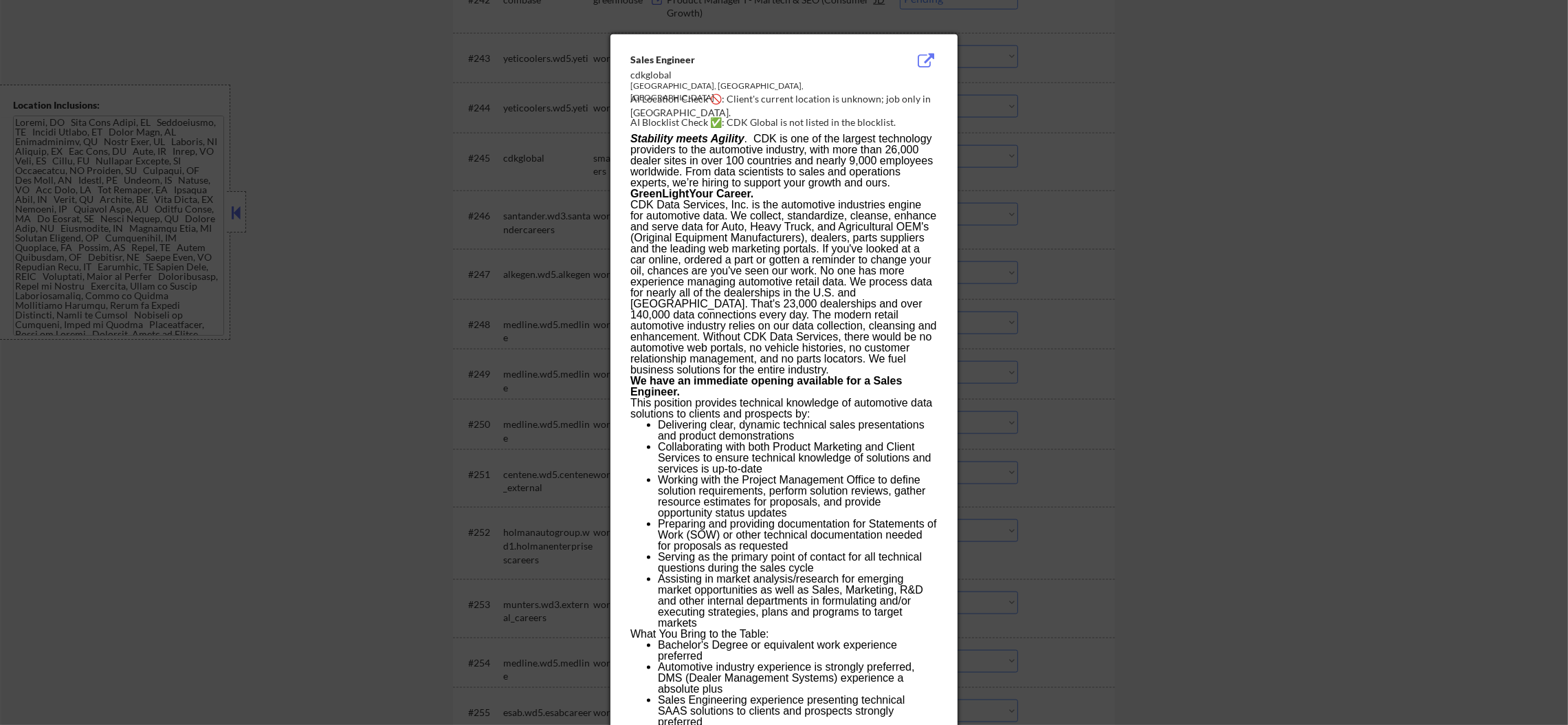
click at [1066, 153] on div at bounding box center [784, 362] width 1568 height 725
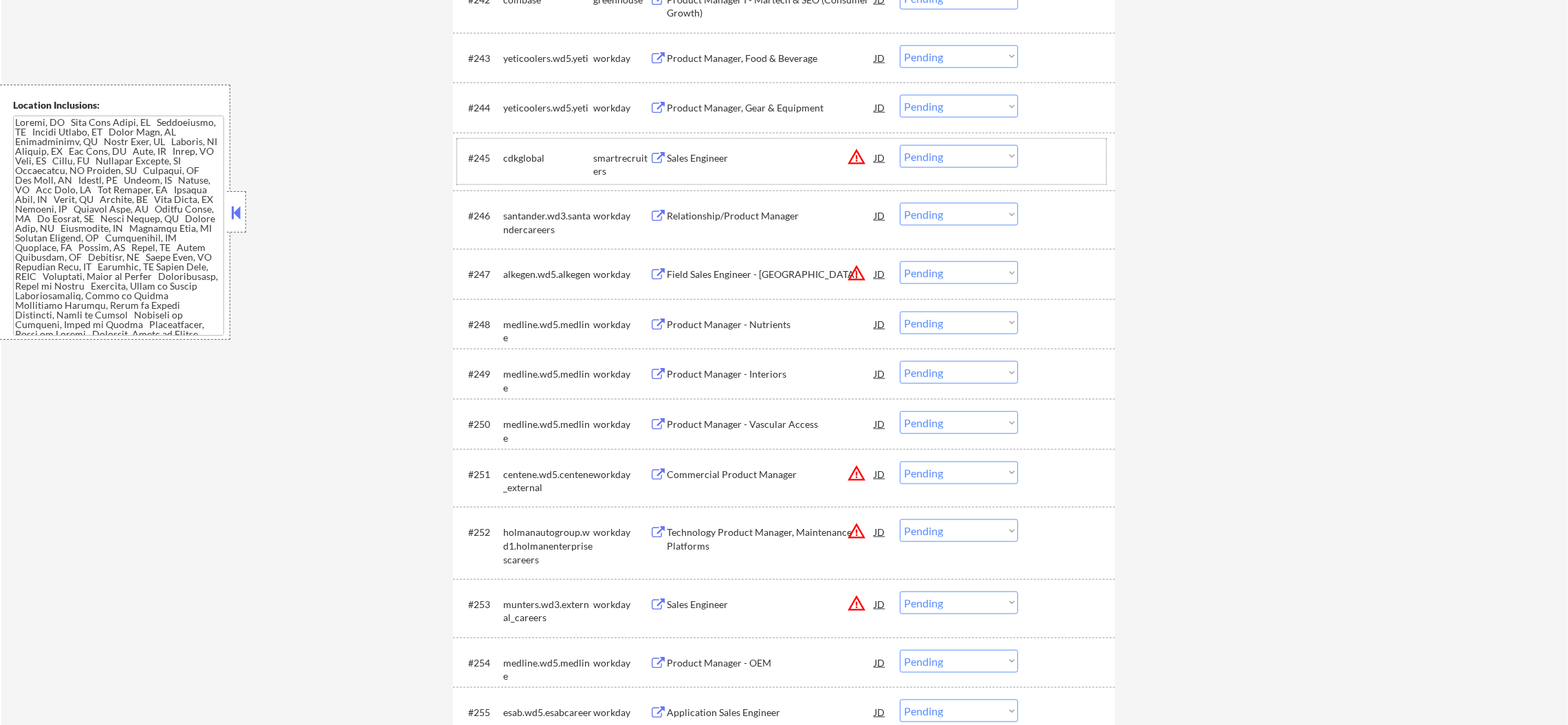
click at [522, 157] on div "cdkglobal" at bounding box center [548, 158] width 90 height 14
select select ""pending""
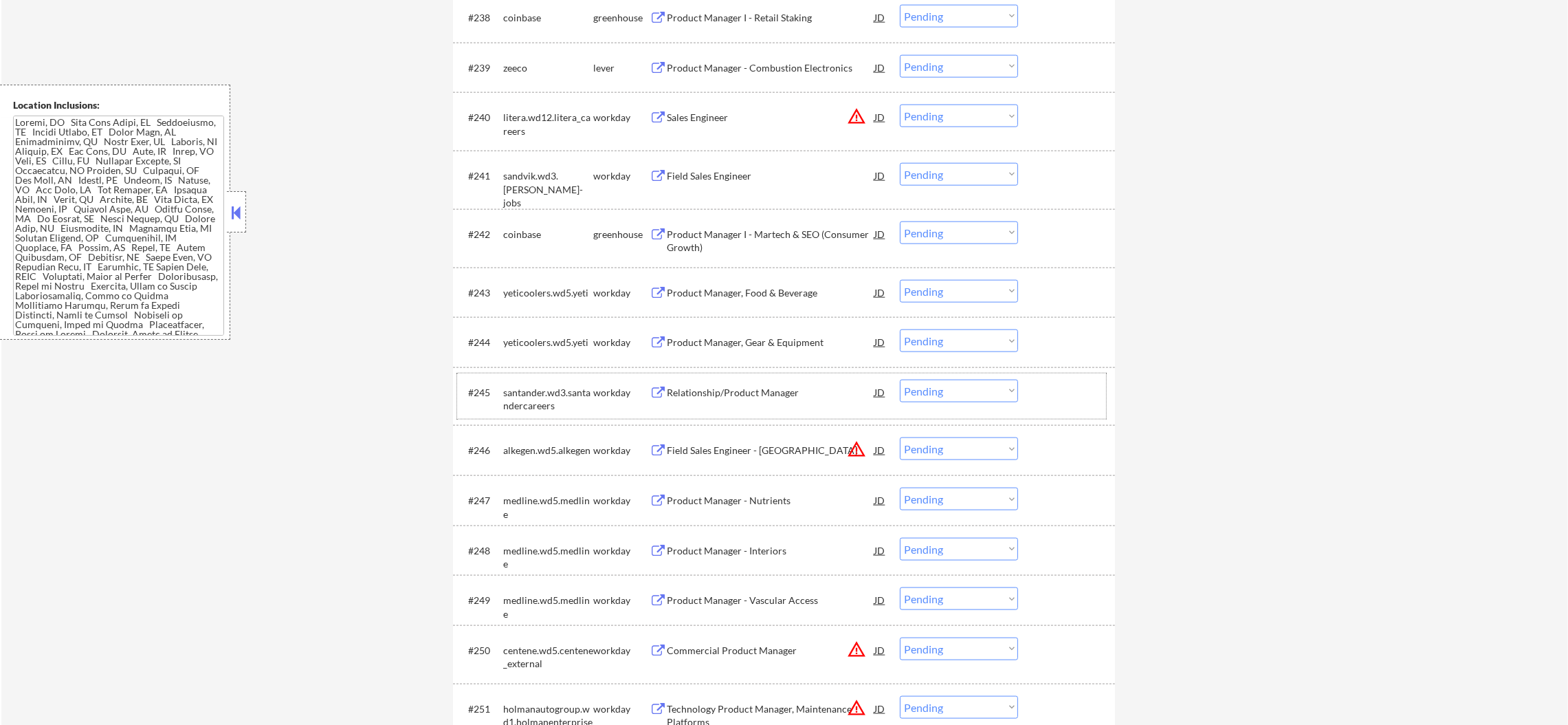
scroll to position [2469, 0]
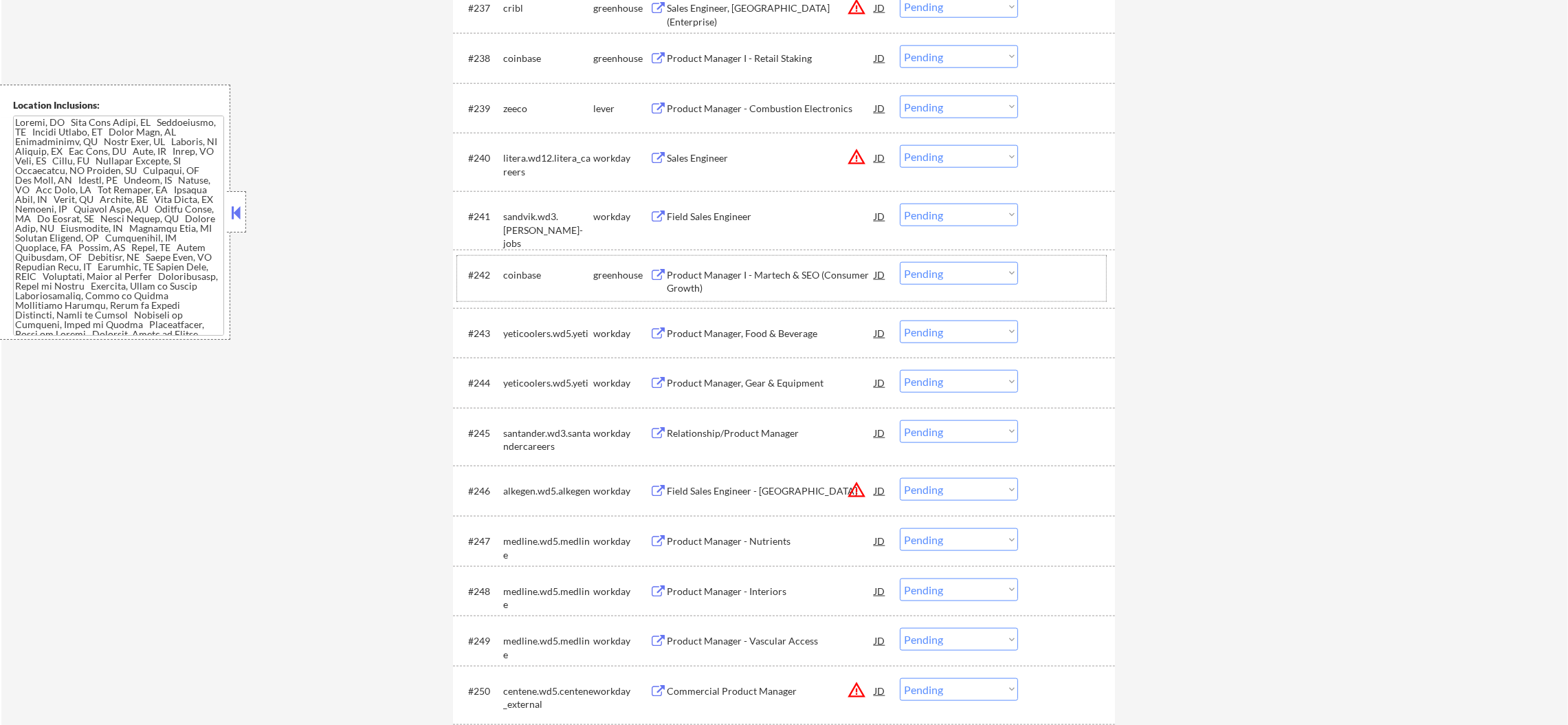
click at [531, 276] on div "coinbase" at bounding box center [548, 275] width 90 height 14
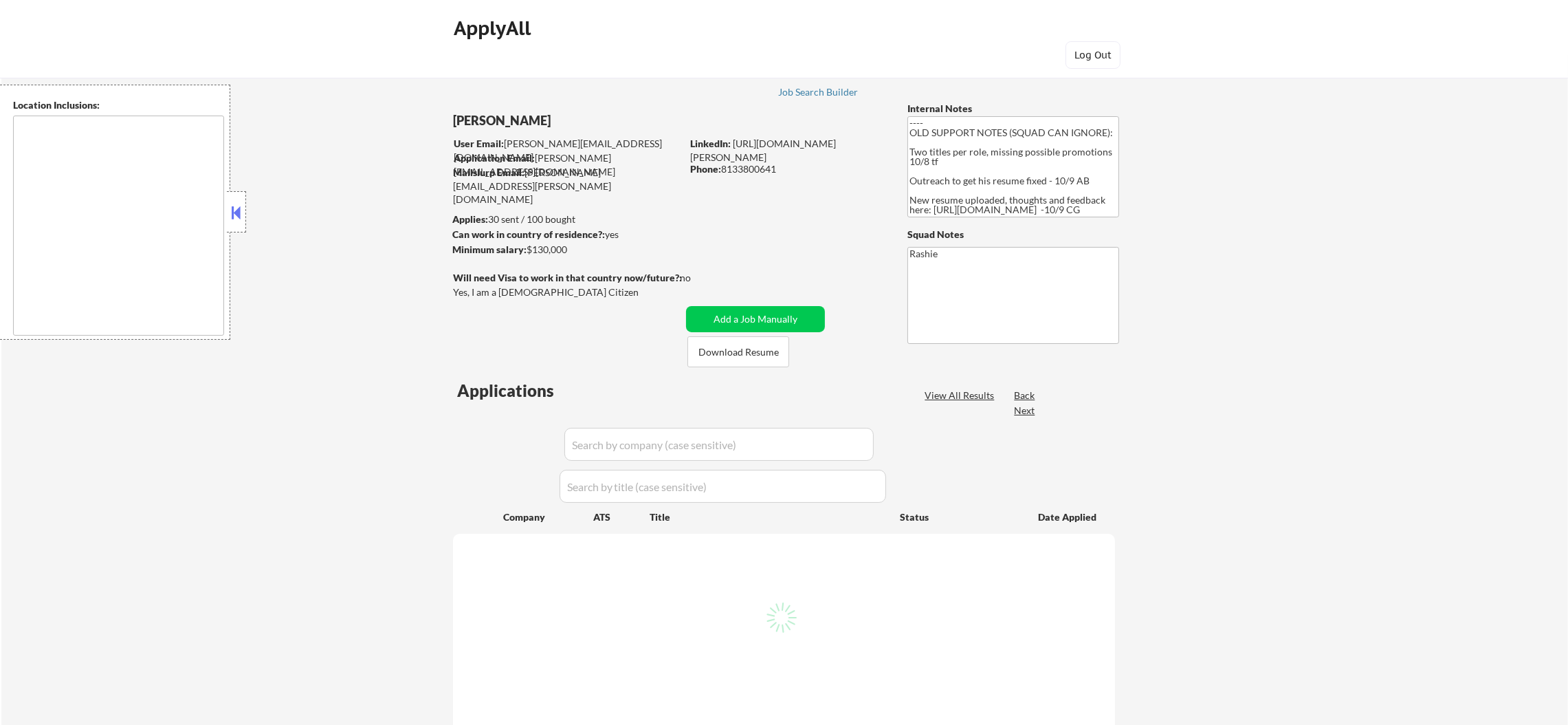
type textarea "Loremi, DO Sita Cons Adipi, EL Seddoeiusmo, TE Incidi Utlabo, ET Dolor Magn, AL…"
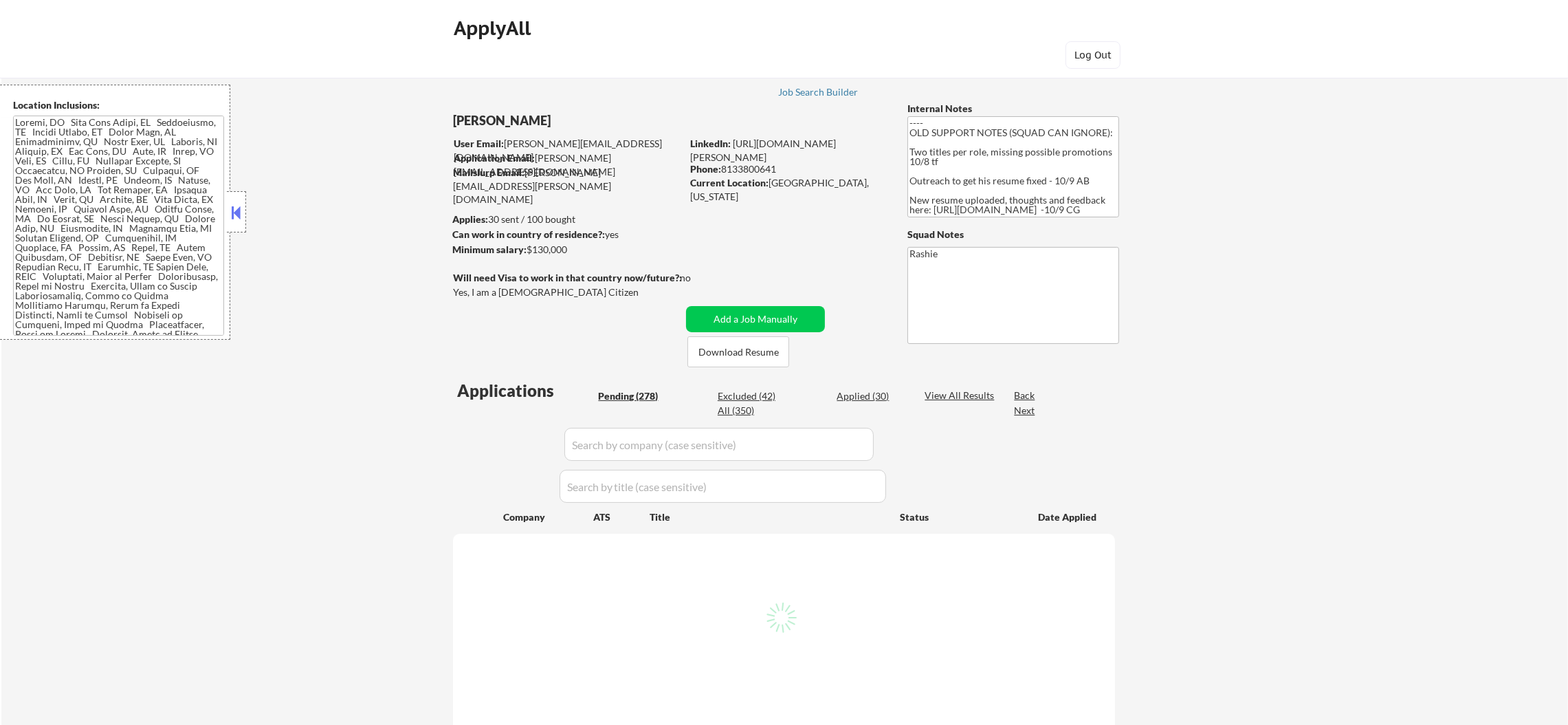
click at [740, 237] on div "← Return to /applysquad Mailslurp Inbox Job Search Builder [PERSON_NAME] User E…" at bounding box center [784, 691] width 686 height 1273
select select ""pending""
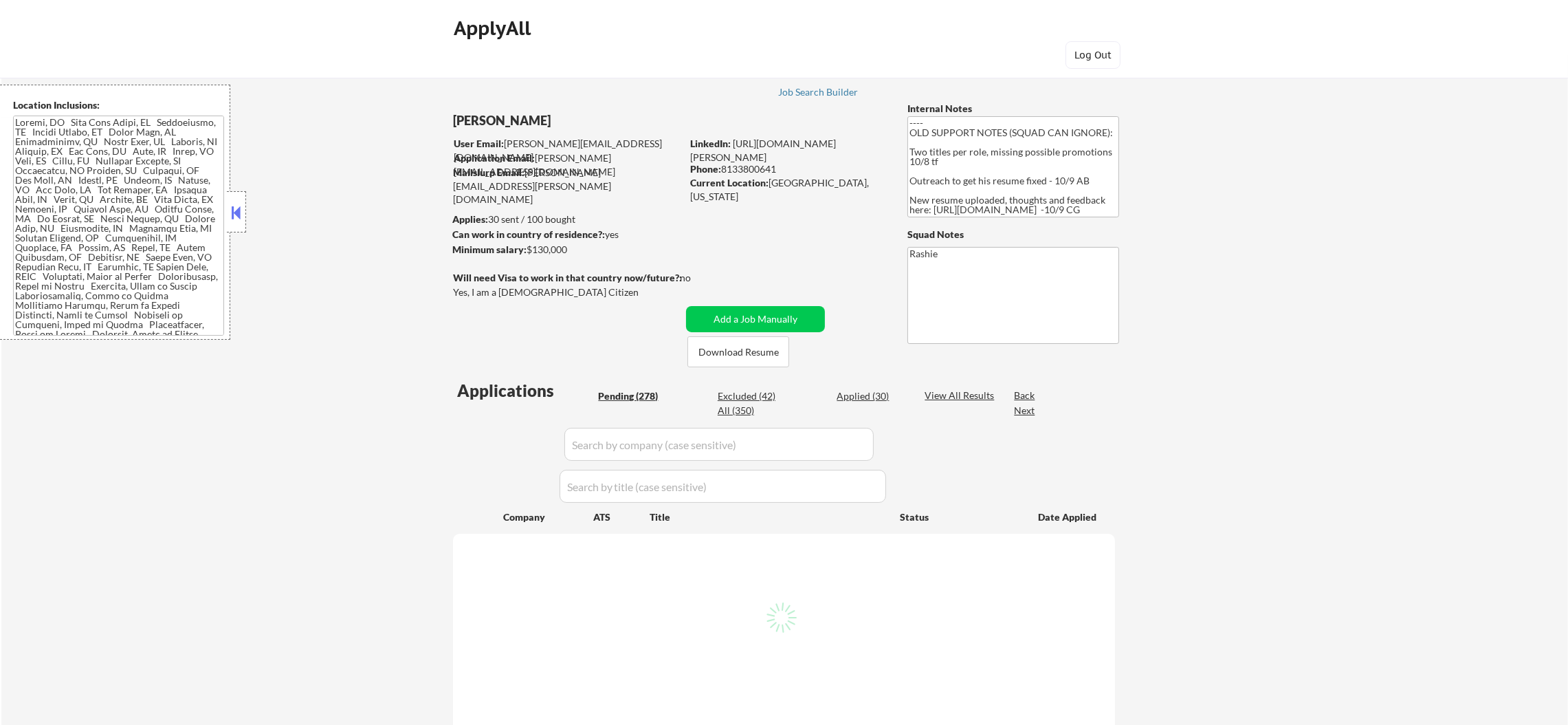
select select ""pending""
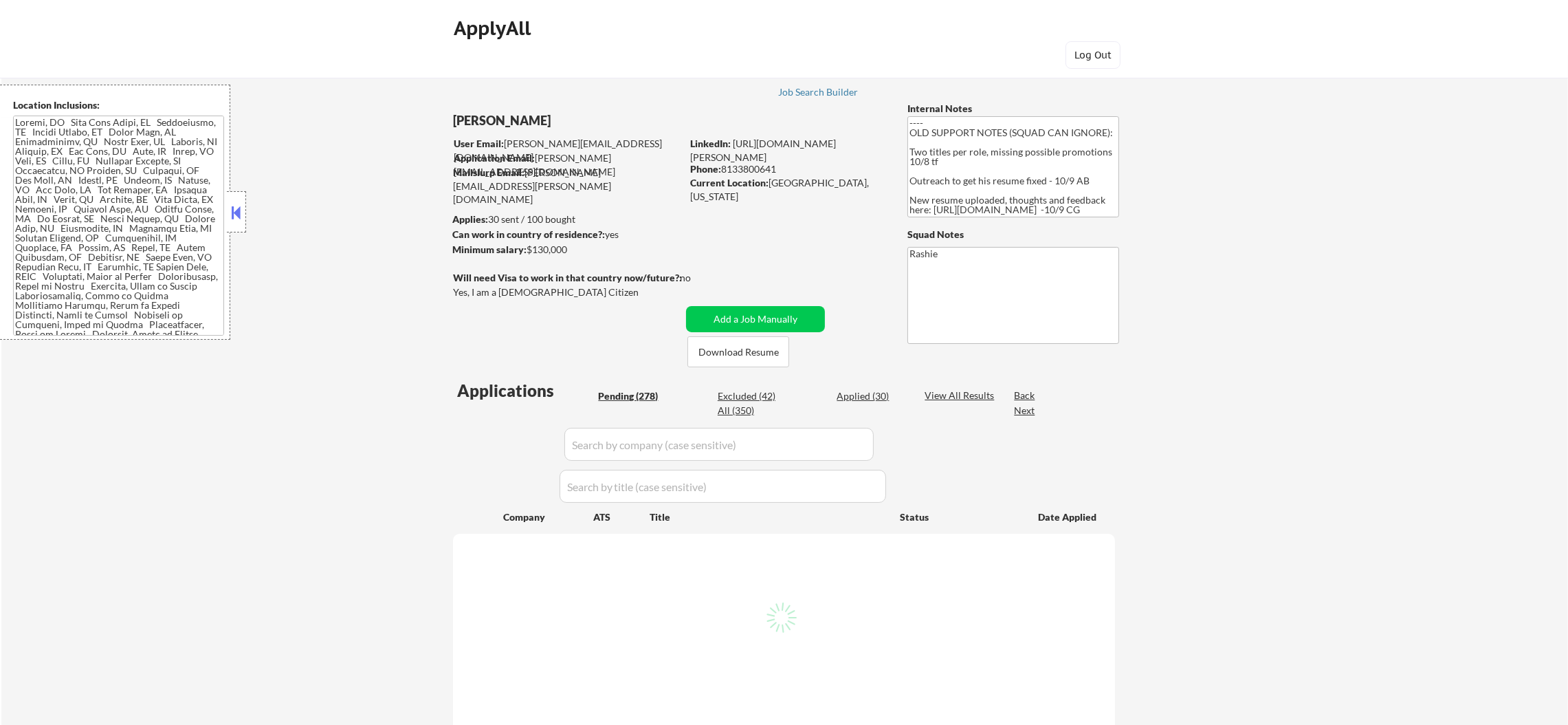
select select ""pending""
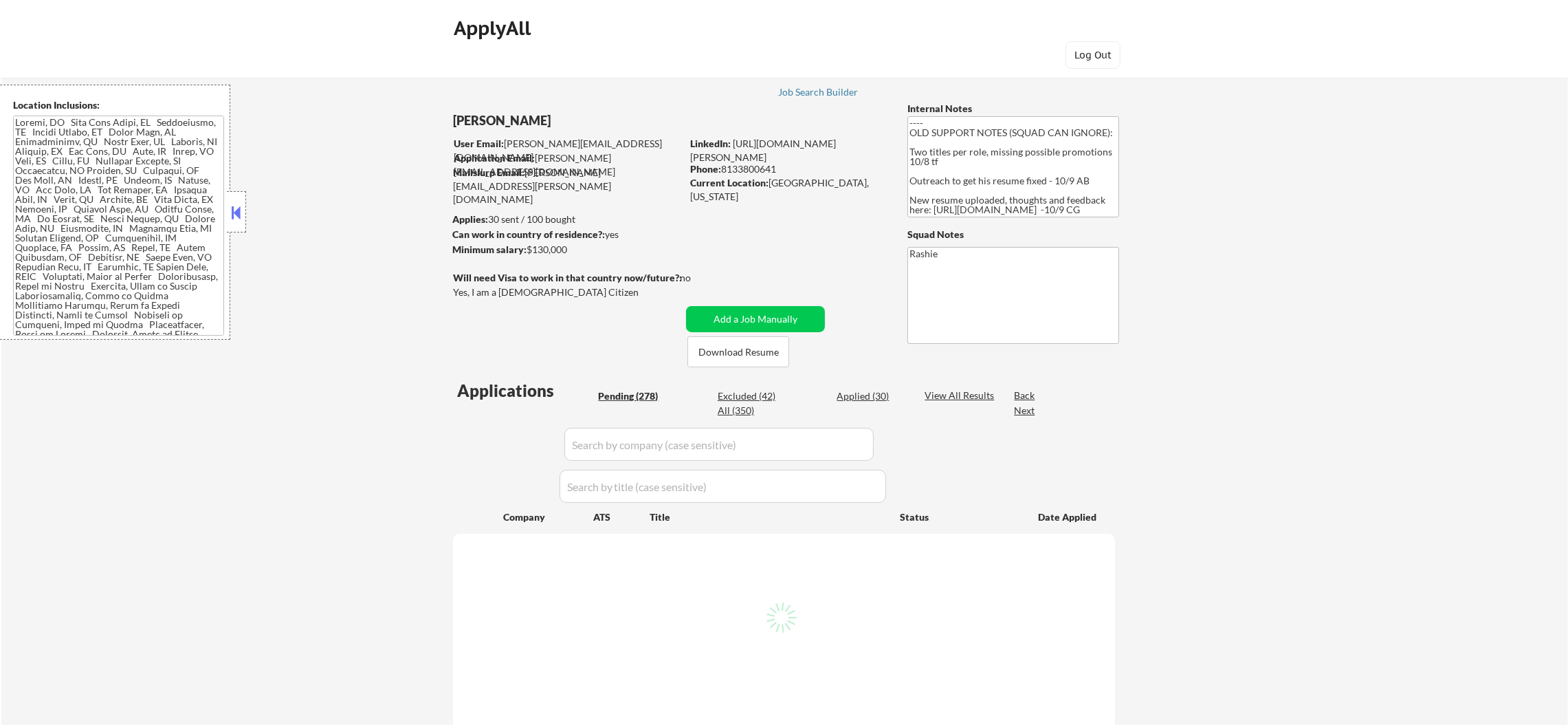
select select ""pending""
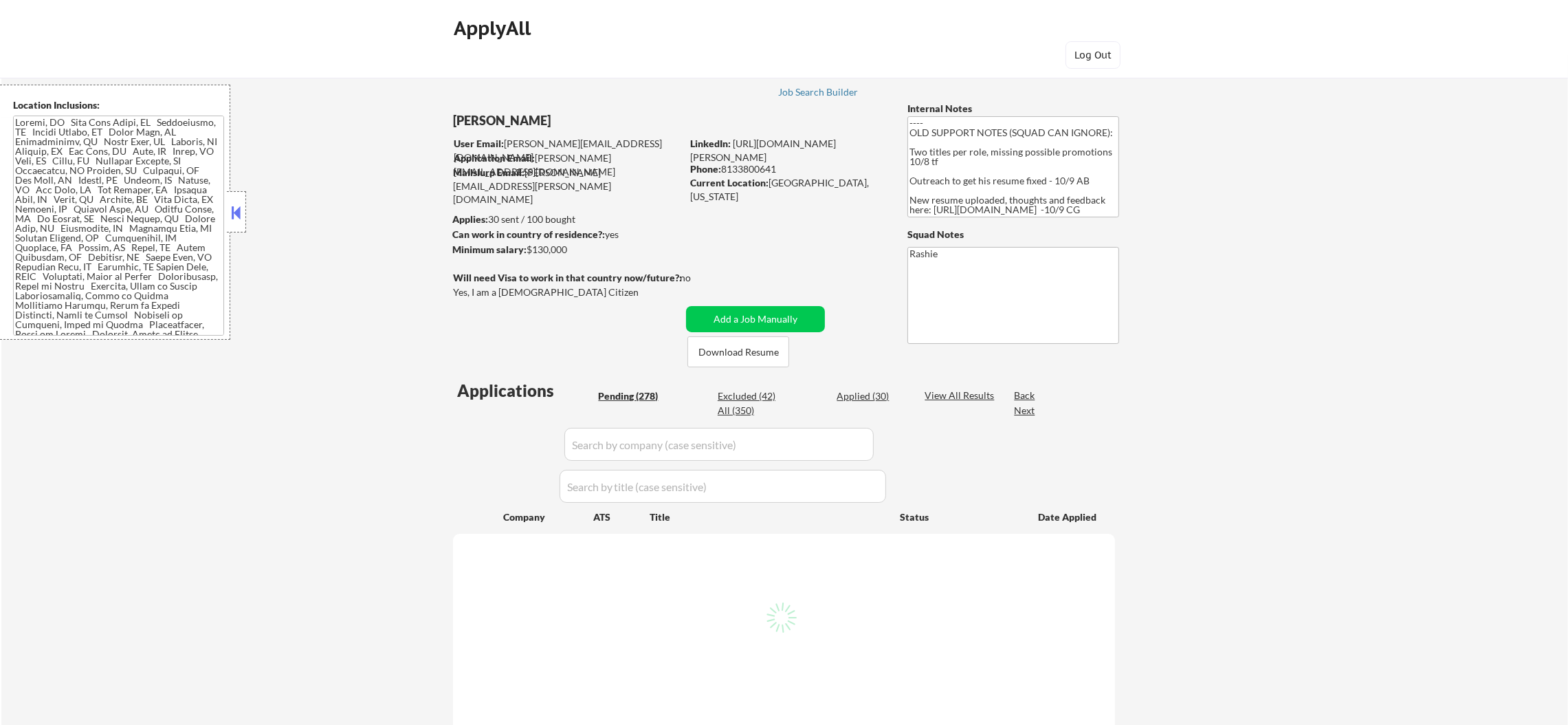
select select ""pending""
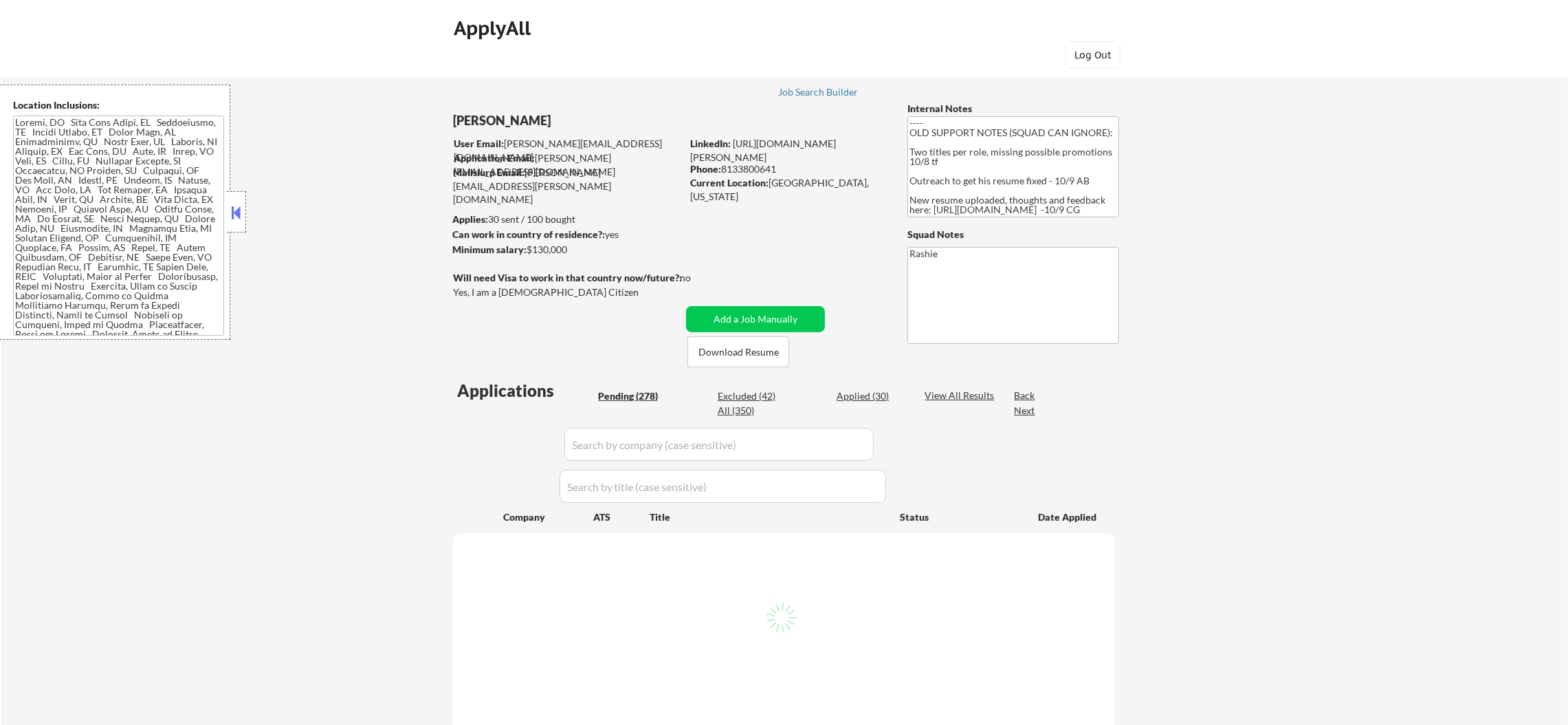
select select ""pending""
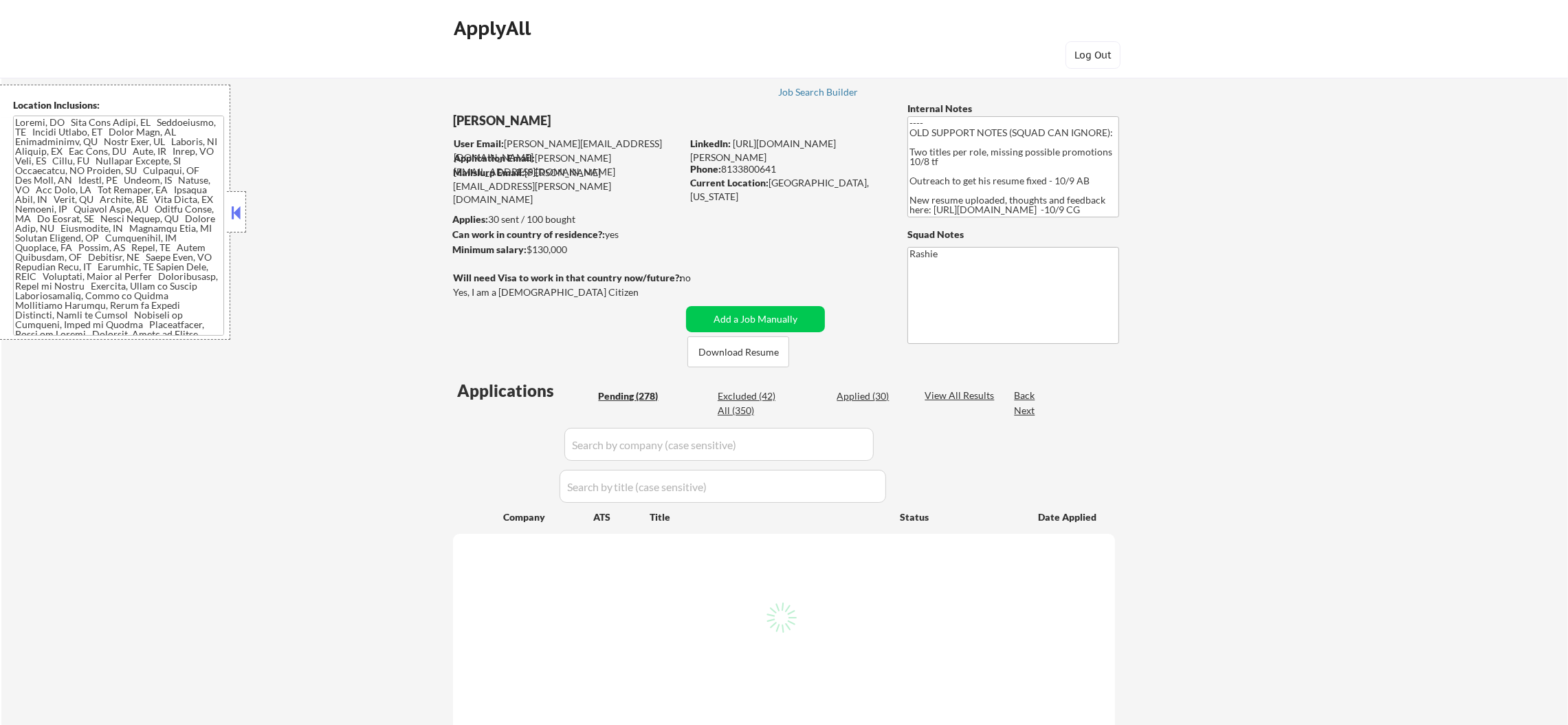
select select ""pending""
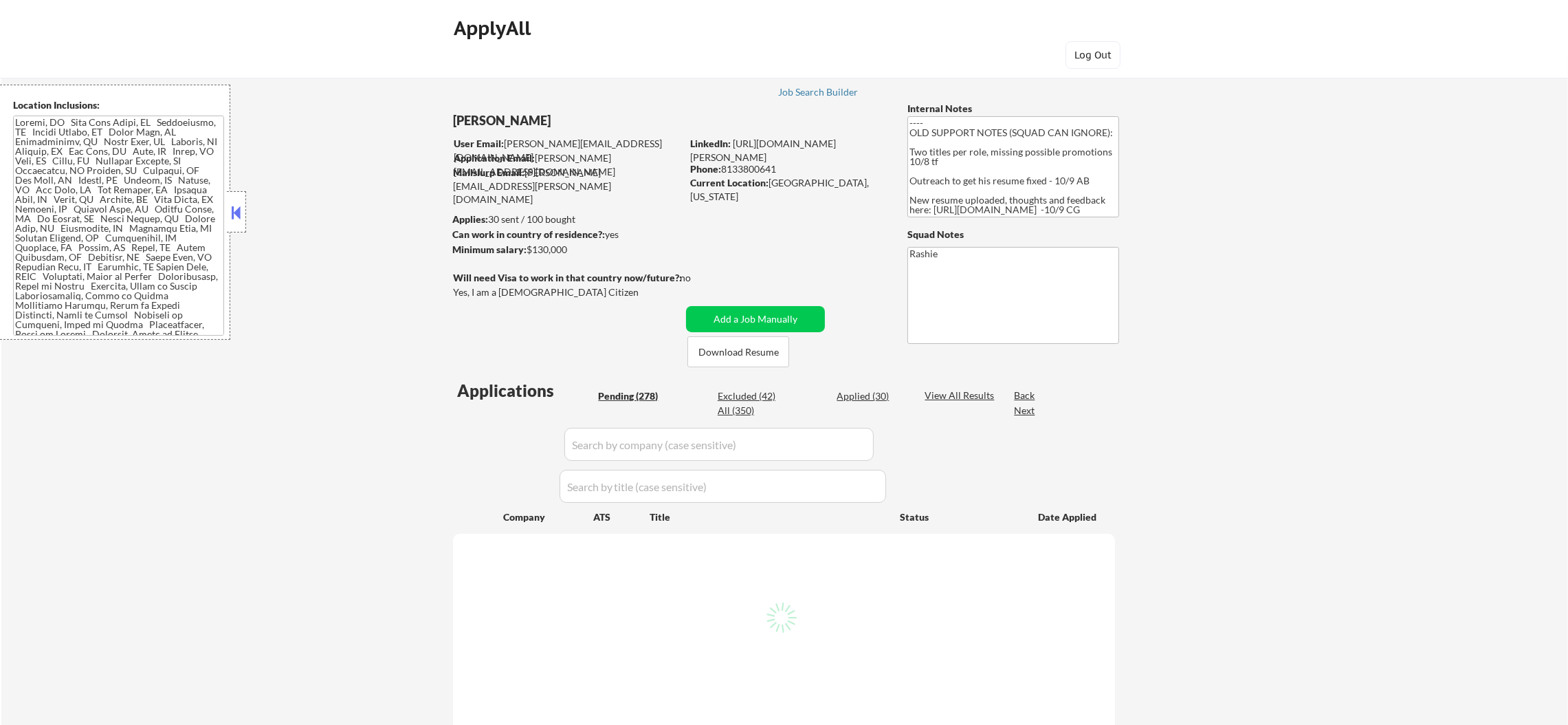
select select ""pending""
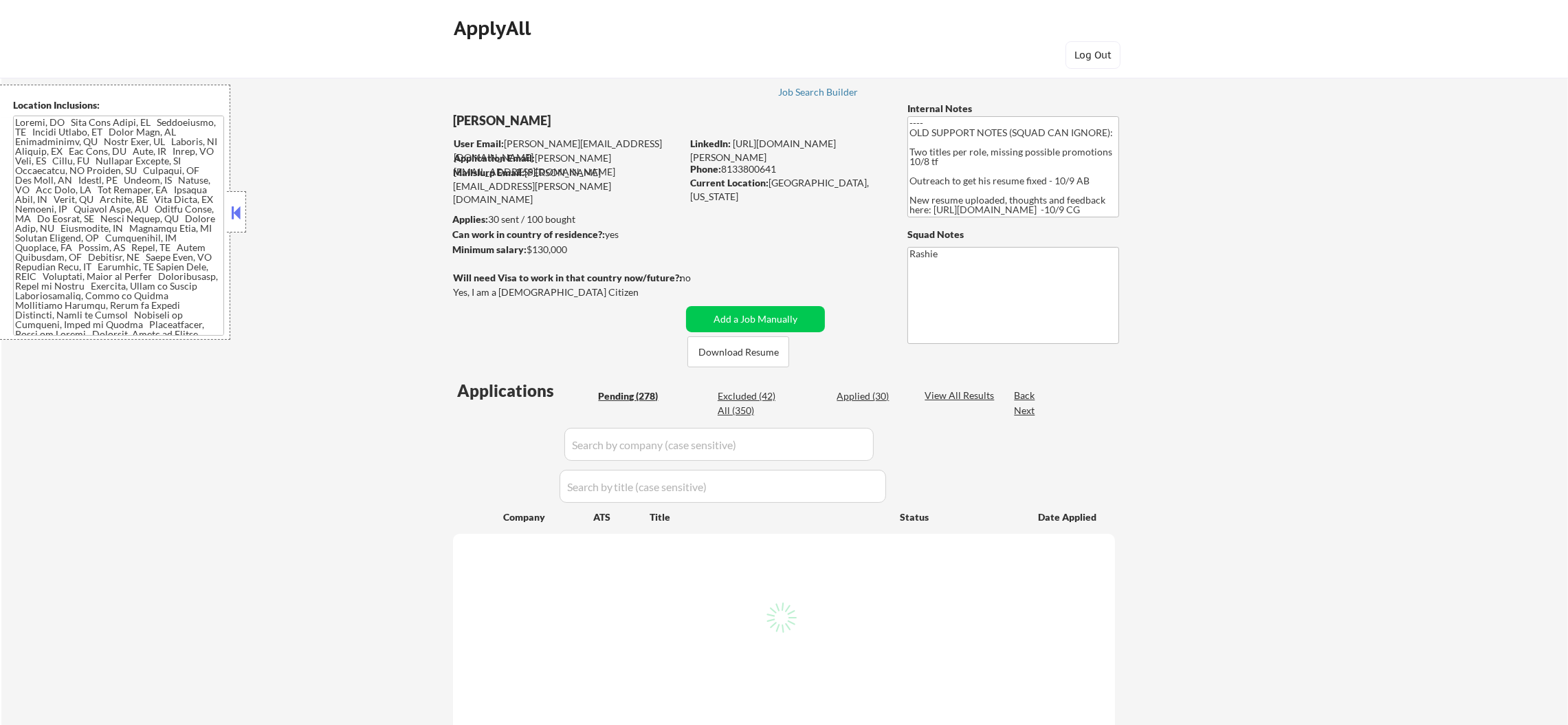
select select ""pending""
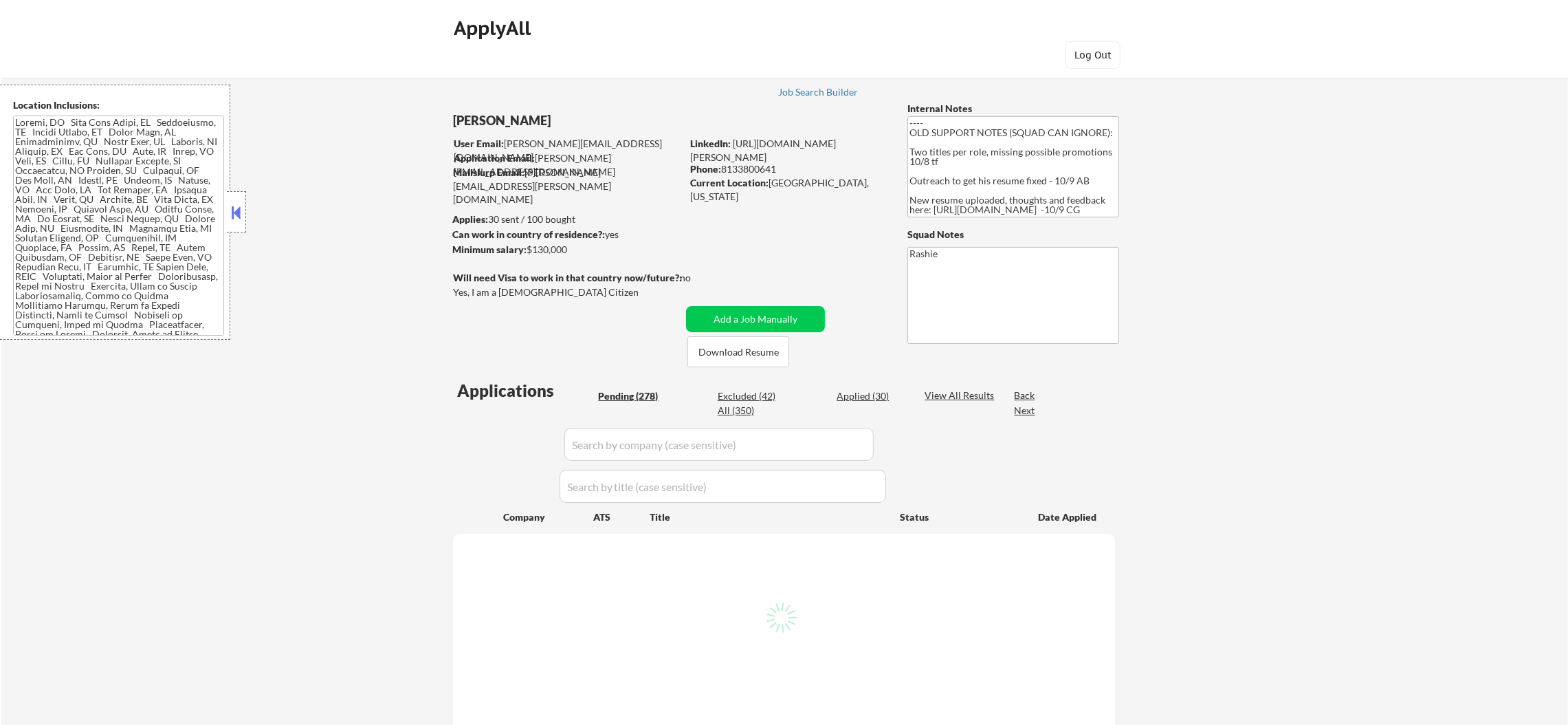
select select ""pending""
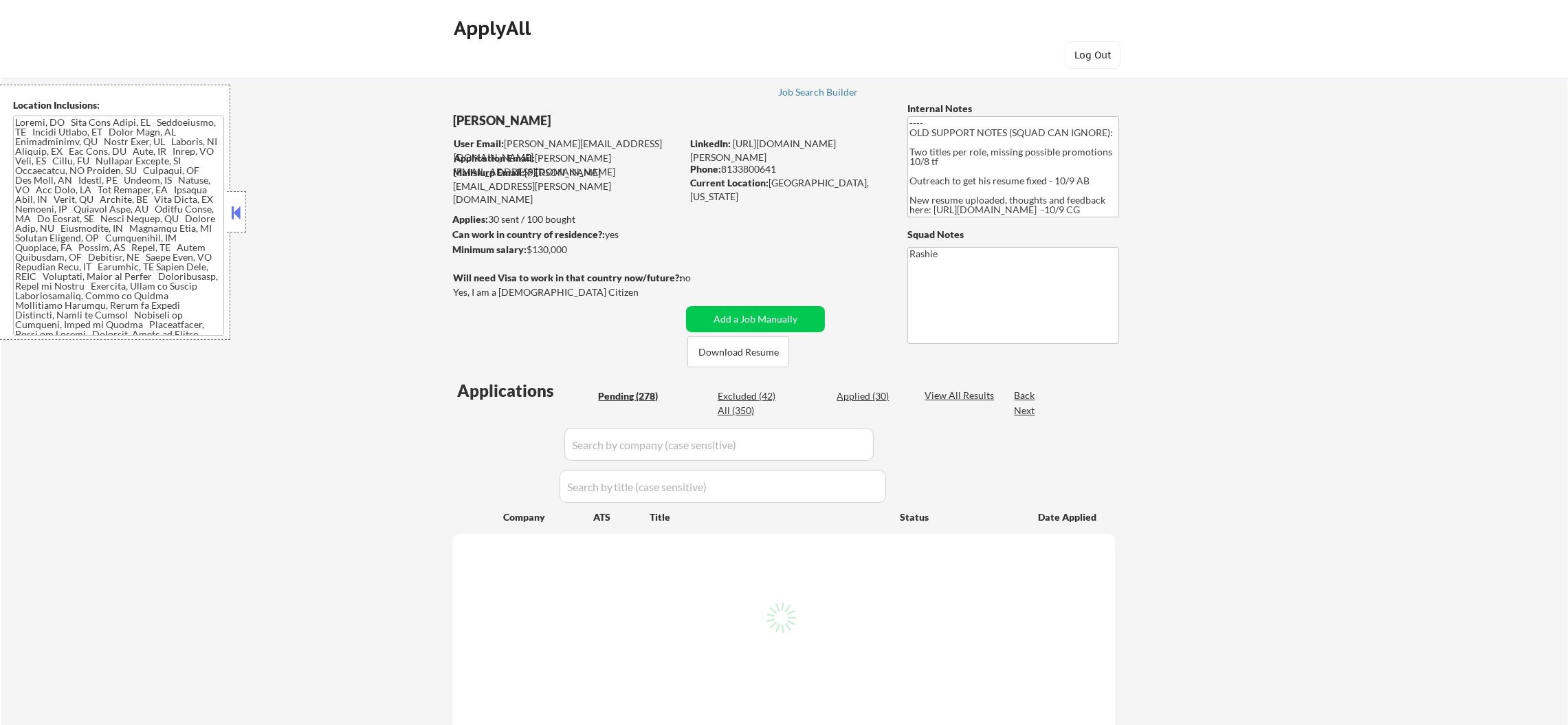
select select ""pending""
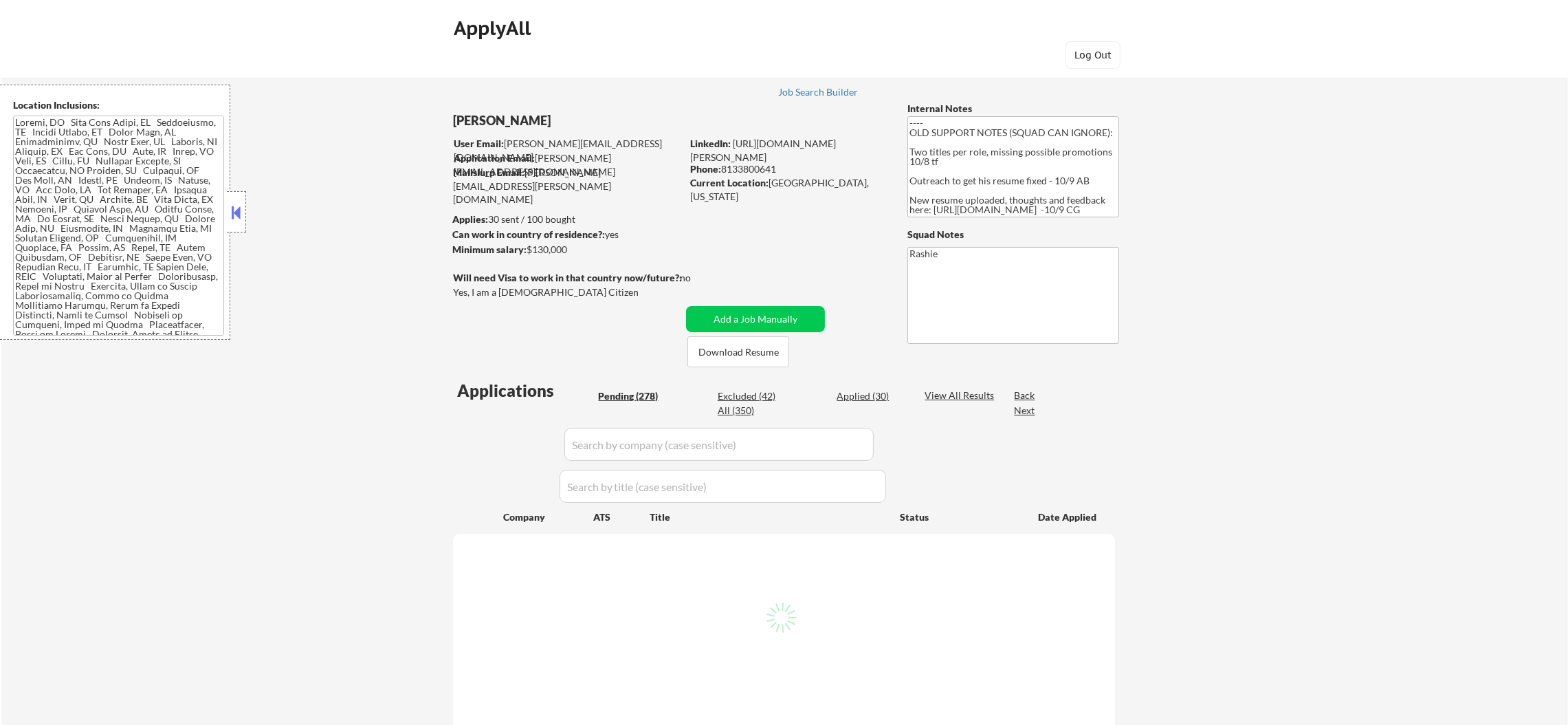
select select ""pending""
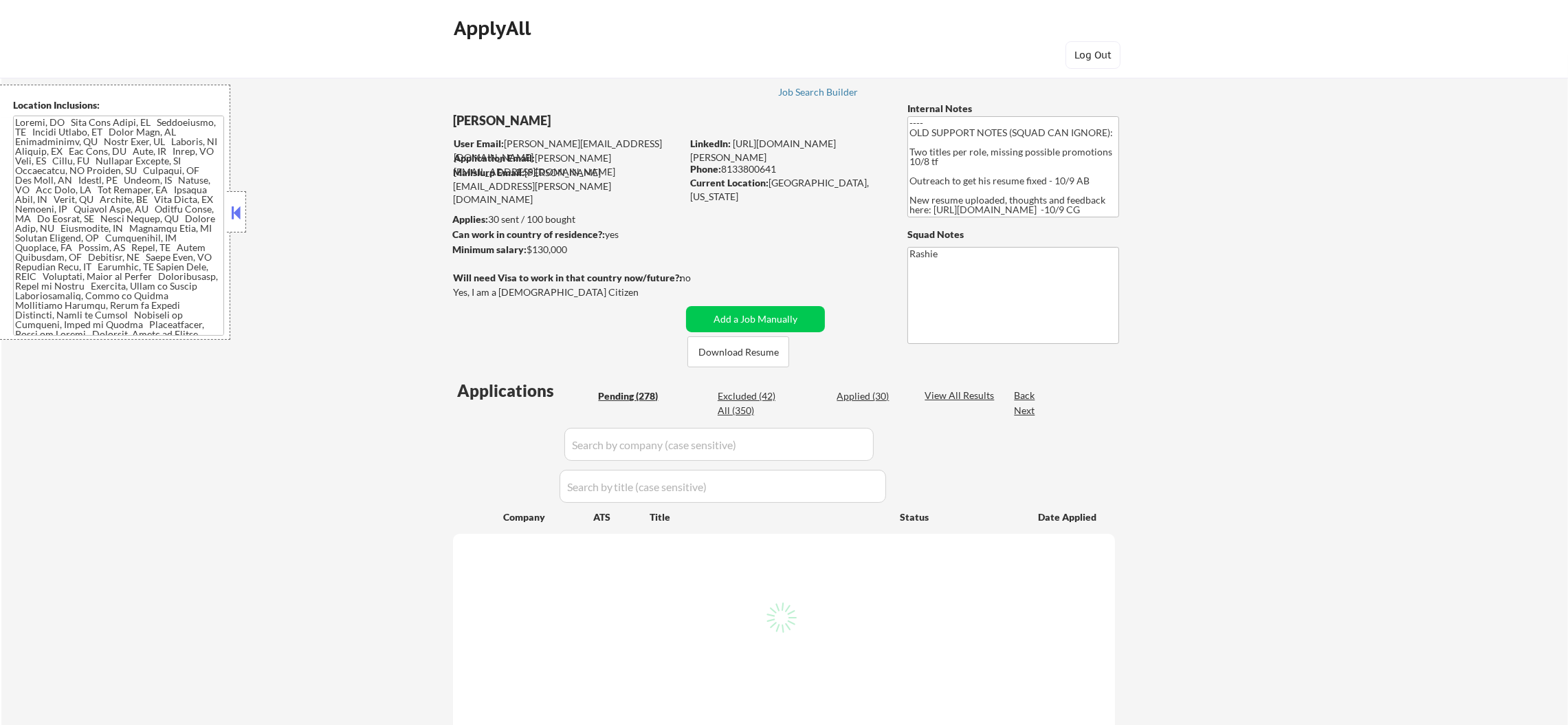
select select ""pending""
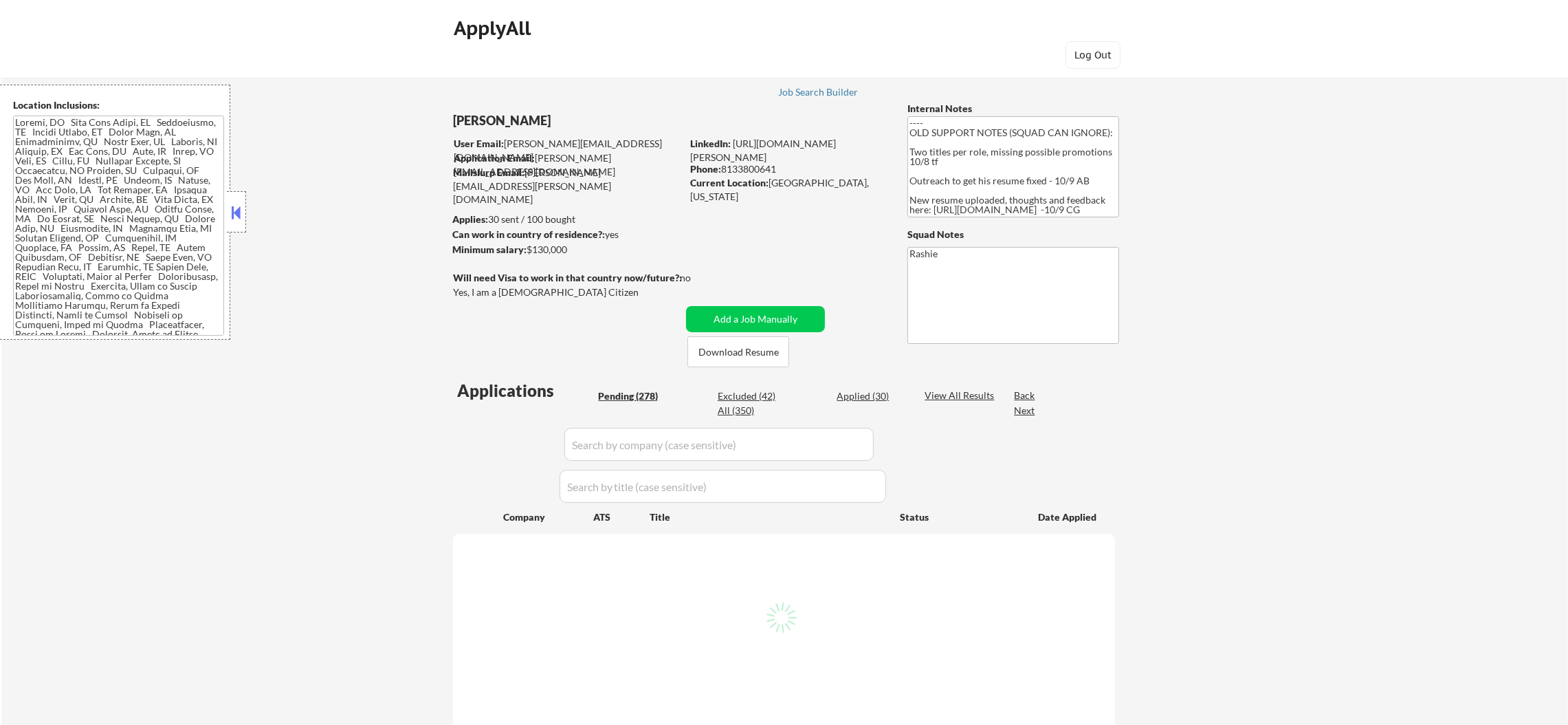
select select ""pending""
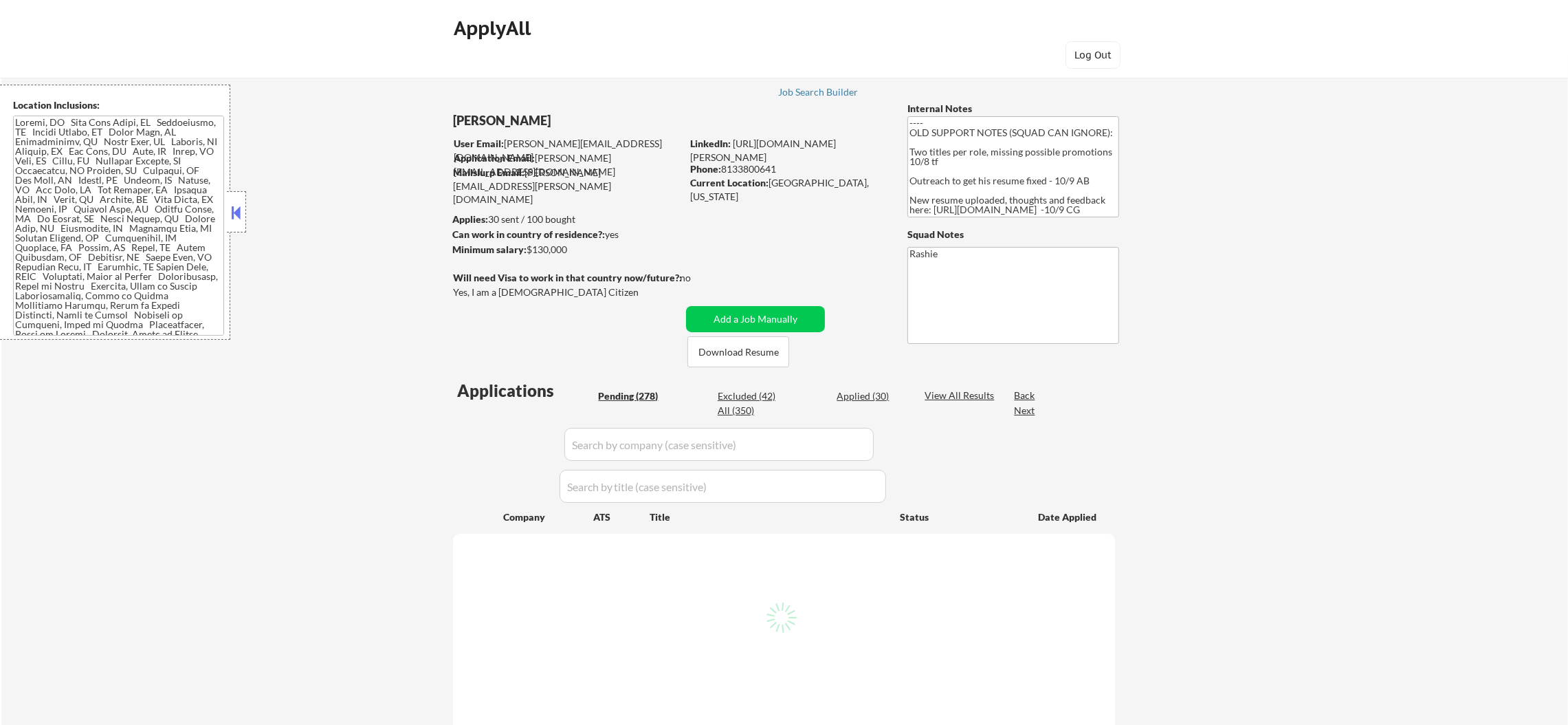
select select ""pending""
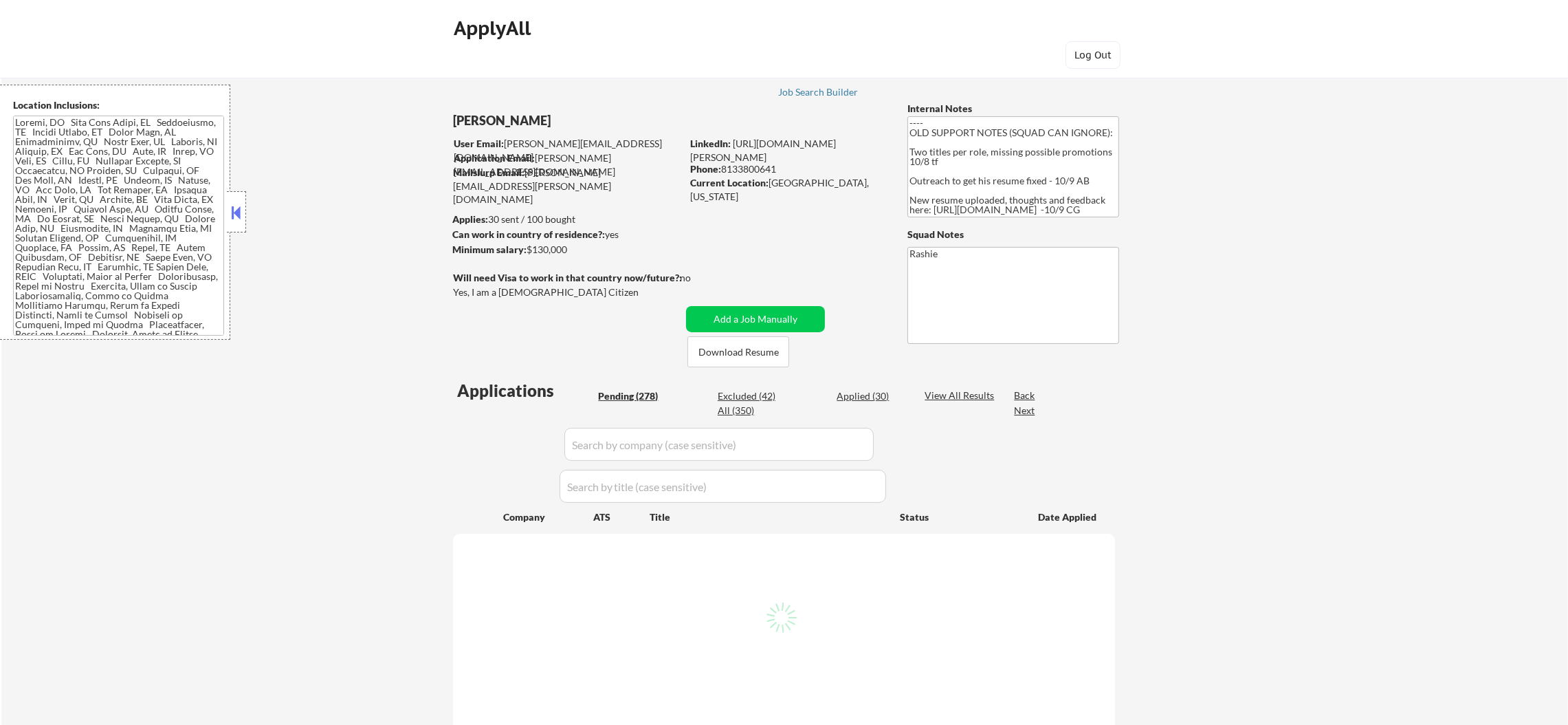
select select ""pending""
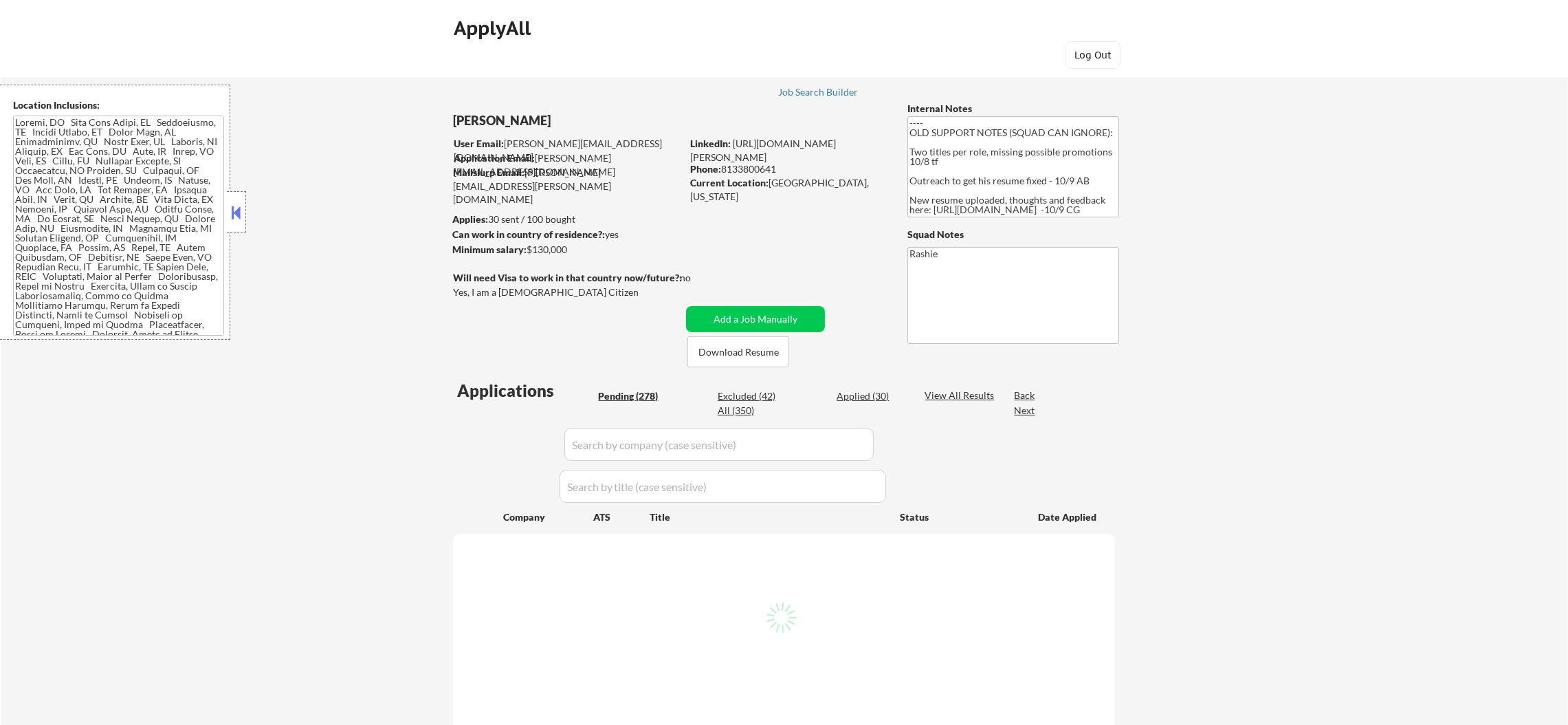
select select ""pending""
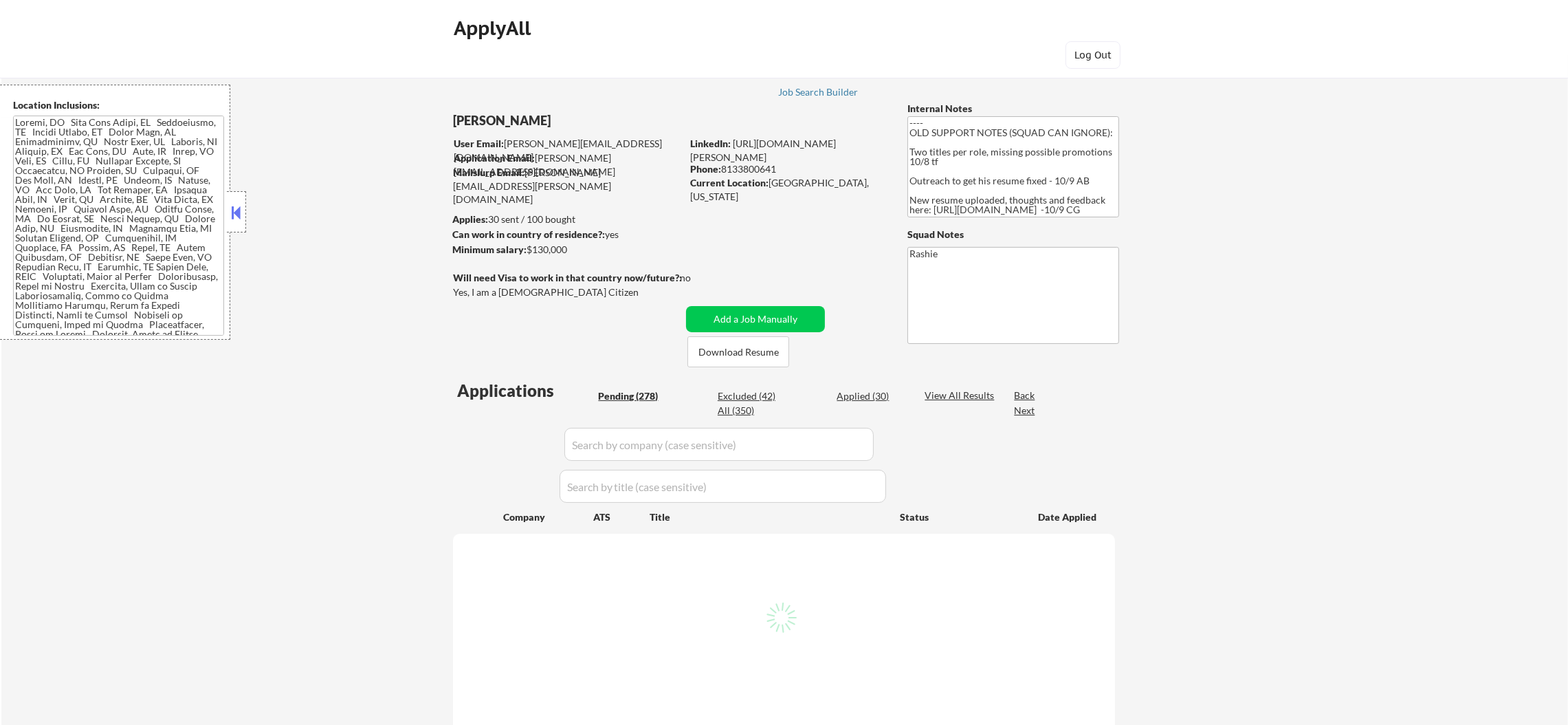
select select ""pending""
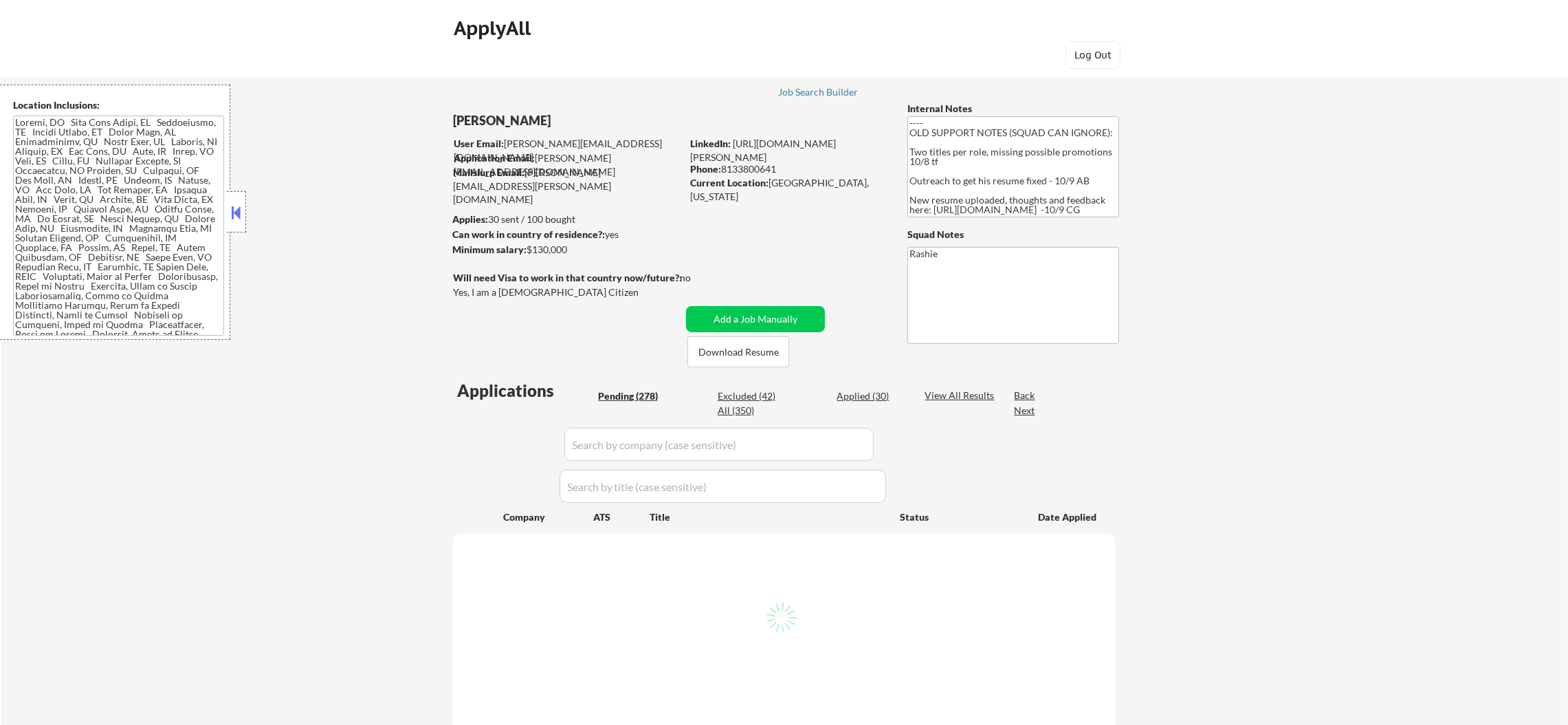
select select ""pending""
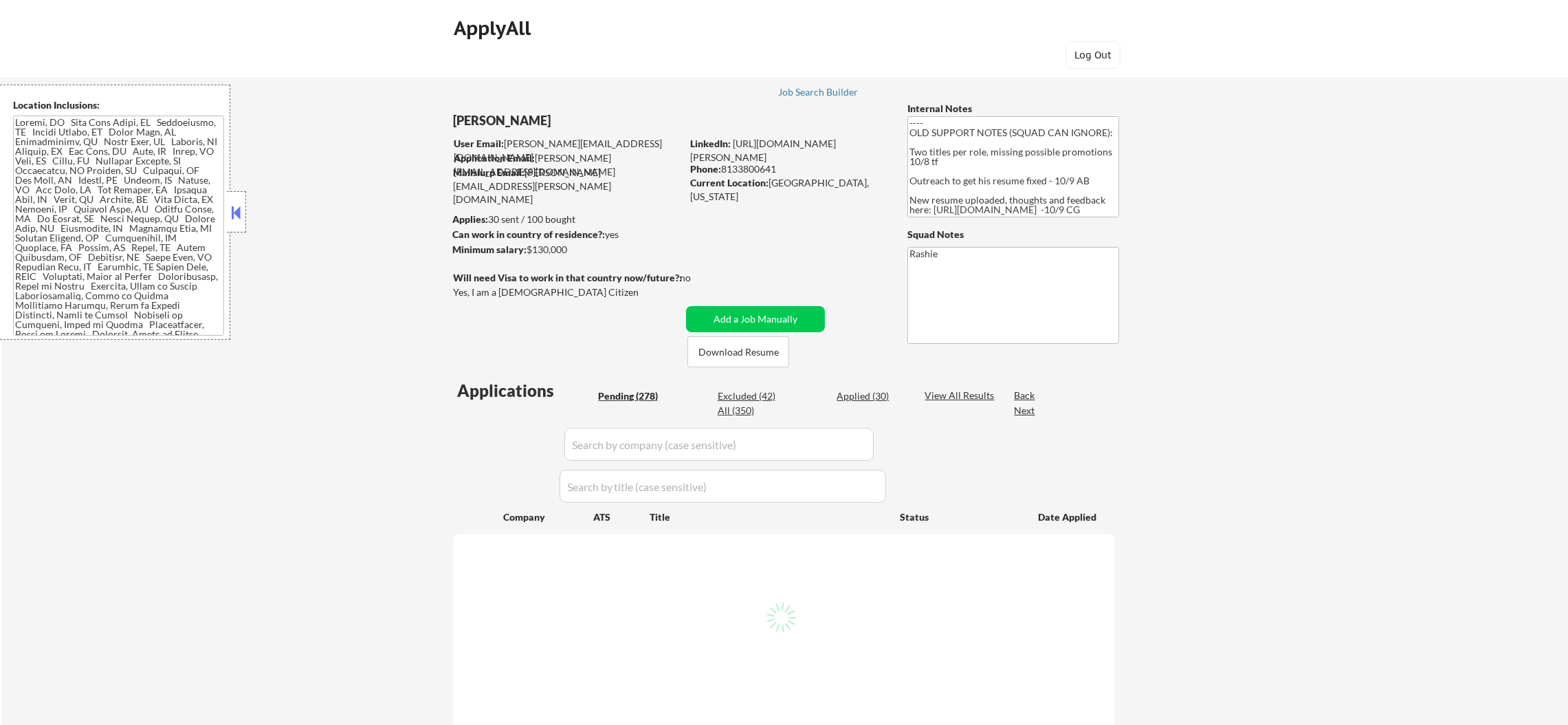
select select ""pending""
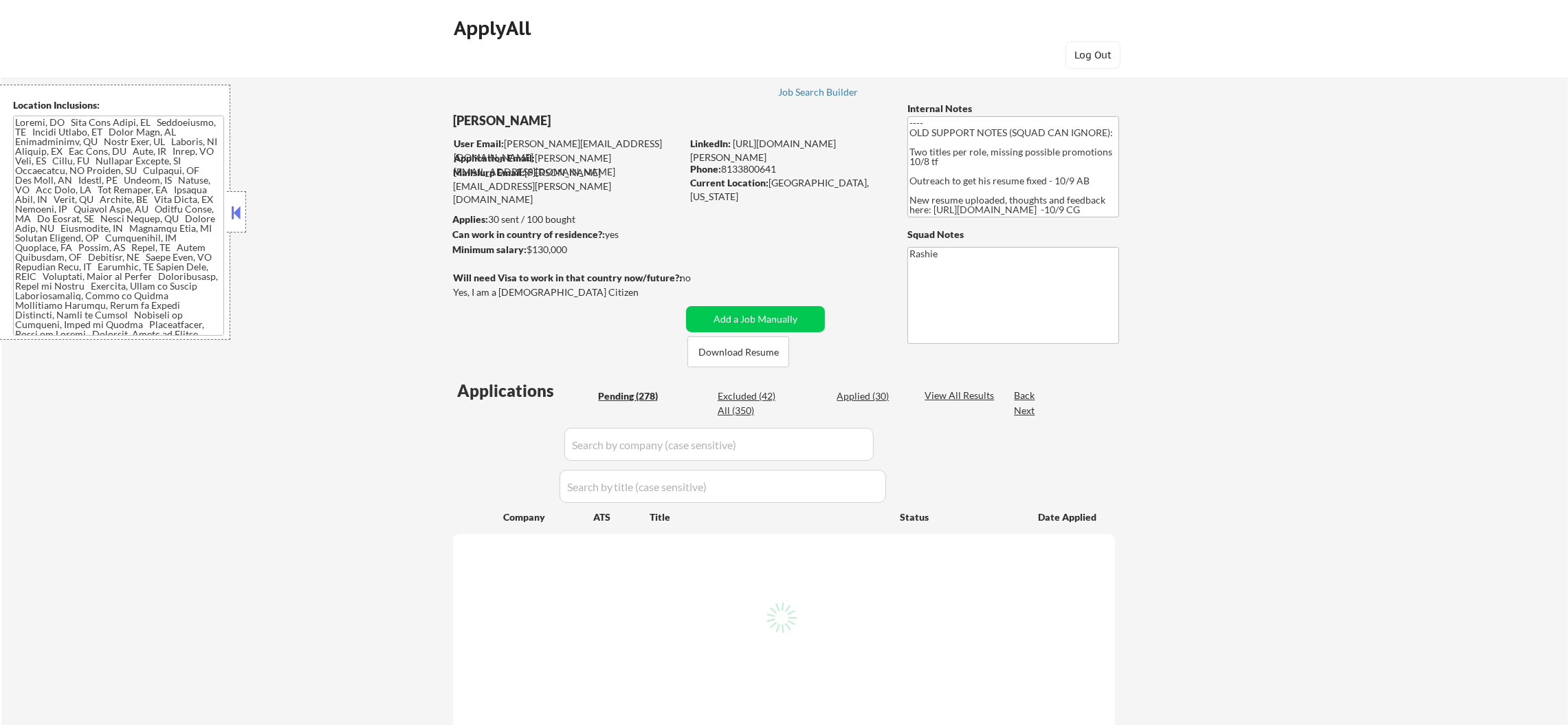
select select ""pending""
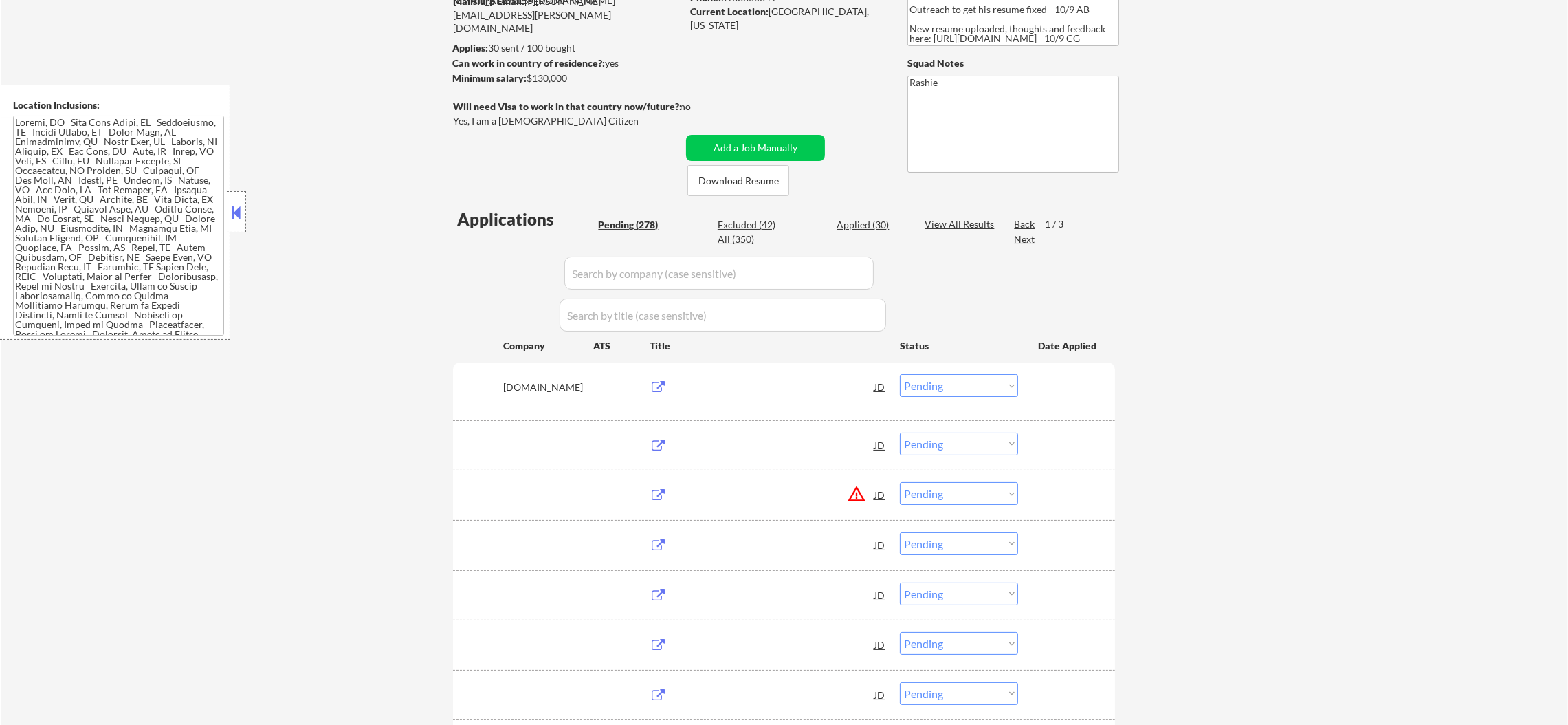
click at [742, 239] on div "All (350)" at bounding box center [752, 239] width 69 height 14
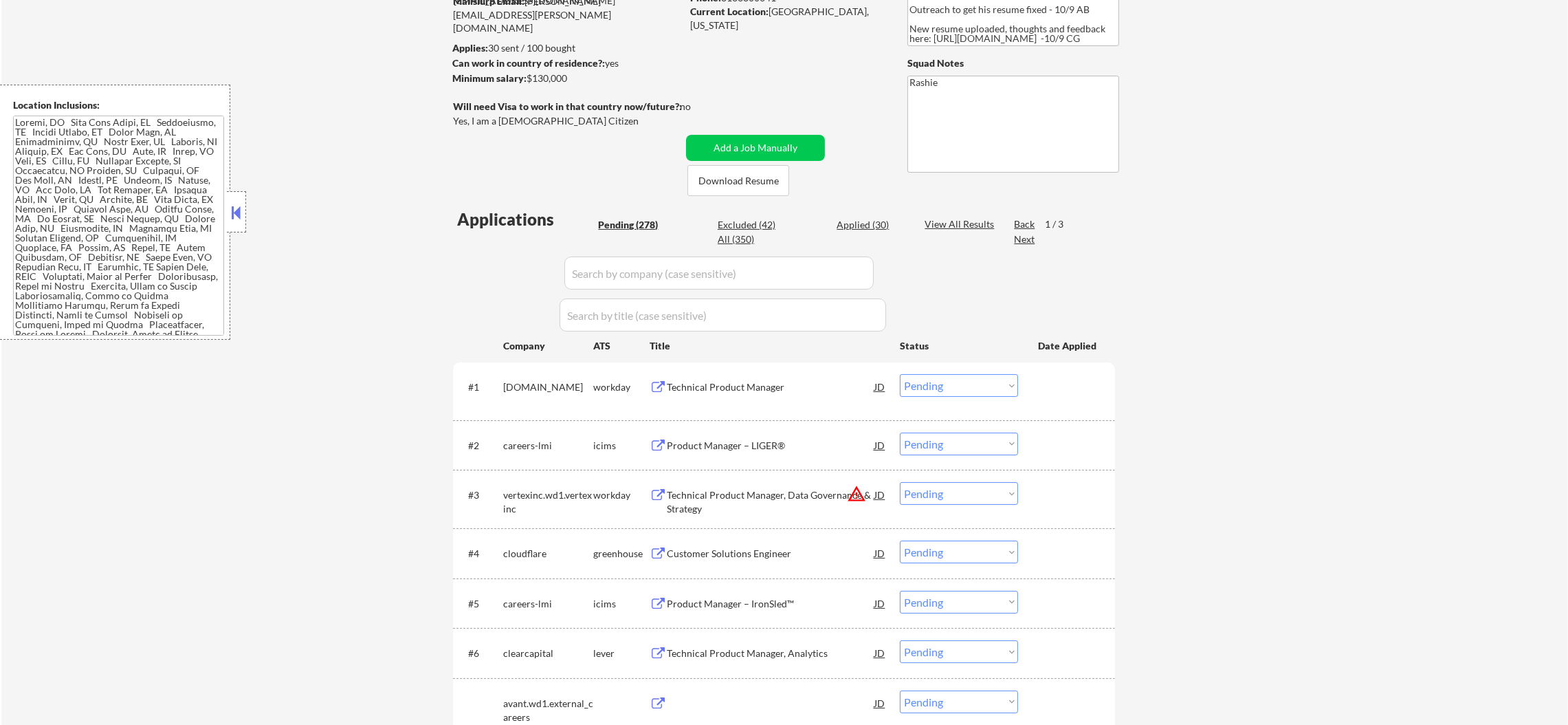
select select ""applied""
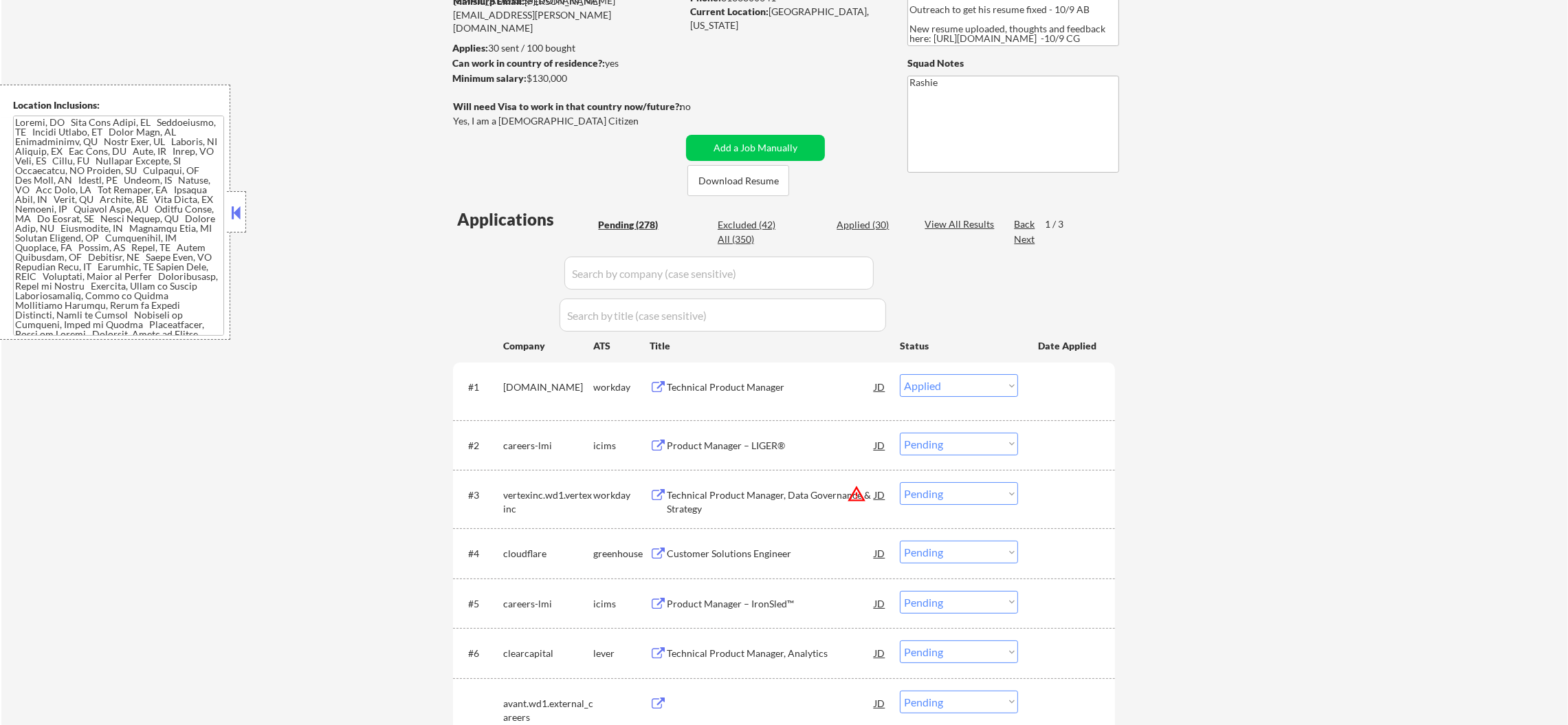
select select ""applied""
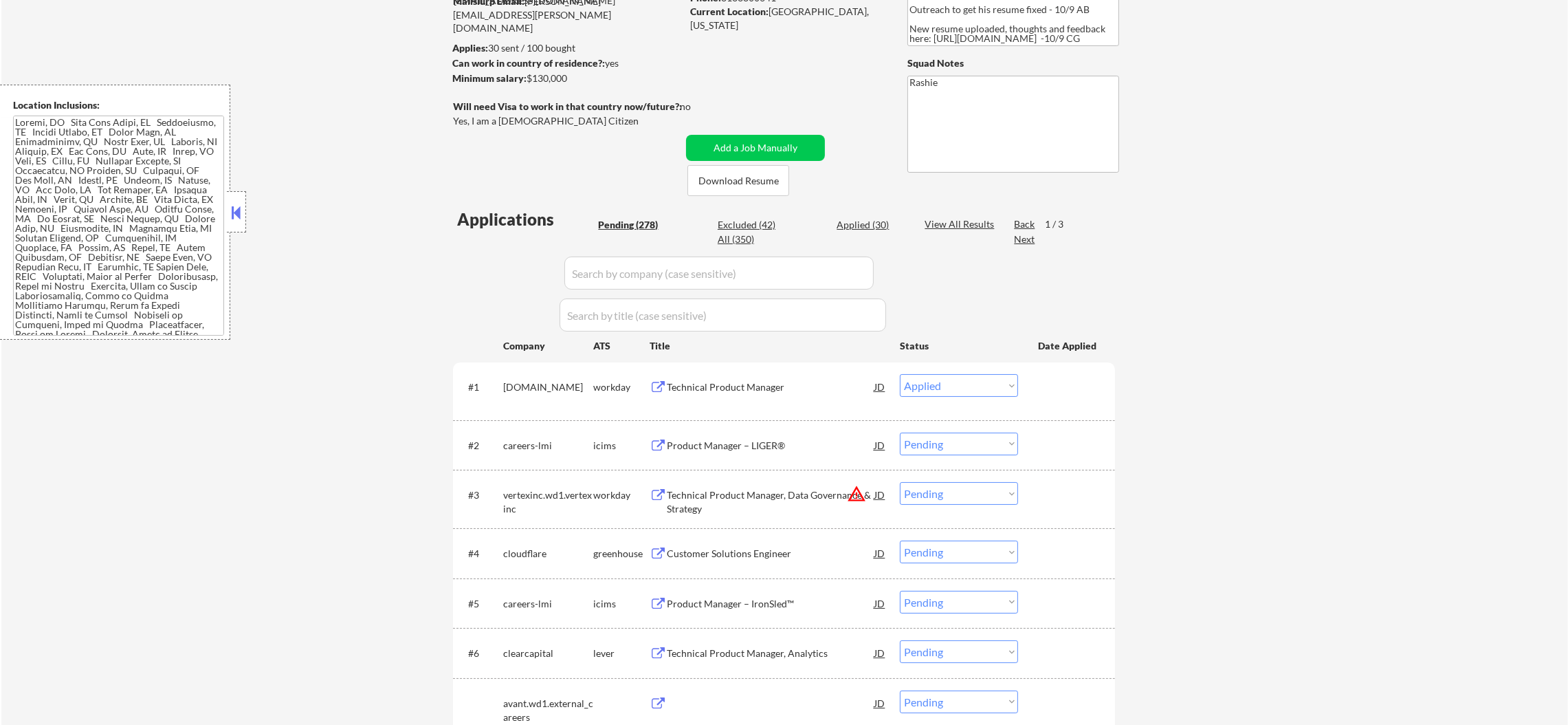
select select ""applied""
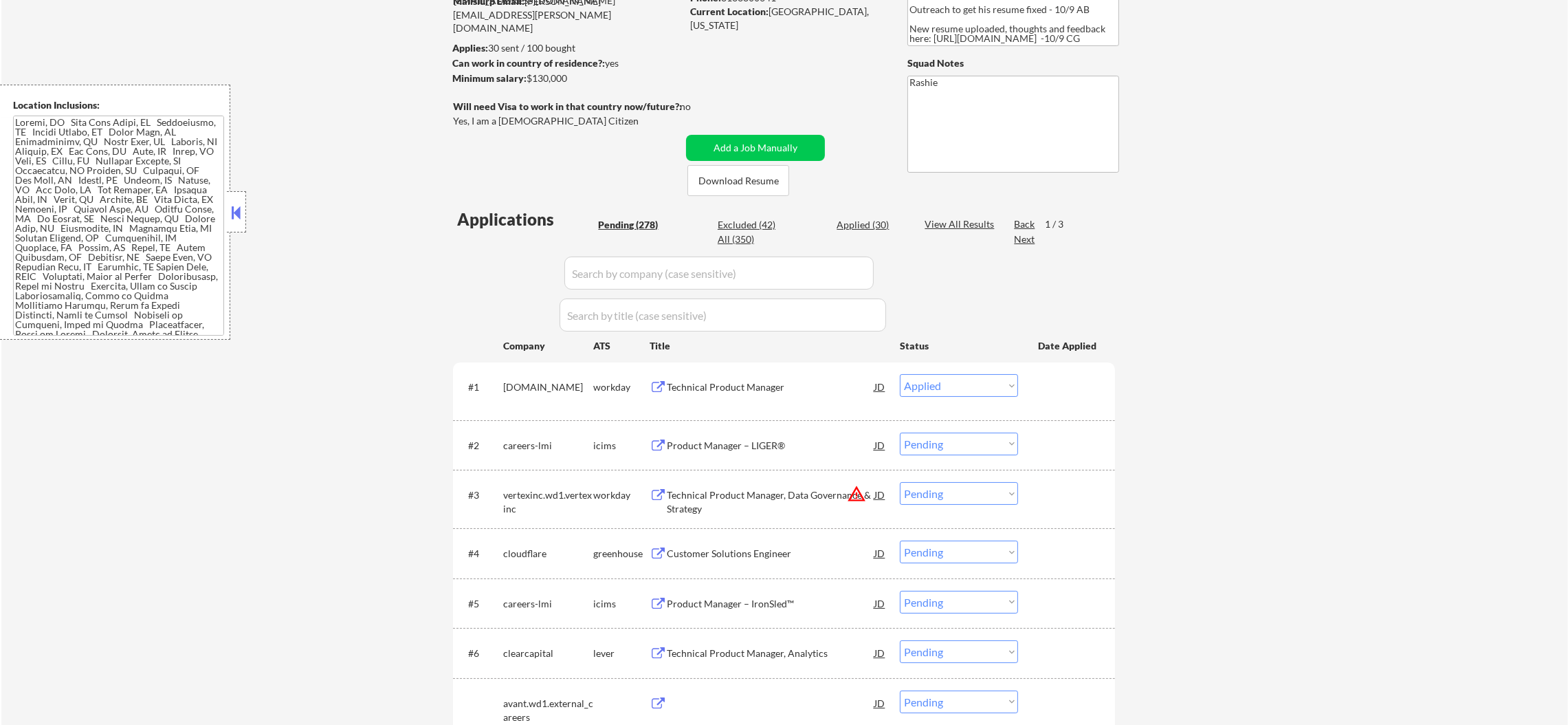
select select ""applied""
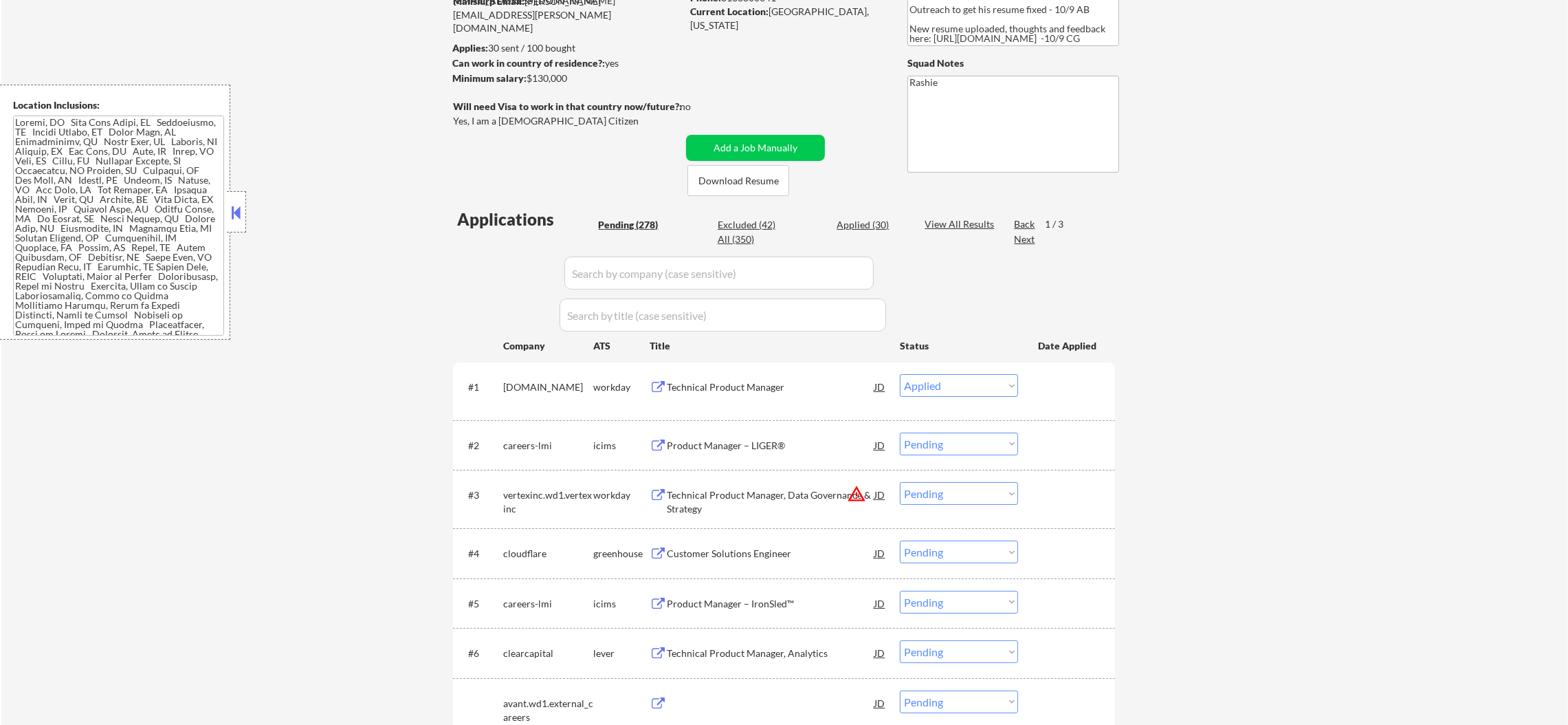
select select ""applied""
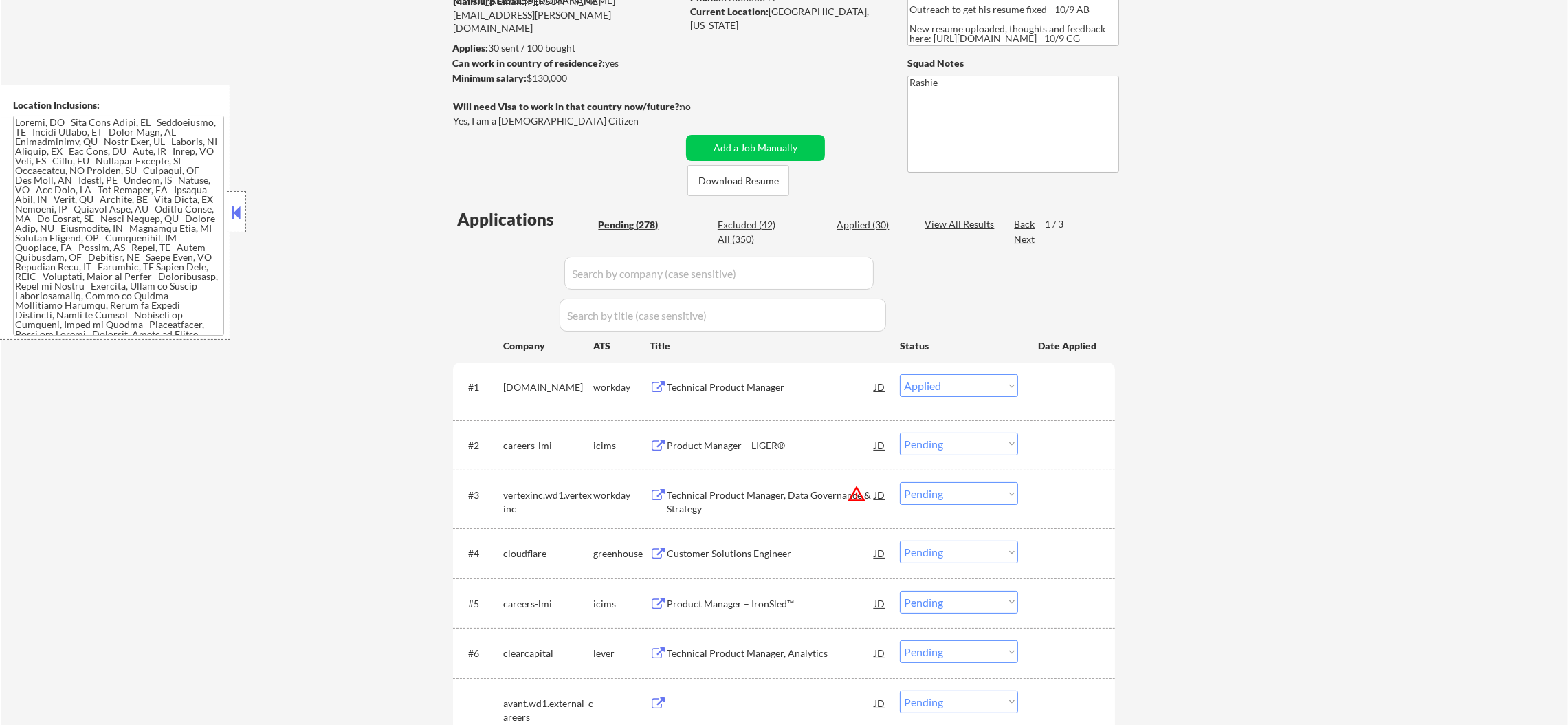
select select ""applied""
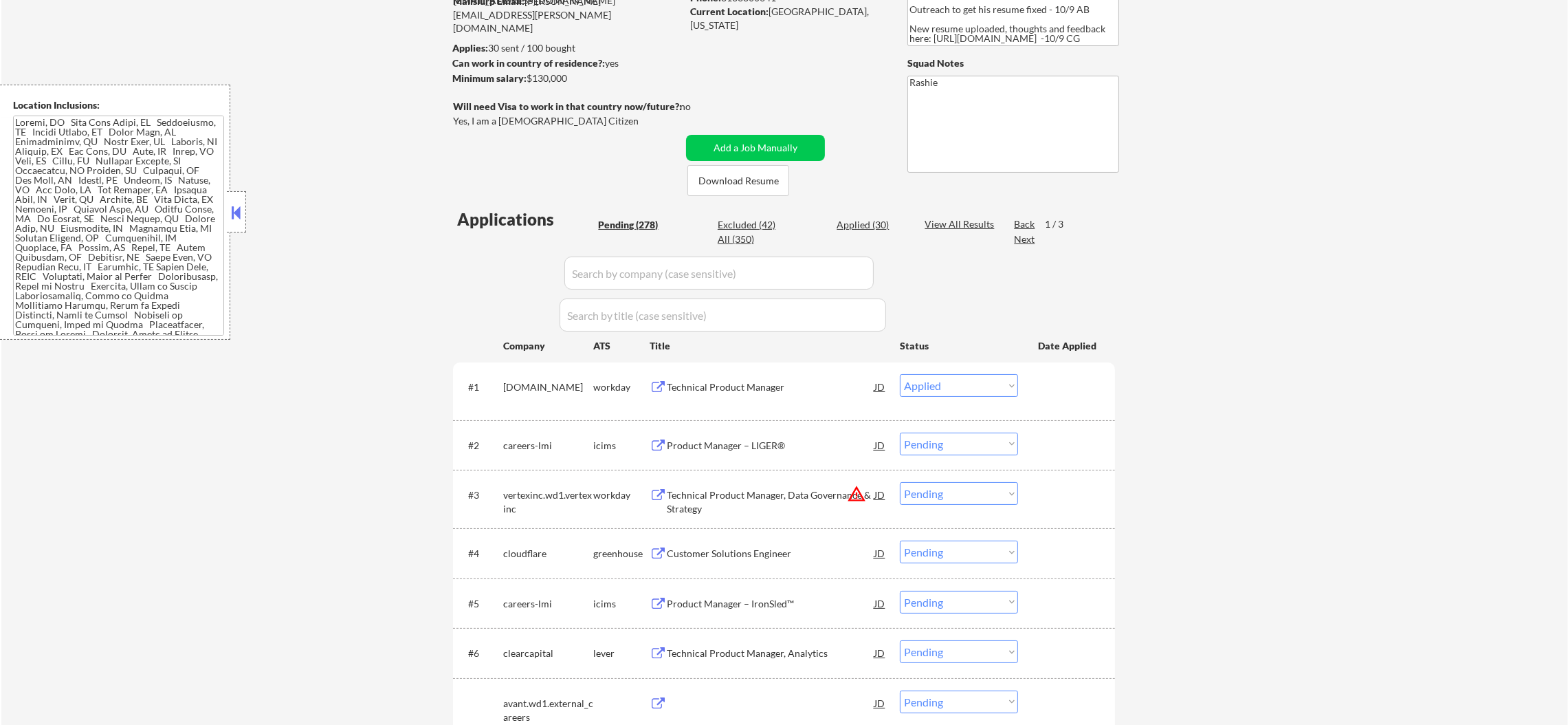
select select ""excluded__location_""
select select ""excluded""
select select ""excluded__expired_""
select select ""excluded__location_""
select select ""excluded""
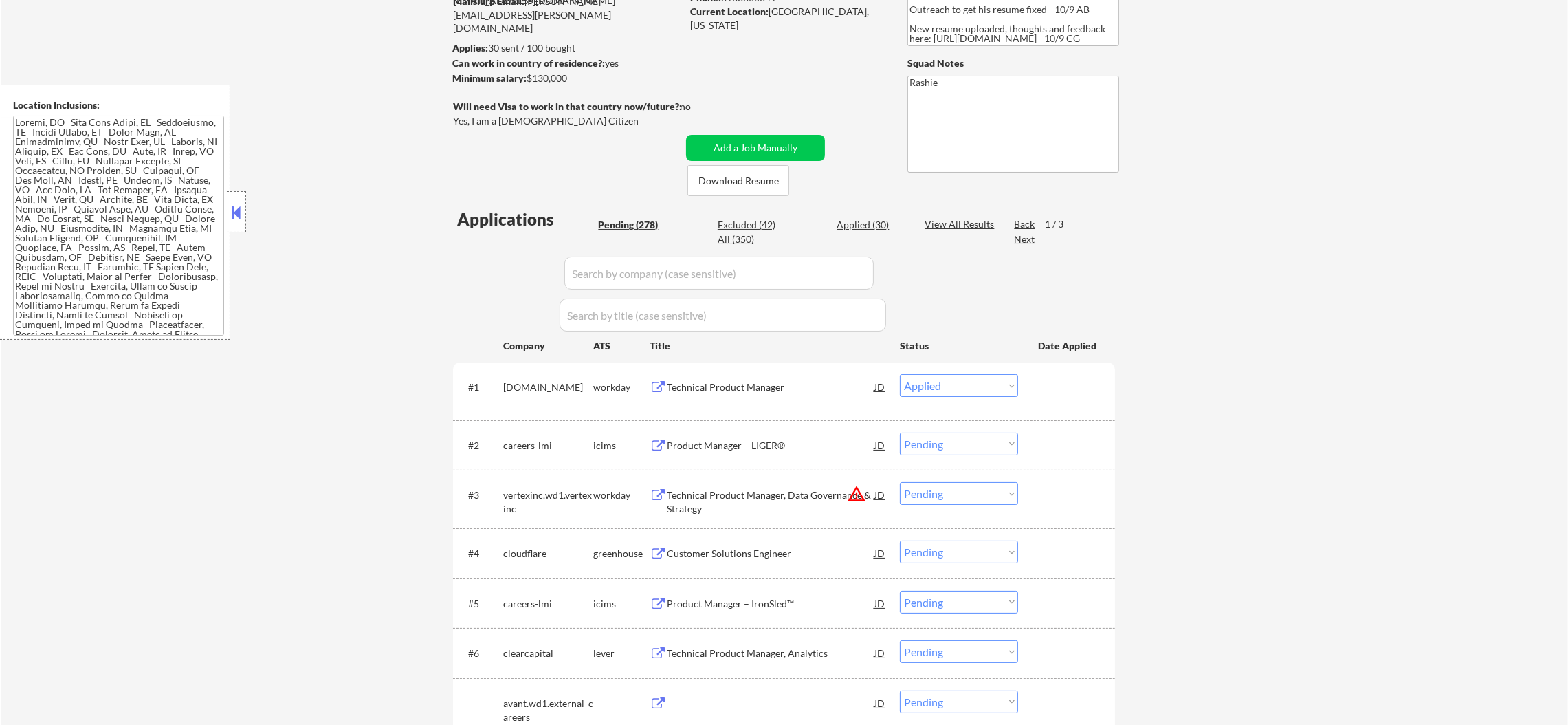
select select ""excluded__expired_""
select select ""excluded__location_""
select select ""excluded""
select select ""excluded__expired_""
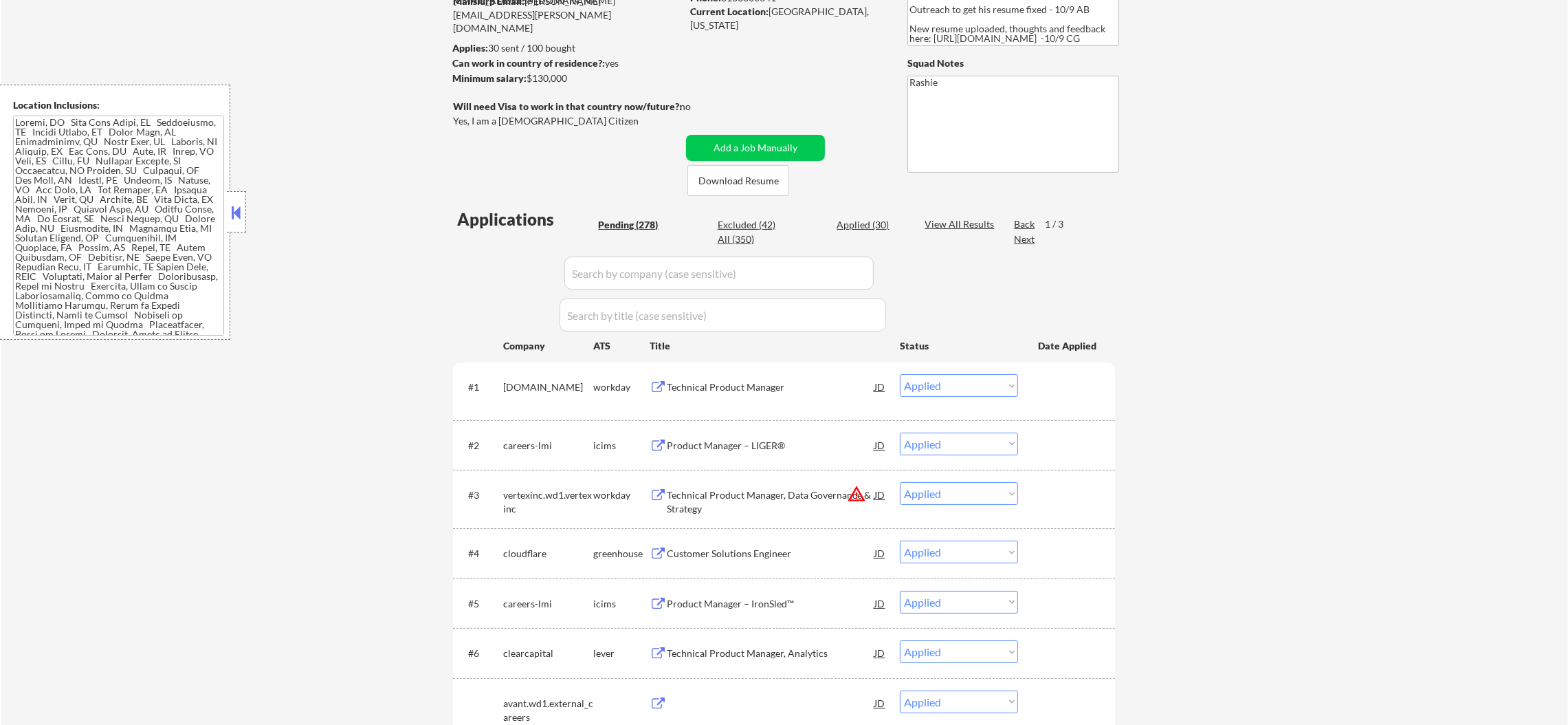
select select ""excluded__expired_""
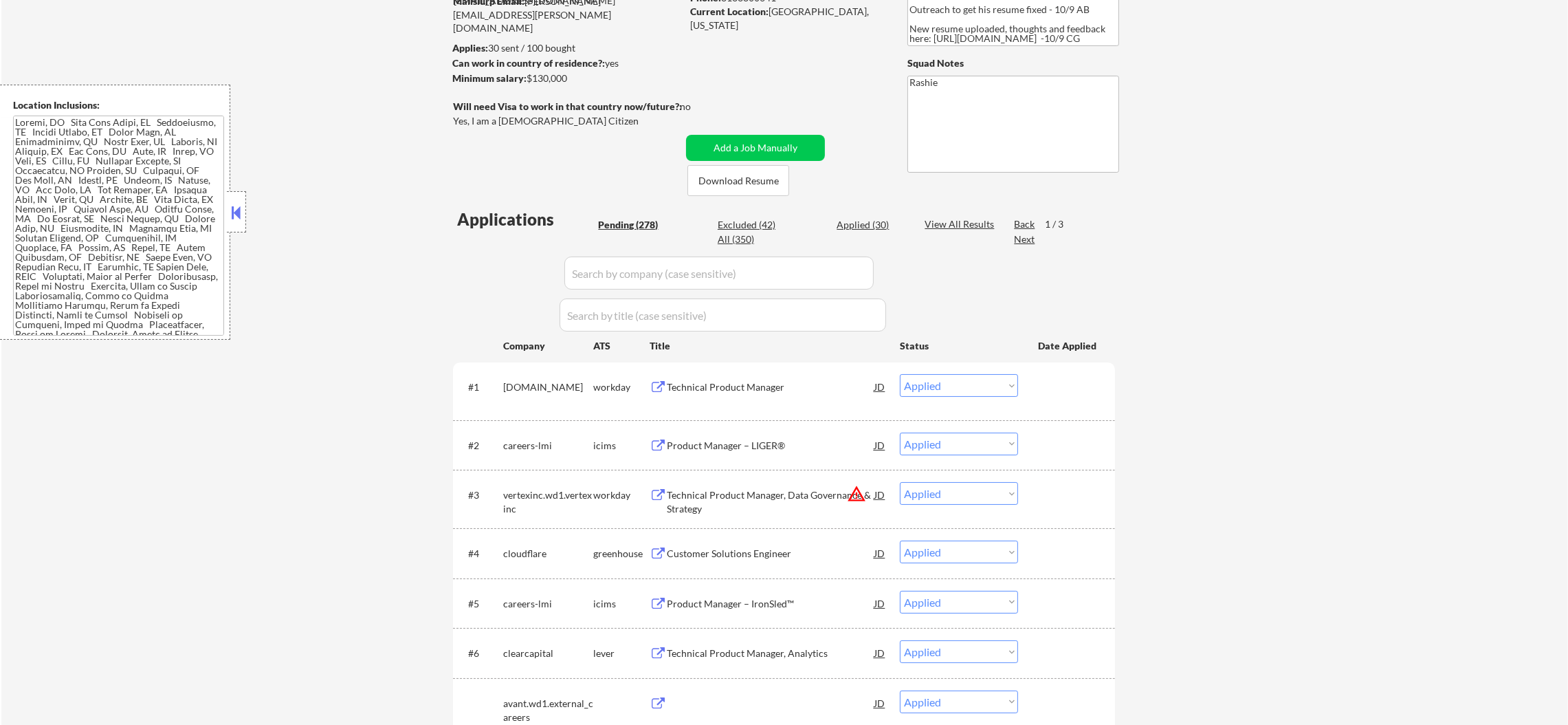
select select ""excluded__expired_""
select select ""excluded""
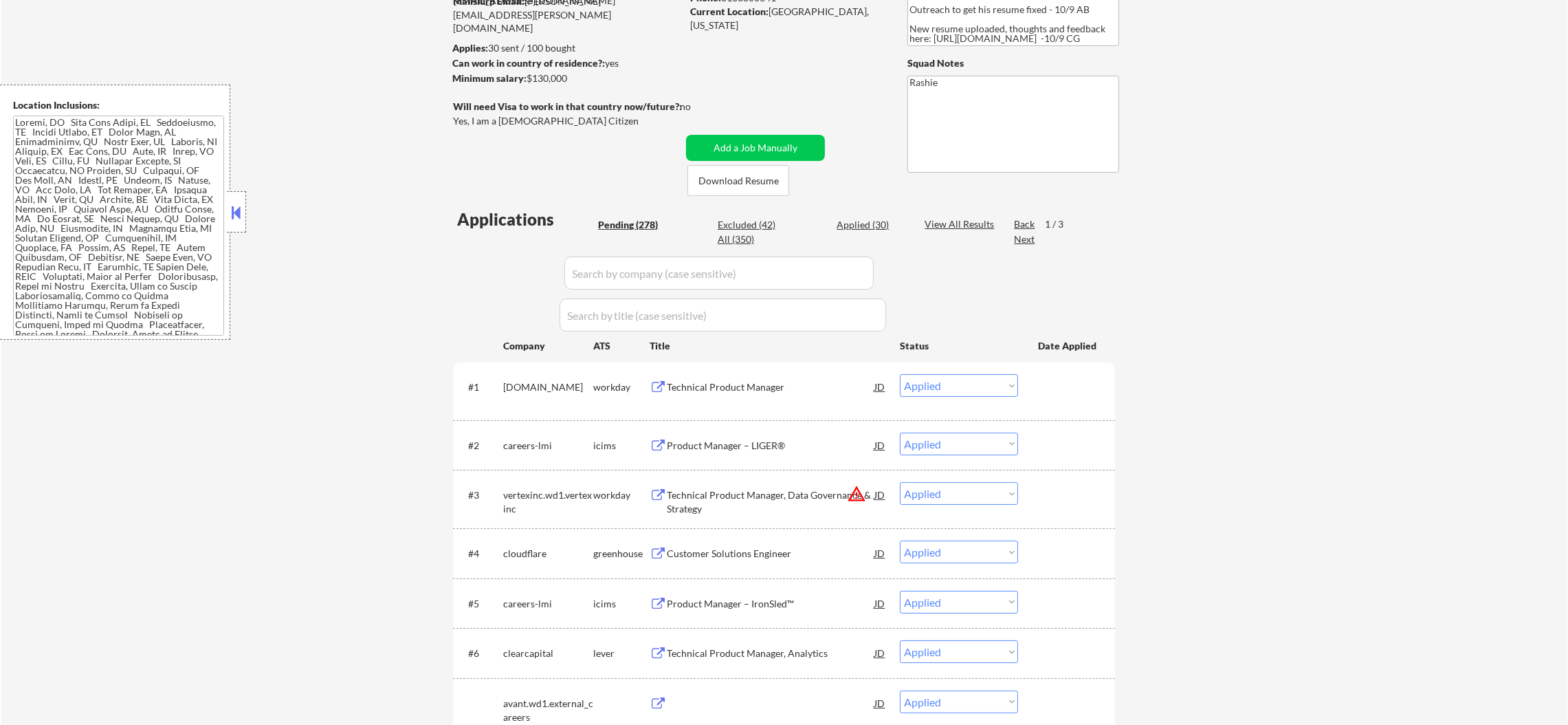
select select ""excluded__location_""
select select ""excluded__expired_""
select select ""excluded""
select select ""excluded__expired_""
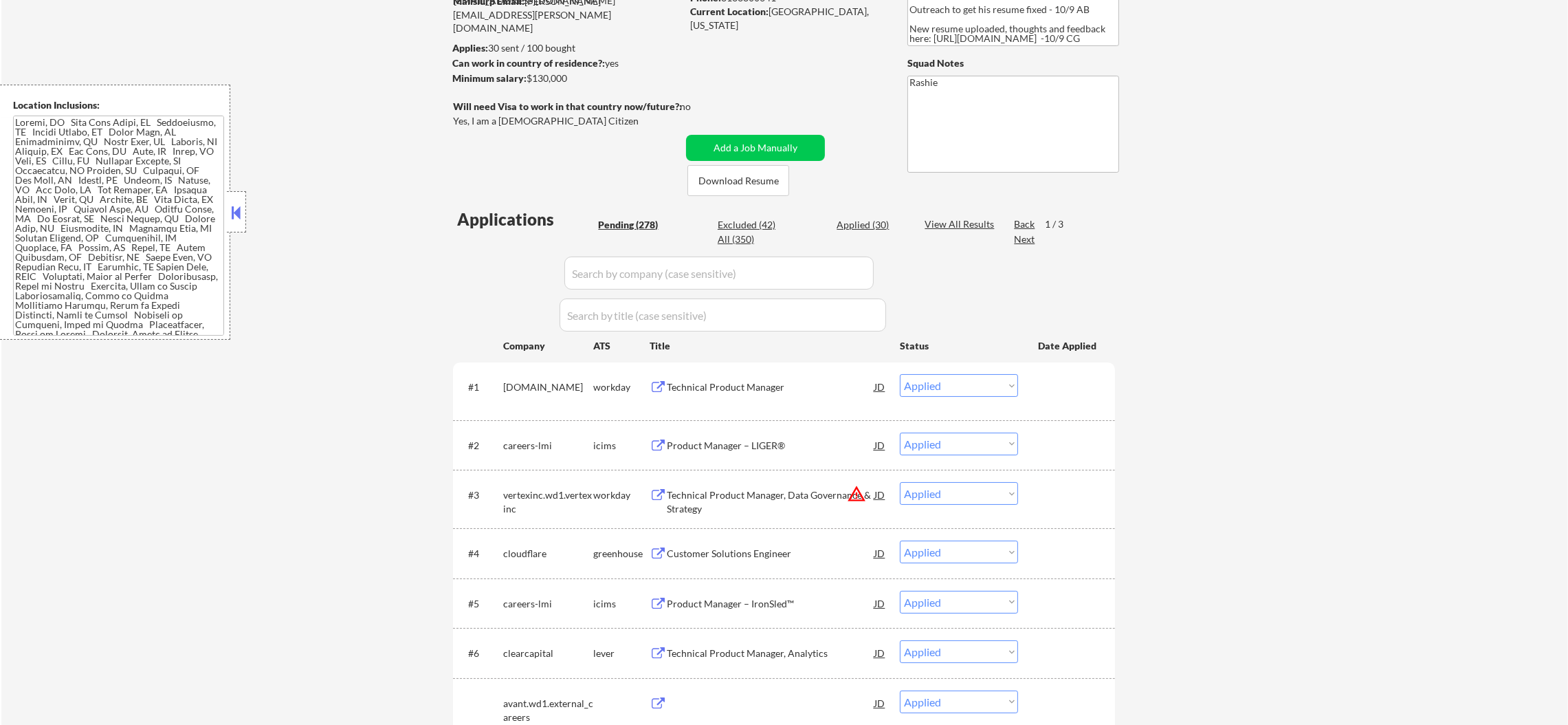
select select ""excluded""
select select ""excluded__location_""
select select ""excluded__salary_""
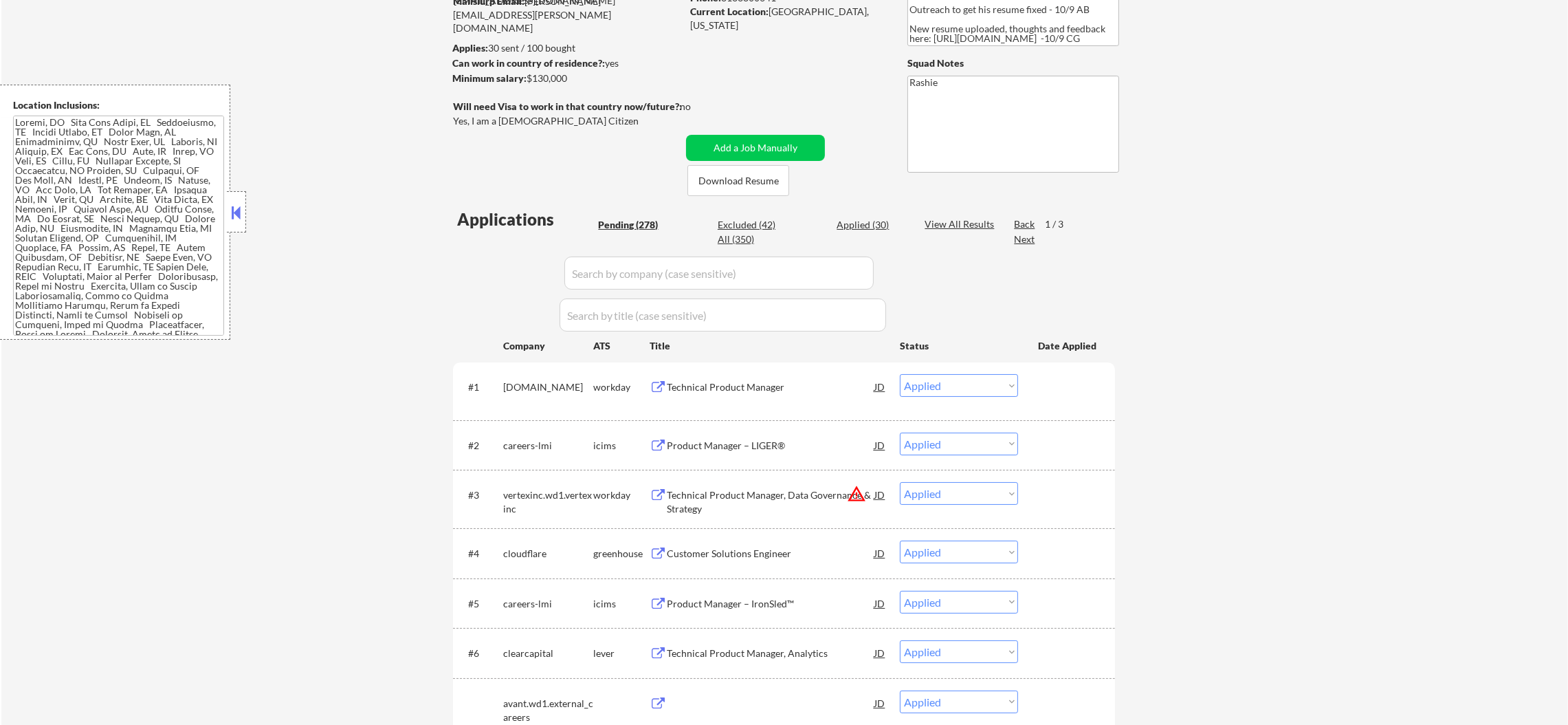
select select ""excluded""
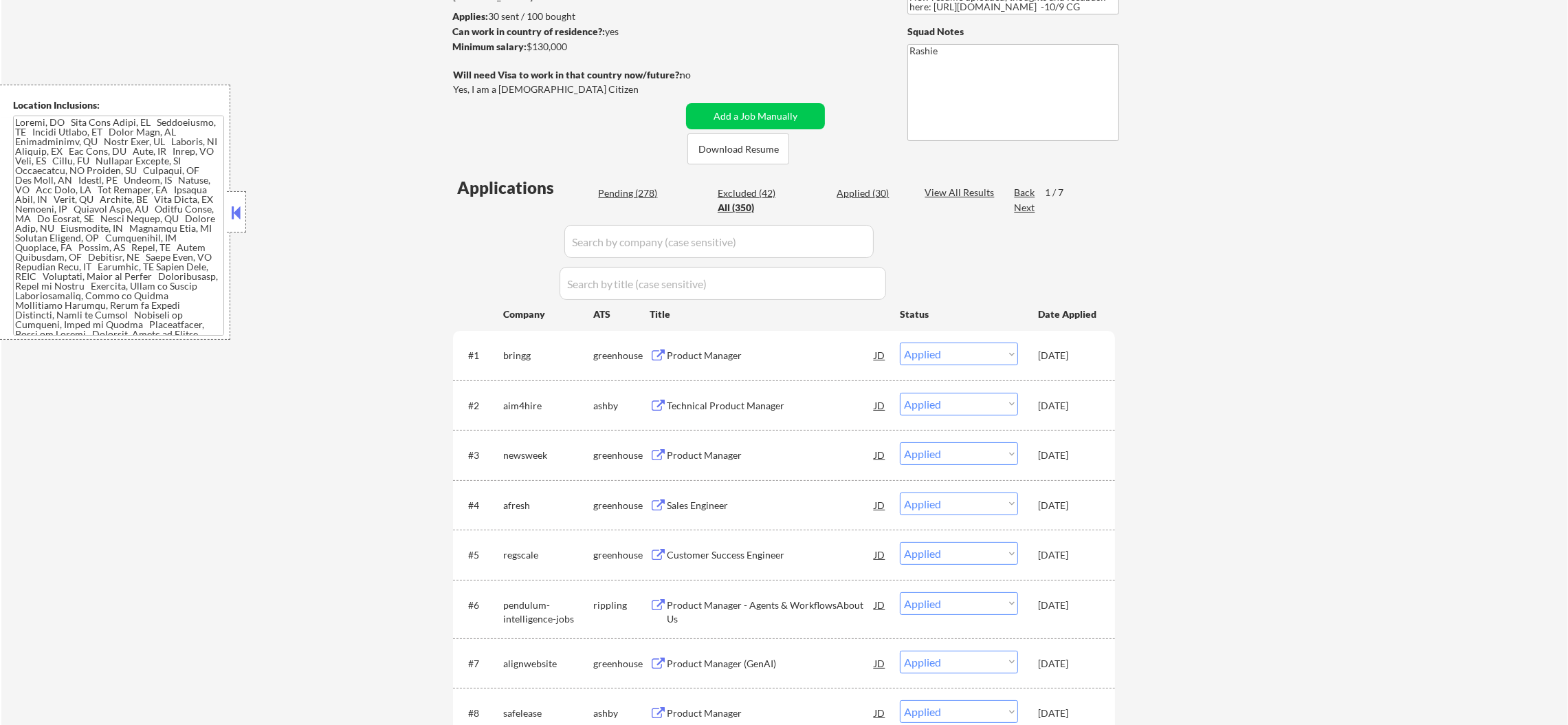
scroll to position [309, 0]
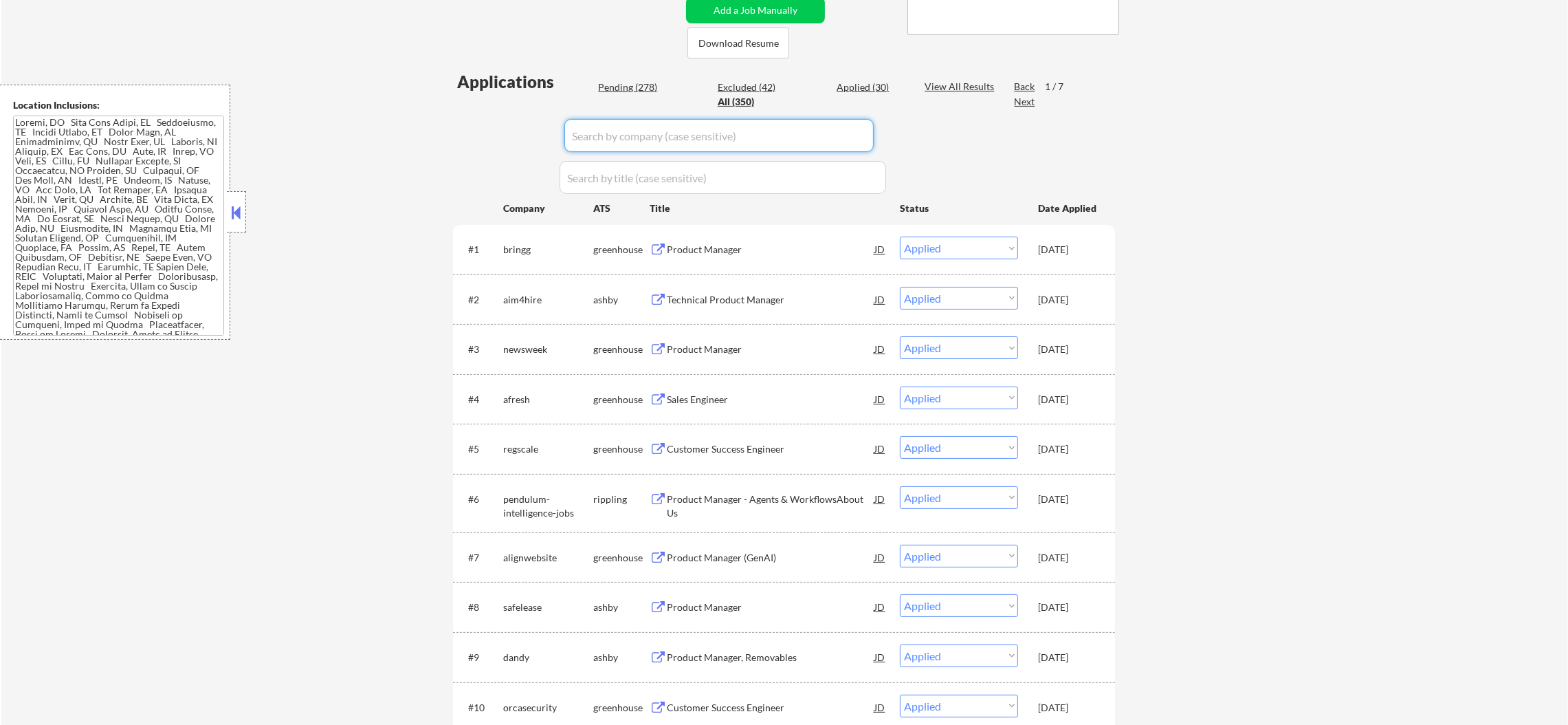
click at [644, 125] on input "input" at bounding box center [719, 135] width 310 height 33
paste input "reconstruct-inc"
type input "reconstruct-inc"
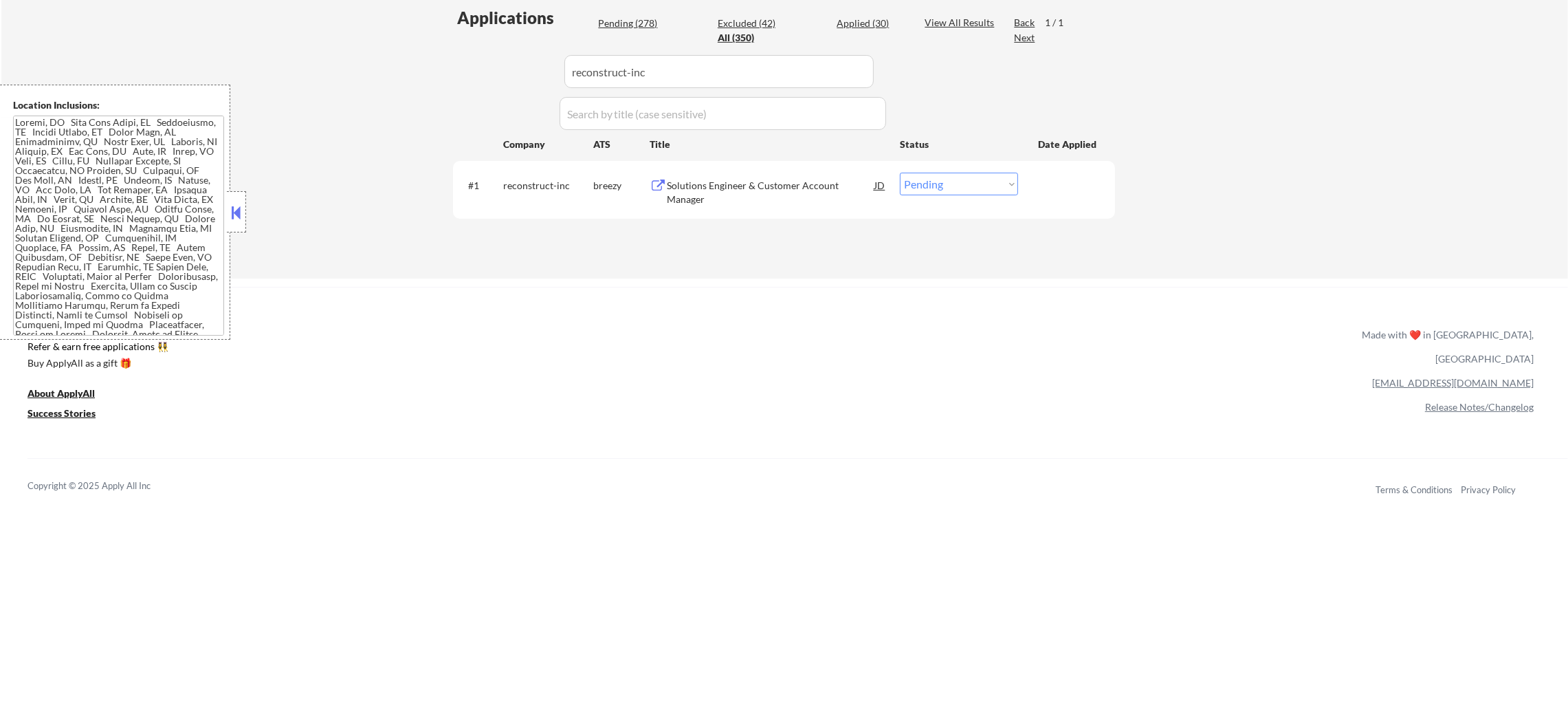
scroll to position [378, 0]
click at [747, 188] on div "Solutions Engineer & Customer Account Manager" at bounding box center [770, 187] width 207 height 26
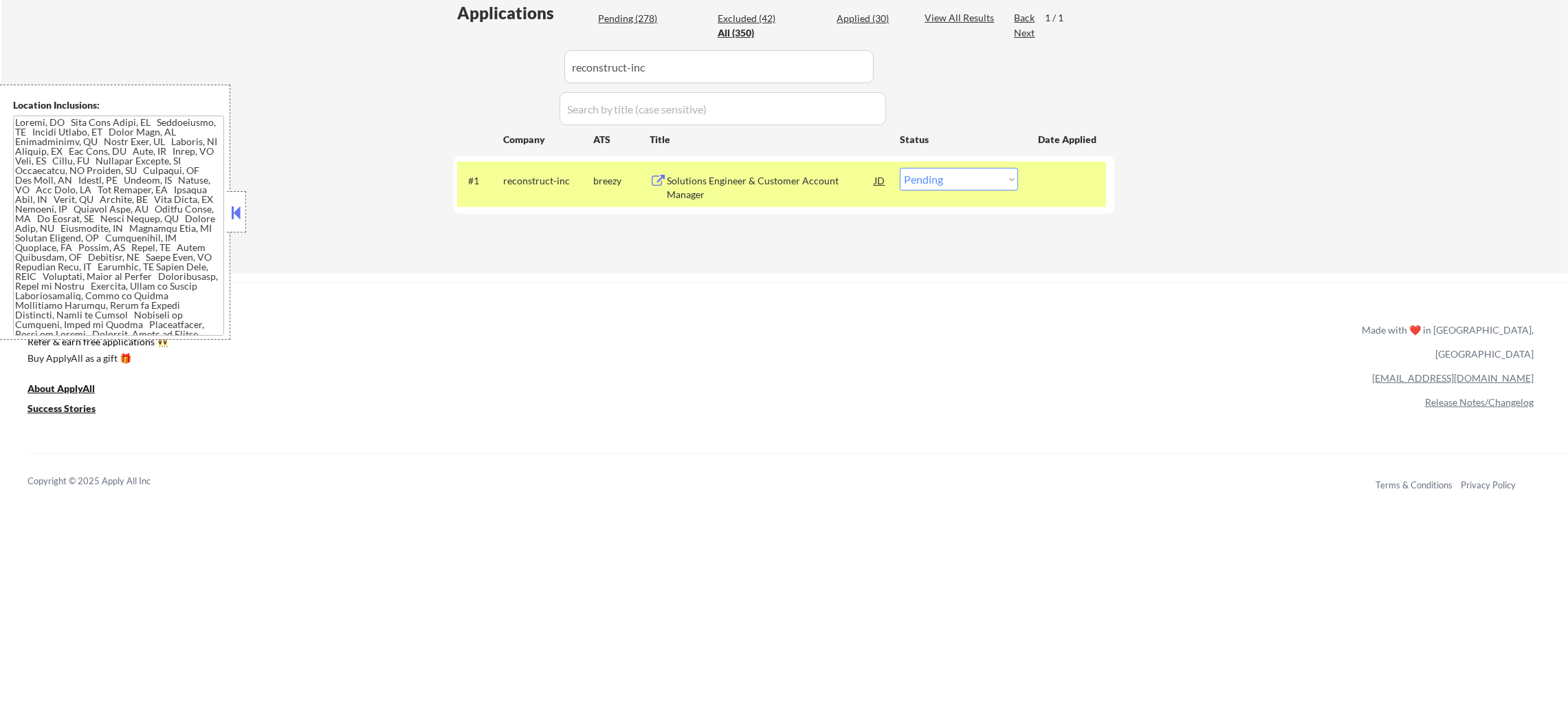
click at [969, 184] on select "Choose an option... Pending Applied Excluded (Questions) Excluded (Expired) Exc…" at bounding box center [958, 179] width 119 height 23
select select ""applied""
click at [900, 168] on select "Choose an option... Pending Applied Excluded (Questions) Excluded (Expired) Exc…" at bounding box center [958, 179] width 119 height 23
drag, startPoint x: 662, startPoint y: 72, endPoint x: 374, endPoint y: 74, distance: 288.0
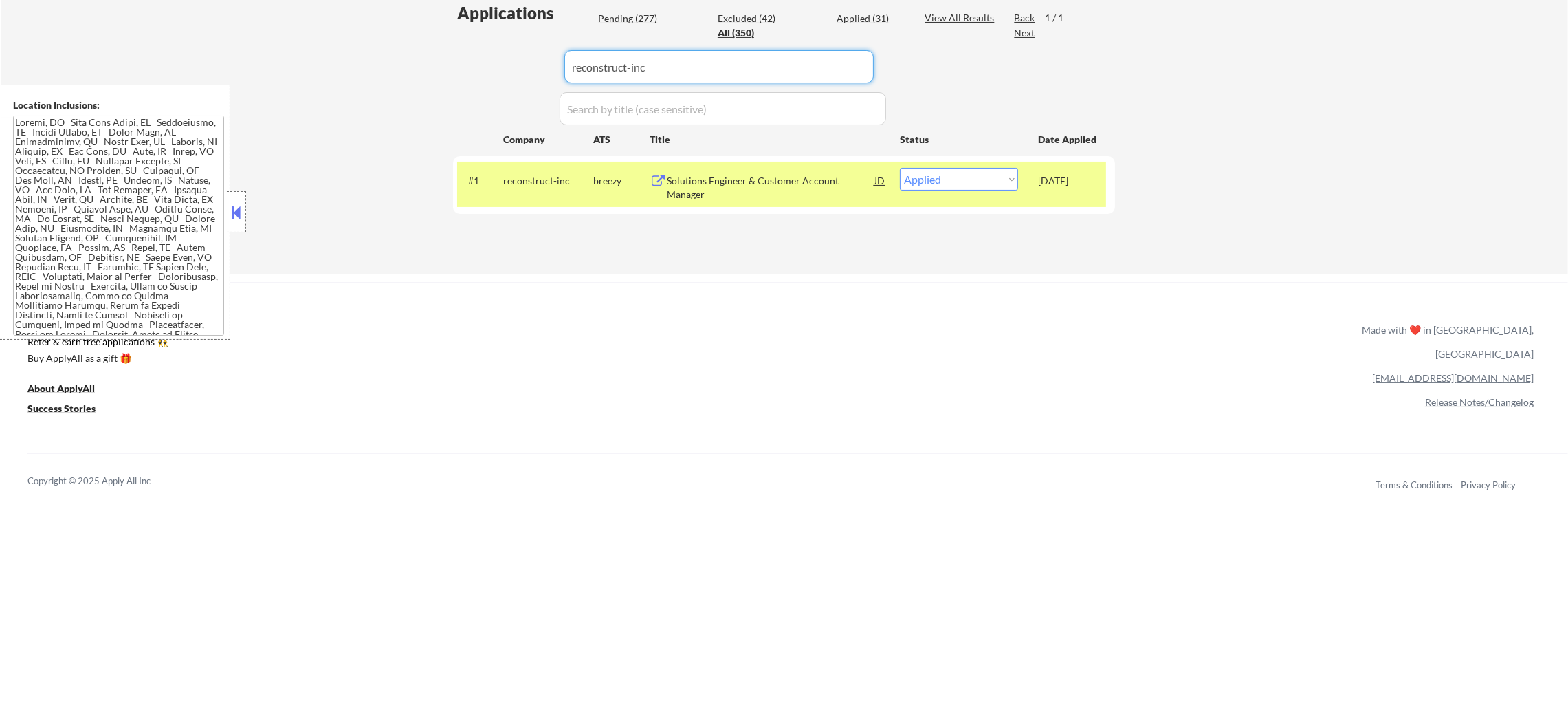
paste input "skio"
type input "skio"
select select ""pending""
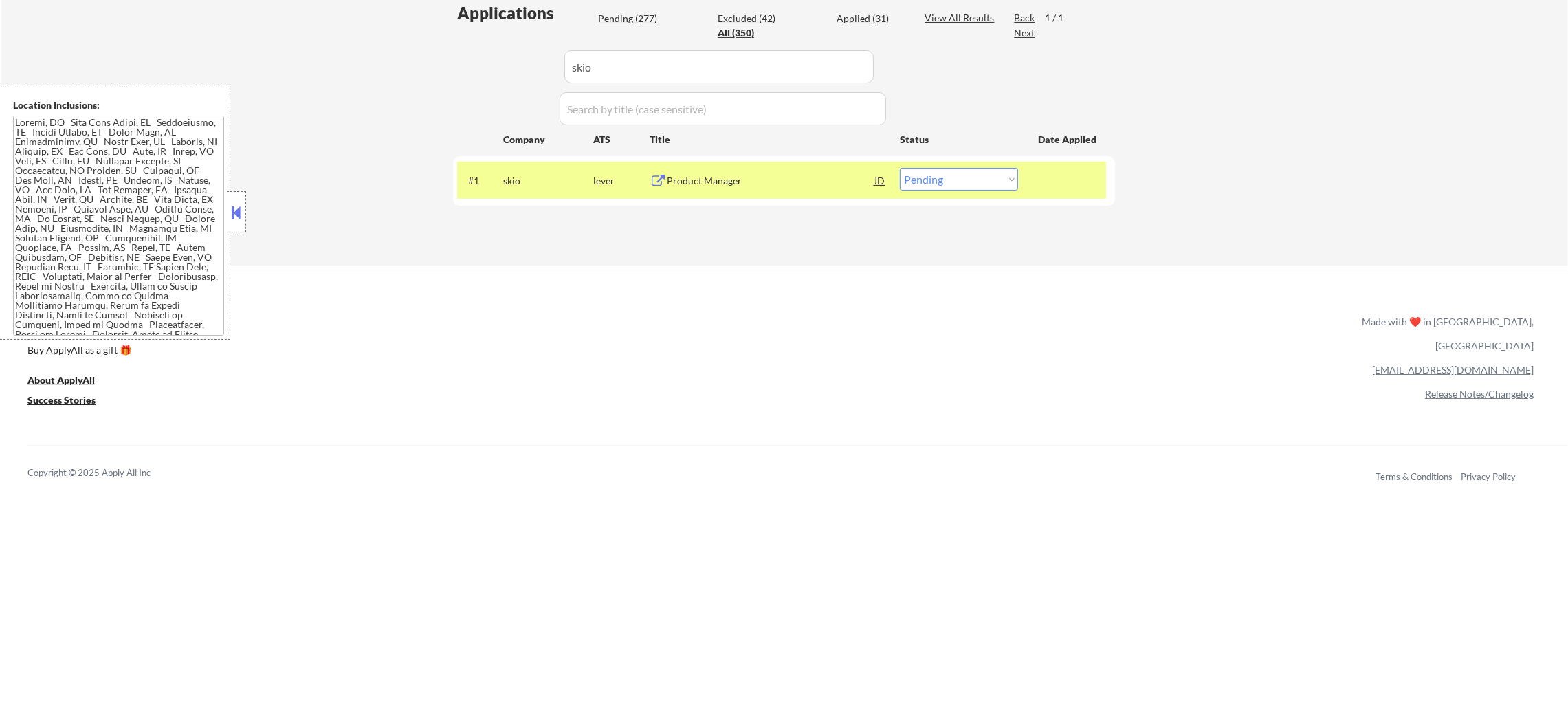
click at [726, 187] on div "Product Manager" at bounding box center [770, 180] width 207 height 25
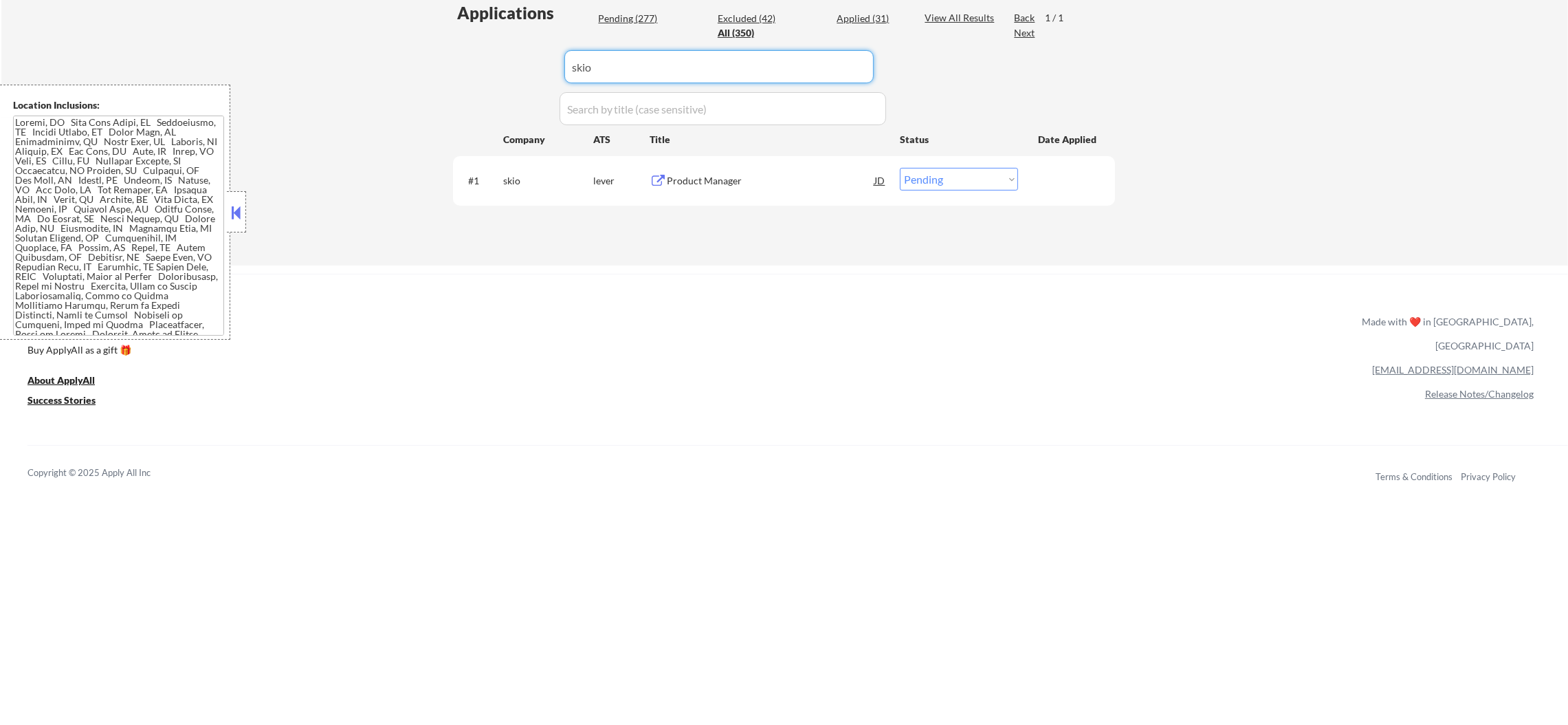
drag, startPoint x: 648, startPoint y: 60, endPoint x: 431, endPoint y: 60, distance: 217.0
paste input "mrfusion"
type input "mrfusion"
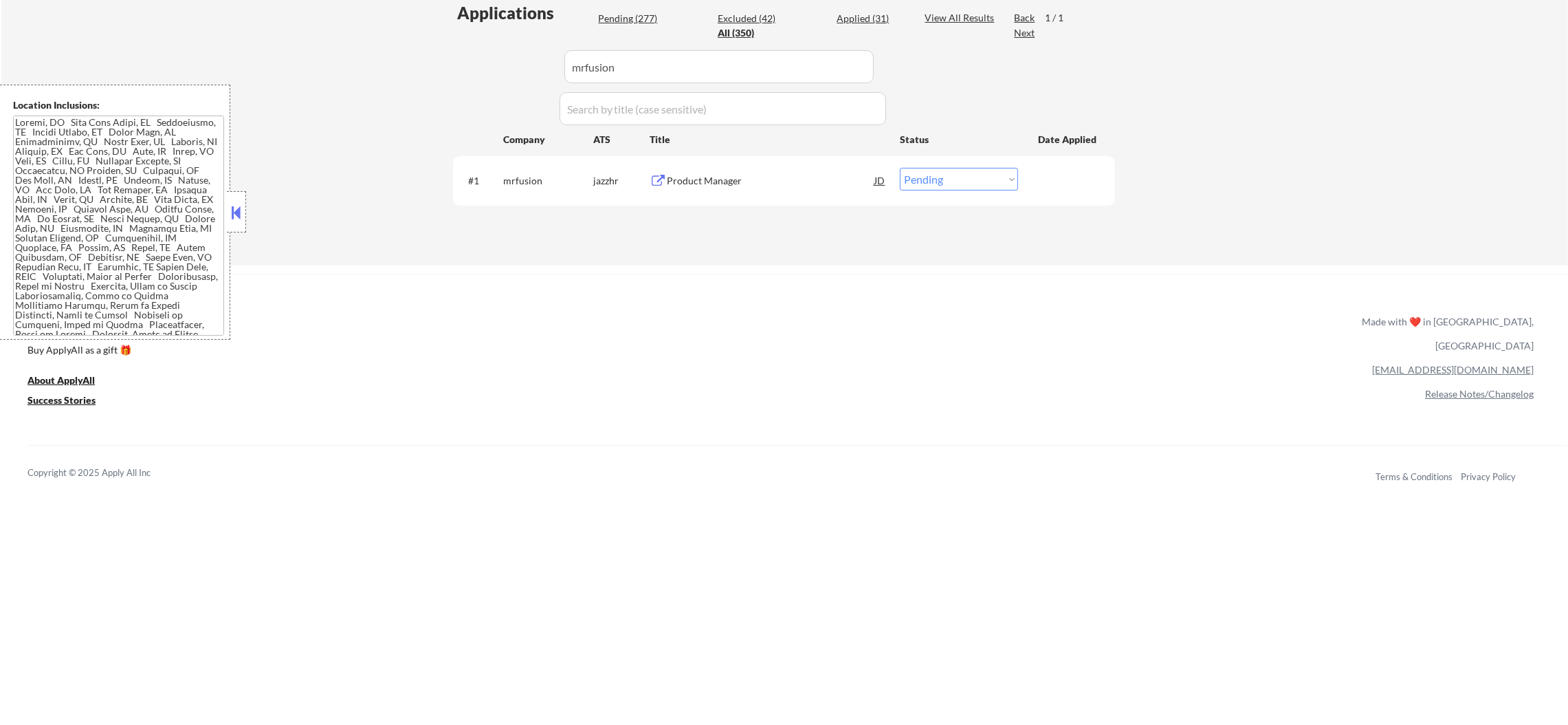
click at [729, 174] on div "Product Manager" at bounding box center [770, 181] width 207 height 14
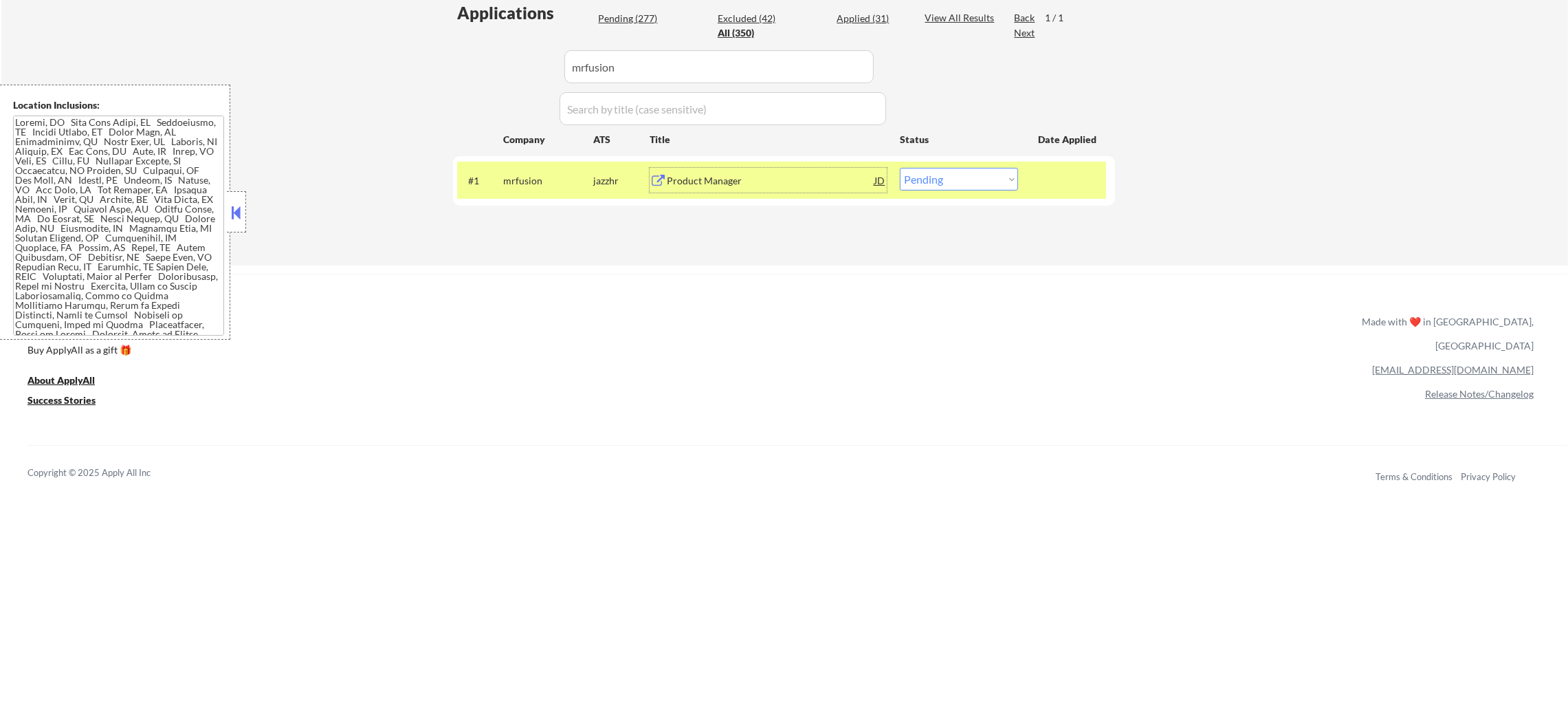
click at [923, 177] on select "Choose an option... Pending Applied Excluded (Questions) Excluded (Expired) Exc…" at bounding box center [958, 179] width 119 height 23
select select ""excluded""
click at [900, 168] on select "Choose an option... Pending Applied Excluded (Questions) Excluded (Expired) Exc…" at bounding box center [958, 179] width 119 height 23
click at [541, 177] on div "mrfusion" at bounding box center [548, 181] width 90 height 14
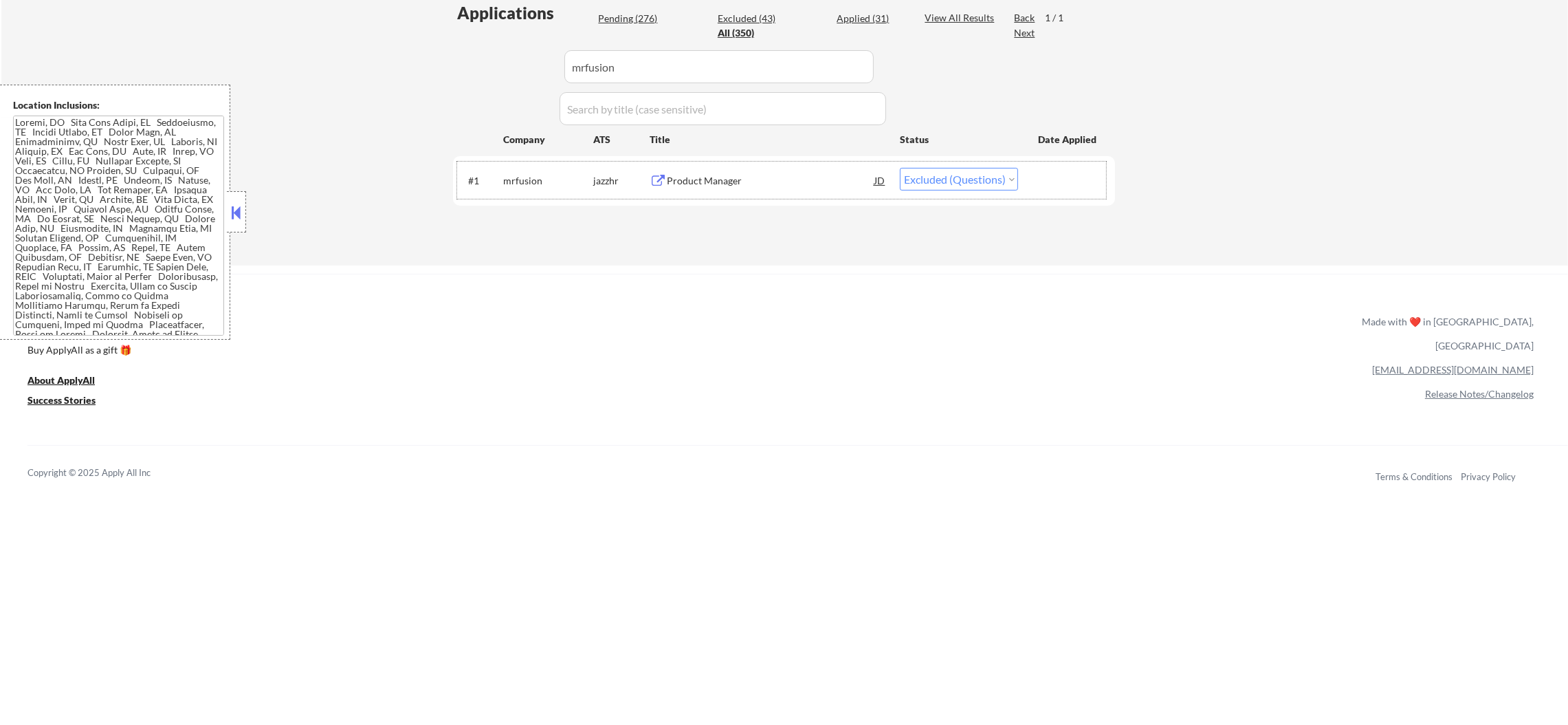
drag, startPoint x: 630, startPoint y: 77, endPoint x: 360, endPoint y: 74, distance: 270.0
paste input "system"
type input "system"
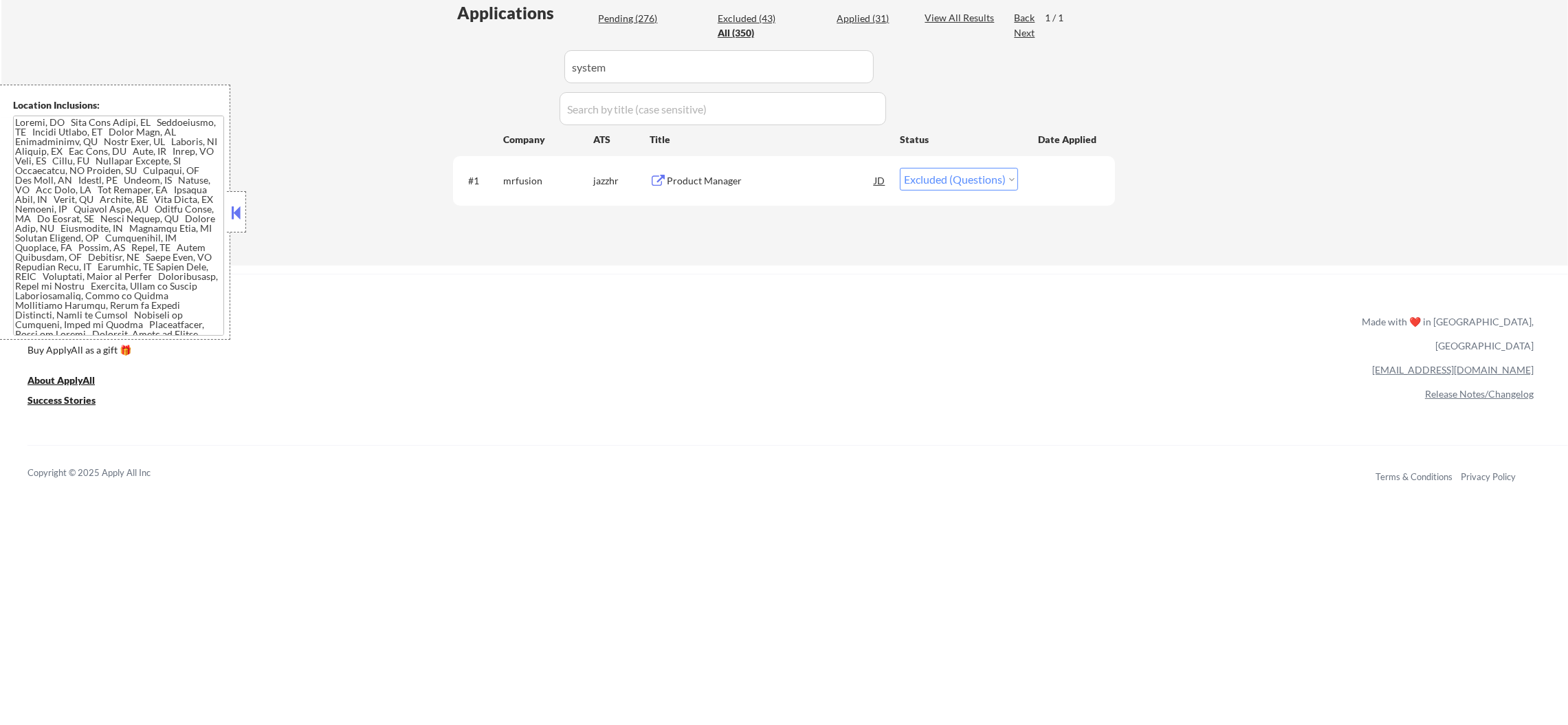
select select ""pending""
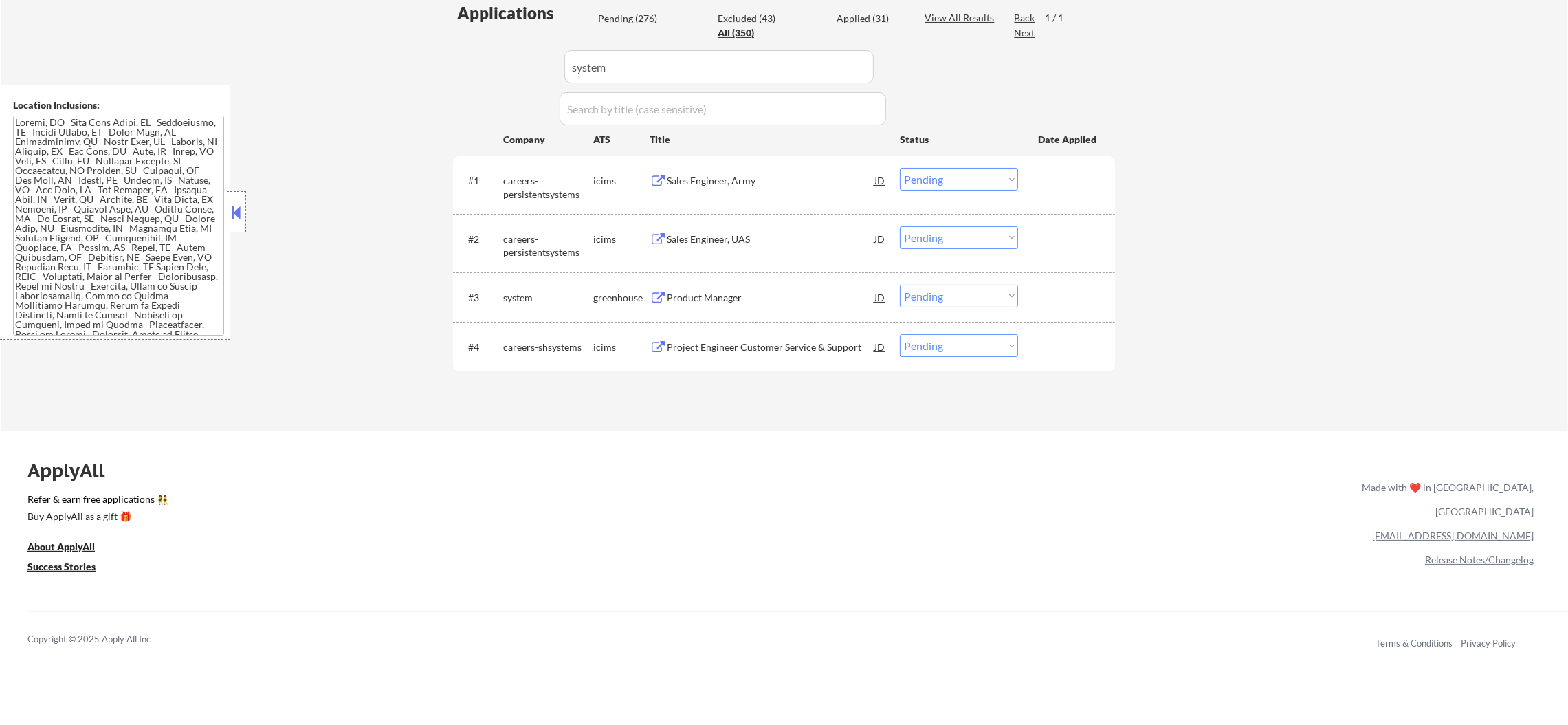
click at [717, 293] on div "Product Manager" at bounding box center [770, 298] width 207 height 14
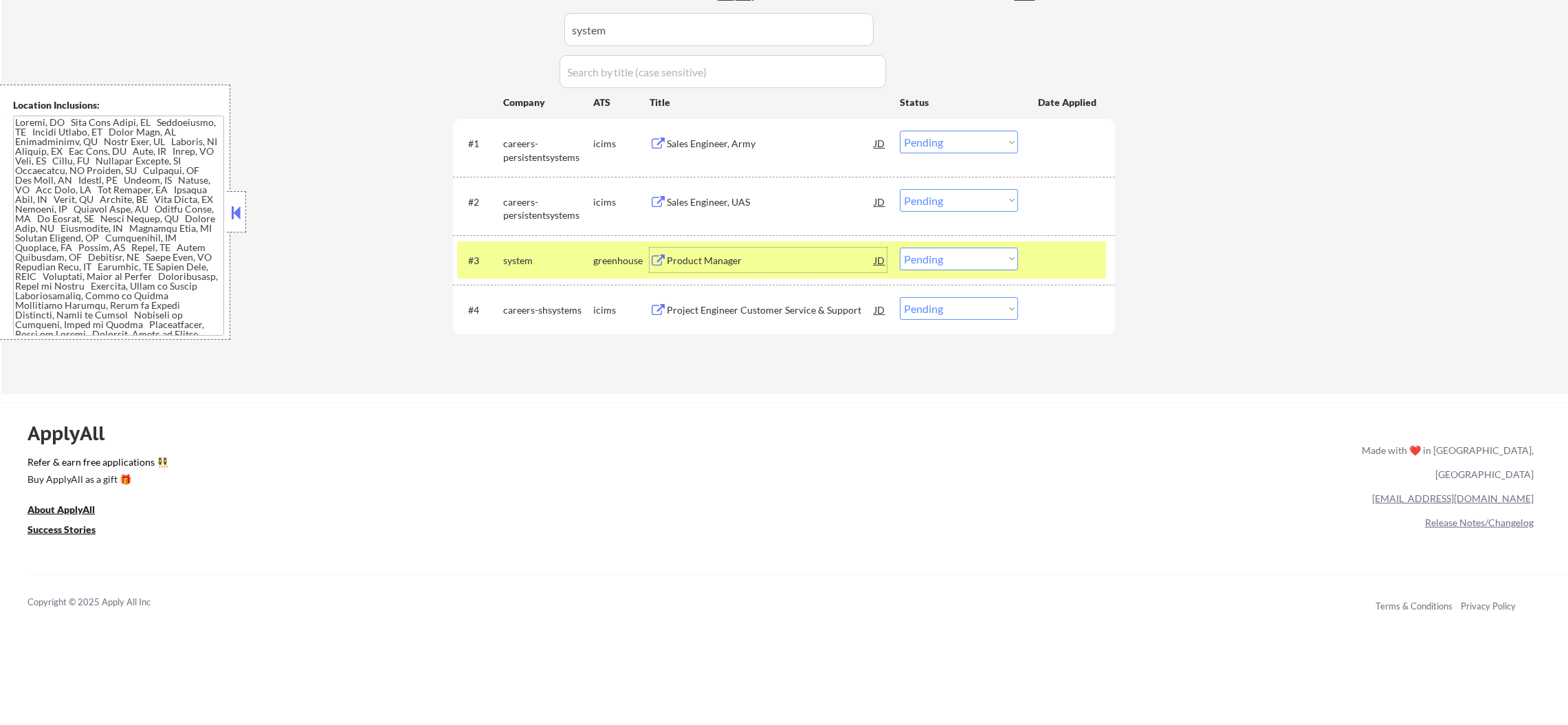
scroll to position [447, 0]
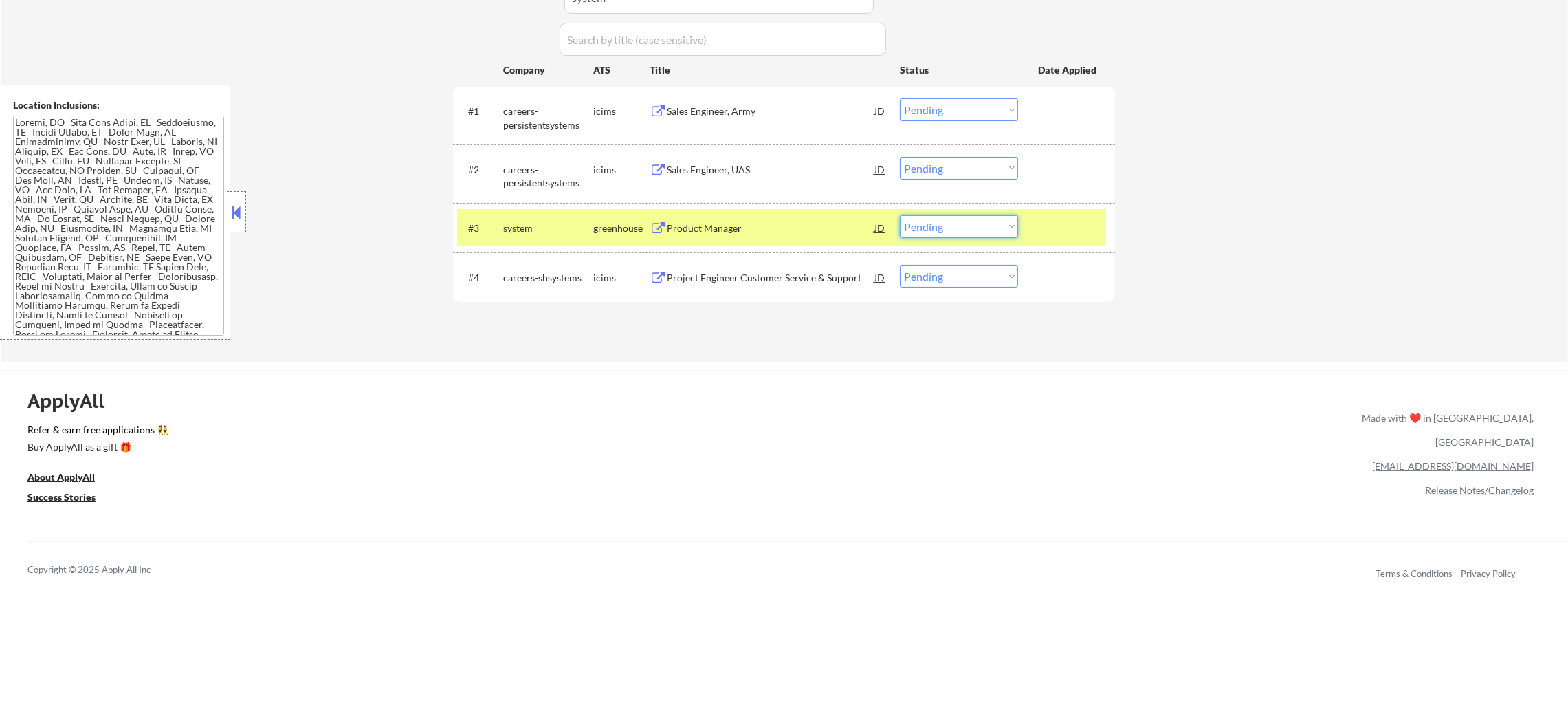
click at [946, 221] on select "Choose an option... Pending Applied Excluded (Questions) Excluded (Expired) Exc…" at bounding box center [958, 226] width 119 height 23
select select ""excluded""
click at [900, 215] on select "Choose an option... Pending Applied Excluded (Questions) Excluded (Expired) Exc…" at bounding box center [958, 226] width 119 height 23
click at [513, 231] on div "system" at bounding box center [548, 229] width 90 height 14
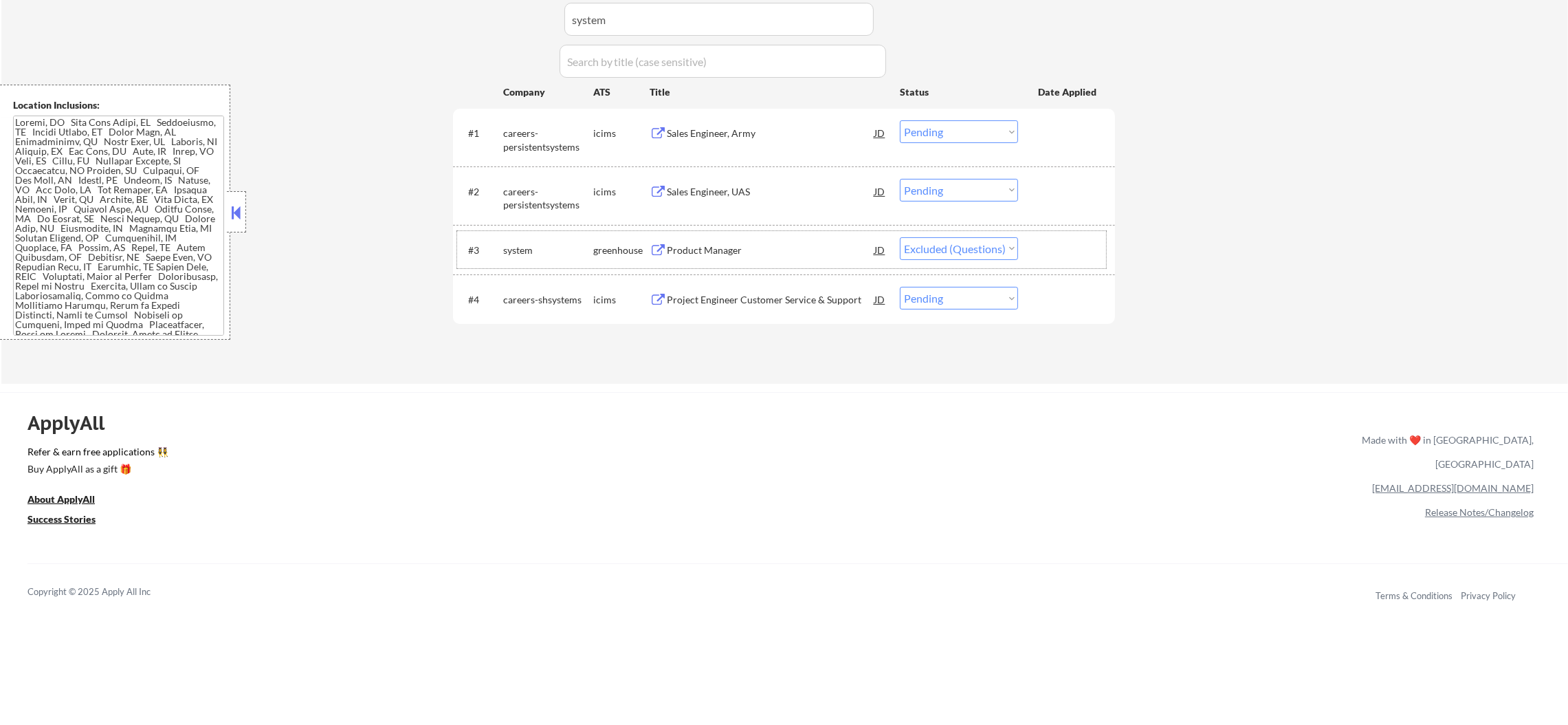
scroll to position [413, 0]
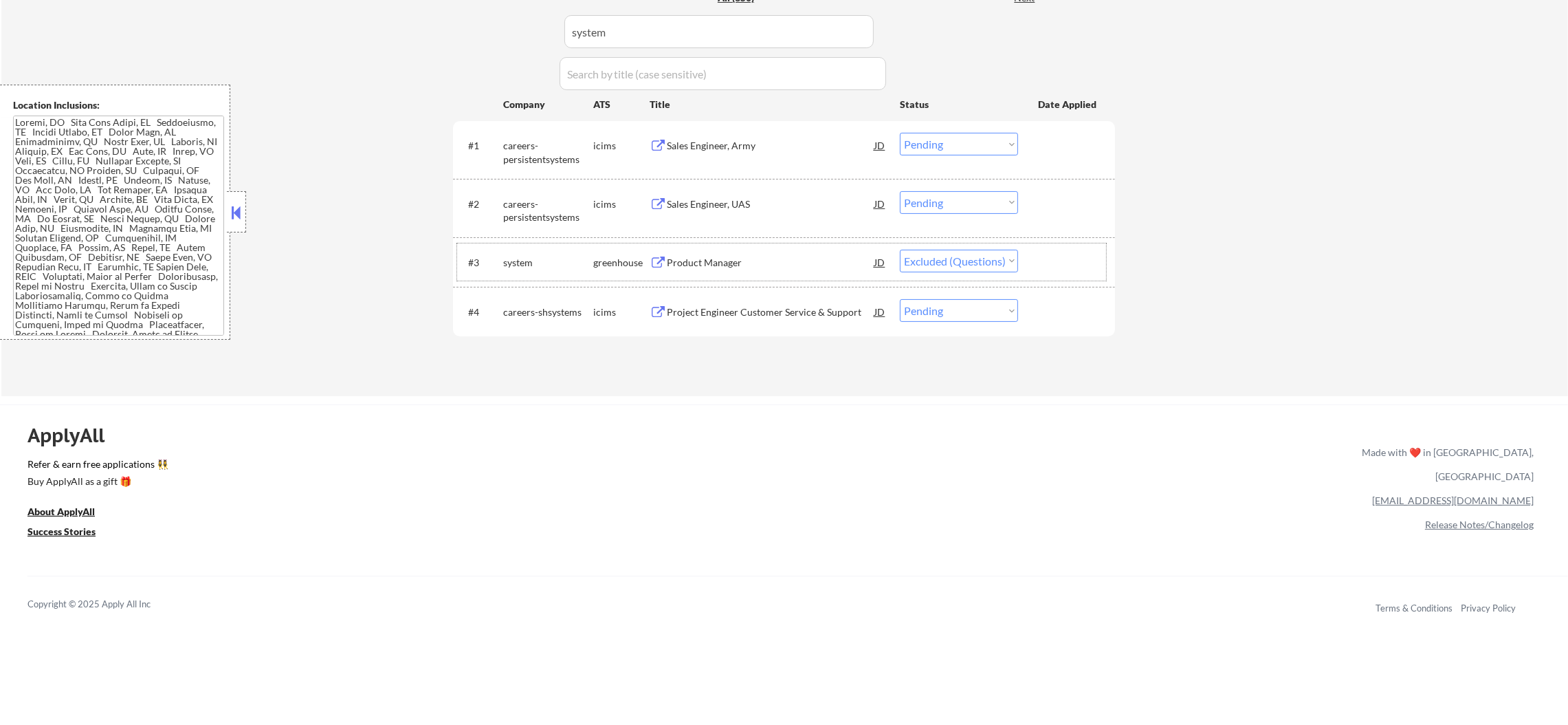
drag, startPoint x: 597, startPoint y: 32, endPoint x: 495, endPoint y: 32, distance: 102.0
click at [497, 32] on div "Applications Pending (275) Excluded (44) Applied (31) All (350) View All Result…" at bounding box center [784, 167] width 662 height 403
paste input "eventideinc"
type input "eventideinc"
click at [480, 28] on div "Applications Pending (275) Excluded (44) Applied (31) All (350) View All Result…" at bounding box center [784, 167] width 662 height 403
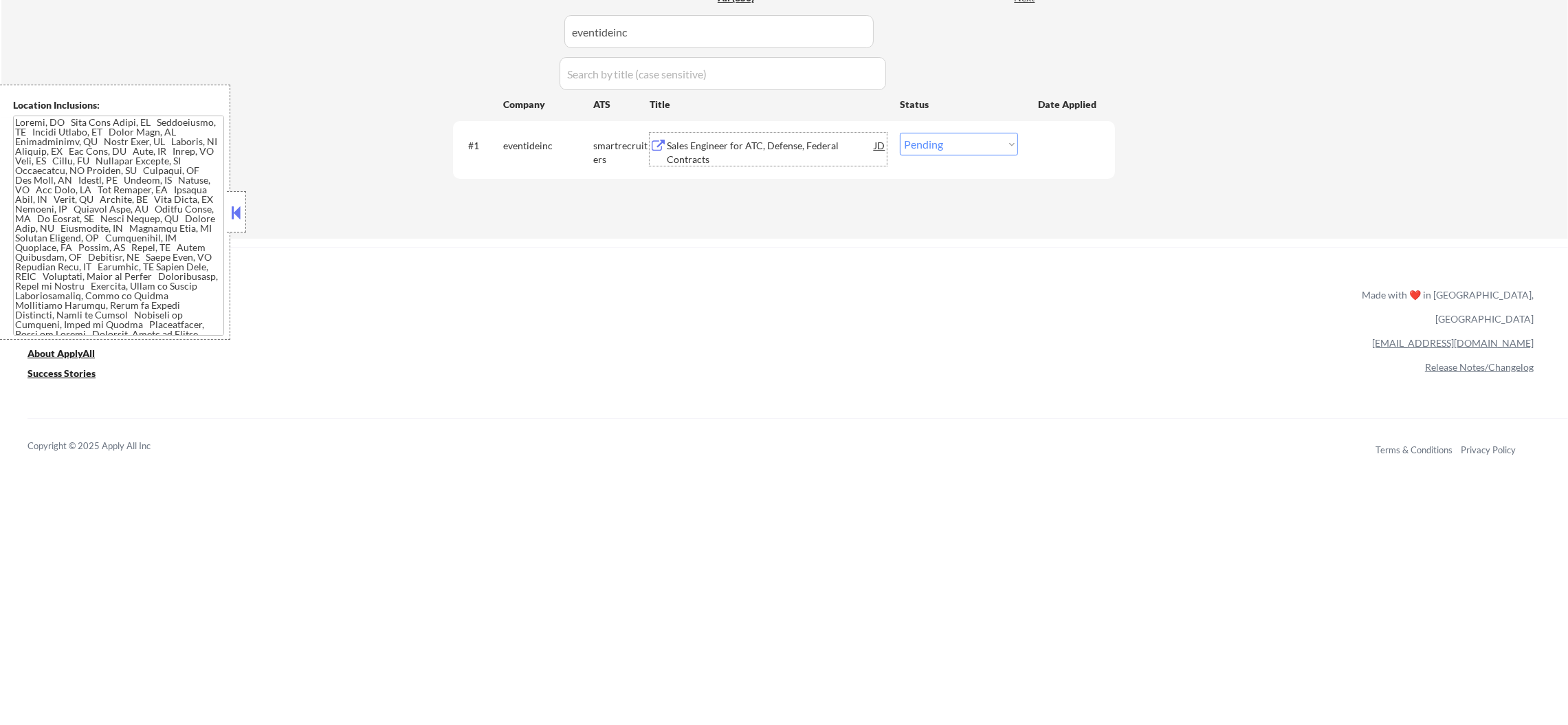
click at [761, 144] on div "Sales Engineer for ATC, Defense, Federal Contracts" at bounding box center [770, 152] width 207 height 26
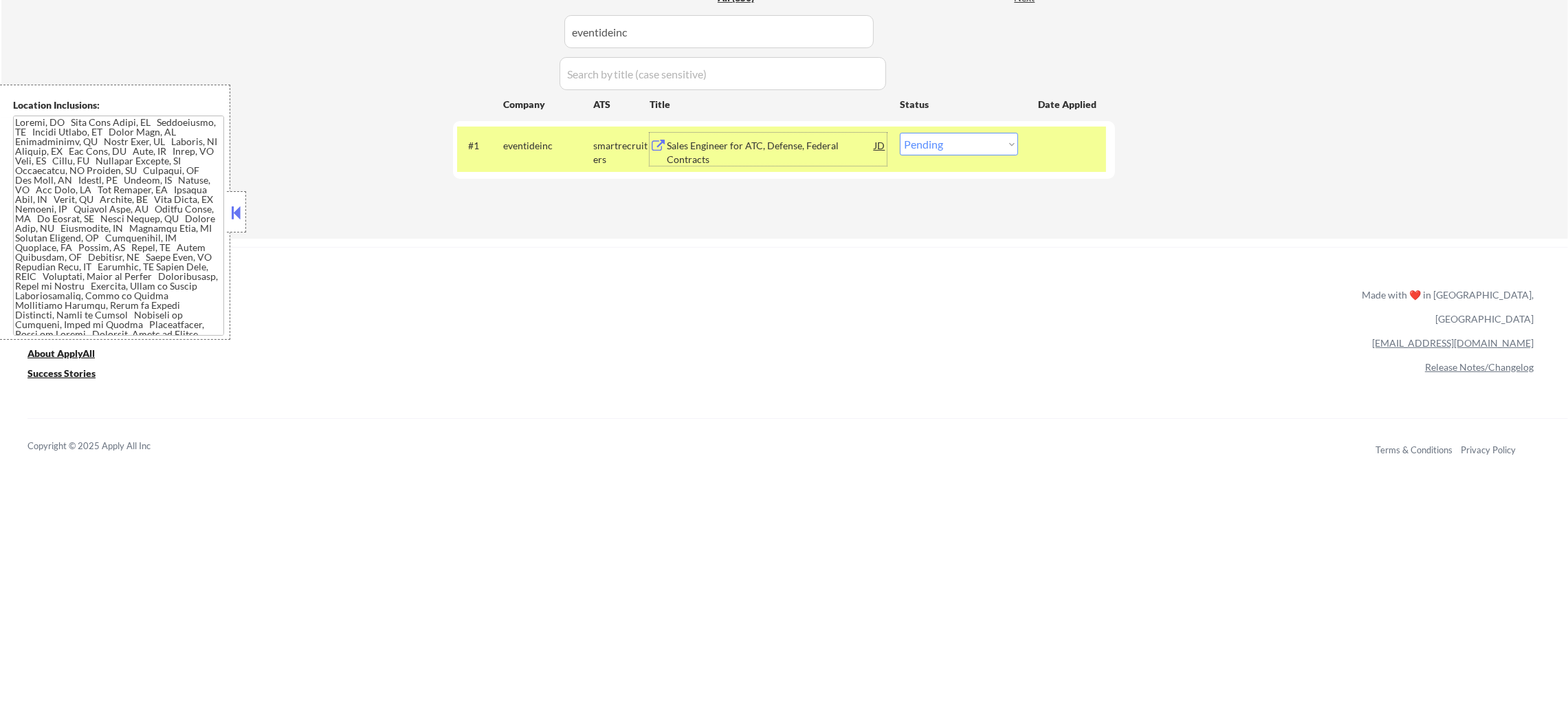
click at [987, 143] on select "Choose an option... Pending Applied Excluded (Questions) Excluded (Expired) Exc…" at bounding box center [958, 144] width 119 height 23
select select ""applied""
click at [900, 133] on select "Choose an option... Pending Applied Excluded (Questions) Excluded (Expired) Exc…" at bounding box center [958, 144] width 119 height 23
click at [523, 165] on div "#1 eventideinc smartrecruiters Sales Engineer for ATC, Defense, Federal Contrac…" at bounding box center [781, 148] width 649 height 45
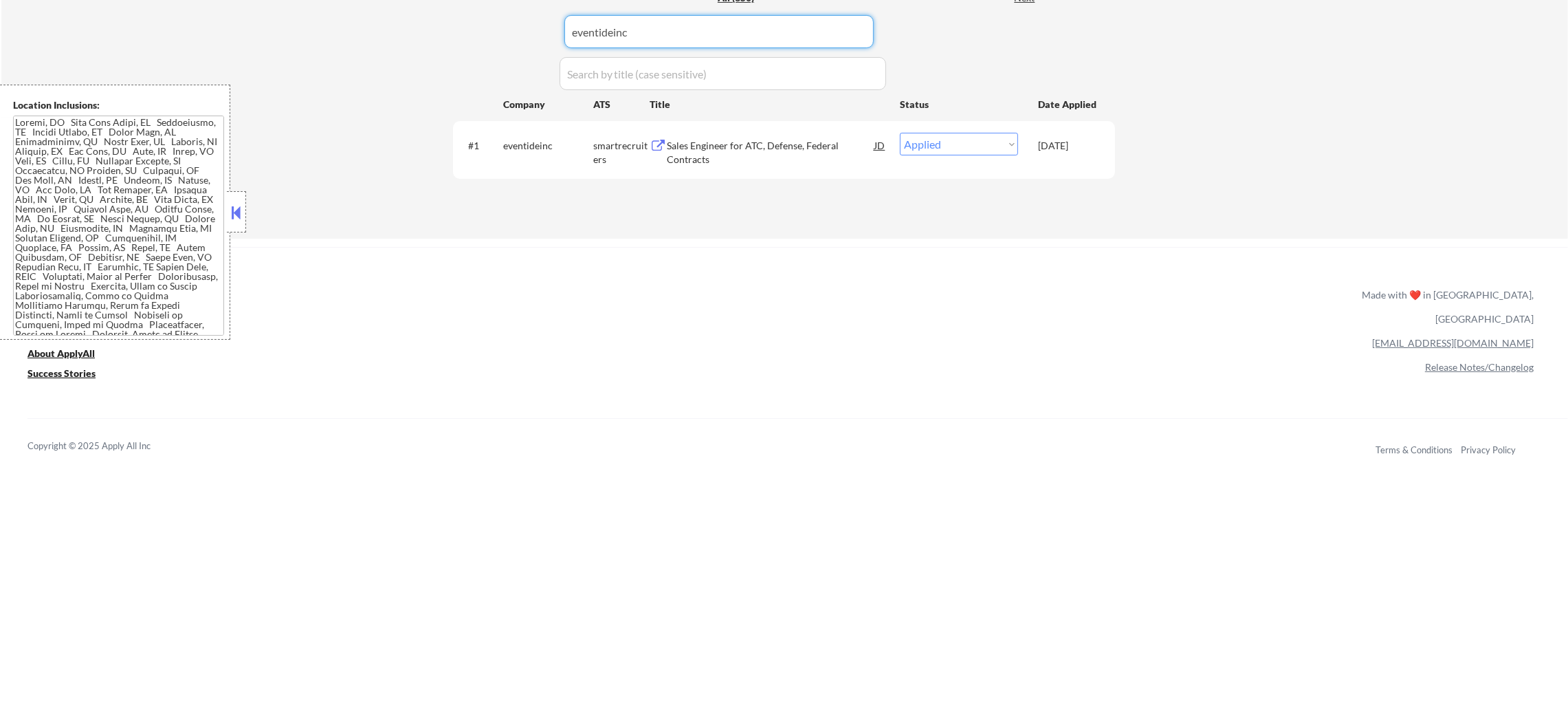
drag, startPoint x: 667, startPoint y: 38, endPoint x: 427, endPoint y: 19, distance: 240.8
paste input "sunsrce"
type input "sunsrce"
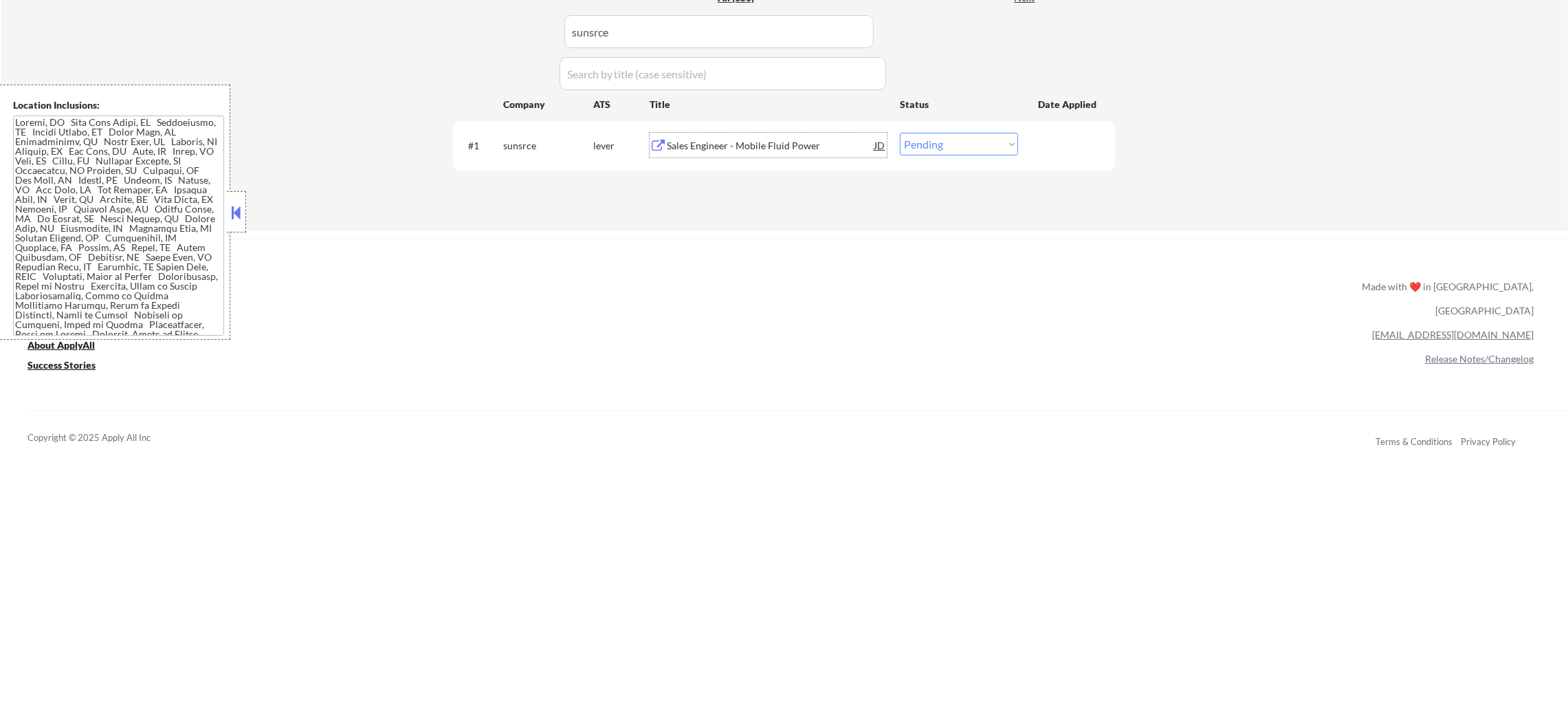
click at [703, 144] on div "Sales Engineer - Mobile Fluid Power" at bounding box center [770, 146] width 207 height 14
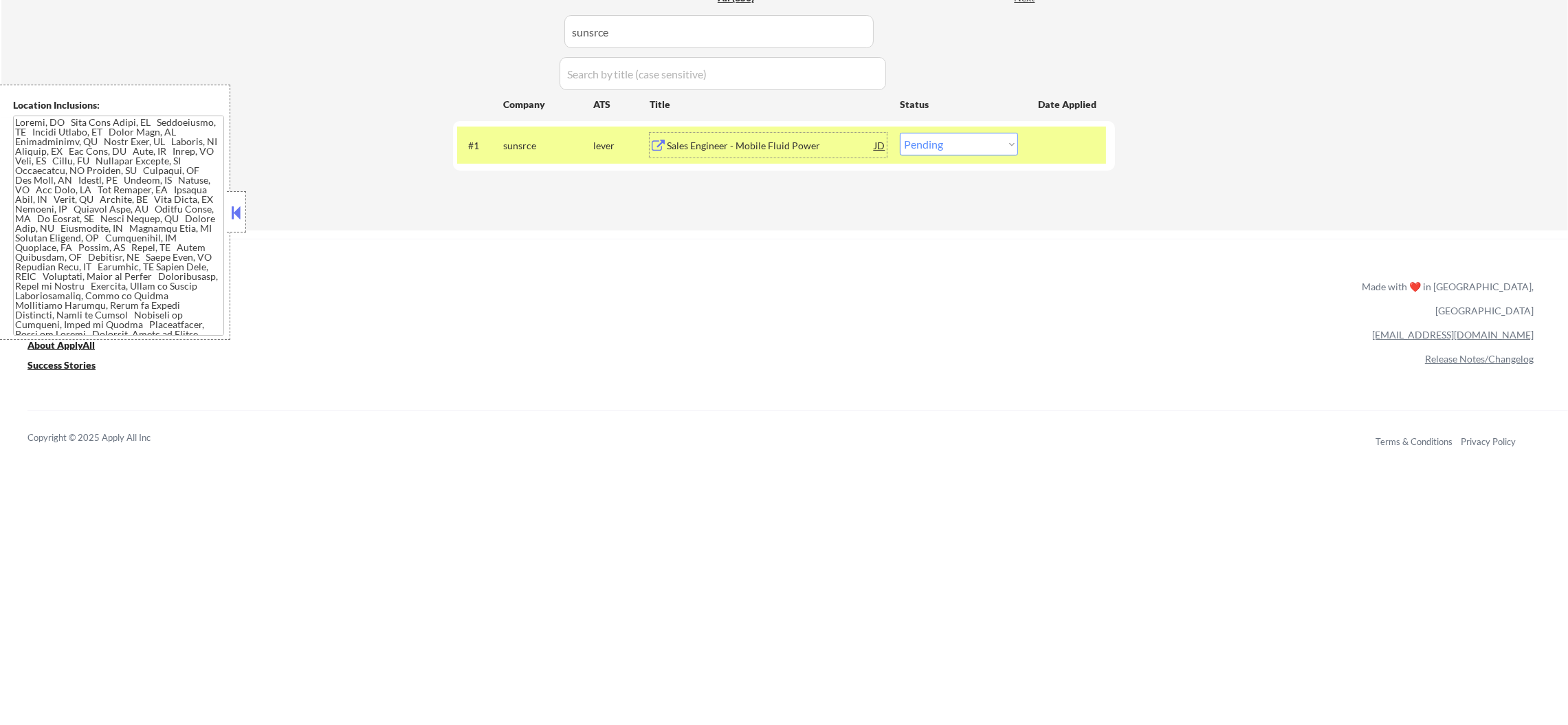
click at [1007, 152] on select "Choose an option... Pending Applied Excluded (Questions) Excluded (Expired) Exc…" at bounding box center [958, 144] width 119 height 23
select select ""applied""
click at [900, 133] on select "Choose an option... Pending Applied Excluded (Questions) Excluded (Expired) Exc…" at bounding box center [958, 144] width 119 height 23
click at [519, 143] on div "sunsrce" at bounding box center [548, 146] width 90 height 14
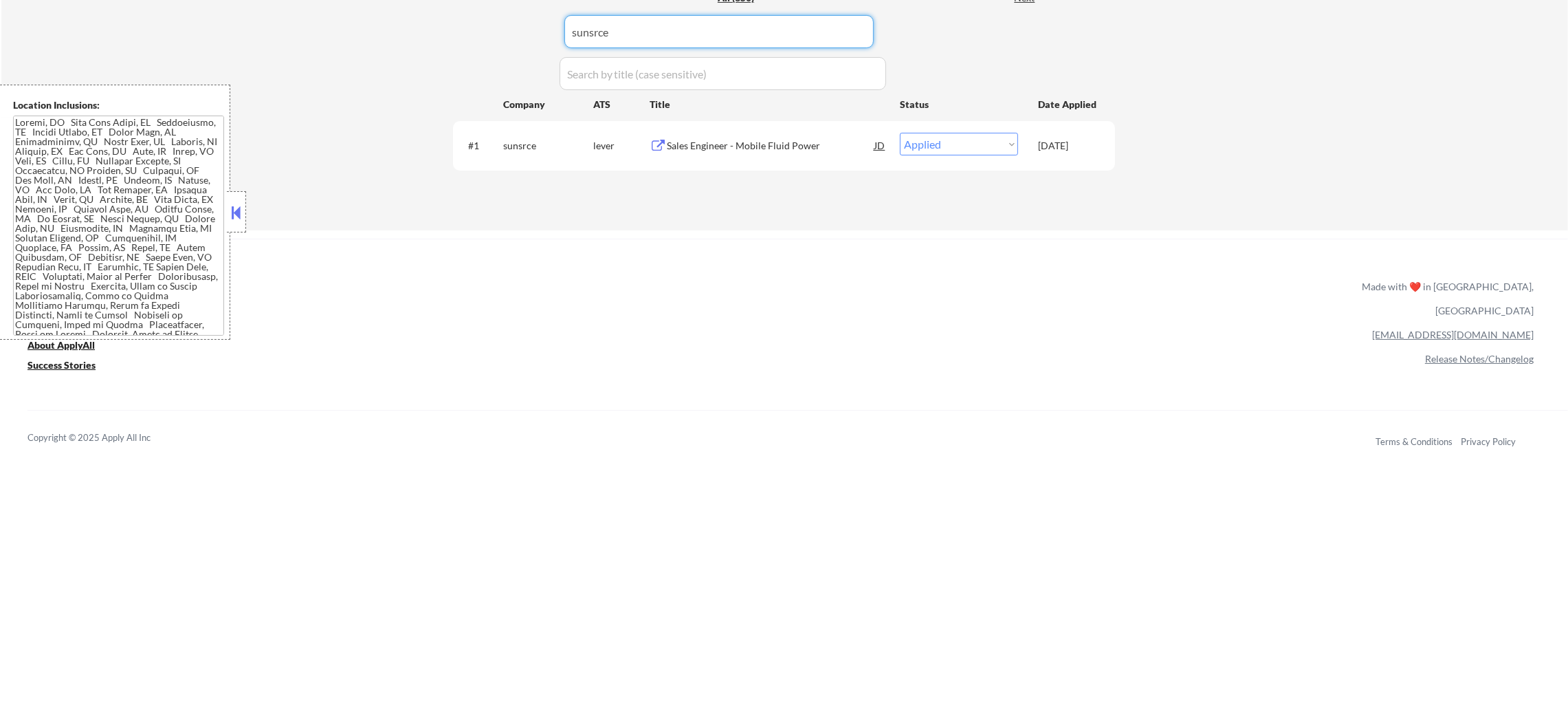
paste input "[DOMAIN_NAME]"
drag, startPoint x: 544, startPoint y: 35, endPoint x: 395, endPoint y: 20, distance: 149.8
type input "[DOMAIN_NAME]"
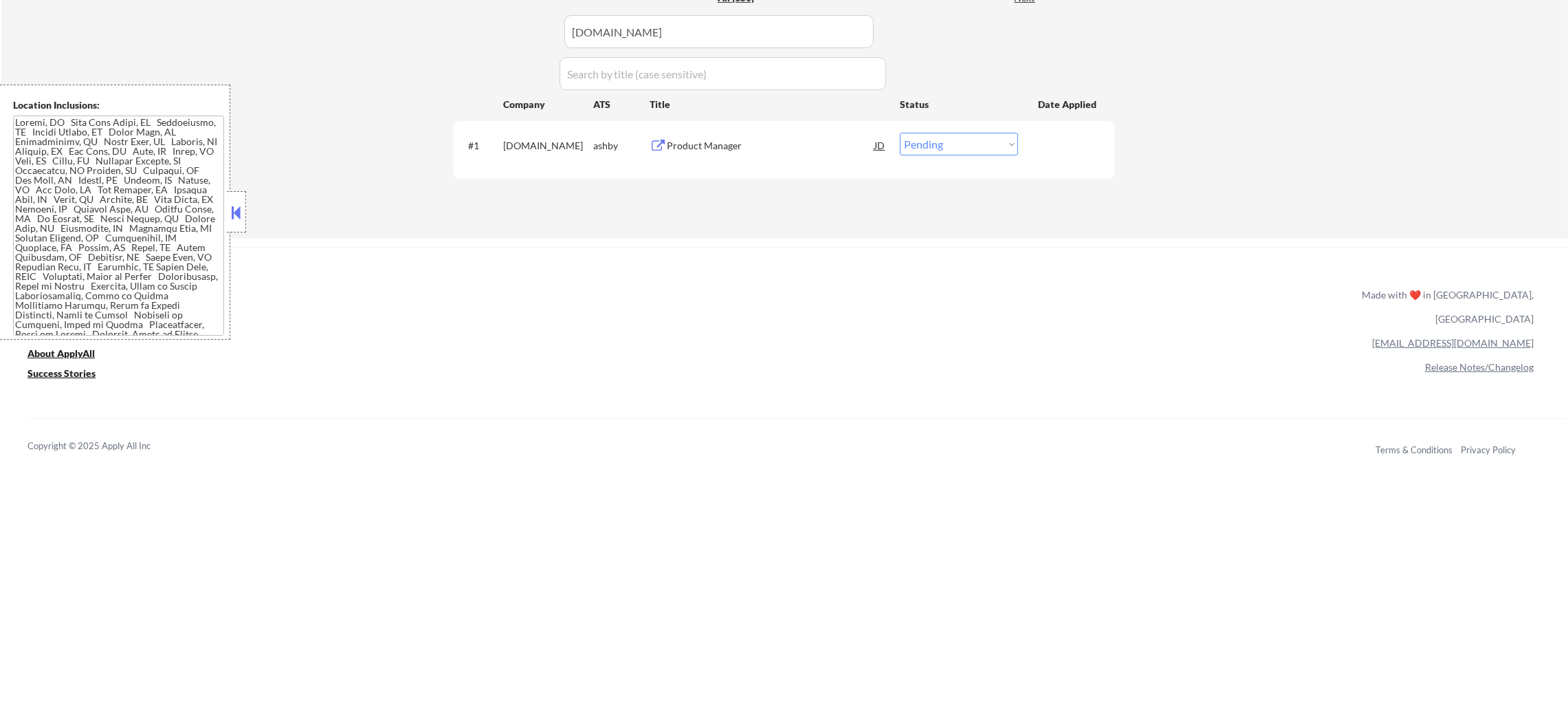
click at [720, 148] on div "Product Manager" at bounding box center [770, 146] width 207 height 14
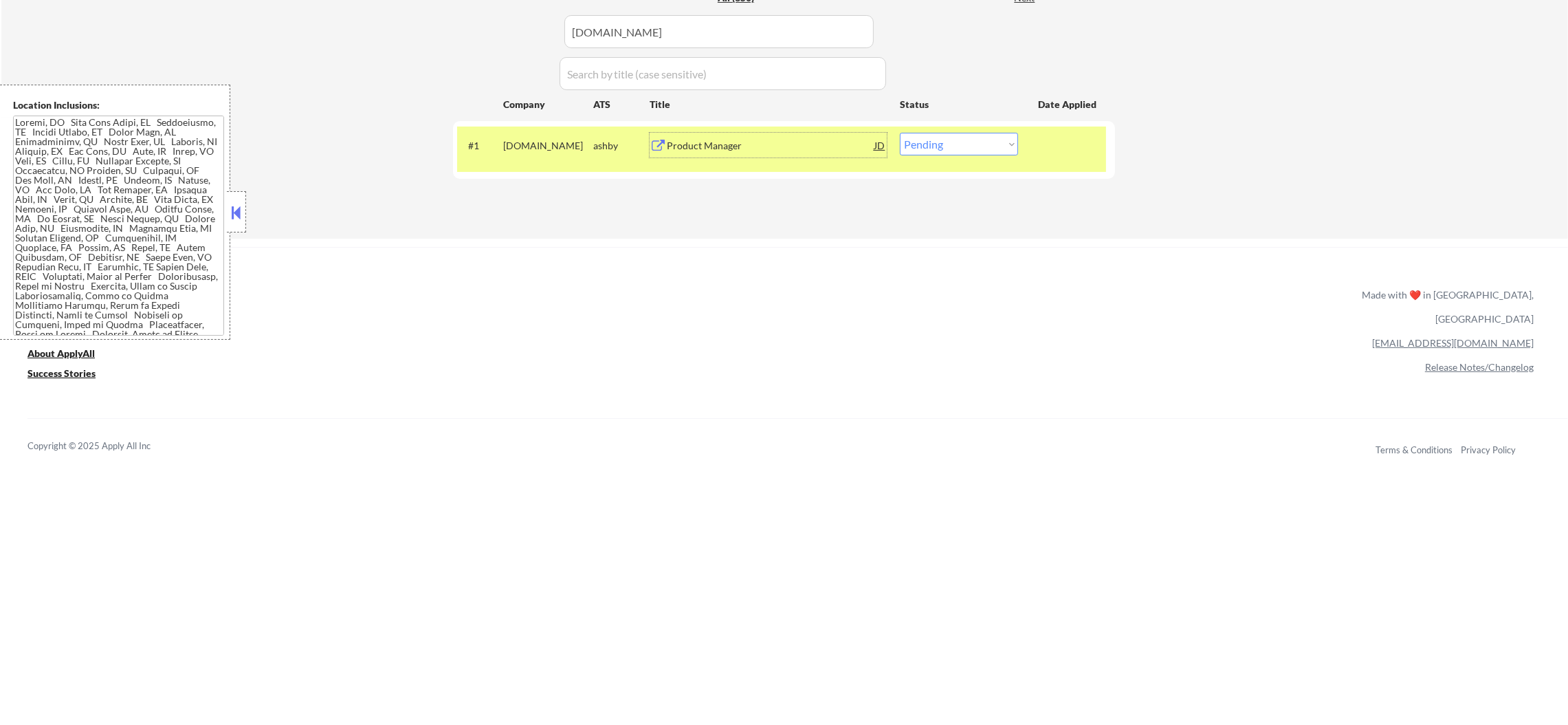
click at [989, 154] on select "Choose an option... Pending Applied Excluded (Questions) Excluded (Expired) Exc…" at bounding box center [958, 144] width 119 height 23
select select ""excluded__location_""
click at [900, 133] on select "Choose an option... Pending Applied Excluded (Questions) Excluded (Expired) Exc…" at bounding box center [958, 144] width 119 height 23
click at [576, 151] on div "[DOMAIN_NAME]" at bounding box center [548, 146] width 90 height 14
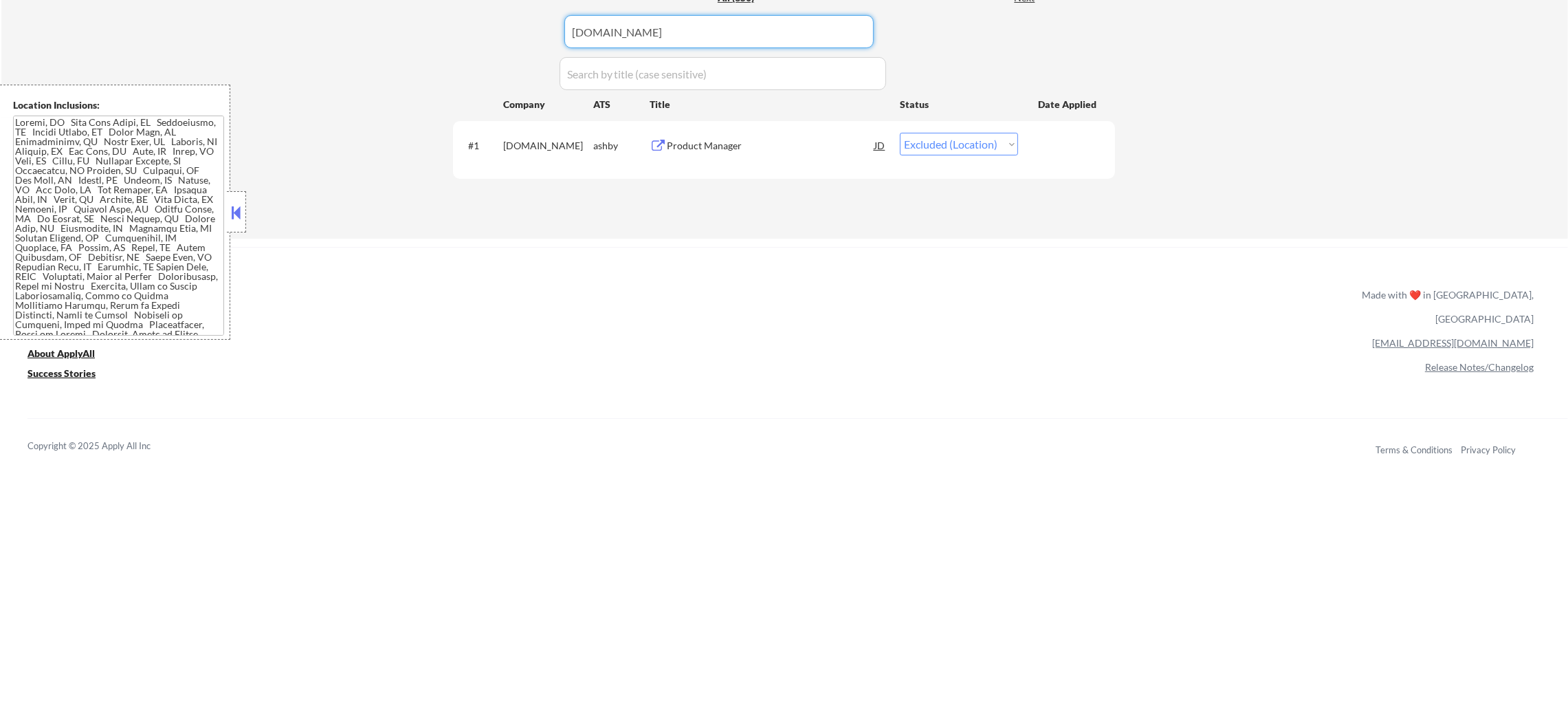
drag, startPoint x: 686, startPoint y: 29, endPoint x: 381, endPoint y: 29, distance: 305.0
paste input "cyara"
type input "cyara"
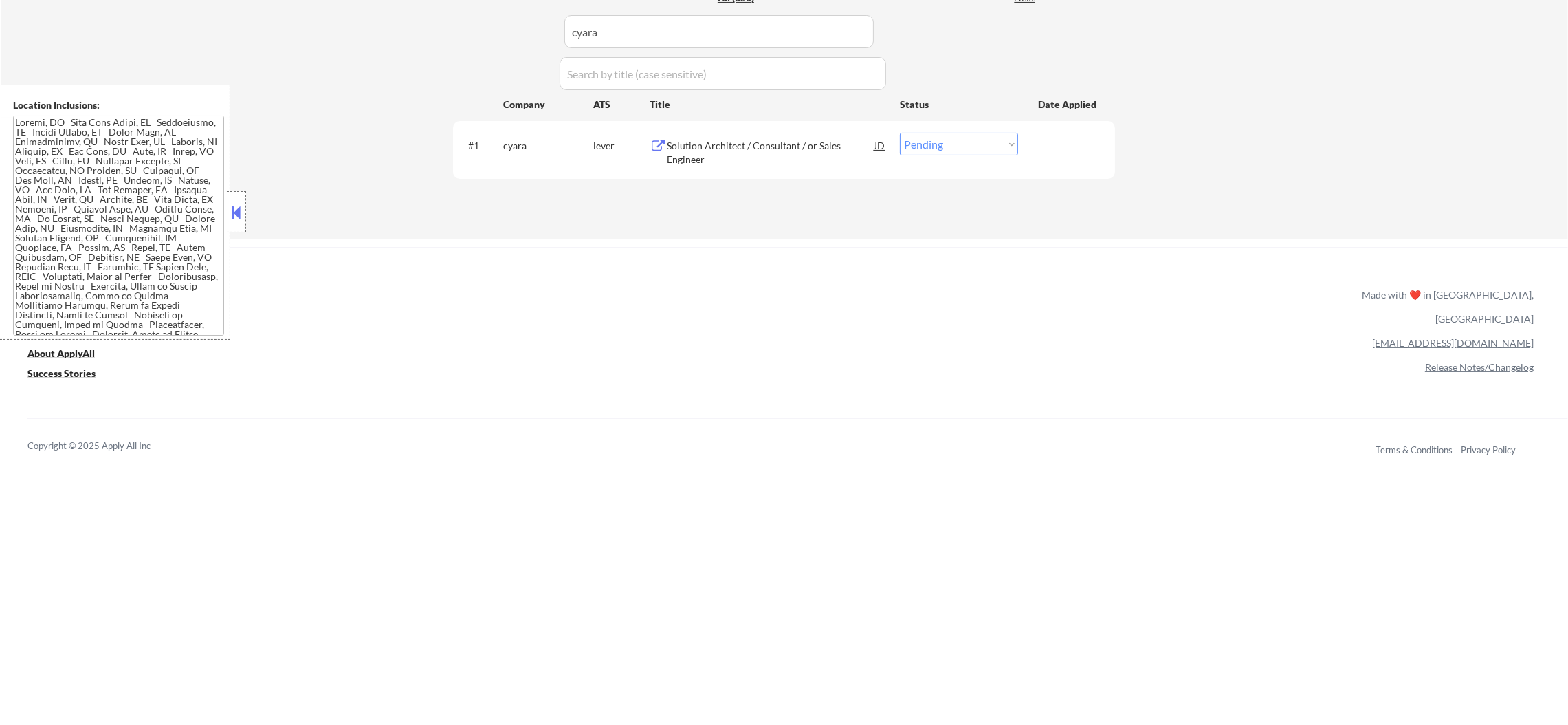
click at [727, 162] on div "Solution Architect / Consultant / or Sales Engineer" at bounding box center [770, 152] width 207 height 26
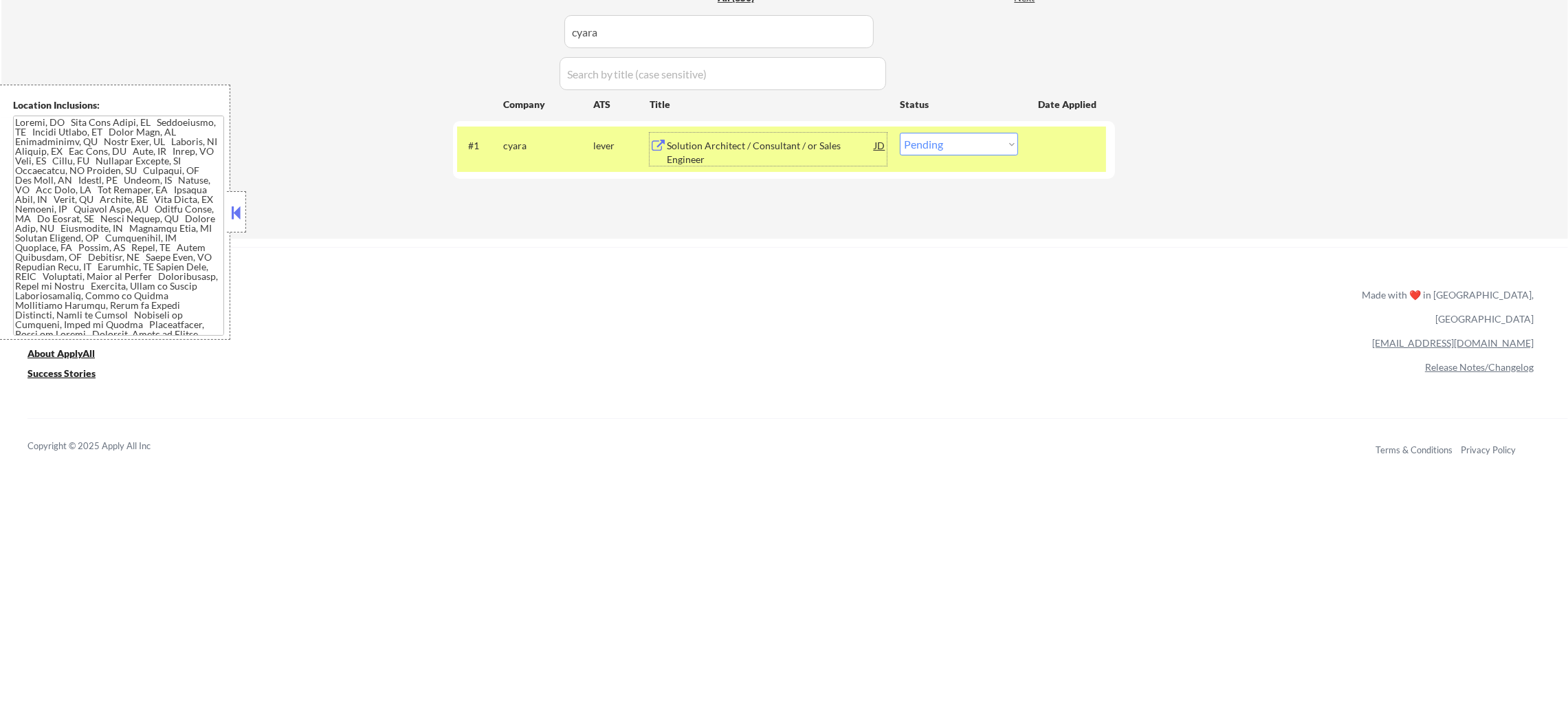
click at [767, 148] on div "Solution Architect / Consultant / or Sales Engineer" at bounding box center [770, 152] width 207 height 26
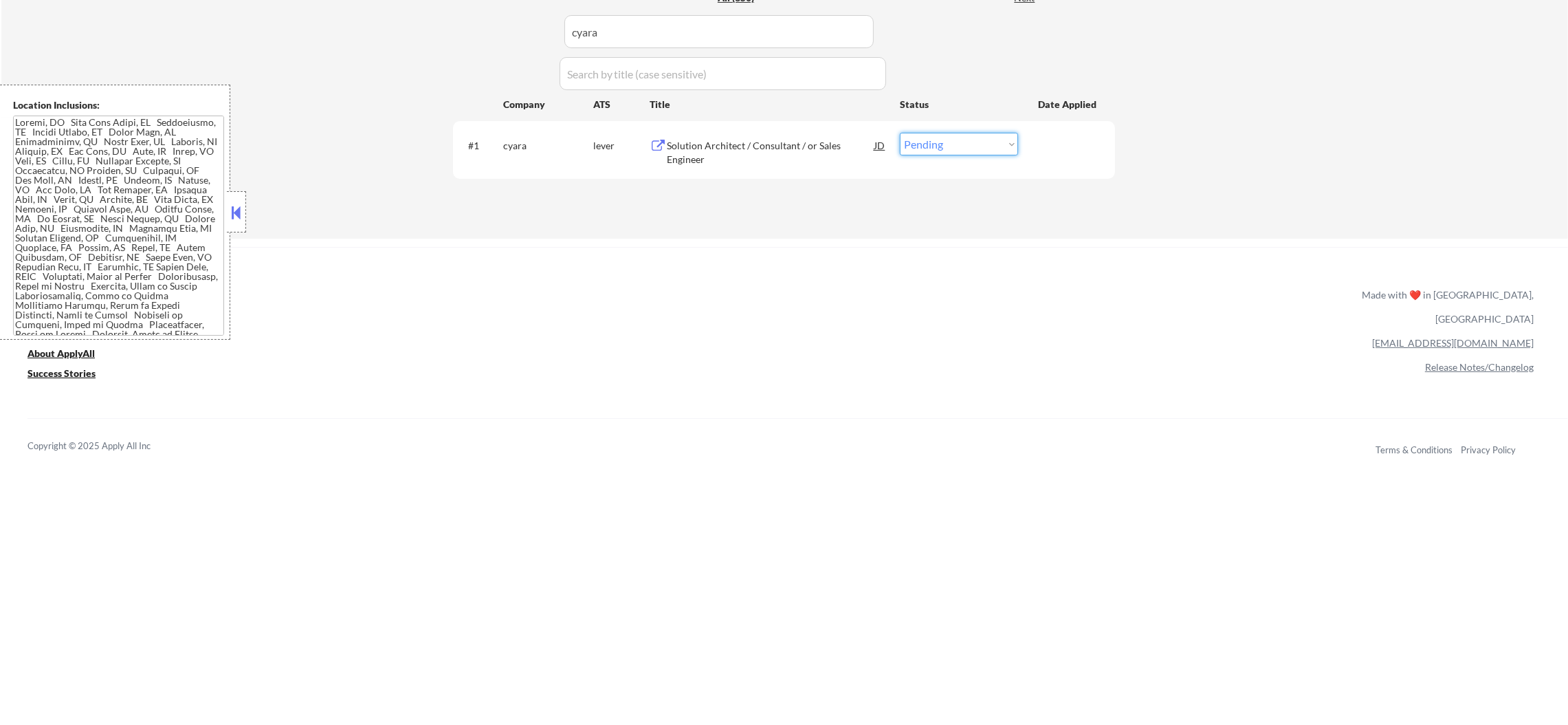
click at [969, 133] on select "Choose an option... Pending Applied Excluded (Questions) Excluded (Expired) Exc…" at bounding box center [958, 144] width 119 height 23
select select ""applied""
click at [900, 133] on select "Choose an option... Pending Applied Excluded (Questions) Excluded (Expired) Exc…" at bounding box center [958, 144] width 119 height 23
drag, startPoint x: 668, startPoint y: 51, endPoint x: 533, endPoint y: 49, distance: 135.0
click at [534, 49] on div "Applications Pending (271) Excluded (45) Applied (34) All (350) View All Result…" at bounding box center [784, 89] width 662 height 246
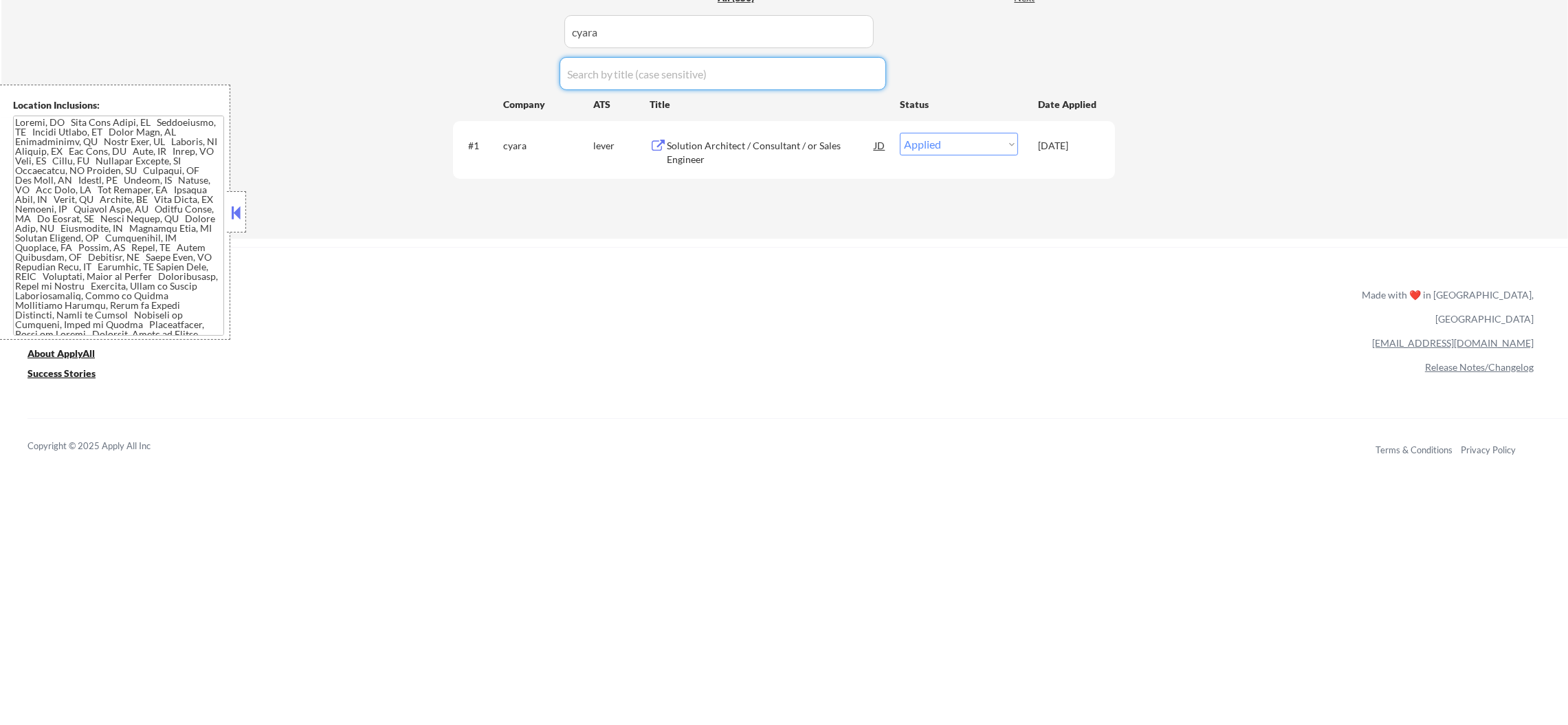
paste input "thumbtack"
drag, startPoint x: 609, startPoint y: 27, endPoint x: 378, endPoint y: 27, distance: 231.0
type input "thumbtack"
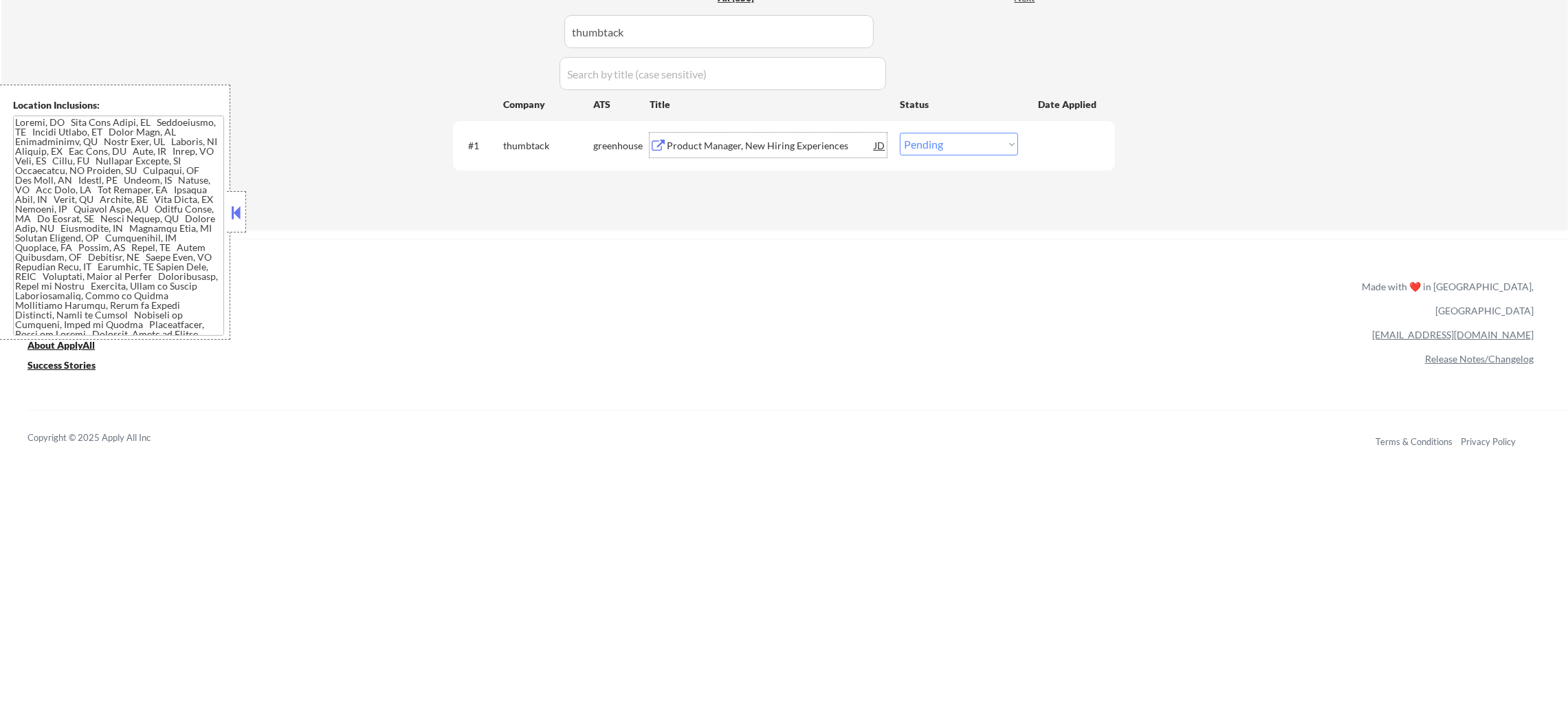
click at [749, 148] on div "Product Manager, New Hiring Experiences" at bounding box center [770, 146] width 207 height 14
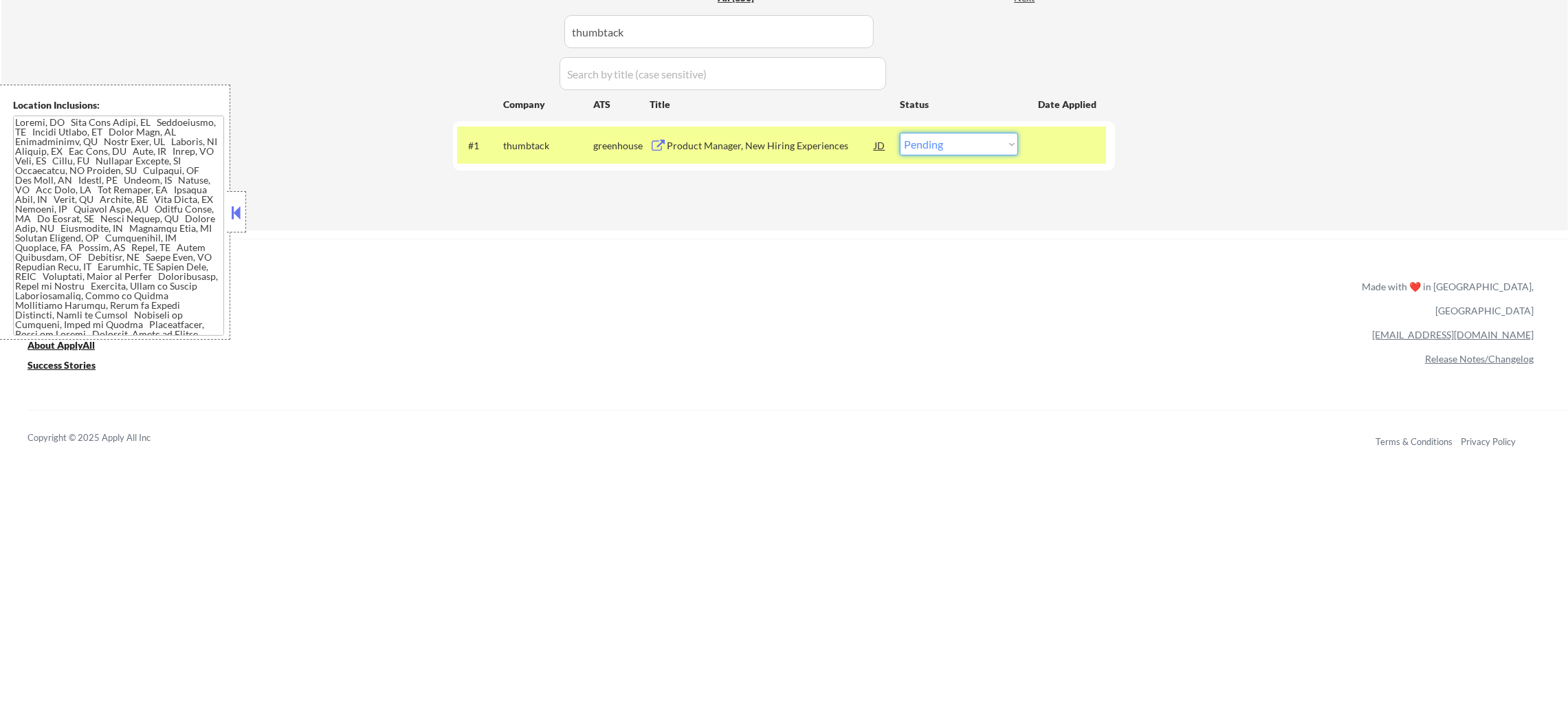
drag, startPoint x: 981, startPoint y: 143, endPoint x: 979, endPoint y: 151, distance: 8.2
click at [981, 143] on select "Choose an option... Pending Applied Excluded (Questions) Excluded (Expired) Exc…" at bounding box center [958, 144] width 119 height 23
select select ""excluded__expired_""
click at [900, 133] on select "Choose an option... Pending Applied Excluded (Questions) Excluded (Expired) Exc…" at bounding box center [958, 144] width 119 height 23
click at [825, 357] on div "ApplyAll Refer & earn free applications 👯‍♀️ Buy ApplyAll as a gift 🎁 About App…" at bounding box center [784, 357] width 1568 height 218
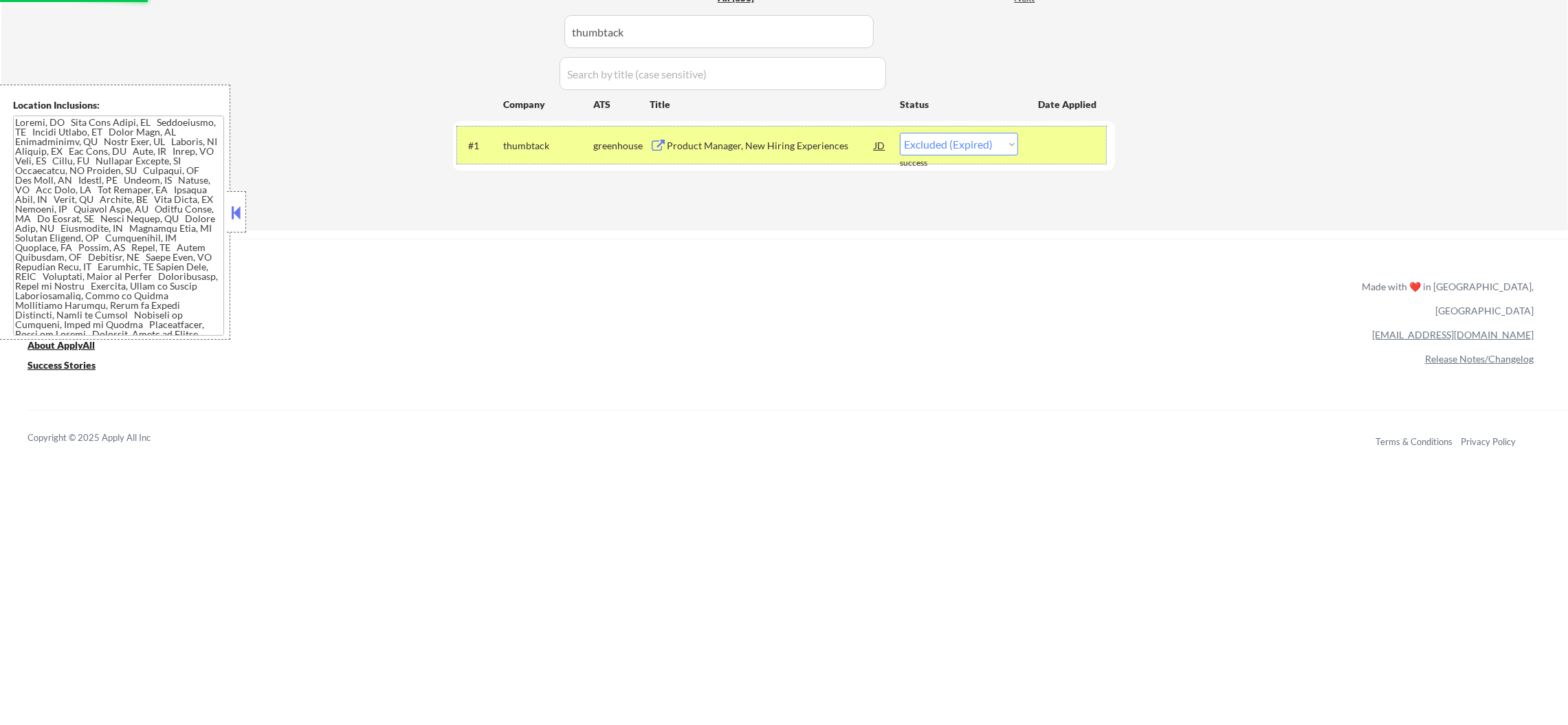
click at [549, 151] on div "thumbtack" at bounding box center [548, 146] width 90 height 14
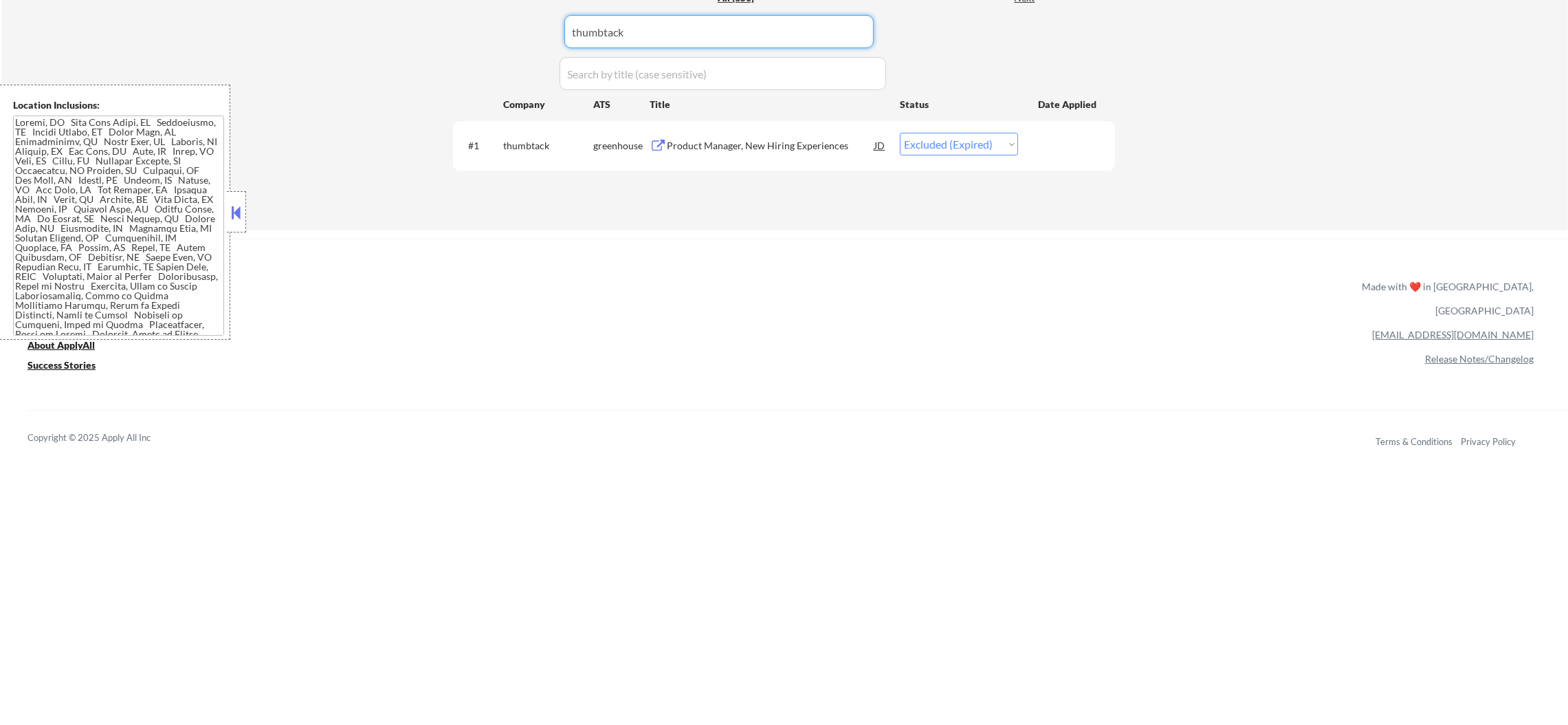
paste input "skio"
drag, startPoint x: 677, startPoint y: 28, endPoint x: 425, endPoint y: 27, distance: 252.0
type input "skio"
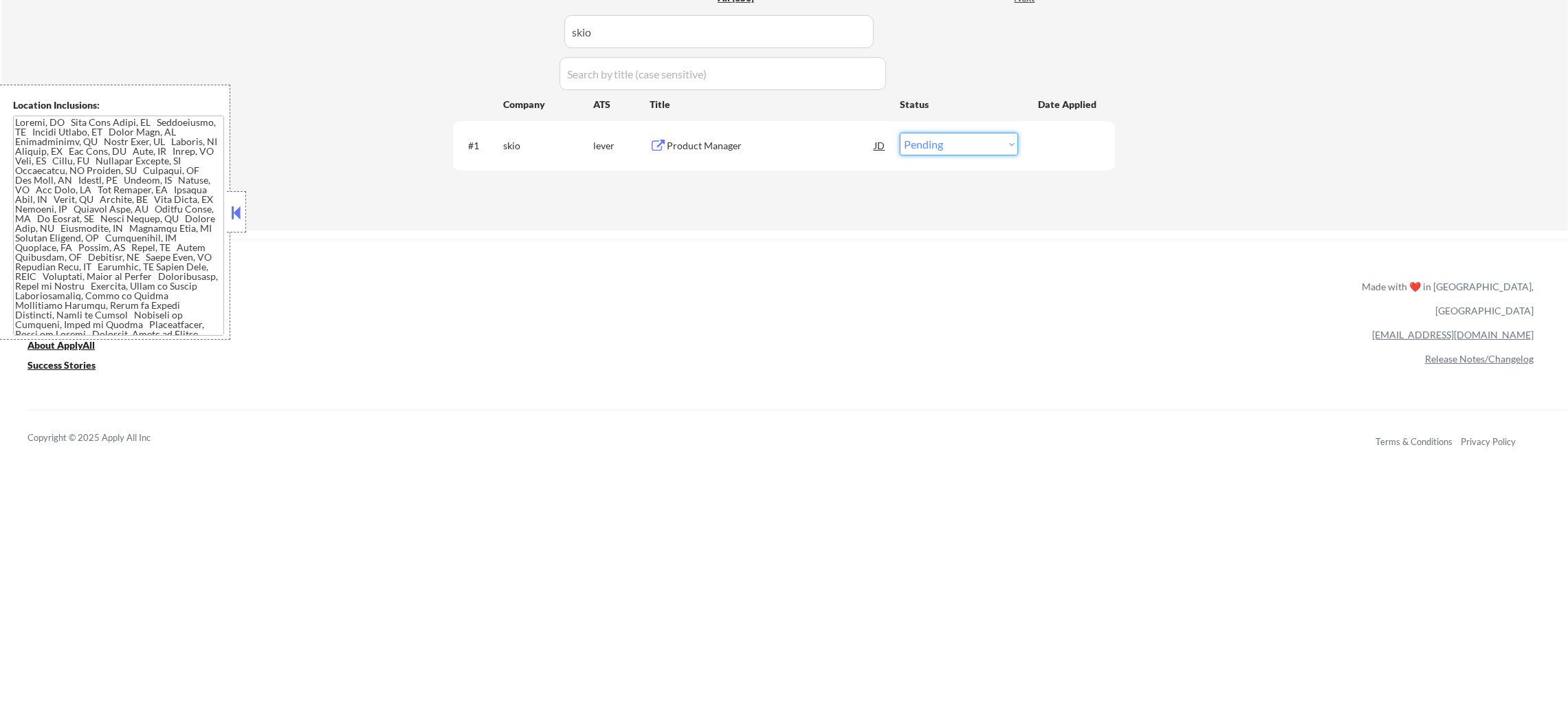
click at [920, 143] on select "Choose an option... Pending Applied Excluded (Questions) Excluded (Expired) Exc…" at bounding box center [958, 144] width 119 height 23
select select ""excluded__other_""
click at [900, 133] on select "Choose an option... Pending Applied Excluded (Questions) Excluded (Expired) Exc…" at bounding box center [958, 144] width 119 height 23
drag, startPoint x: 592, startPoint y: 31, endPoint x: 434, endPoint y: 31, distance: 158.0
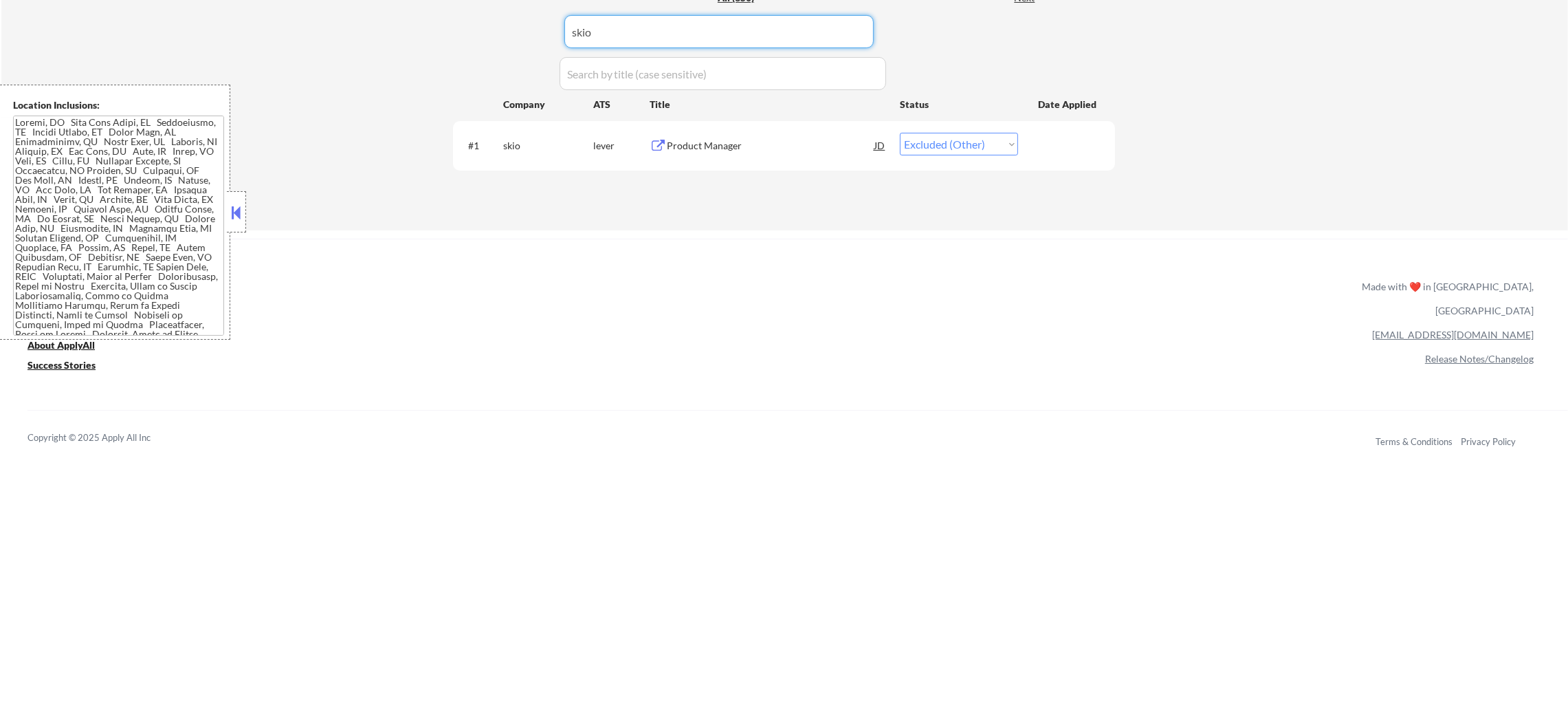
paste input "vetcove"
type input "vetcove"
click at [738, 137] on div "Product Manager" at bounding box center [770, 145] width 207 height 25
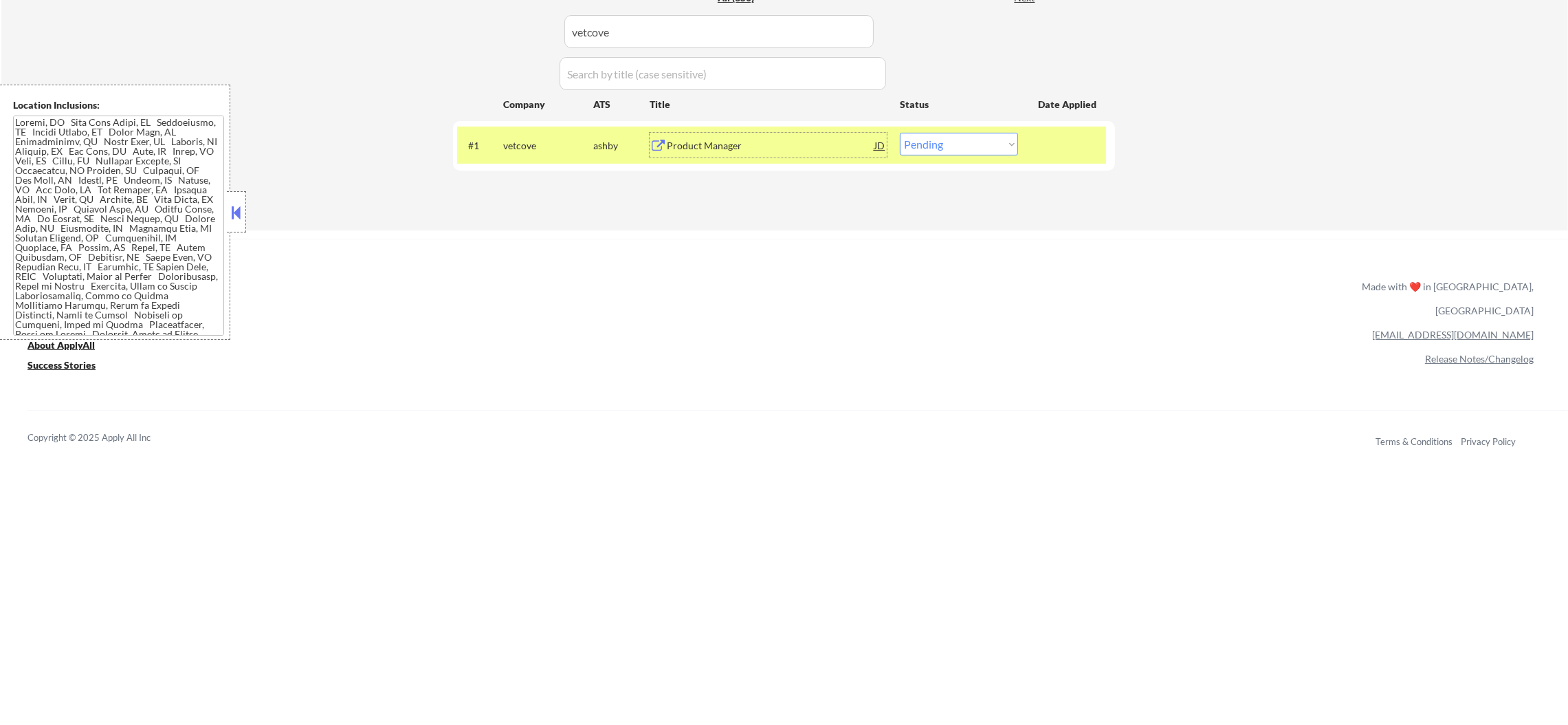
click at [948, 142] on select "Choose an option... Pending Applied Excluded (Questions) Excluded (Expired) Exc…" at bounding box center [958, 144] width 119 height 23
select select ""applied""
click at [900, 133] on select "Choose an option... Pending Applied Excluded (Questions) Excluded (Expired) Exc…" at bounding box center [958, 144] width 119 height 23
click at [551, 130] on div "#1 vetcove [PERSON_NAME] Product Manager JD Choose an option... Pending Applied…" at bounding box center [781, 145] width 649 height 38
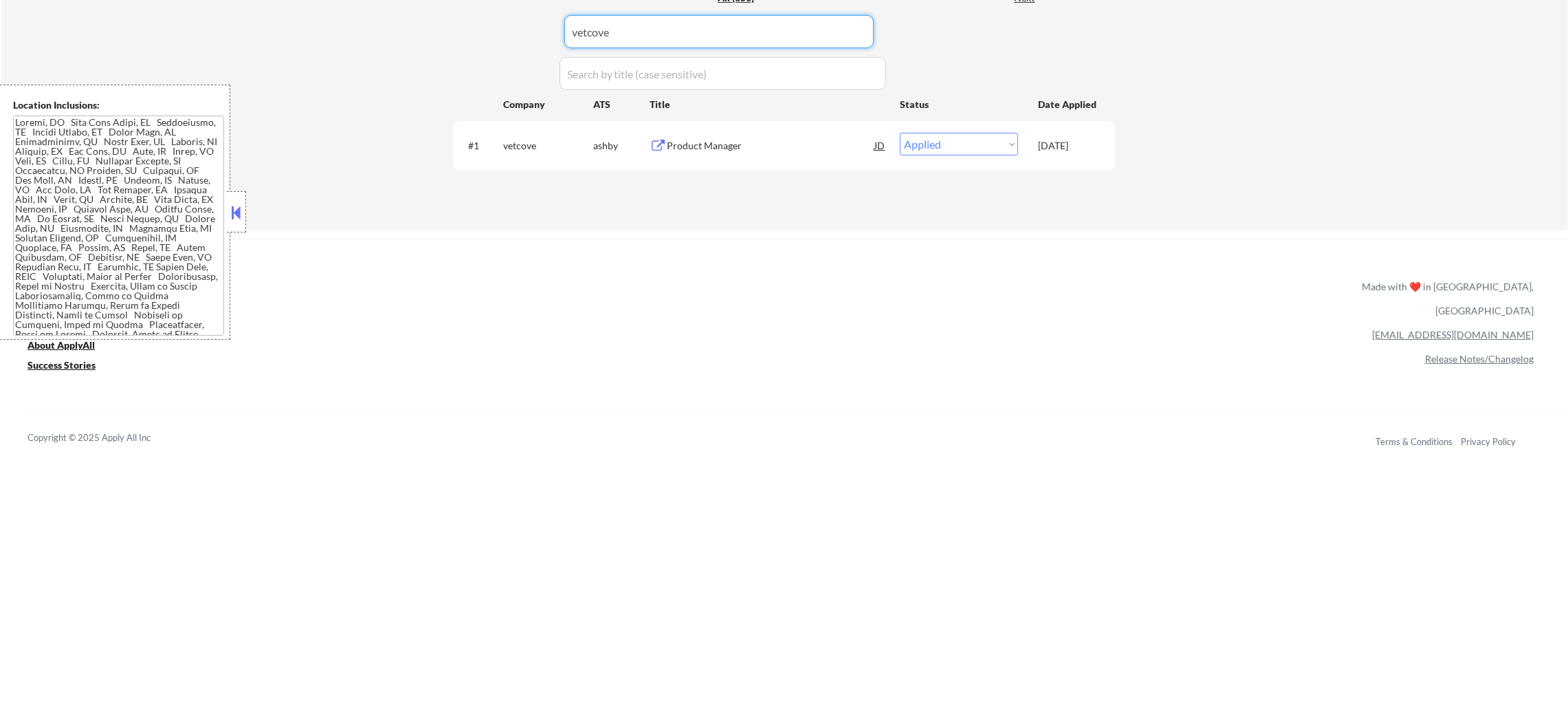
drag, startPoint x: 558, startPoint y: 23, endPoint x: 378, endPoint y: 14, distance: 180.2
paste input "solace"
type input "solace"
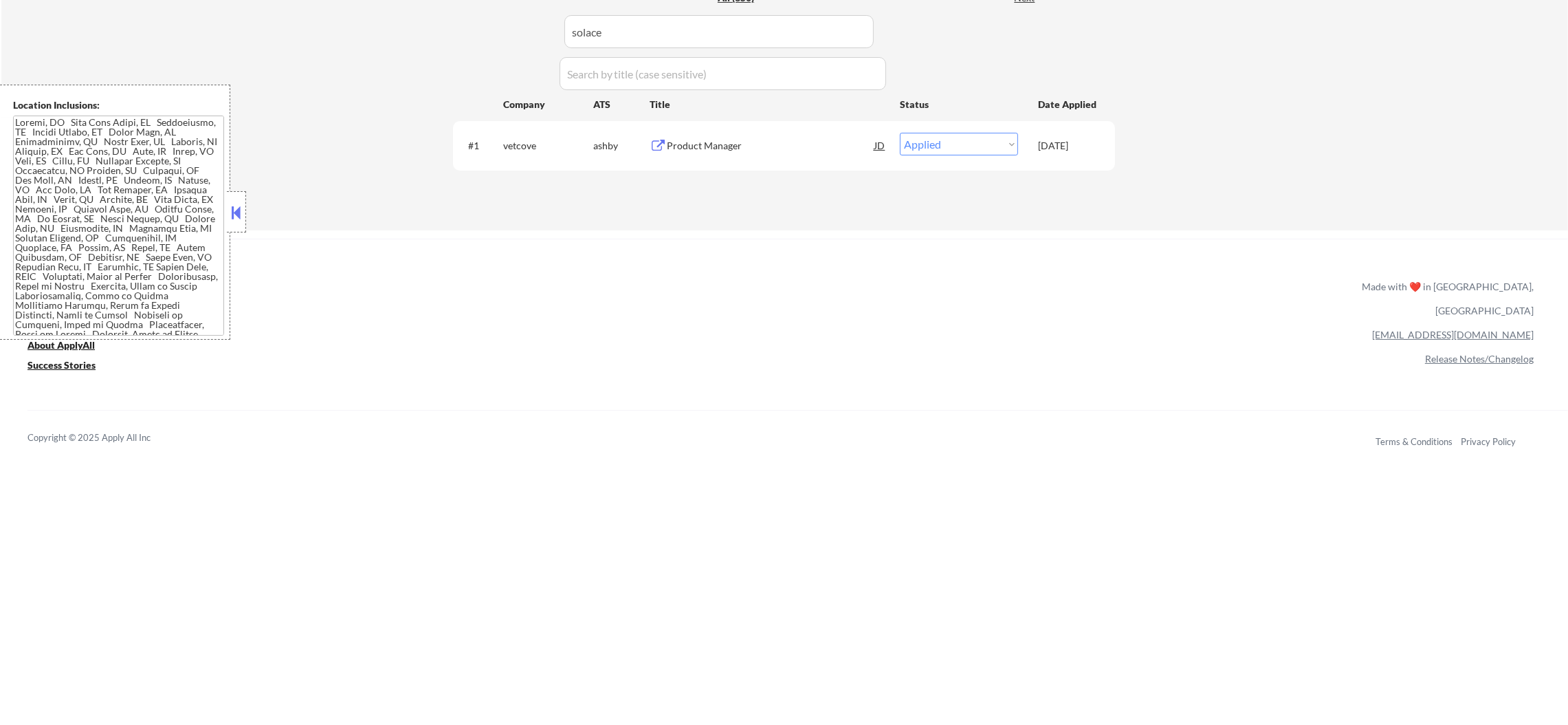
select select ""pending""
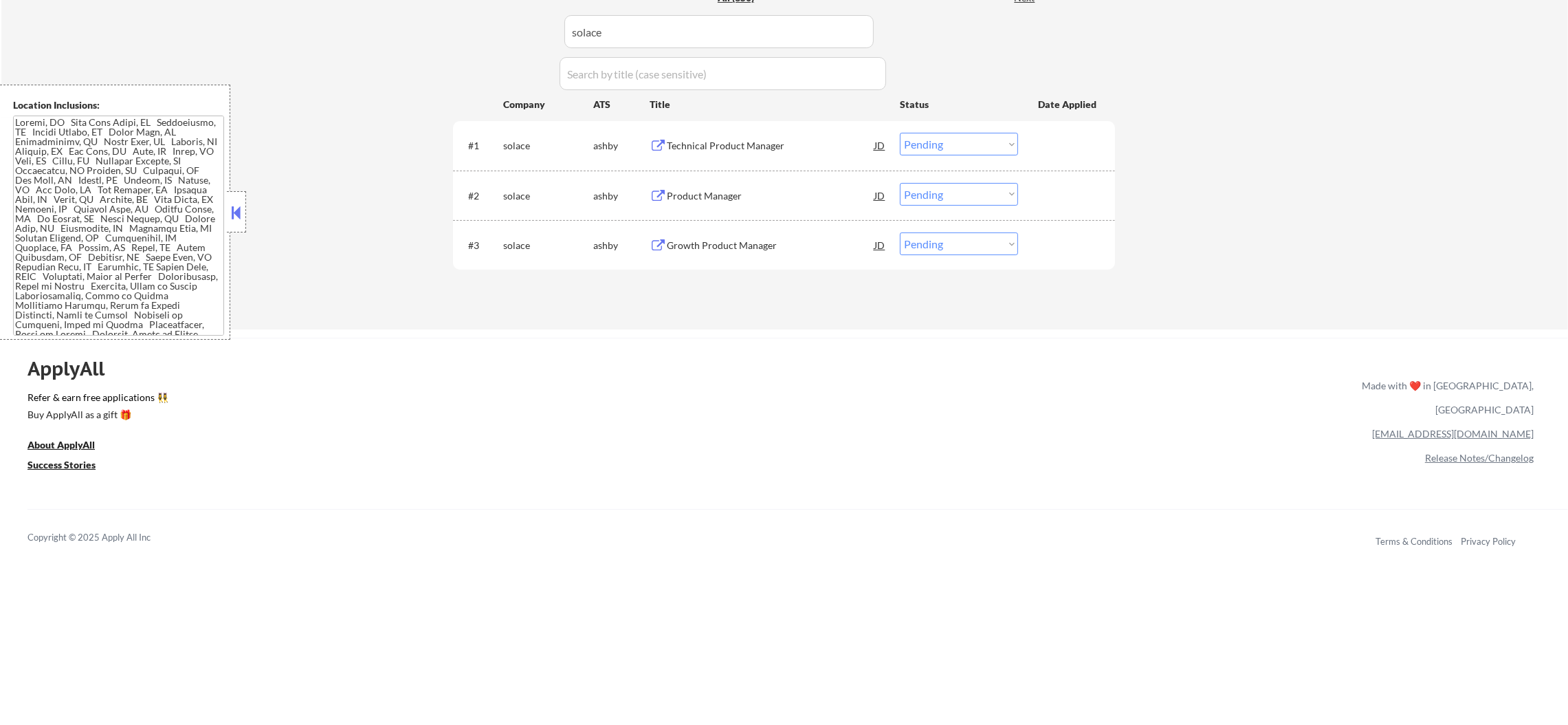
click at [720, 240] on div "Growth Product Manager" at bounding box center [770, 246] width 207 height 14
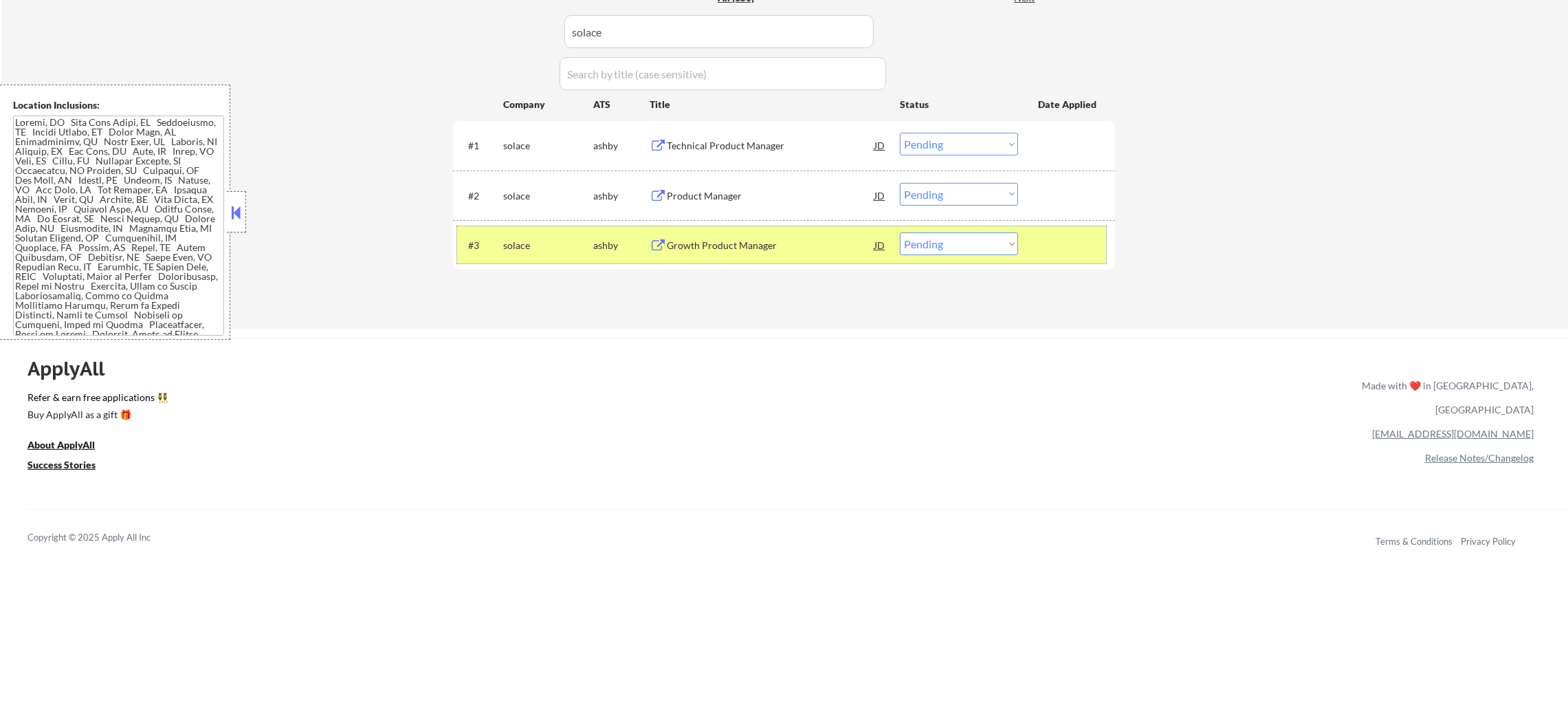
click at [539, 243] on div "solace" at bounding box center [548, 246] width 90 height 14
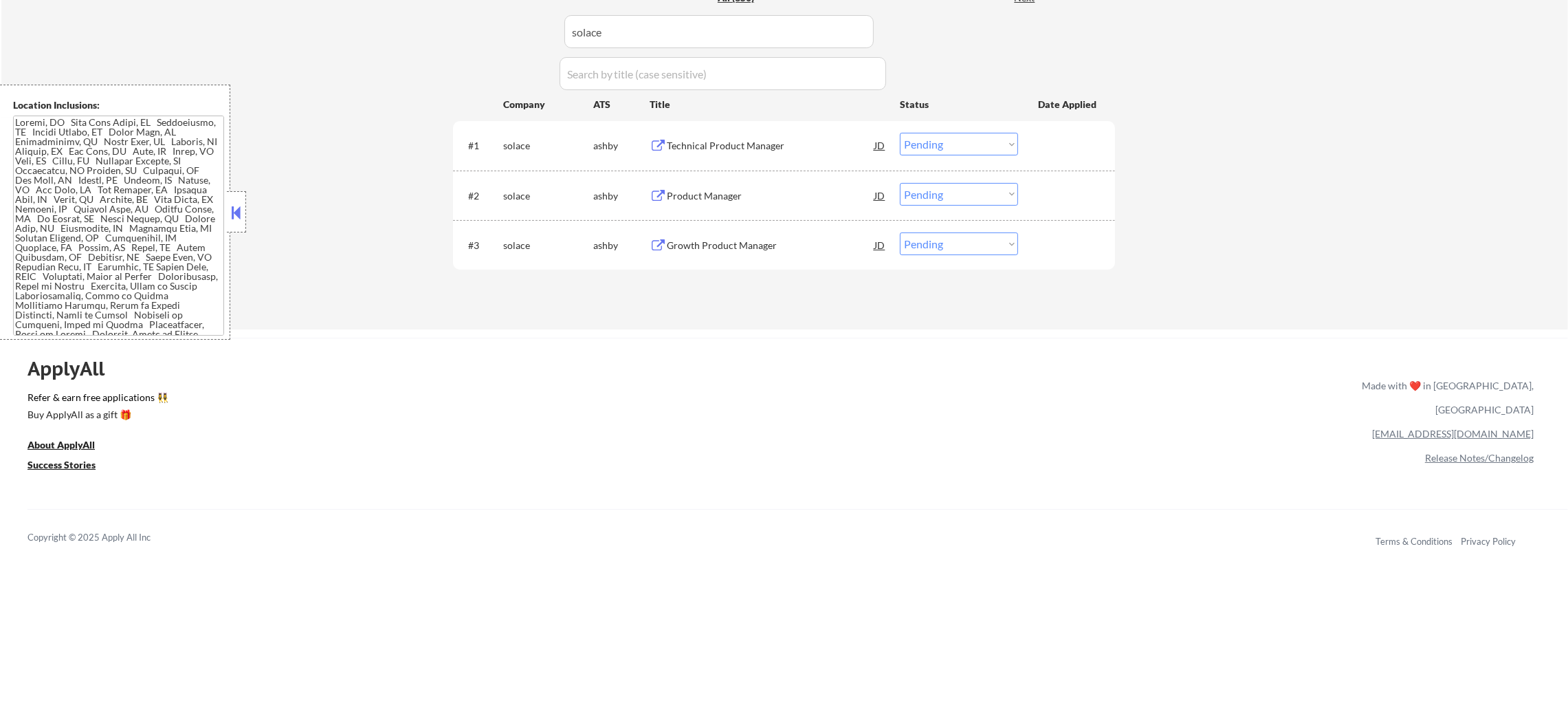
click at [748, 144] on div "Technical Product Manager" at bounding box center [770, 146] width 207 height 14
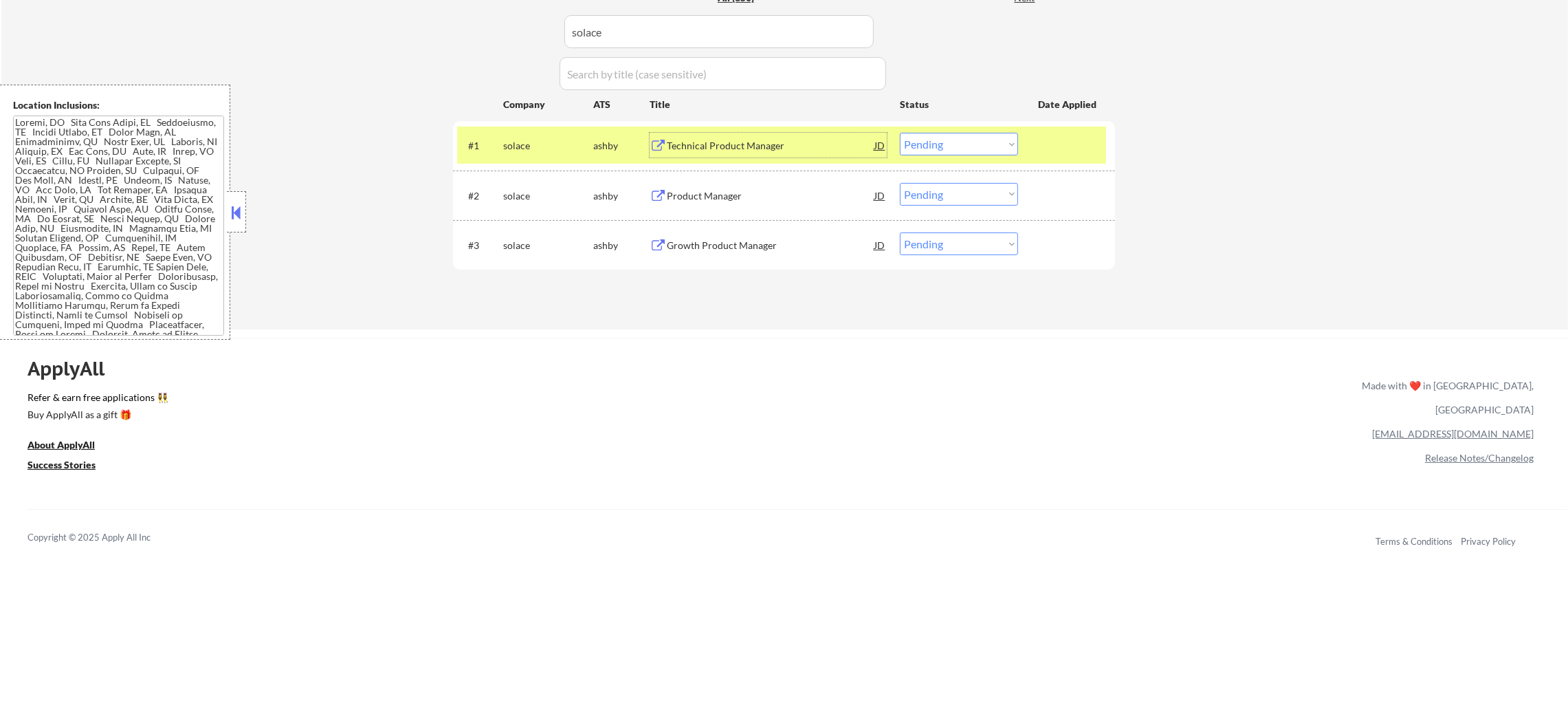
drag, startPoint x: 987, startPoint y: 144, endPoint x: 987, endPoint y: 153, distance: 9.0
click at [987, 148] on select "Choose an option... Pending Applied Excluded (Questions) Excluded (Expired) Exc…" at bounding box center [958, 144] width 119 height 23
select select ""excluded""
click at [900, 133] on select "Choose an option... Pending Applied Excluded (Questions) Excluded (Expired) Exc…" at bounding box center [958, 144] width 119 height 23
click at [565, 143] on div "solace" at bounding box center [548, 146] width 90 height 14
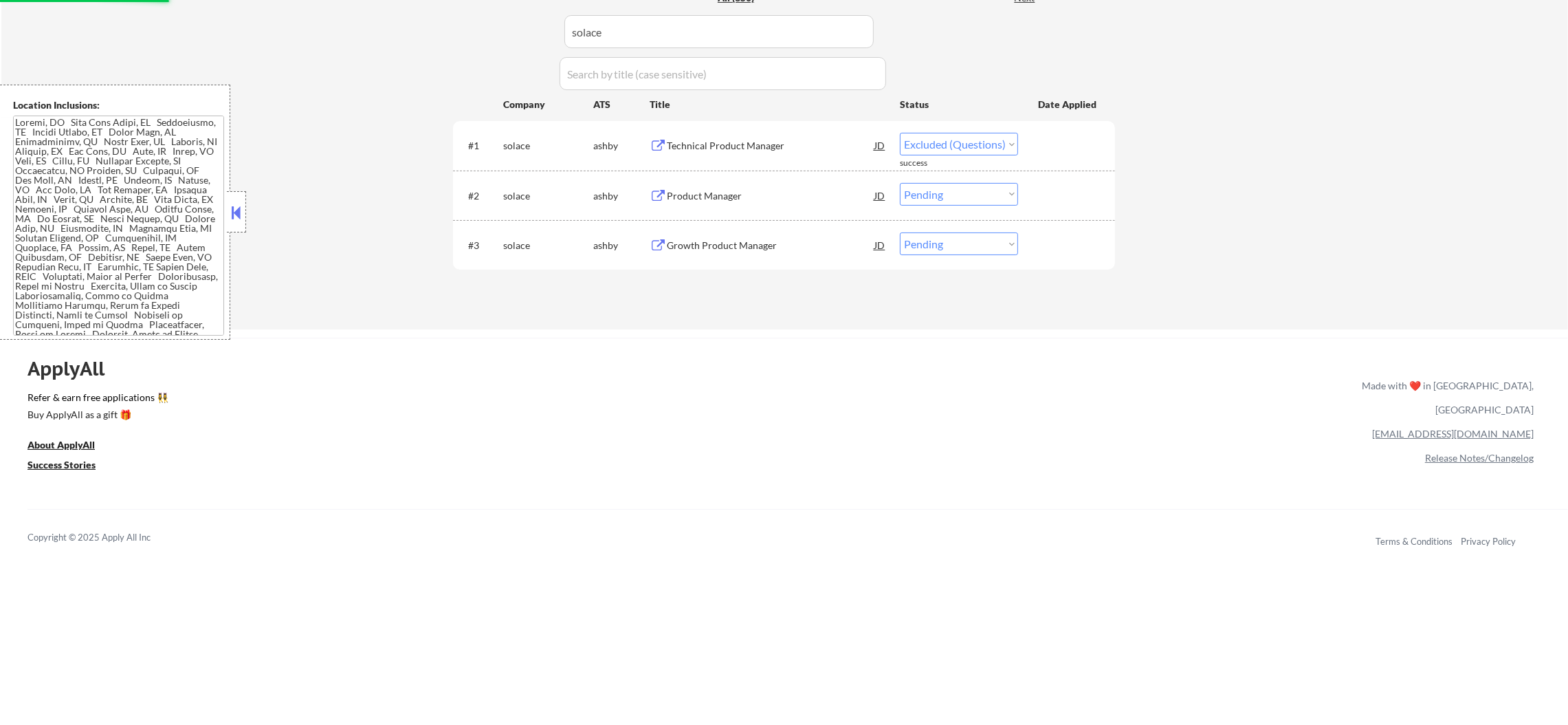
click at [723, 188] on div "Product Manager" at bounding box center [770, 194] width 207 height 25
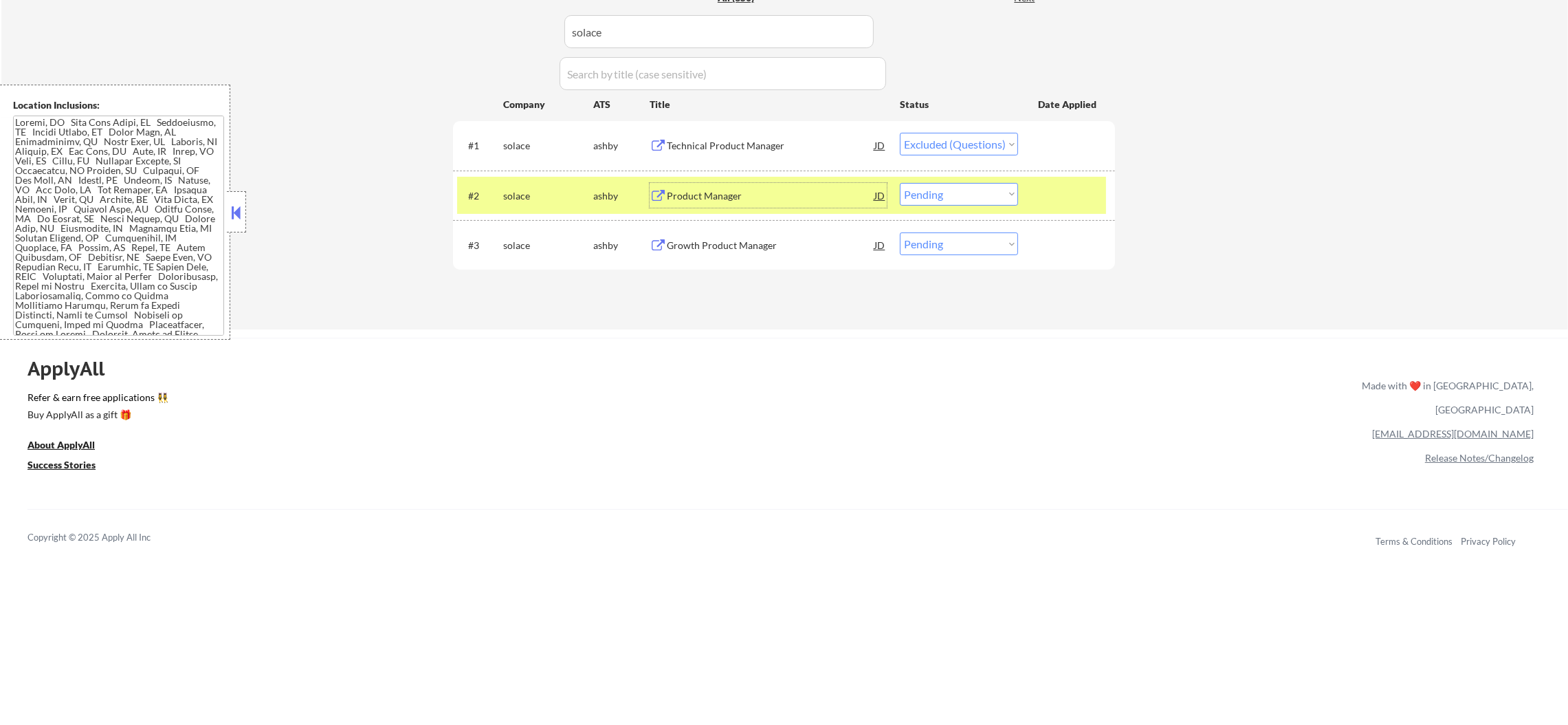
click at [979, 184] on select "Choose an option... Pending Applied Excluded (Questions) Excluded (Expired) Exc…" at bounding box center [958, 194] width 119 height 23
select select ""excluded""
click at [900, 183] on select "Choose an option... Pending Applied Excluded (Questions) Excluded (Expired) Exc…" at bounding box center [958, 194] width 119 height 23
click at [541, 197] on div "solace" at bounding box center [548, 196] width 90 height 14
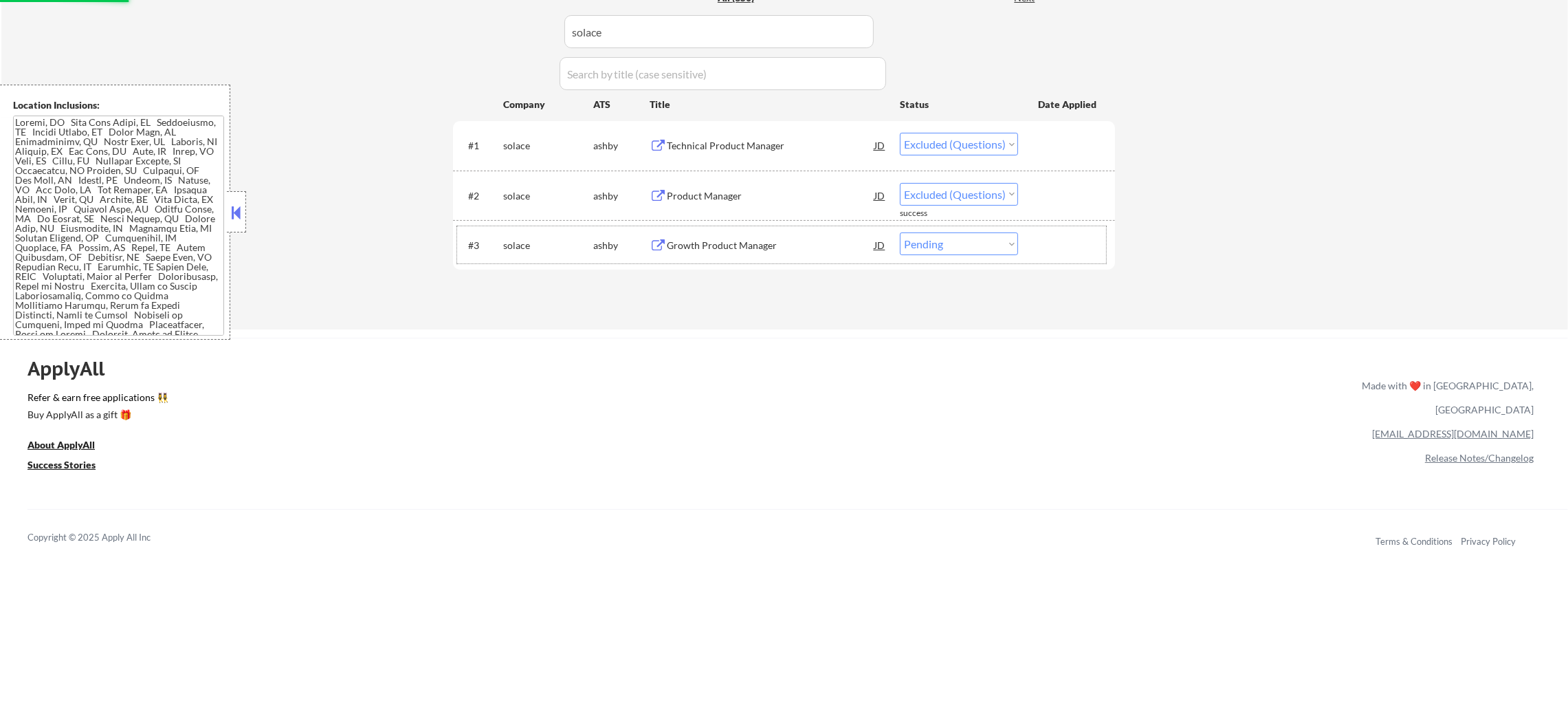
click at [742, 226] on div "#3 solace [PERSON_NAME] Growth Product Manager JD warning_amber Choose an optio…" at bounding box center [781, 245] width 649 height 38
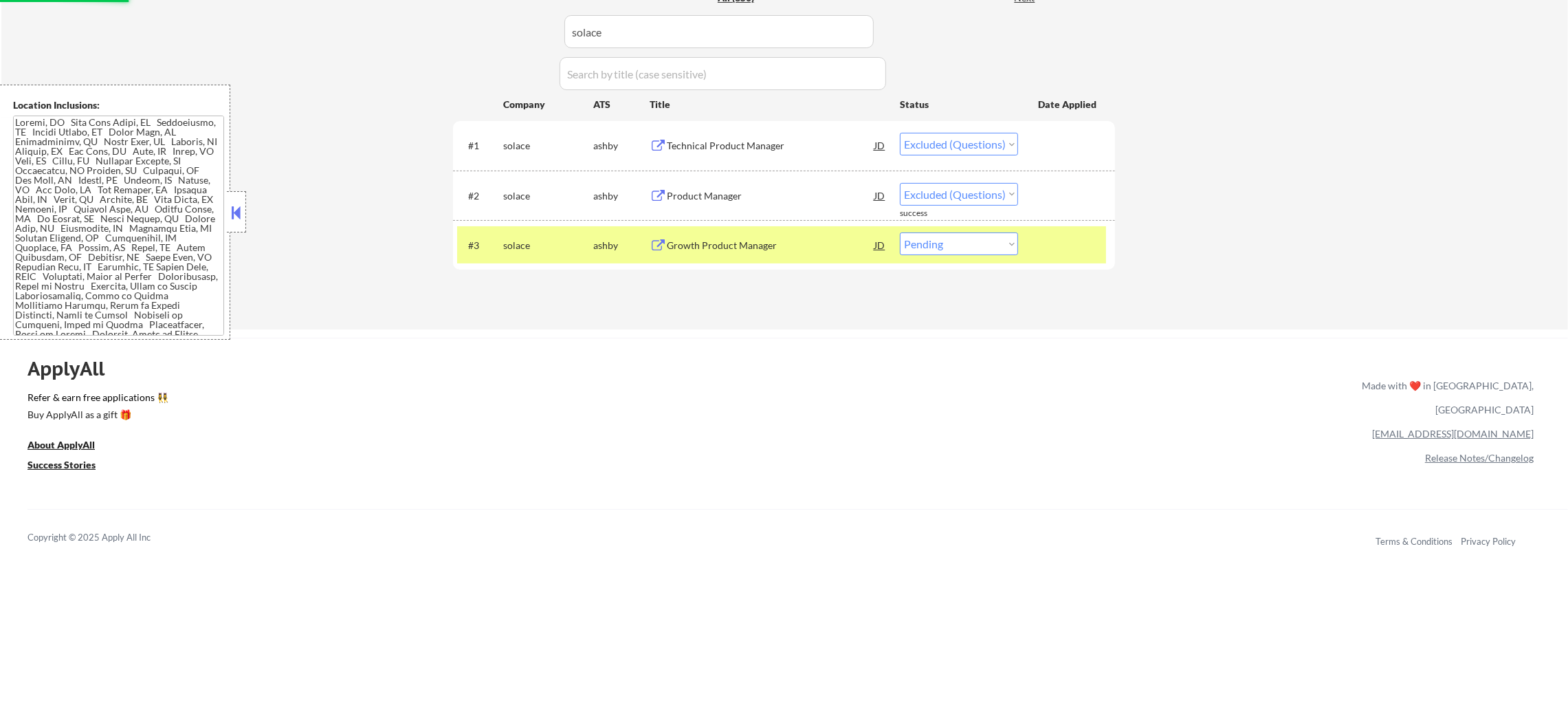
click at [746, 239] on div "Growth Product Manager" at bounding box center [770, 246] width 207 height 14
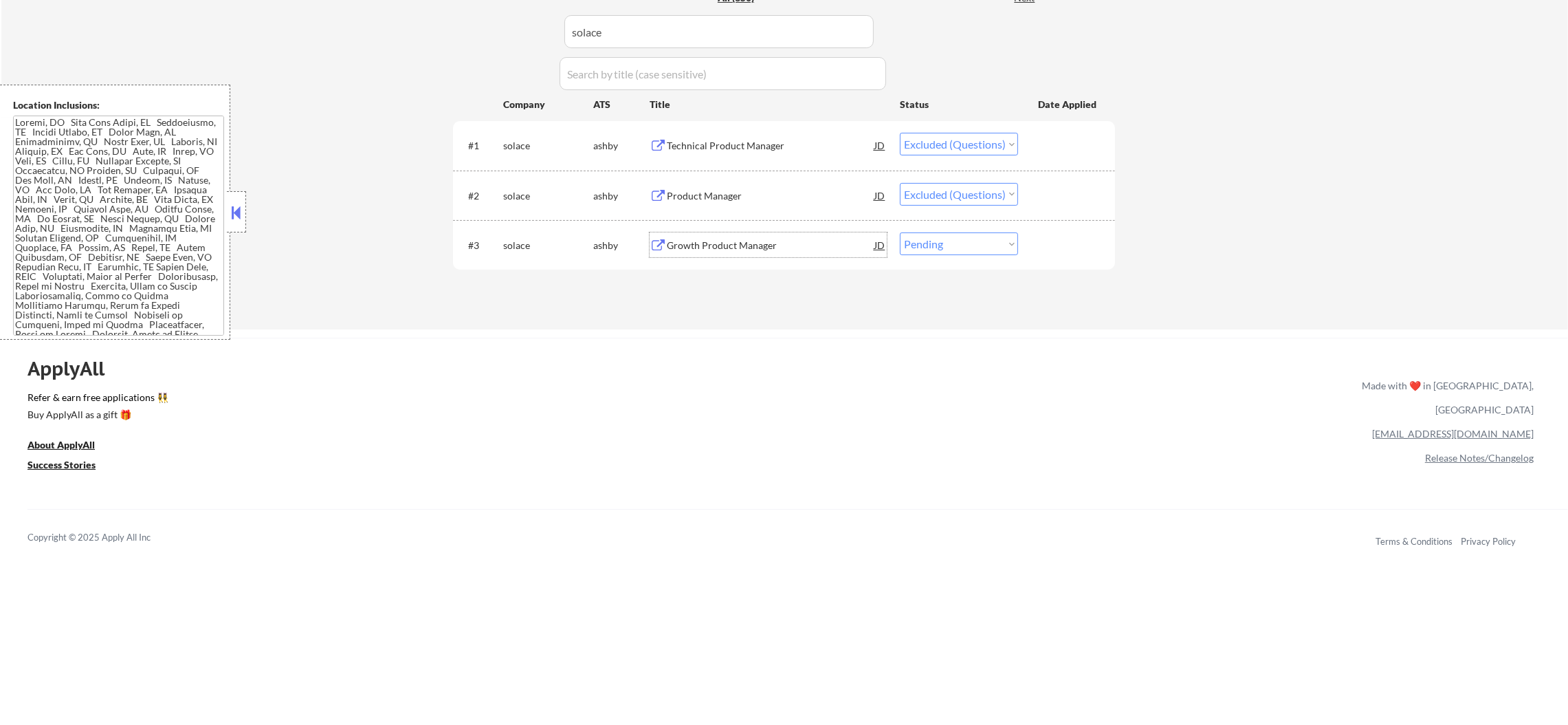
drag, startPoint x: 976, startPoint y: 242, endPoint x: 974, endPoint y: 253, distance: 11.2
click at [976, 242] on select "Choose an option... Pending Applied Excluded (Questions) Excluded (Expired) Exc…" at bounding box center [958, 243] width 119 height 23
select select ""excluded""
click at [900, 232] on select "Choose an option... Pending Applied Excluded (Questions) Excluded (Expired) Exc…" at bounding box center [958, 243] width 119 height 23
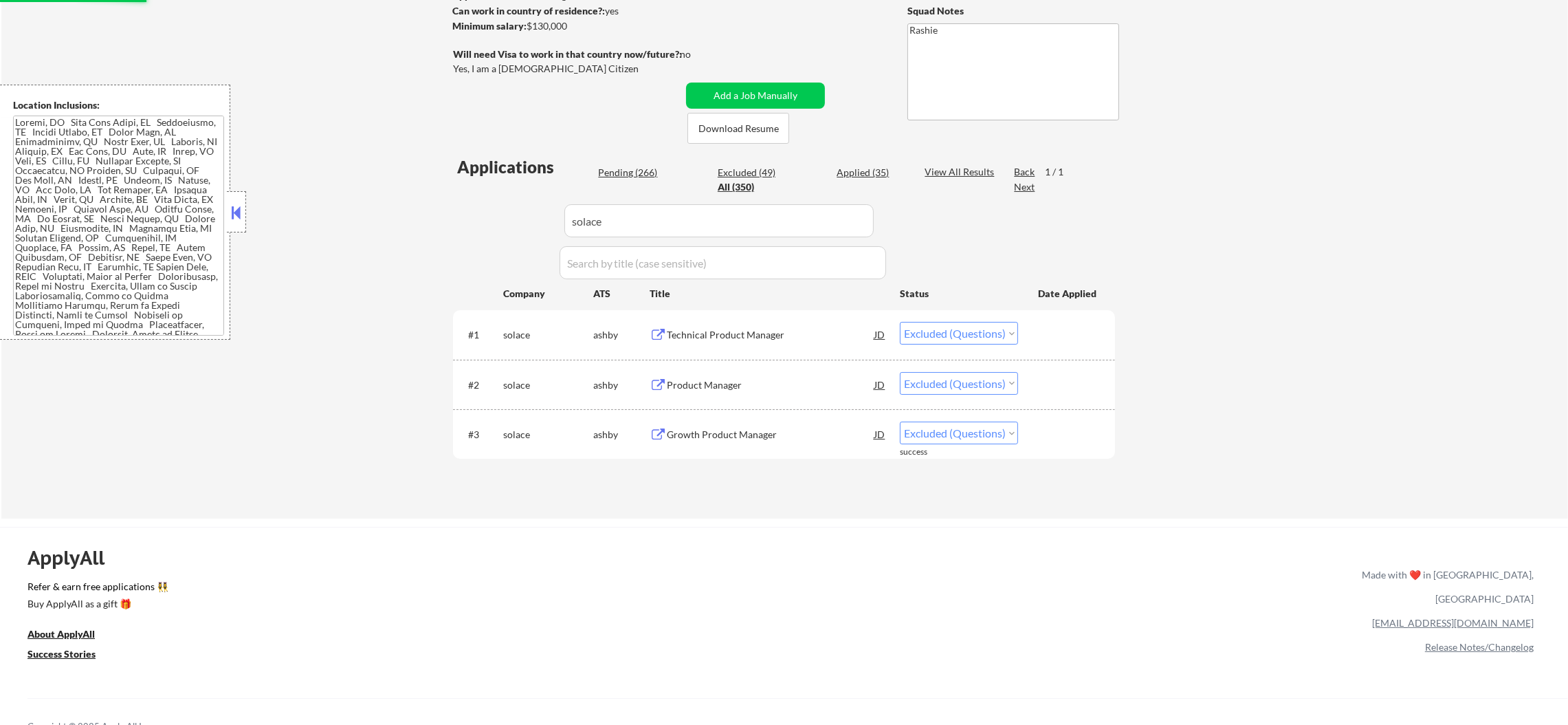
scroll to position [206, 0]
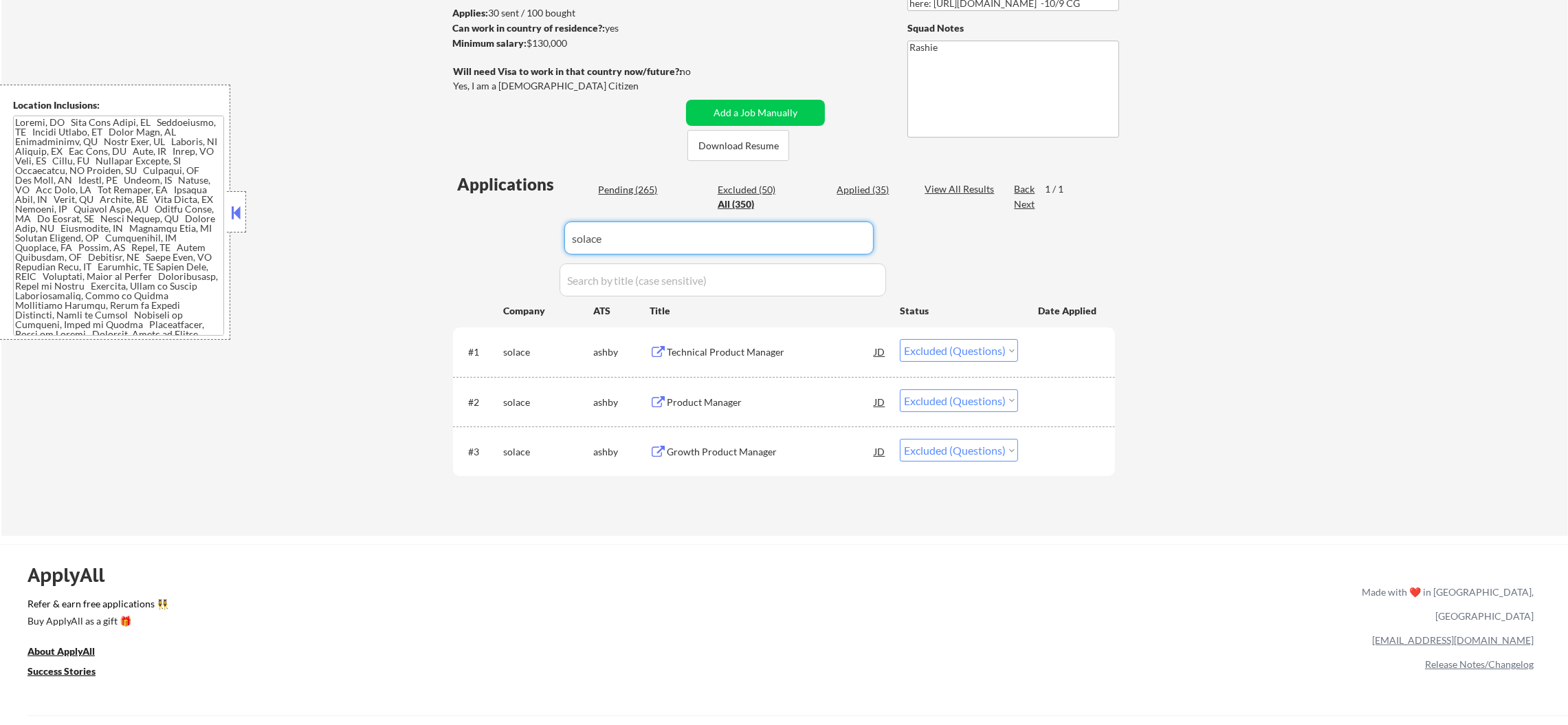
drag, startPoint x: 643, startPoint y: 252, endPoint x: 448, endPoint y: 243, distance: 195.2
click at [472, 243] on div "Applications Pending (265) Excluded (50) Applied (35) All (350) View All Result…" at bounding box center [784, 340] width 662 height 337
paste input "tp-link-[GEOGRAPHIC_DATA]-corp"
type input "tp-link-[GEOGRAPHIC_DATA]-corp"
click at [442, 245] on div "← Return to /applysquad Mailslurp Inbox Job Search Builder [PERSON_NAME] User E…" at bounding box center [784, 187] width 686 height 676
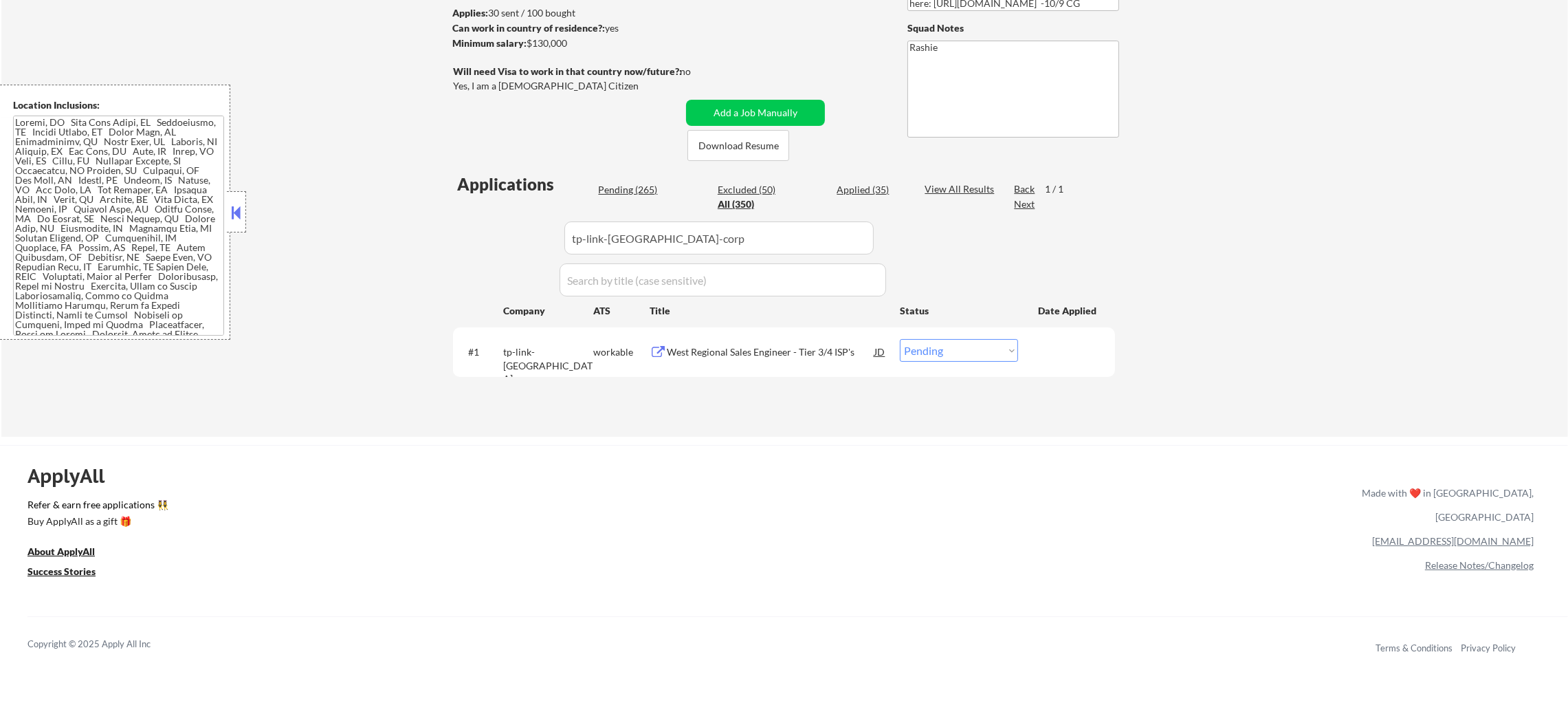
click at [755, 357] on div "West Regional Sales Engineer - Tier 3/4 ISP's" at bounding box center [770, 352] width 207 height 14
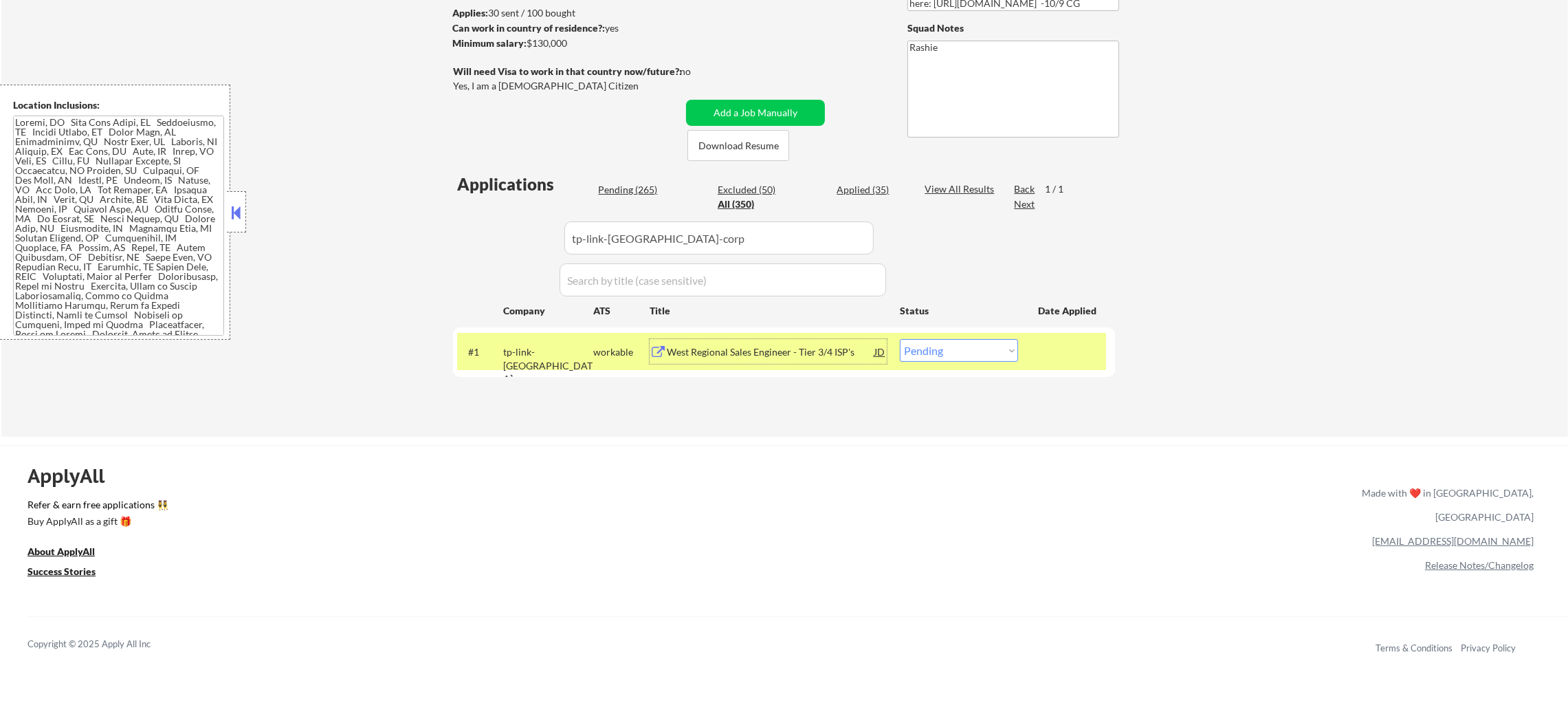
click at [956, 357] on select "Choose an option... Pending Applied Excluded (Questions) Excluded (Expired) Exc…" at bounding box center [958, 350] width 119 height 23
select select ""excluded__expired_""
click at [900, 339] on select "Choose an option... Pending Applied Excluded (Questions) Excluded (Expired) Exc…" at bounding box center [958, 350] width 119 height 23
drag, startPoint x: 697, startPoint y: 237, endPoint x: 337, endPoint y: 204, distance: 361.5
click at [361, 204] on div "← Return to /applysquad Mailslurp Inbox Job Search Builder [PERSON_NAME] User E…" at bounding box center [784, 142] width 1566 height 588
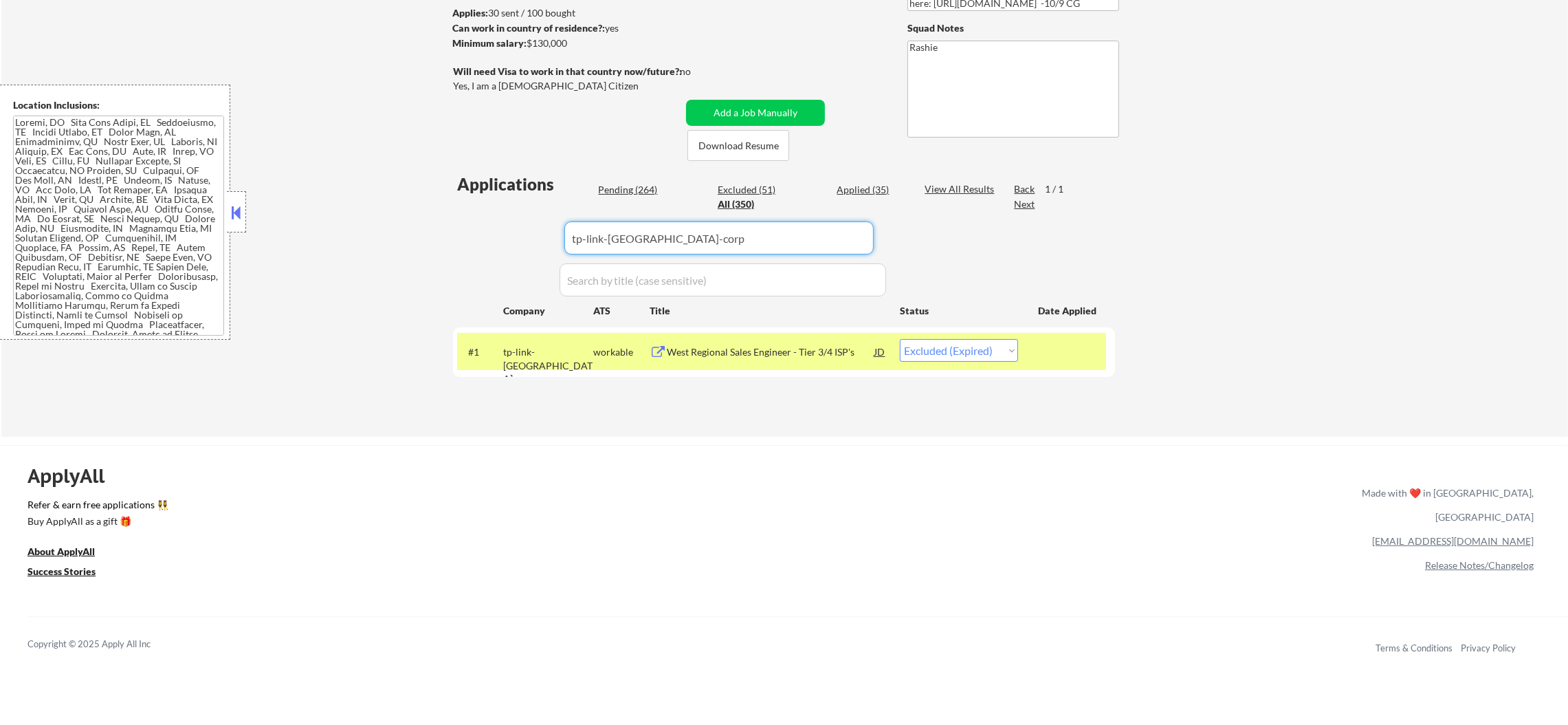
paste input "wander"
type input "wander"
click at [331, 204] on div "← Return to /applysquad Mailslurp Inbox Job Search Builder [PERSON_NAME] User E…" at bounding box center [784, 142] width 1566 height 588
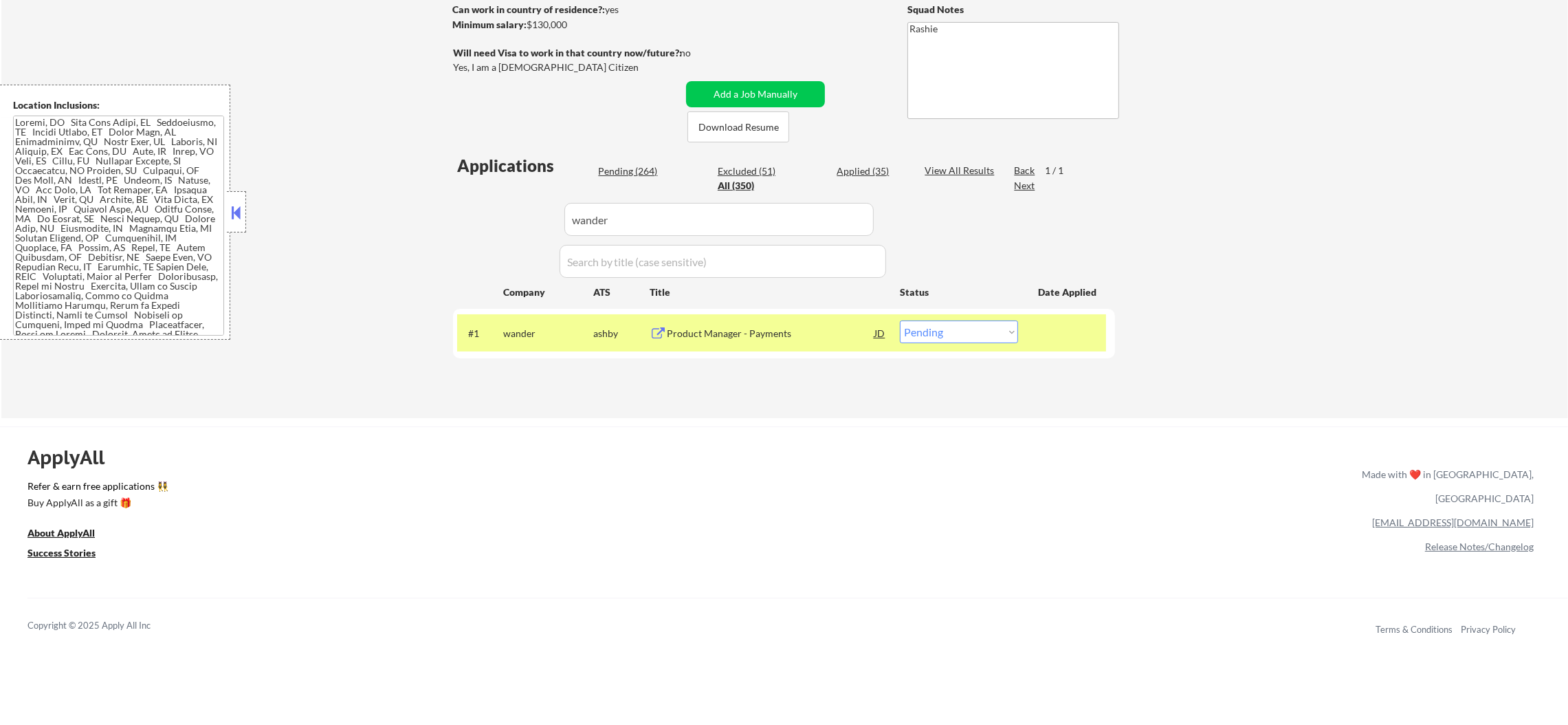
scroll to position [241, 0]
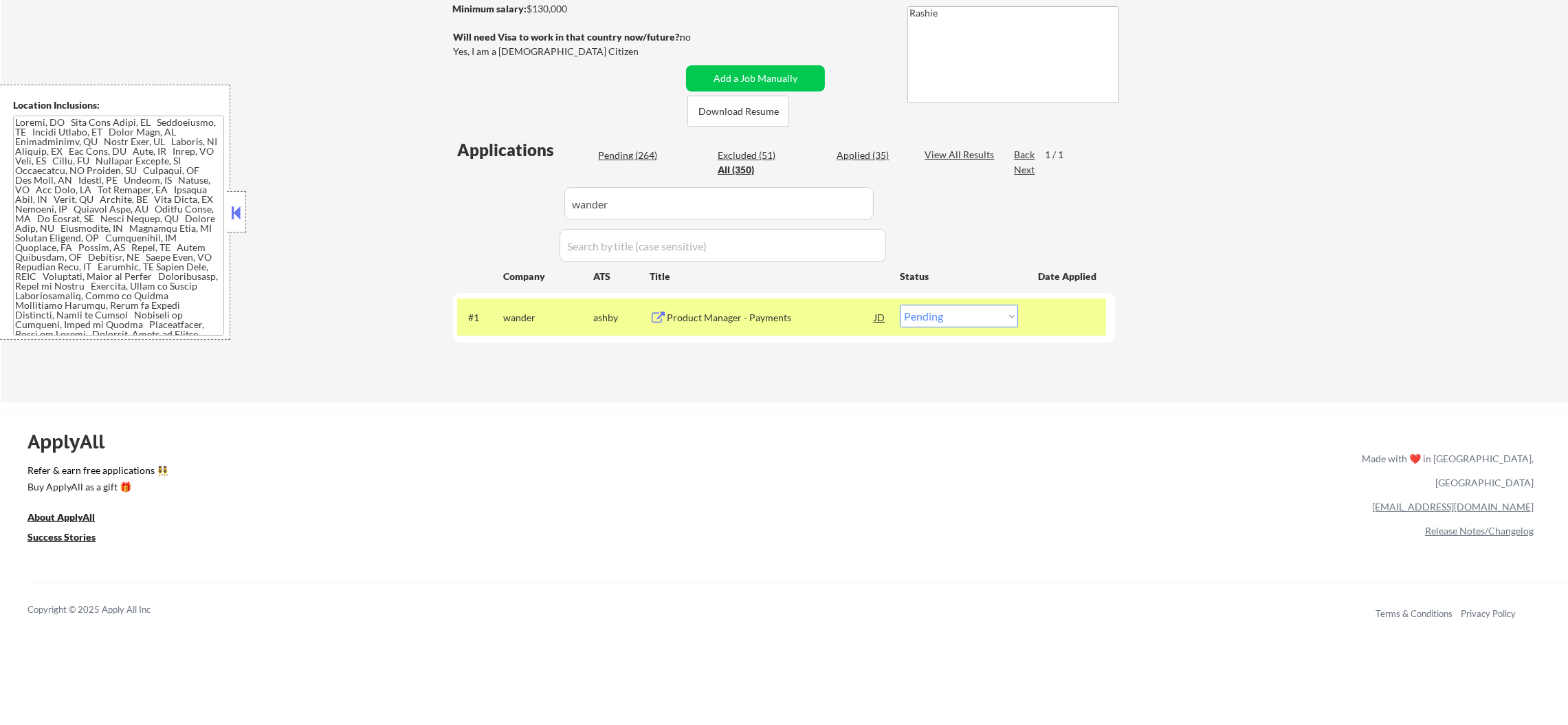
click at [531, 310] on div "wander" at bounding box center [548, 317] width 90 height 14
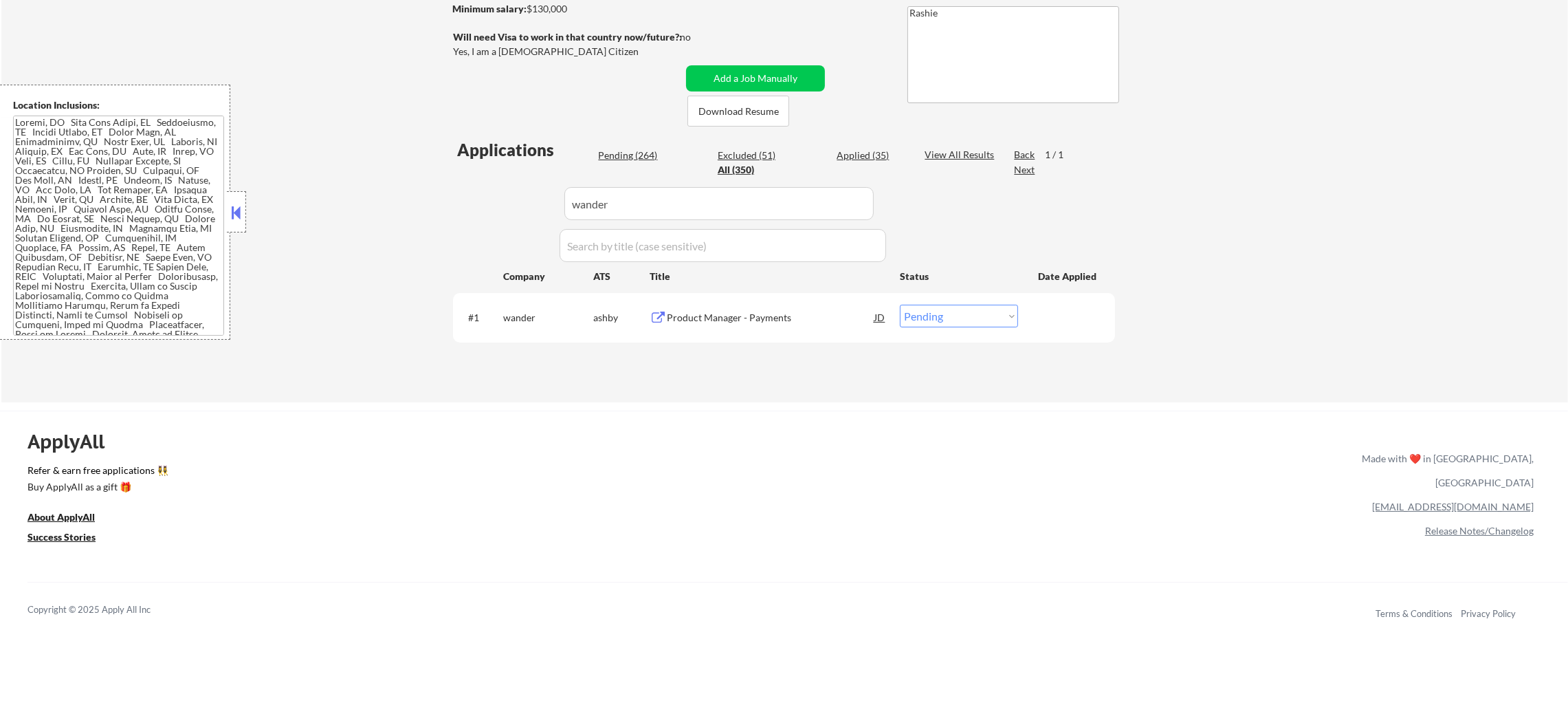
click at [747, 305] on div "Product Manager - Payments" at bounding box center [770, 316] width 207 height 25
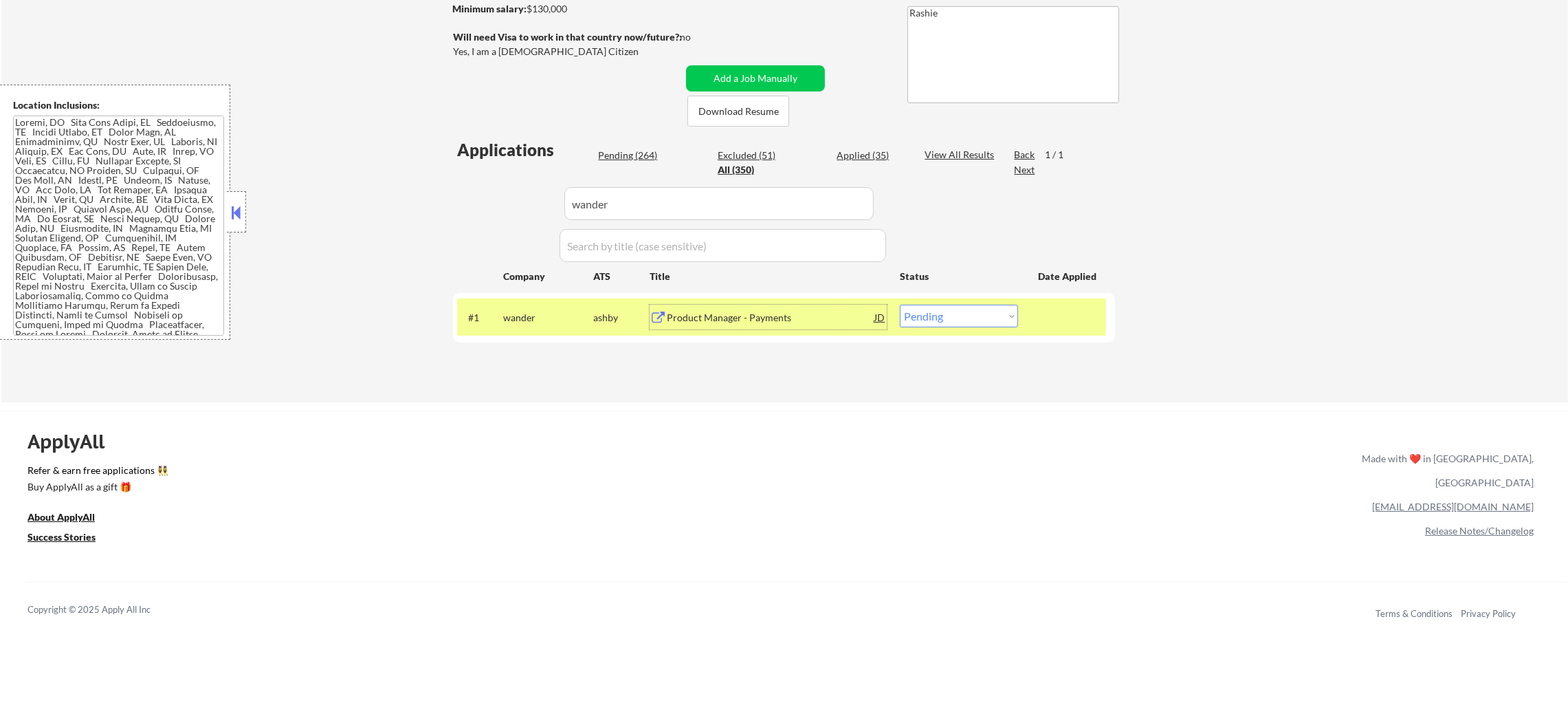
drag, startPoint x: 938, startPoint y: 309, endPoint x: 934, endPoint y: 324, distance: 15.5
click at [938, 309] on select "Choose an option... Pending Applied Excluded (Questions) Excluded (Expired) Exc…" at bounding box center [958, 316] width 119 height 23
select select ""excluded""
click at [900, 304] on select "Choose an option... Pending Applied Excluded (Questions) Excluded (Expired) Exc…" at bounding box center [958, 316] width 119 height 23
click at [512, 321] on div "wander" at bounding box center [548, 317] width 90 height 14
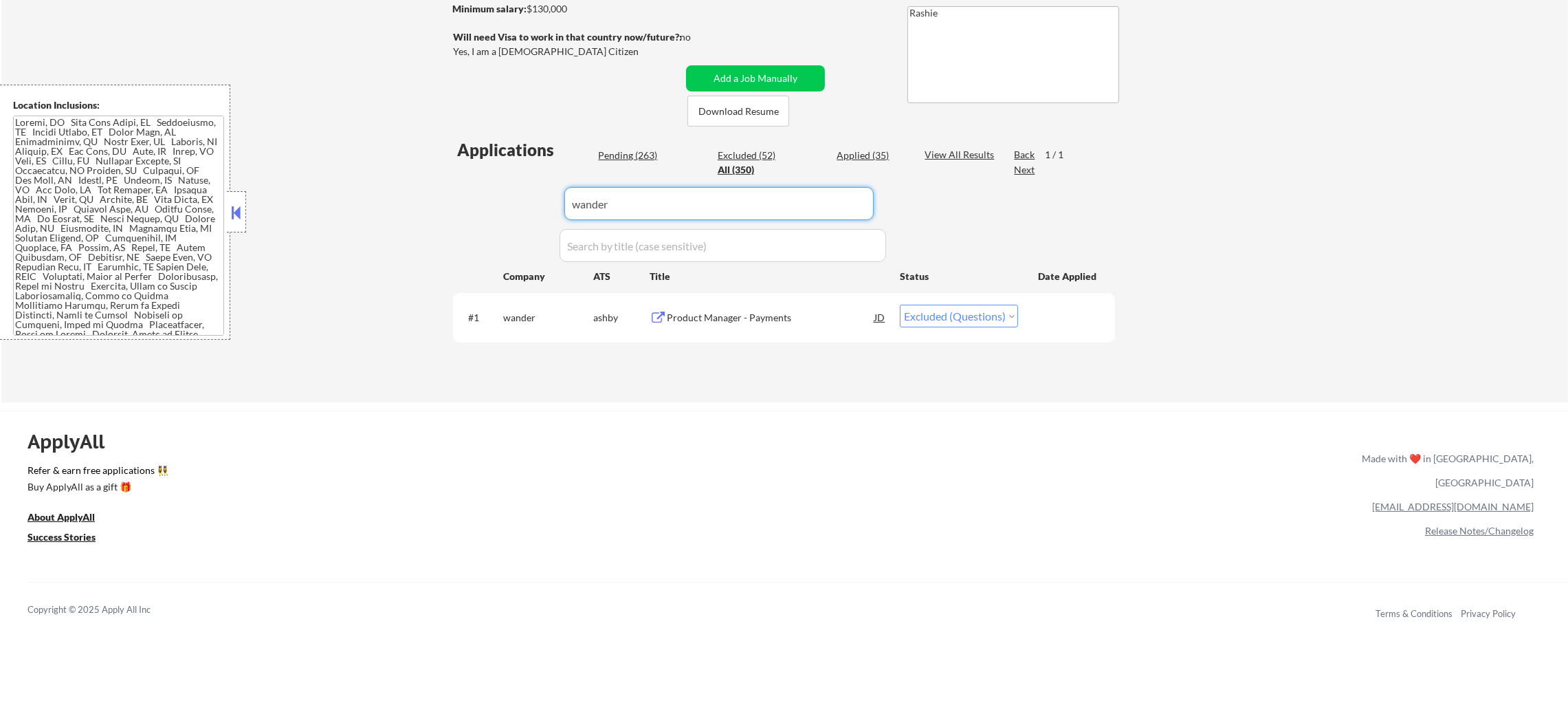
drag, startPoint x: 593, startPoint y: 201, endPoint x: 460, endPoint y: 201, distance: 133.0
click at [467, 201] on div "Applications Pending (263) Excluded (52) Applied (35) All (350) View All Result…" at bounding box center [784, 257] width 662 height 237
paste input "playonsports"
type input "playonsports"
click at [412, 204] on div "← Return to /applysquad Mailslurp Inbox Job Search Builder [PERSON_NAME] User E…" at bounding box center [784, 107] width 1566 height 588
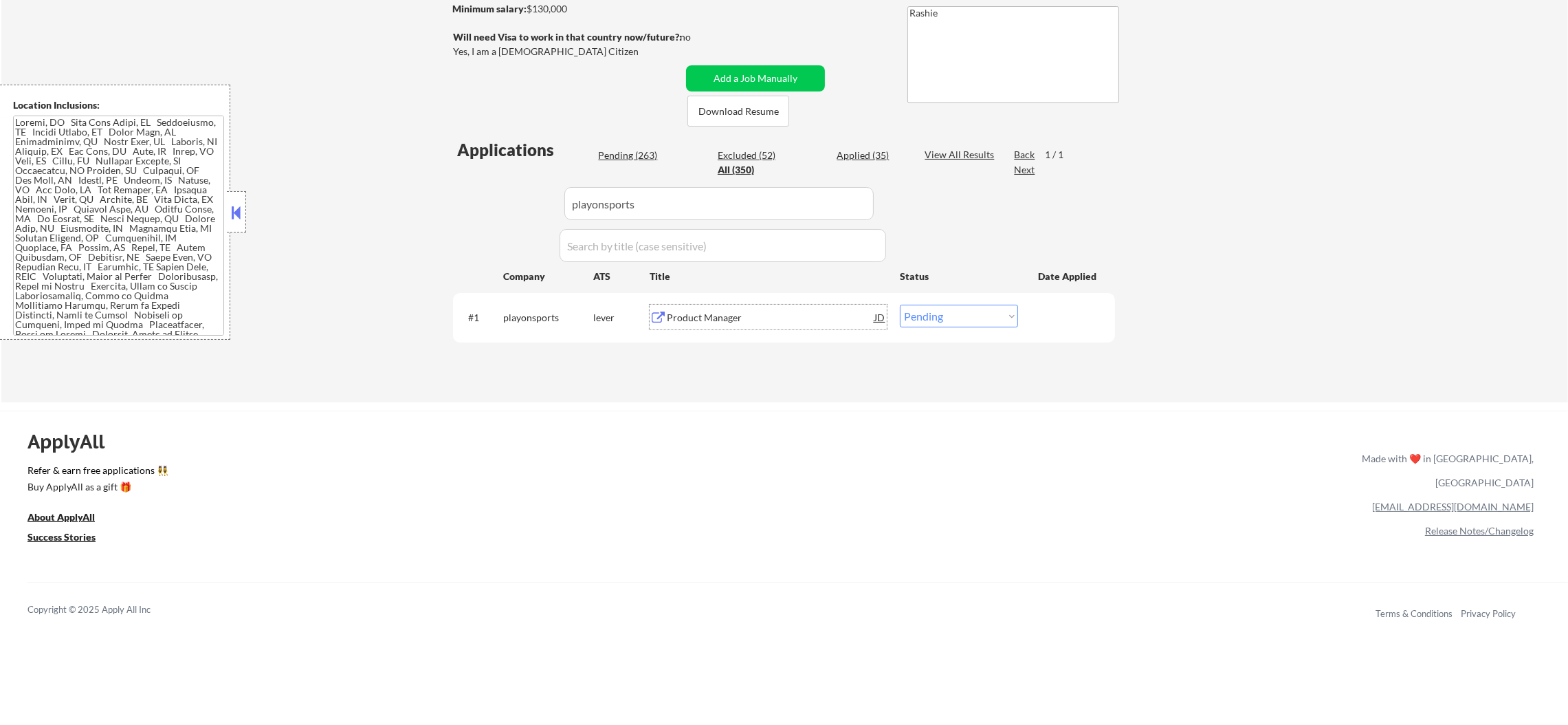
click at [737, 321] on div "Product Manager" at bounding box center [770, 317] width 207 height 14
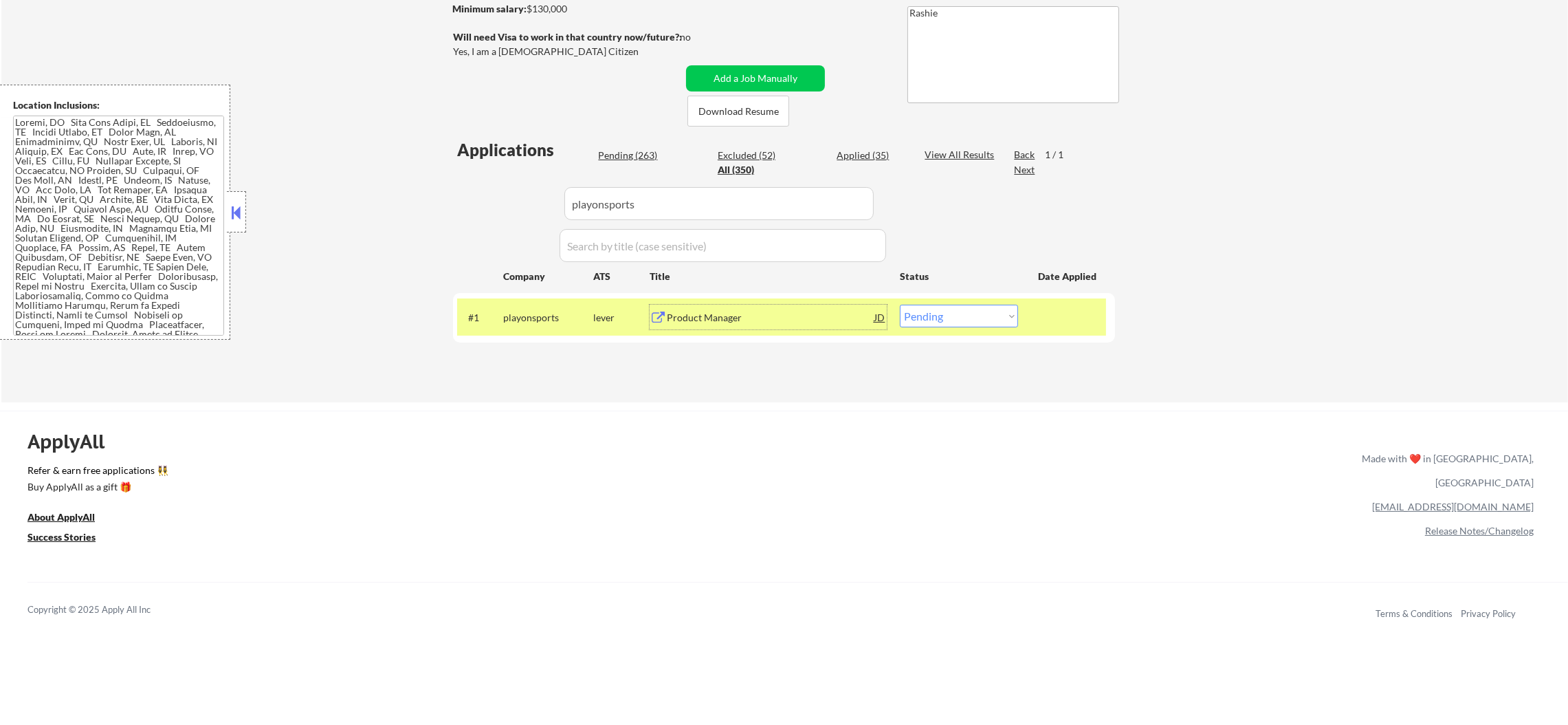
click at [956, 316] on select "Choose an option... Pending Applied Excluded (Questions) Excluded (Expired) Exc…" at bounding box center [958, 316] width 119 height 23
click at [900, 304] on select "Choose an option... Pending Applied Excluded (Questions) Excluded (Expired) Exc…" at bounding box center [958, 316] width 119 height 23
click at [526, 316] on div "playonsports" at bounding box center [548, 317] width 90 height 14
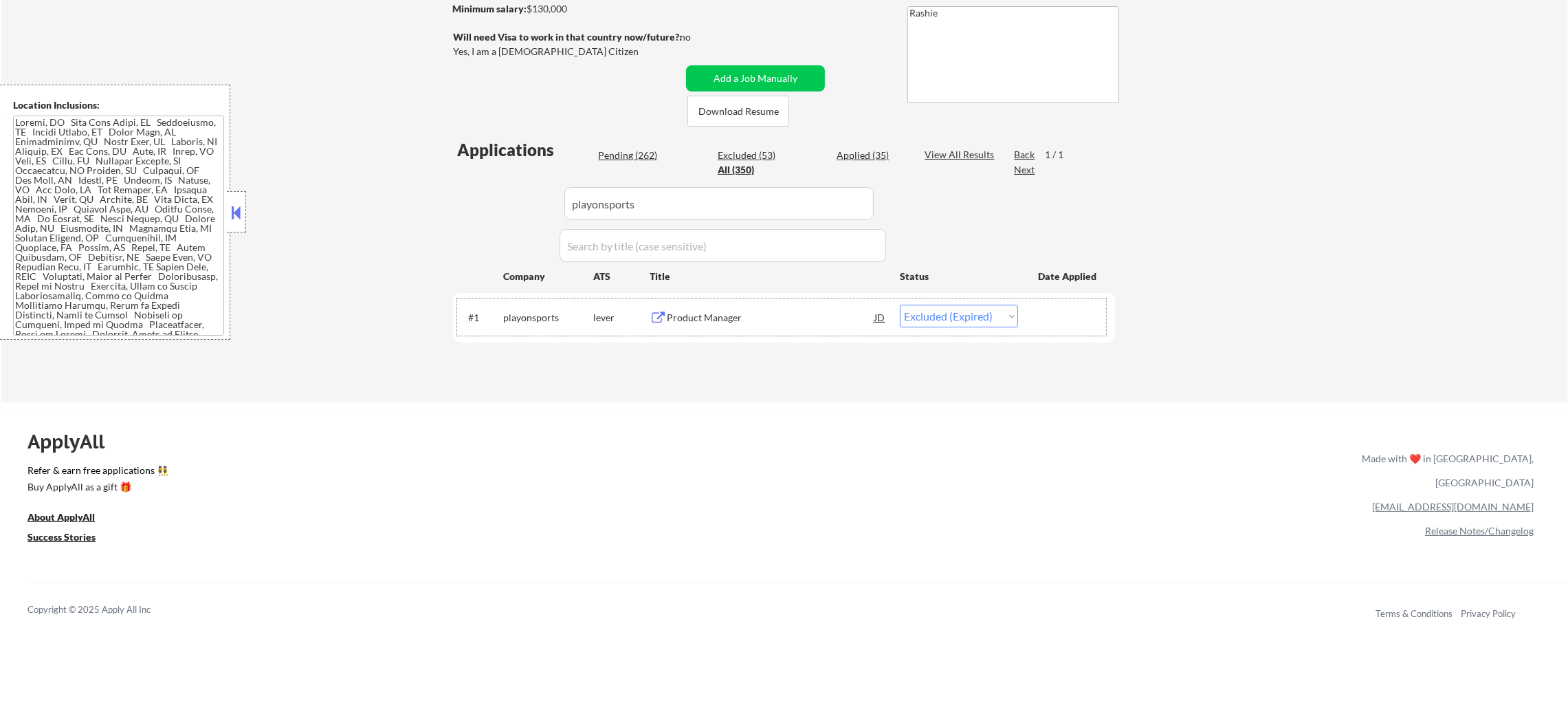
drag, startPoint x: 645, startPoint y: 204, endPoint x: 371, endPoint y: 198, distance: 274.1
click at [380, 198] on div "← Return to /applysquad Mailslurp Inbox Job Search Builder [PERSON_NAME] User E…" at bounding box center [784, 107] width 1566 height 588
paste input "facilityone"
click at [357, 198] on div "← Return to /applysquad Mailslurp Inbox Job Search Builder [PERSON_NAME] User E…" at bounding box center [784, 107] width 1566 height 588
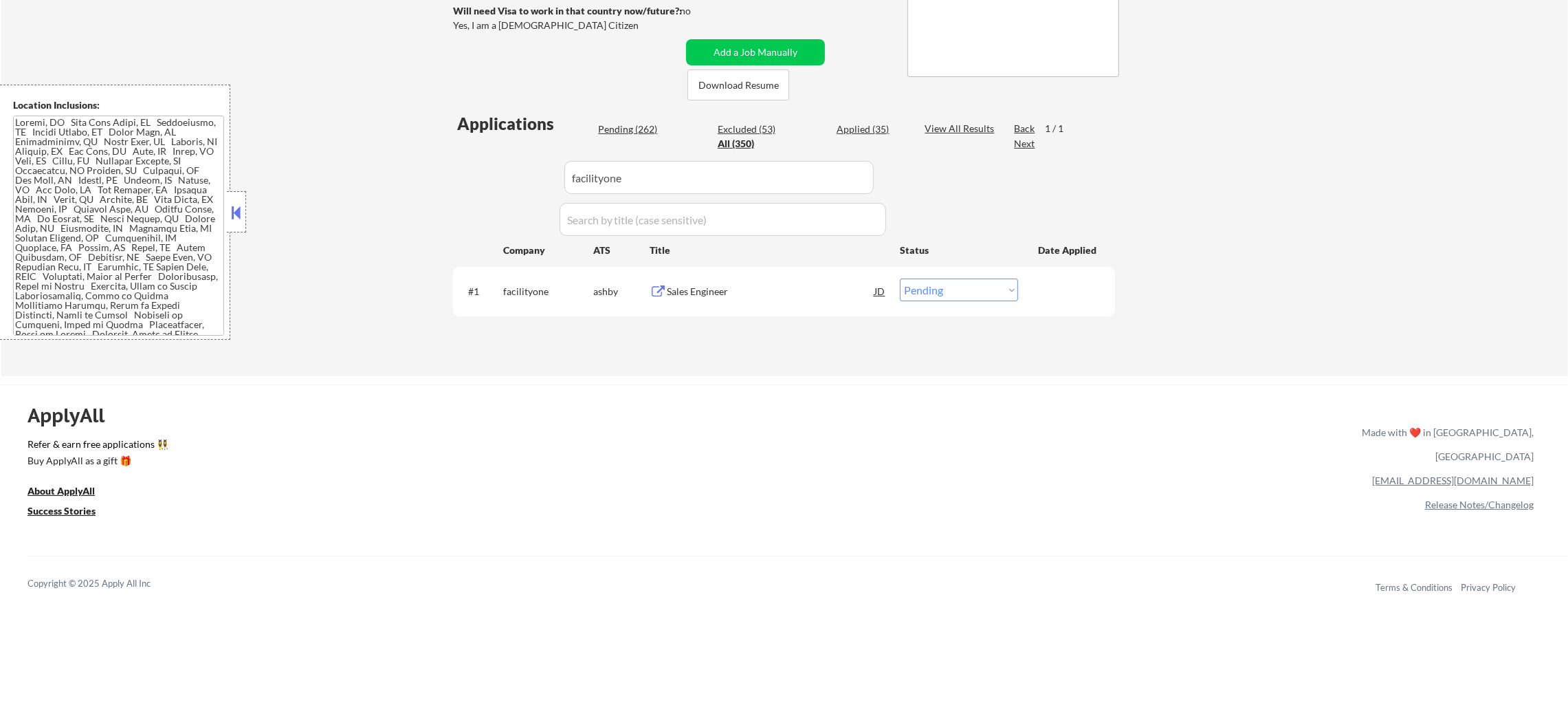
scroll to position [275, 0]
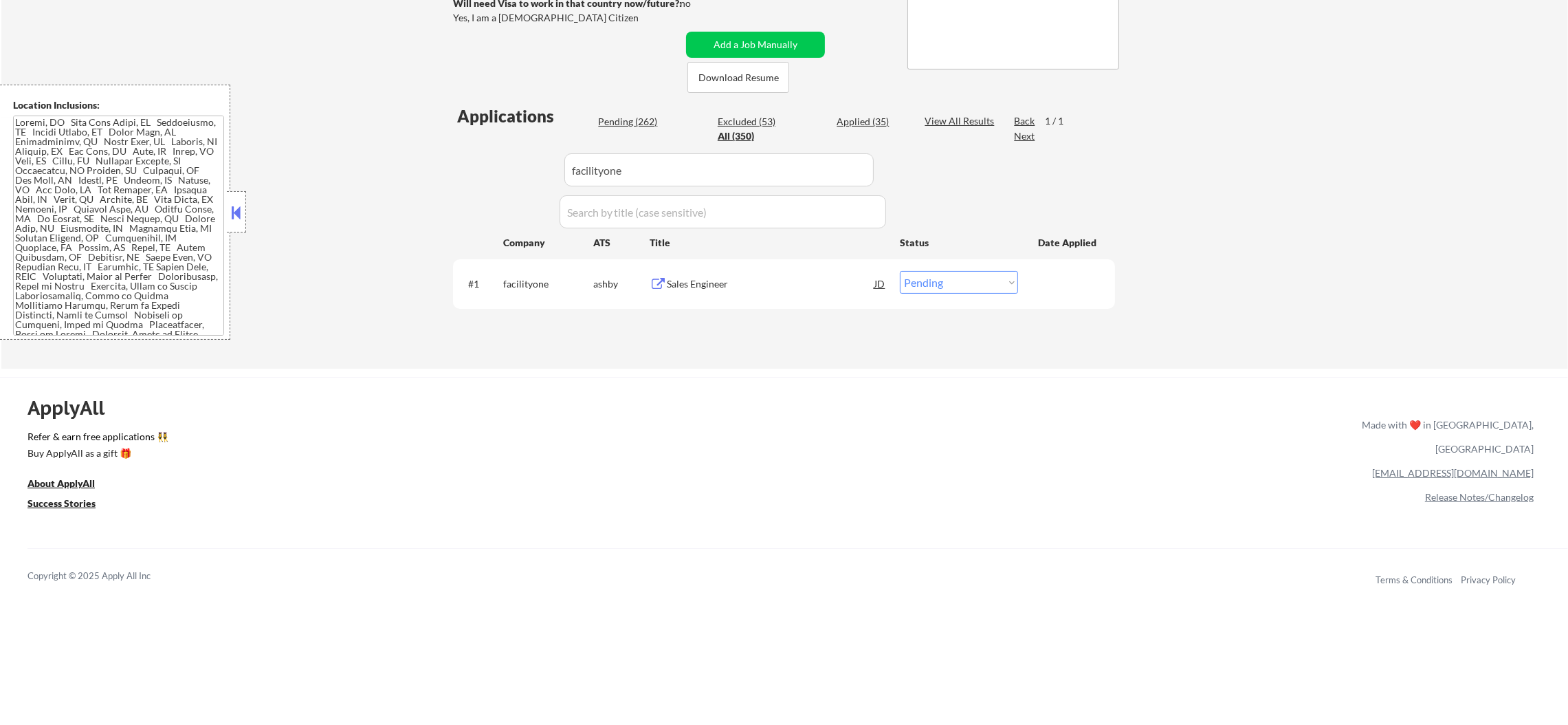
click at [684, 277] on div "Sales Engineer" at bounding box center [770, 284] width 207 height 14
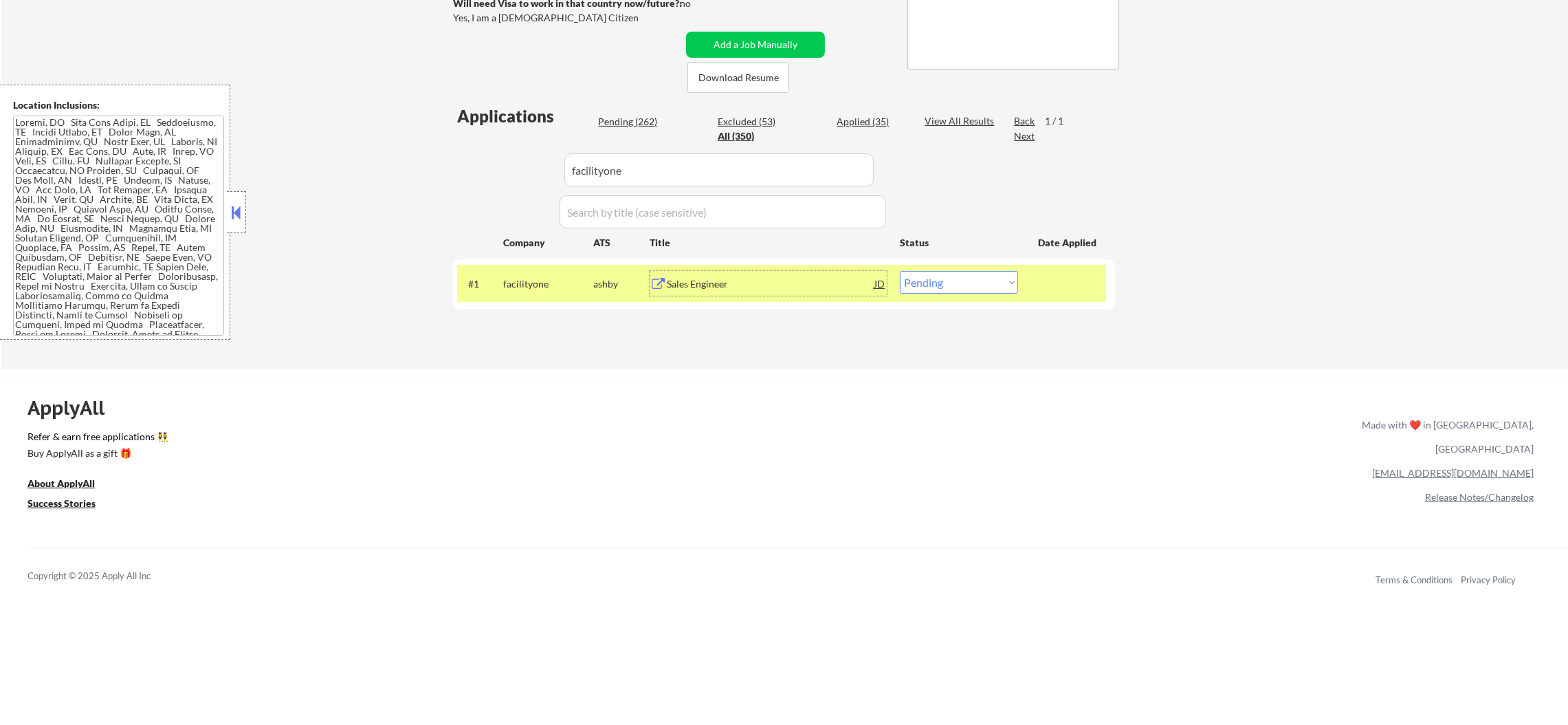
click at [935, 280] on select "Choose an option... Pending Applied Excluded (Questions) Excluded (Expired) Exc…" at bounding box center [958, 282] width 119 height 23
click at [900, 271] on select "Choose an option... Pending Applied Excluded (Questions) Excluded (Expired) Exc…" at bounding box center [958, 282] width 119 height 23
click at [533, 271] on div "facilityone" at bounding box center [548, 283] width 90 height 25
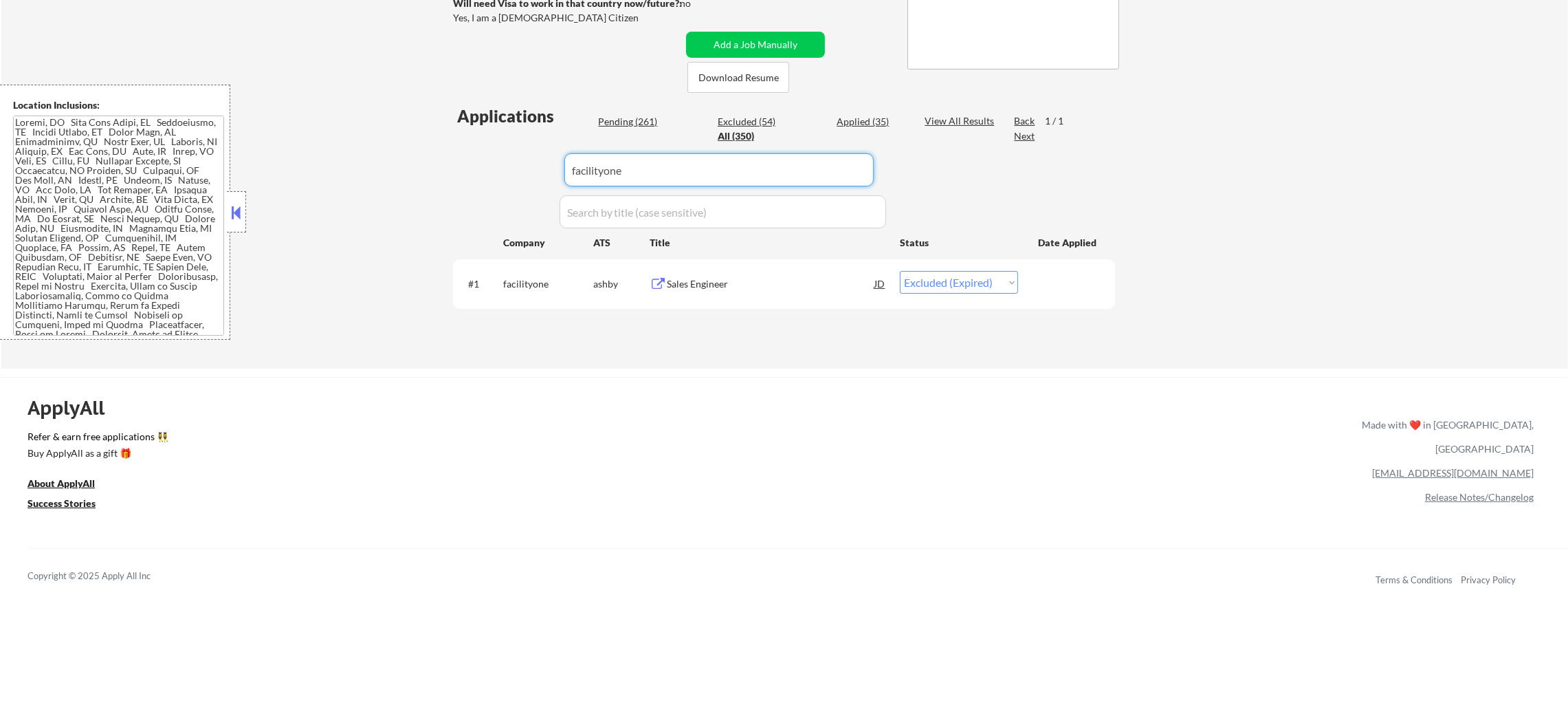
drag, startPoint x: 632, startPoint y: 155, endPoint x: 419, endPoint y: 160, distance: 213.1
click at [431, 160] on div "← Return to /applysquad Mailslurp Inbox Job Search Builder [PERSON_NAME] User E…" at bounding box center [784, 74] width 1566 height 588
paste input "Fliff"
click at [409, 160] on div "← Return to /applysquad Mailslurp Inbox Job Search Builder [PERSON_NAME] User E…" at bounding box center [784, 74] width 1566 height 588
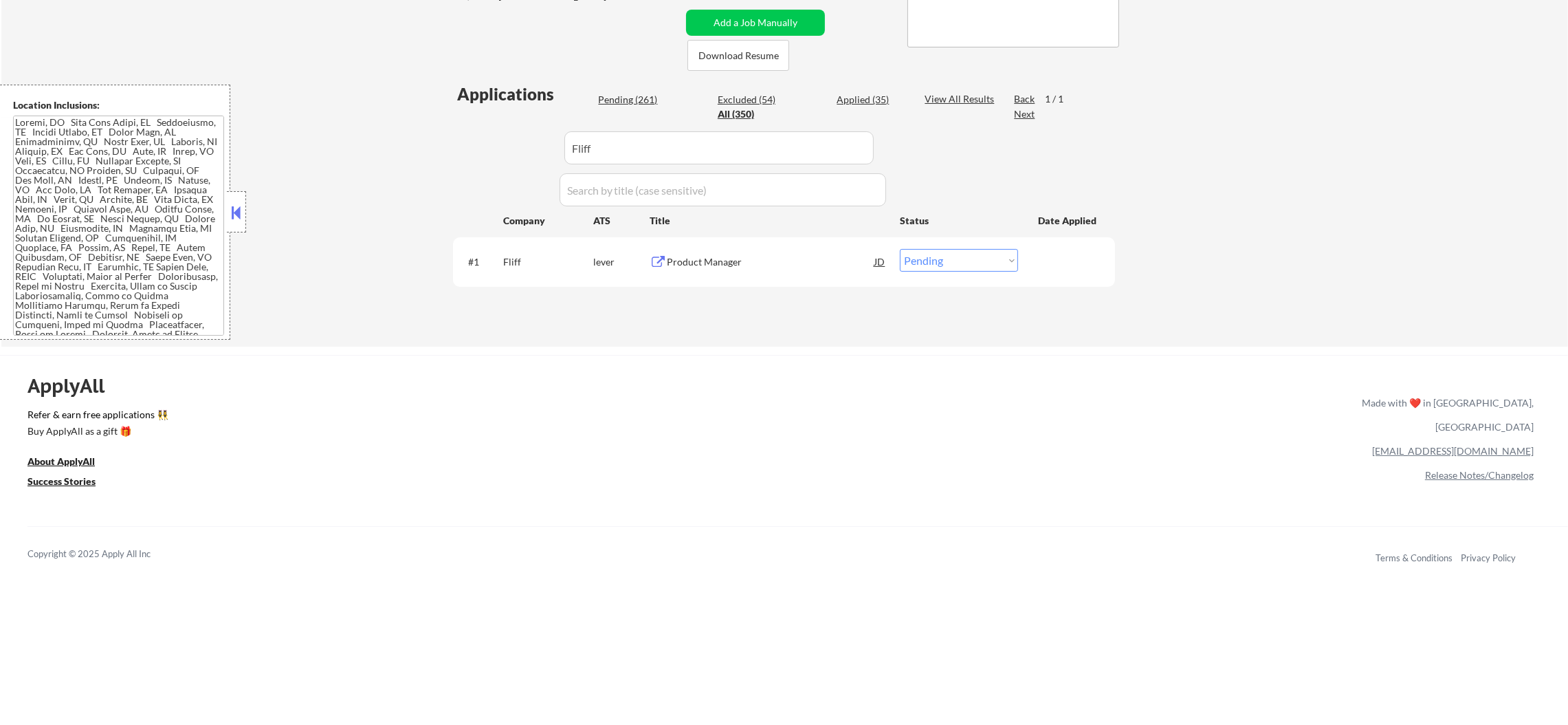
scroll to position [309, 0]
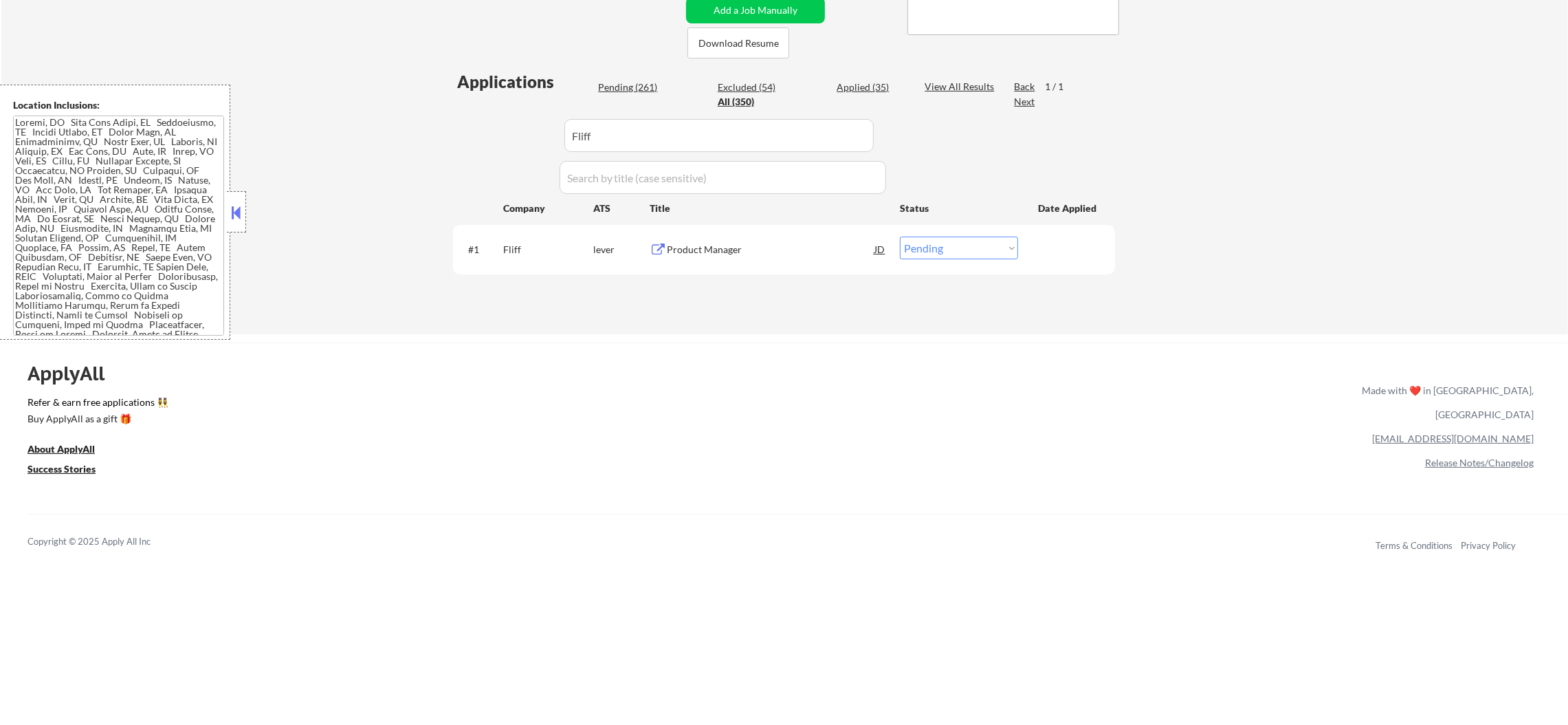
click at [764, 247] on div "Product Manager" at bounding box center [770, 250] width 207 height 14
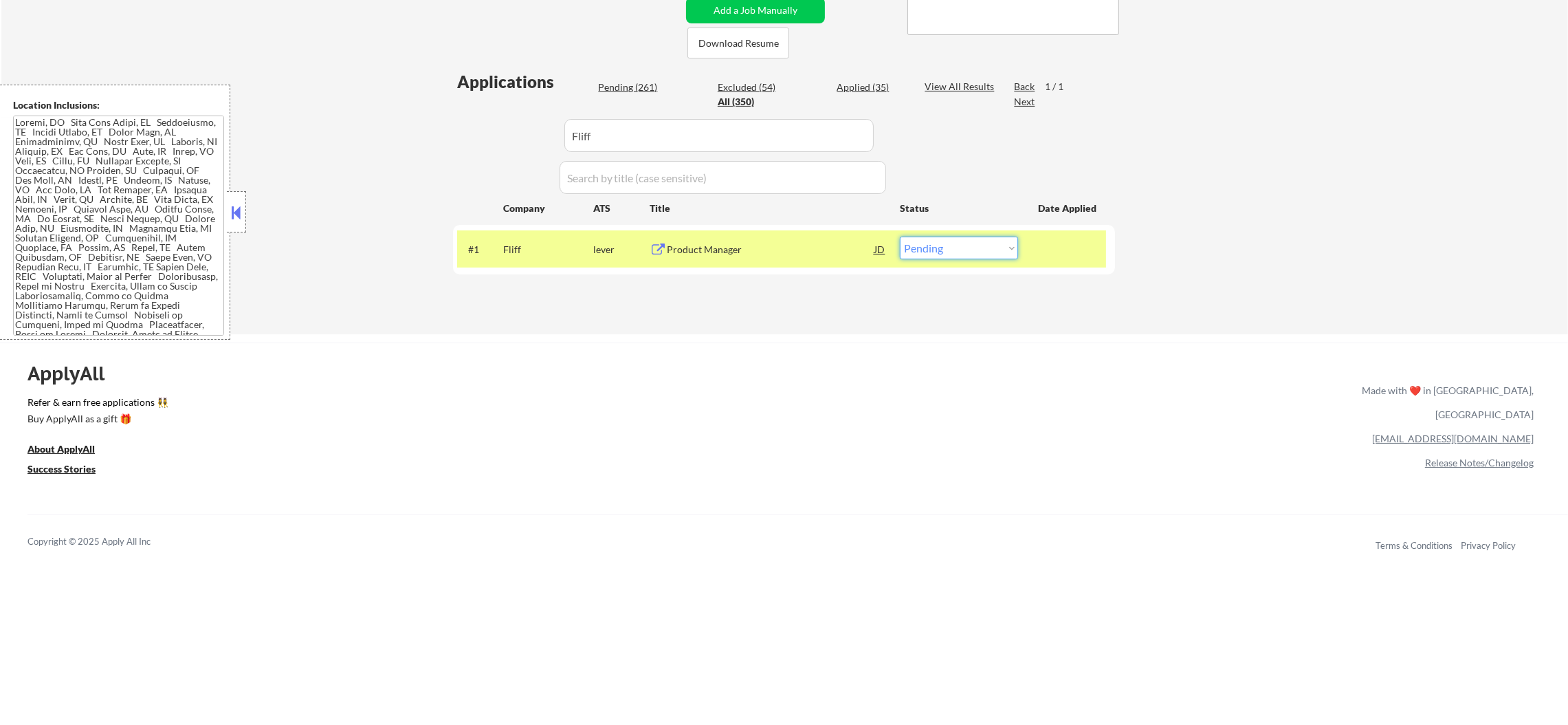
click at [946, 250] on select "Choose an option... Pending Applied Excluded (Questions) Excluded (Expired) Exc…" at bounding box center [958, 247] width 119 height 23
click at [900, 236] on select "Choose an option... Pending Applied Excluded (Questions) Excluded (Expired) Exc…" at bounding box center [958, 247] width 119 height 23
paste input "squareworks"
drag, startPoint x: 628, startPoint y: 142, endPoint x: 368, endPoint y: 132, distance: 260.2
click at [381, 135] on div "← Return to /applysquad Mailslurp Inbox Job Search Builder [PERSON_NAME] User E…" at bounding box center [784, 40] width 1566 height 588
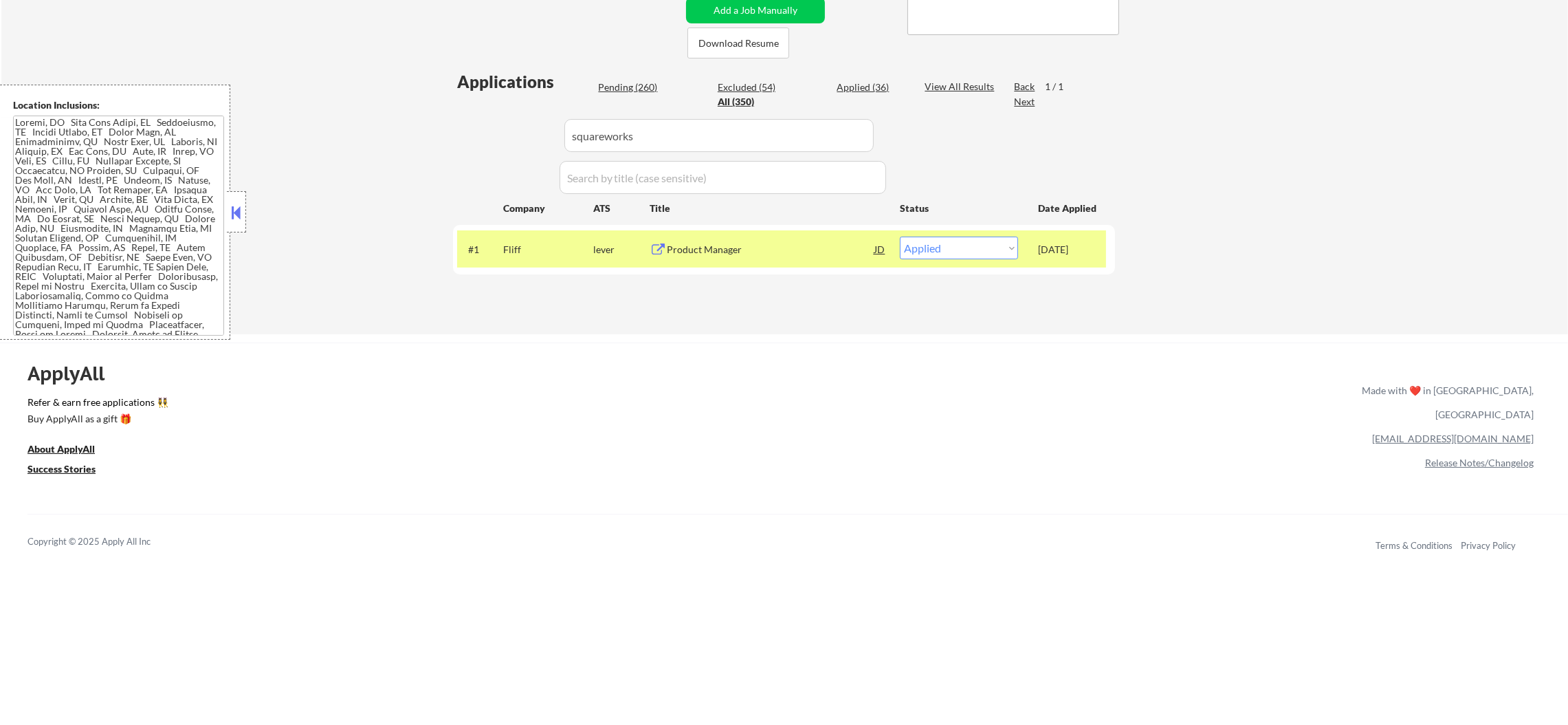
click at [345, 127] on div "← Return to /applysquad Mailslurp Inbox Job Search Builder [PERSON_NAME] User E…" at bounding box center [784, 40] width 1566 height 588
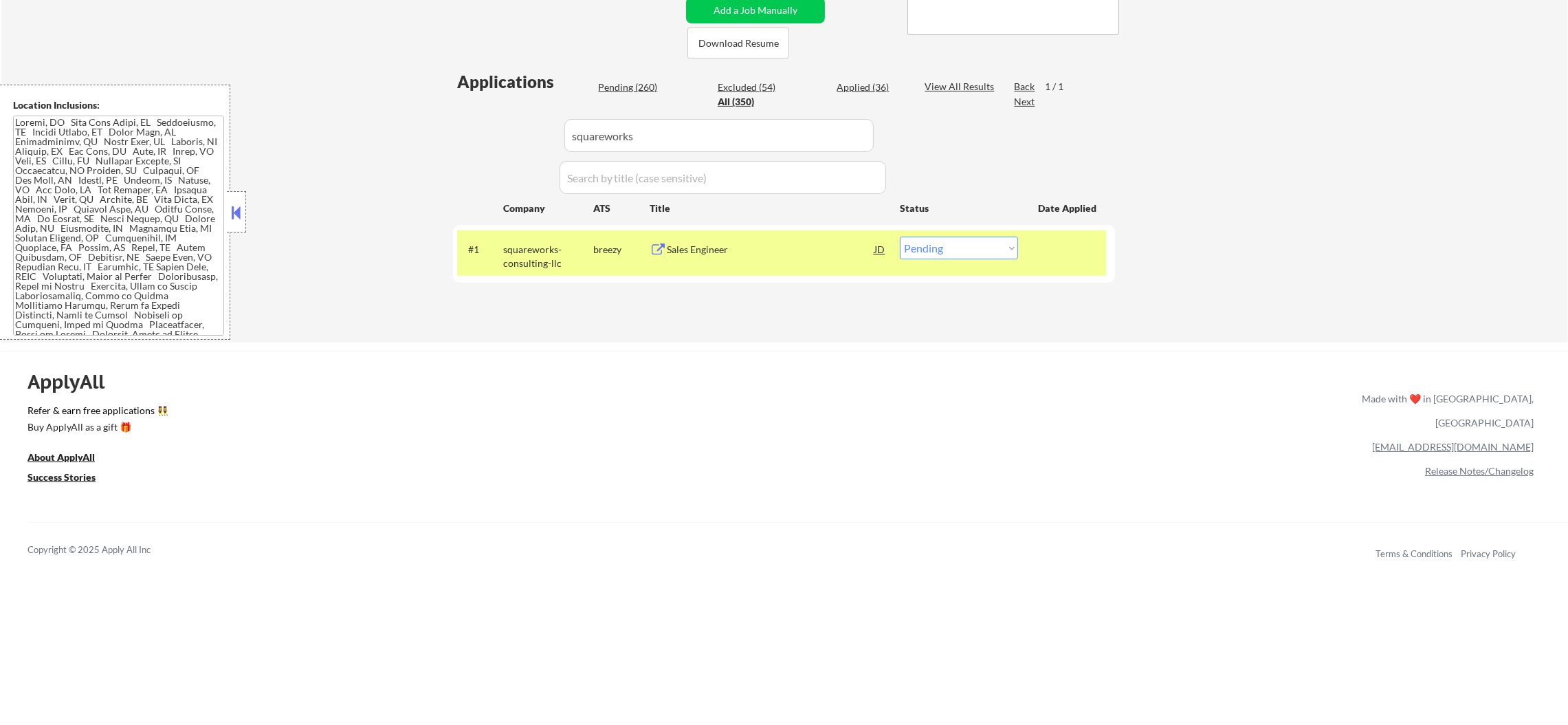
click at [729, 253] on div "Sales Engineer" at bounding box center [770, 250] width 207 height 14
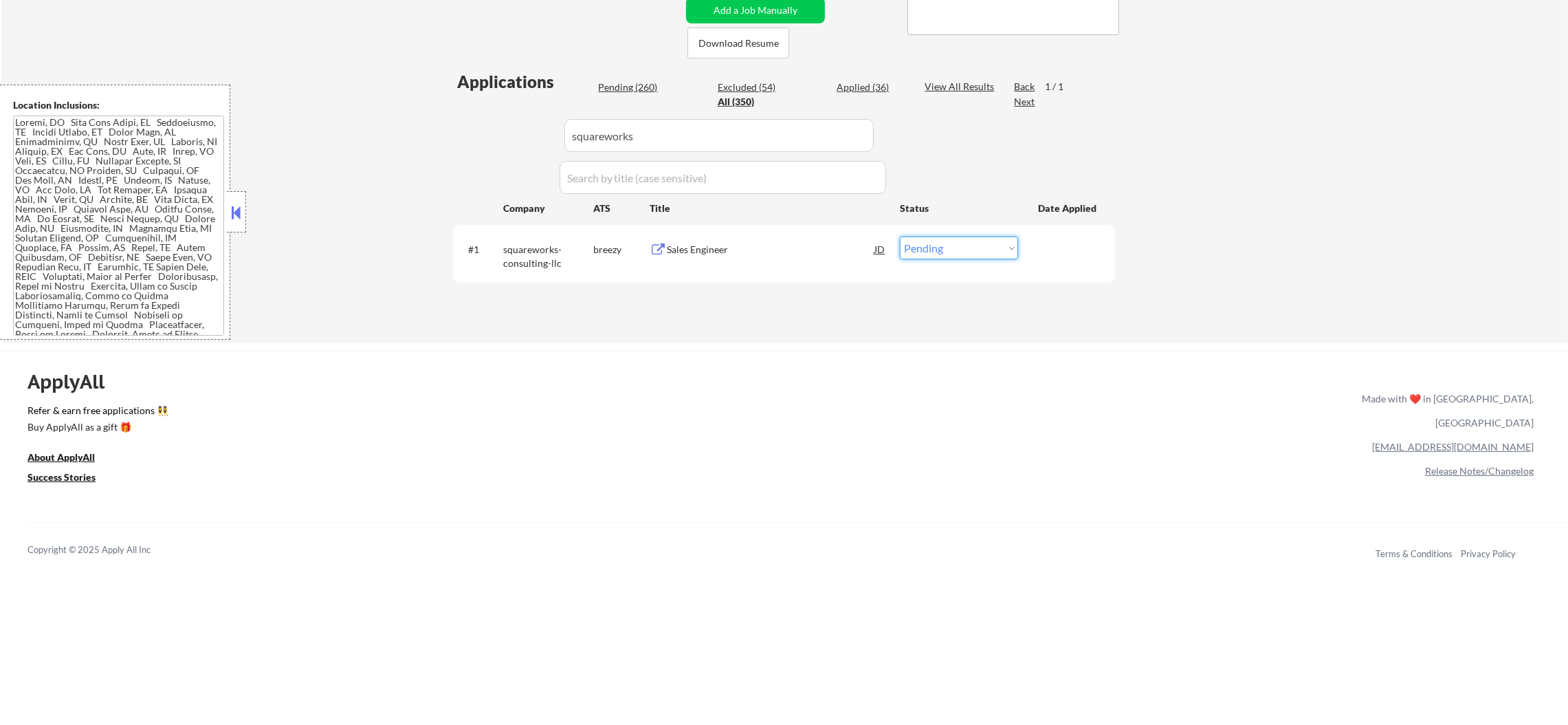
click at [996, 250] on select "Choose an option... Pending Applied Excluded (Questions) Excluded (Expired) Exc…" at bounding box center [958, 247] width 119 height 23
click at [900, 236] on select "Choose an option... Pending Applied Excluded (Questions) Excluded (Expired) Exc…" at bounding box center [958, 247] width 119 height 23
drag, startPoint x: 515, startPoint y: 130, endPoint x: 477, endPoint y: 130, distance: 38.0
click at [481, 130] on div "Applications Pending (259) Excluded (55) Applied (36) All (350) View All Result…" at bounding box center [784, 193] width 662 height 246
paste input "cdkglobal"
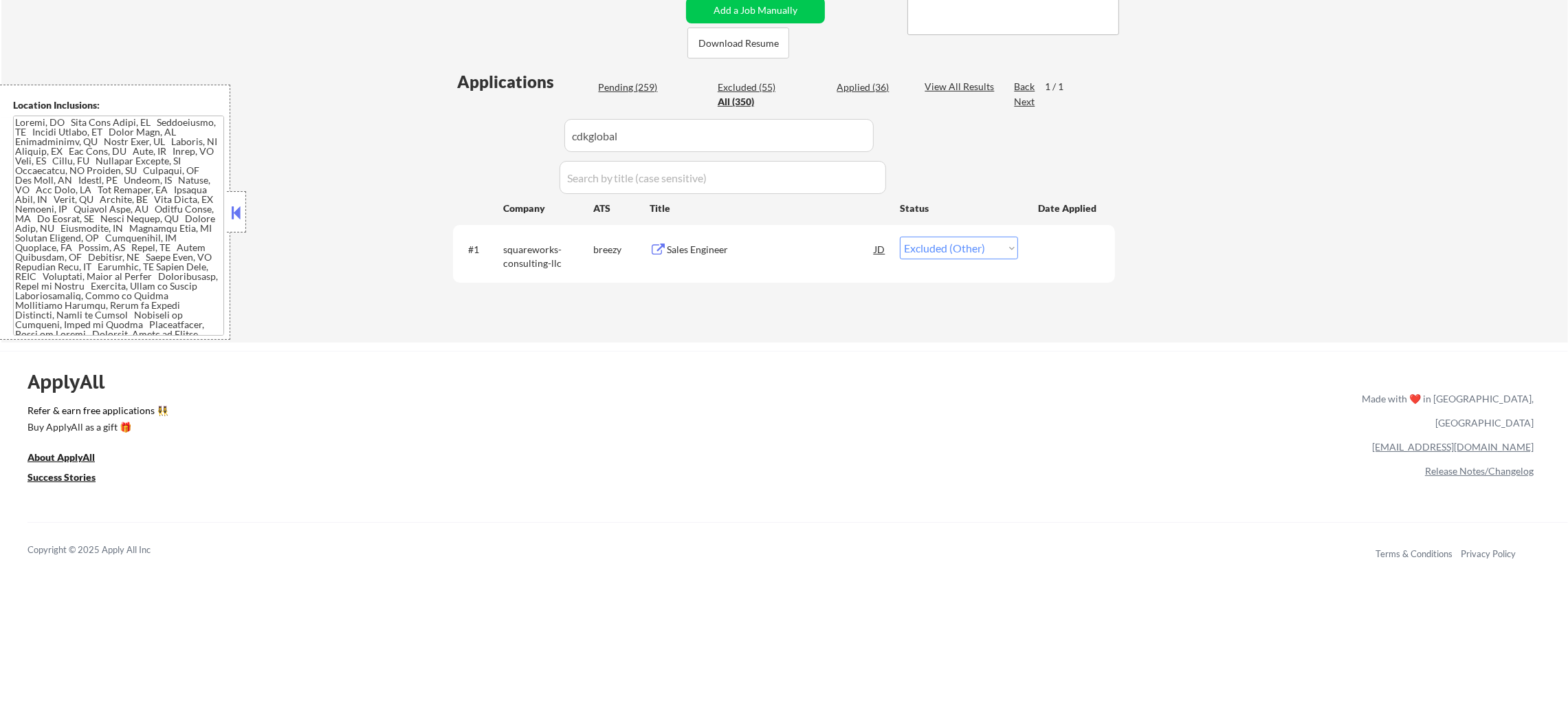
click at [475, 130] on div "Applications Pending (259) Excluded (55) Applied (36) All (350) View All Result…" at bounding box center [784, 193] width 662 height 246
click at [727, 249] on div "Sales Engineer" at bounding box center [770, 250] width 207 height 14
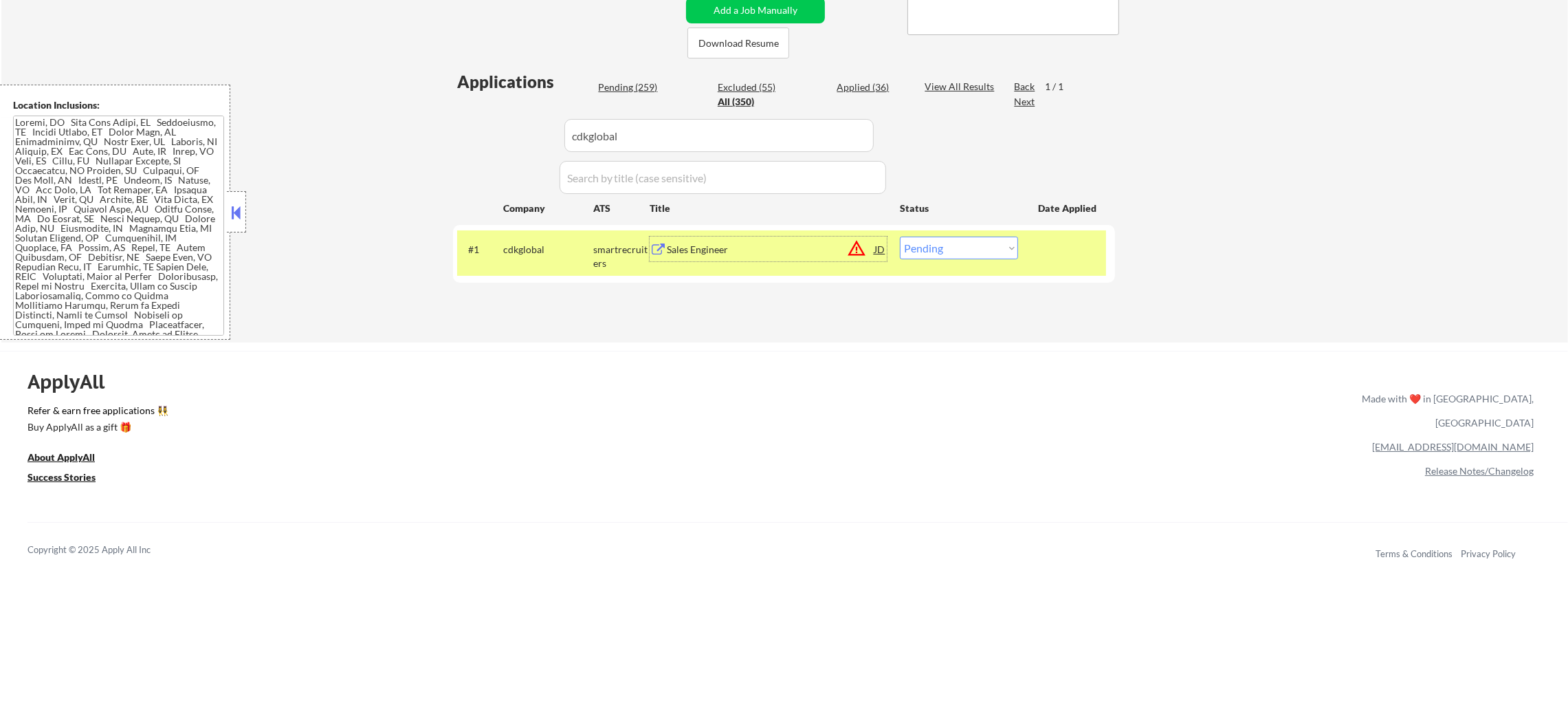
drag, startPoint x: 1003, startPoint y: 235, endPoint x: 997, endPoint y: 251, distance: 17.1
click at [1001, 241] on select "Choose an option... Pending Applied Excluded (Questions) Excluded (Expired) Exc…" at bounding box center [958, 247] width 119 height 23
click at [900, 236] on select "Choose an option... Pending Applied Excluded (Questions) Excluded (Expired) Exc…" at bounding box center [958, 247] width 119 height 23
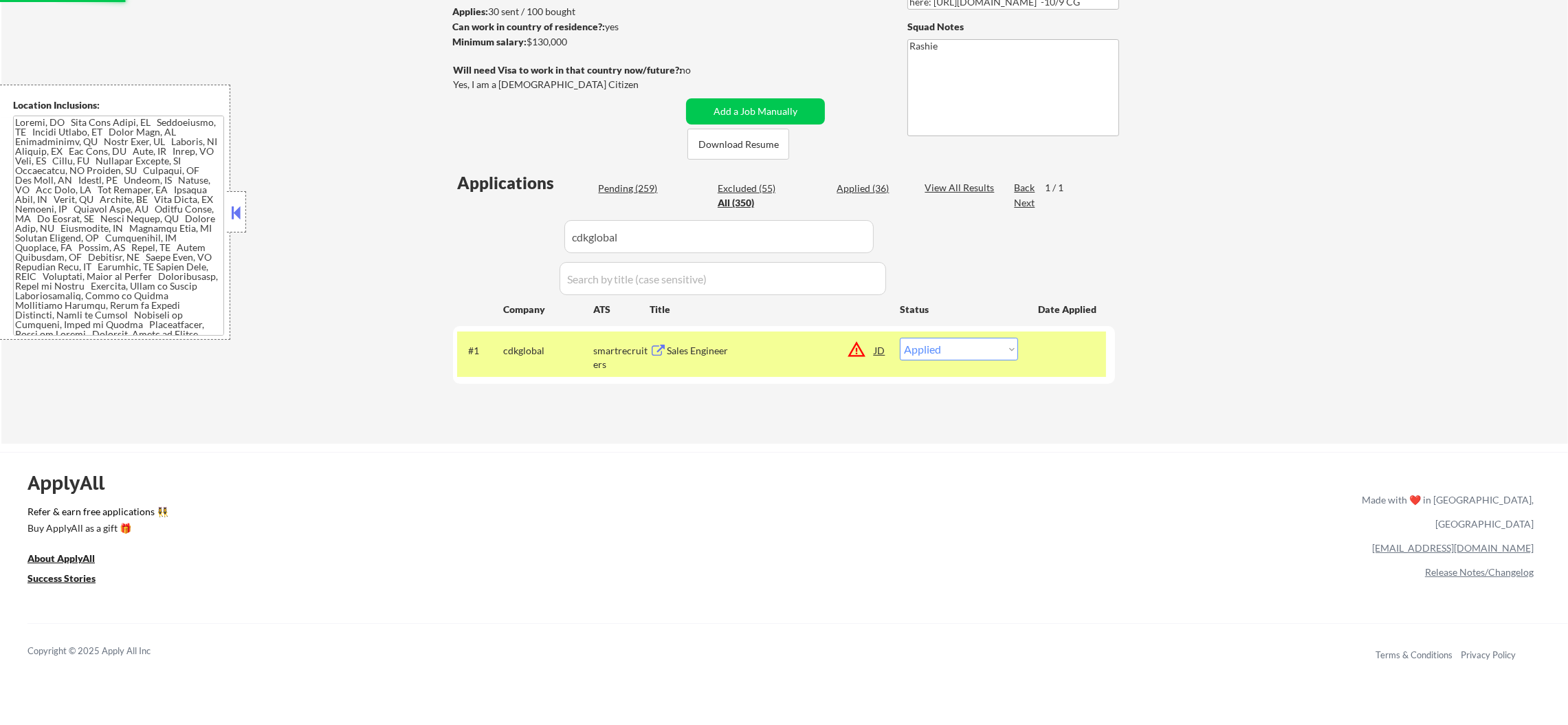
scroll to position [206, 0]
click at [518, 341] on div "cdkglobal" at bounding box center [548, 351] width 90 height 25
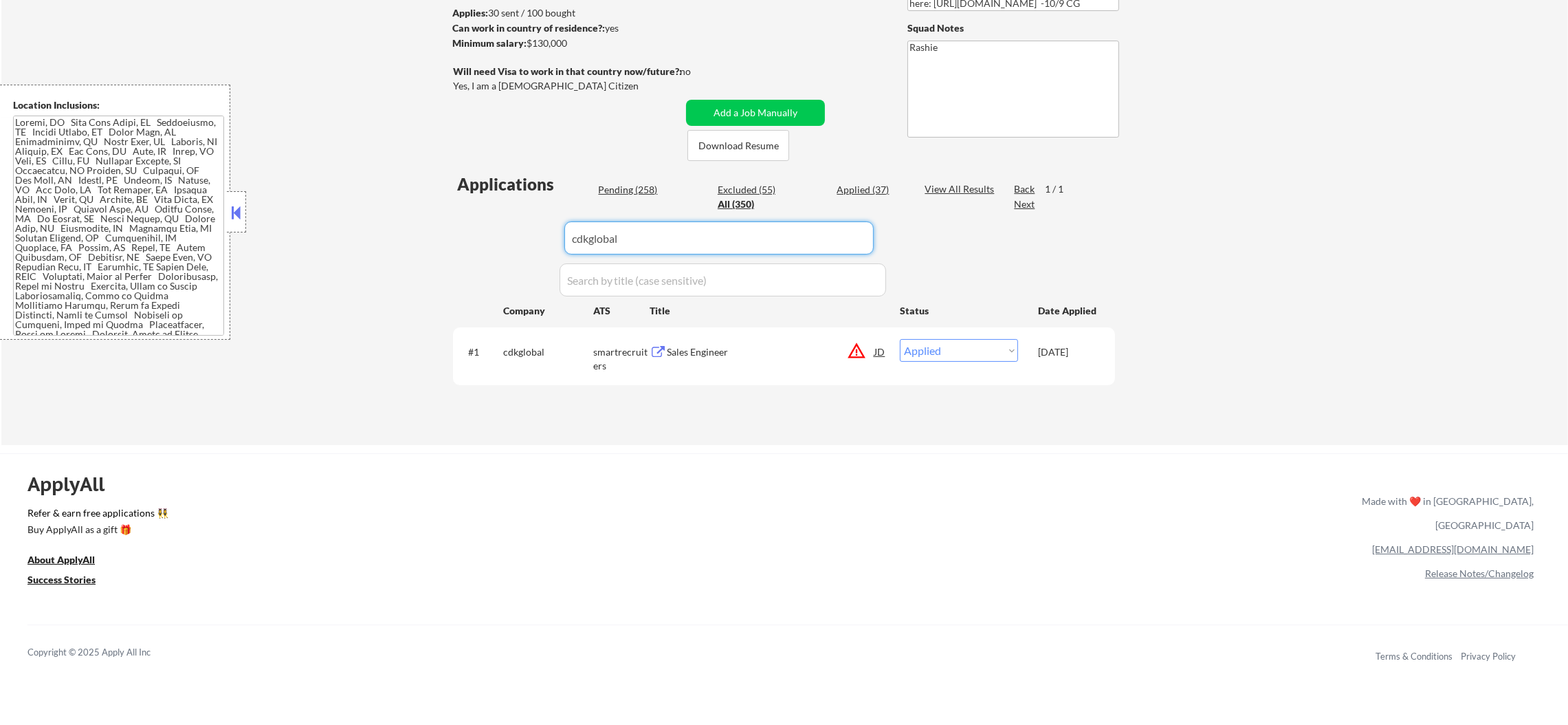
drag, startPoint x: 621, startPoint y: 232, endPoint x: 396, endPoint y: 223, distance: 225.2
click at [402, 225] on div "← Return to /applysquad Mailslurp Inbox Job Search Builder [PERSON_NAME] User E…" at bounding box center [784, 147] width 1566 height 596
paste input "coinbase"
click at [391, 223] on div "← Return to /applysquad Mailslurp Inbox Job Search Builder [PERSON_NAME] User E…" at bounding box center [784, 147] width 1566 height 596
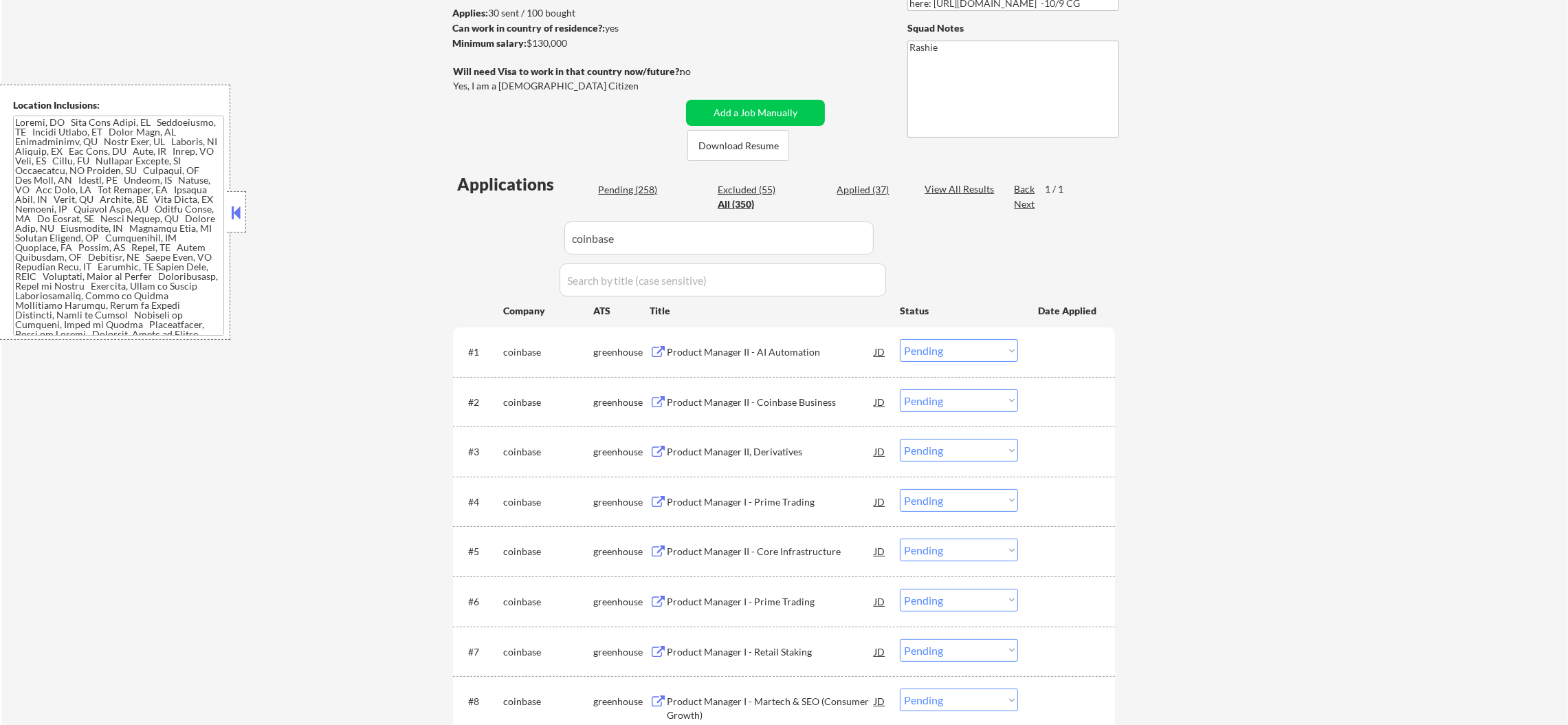
scroll to position [413, 0]
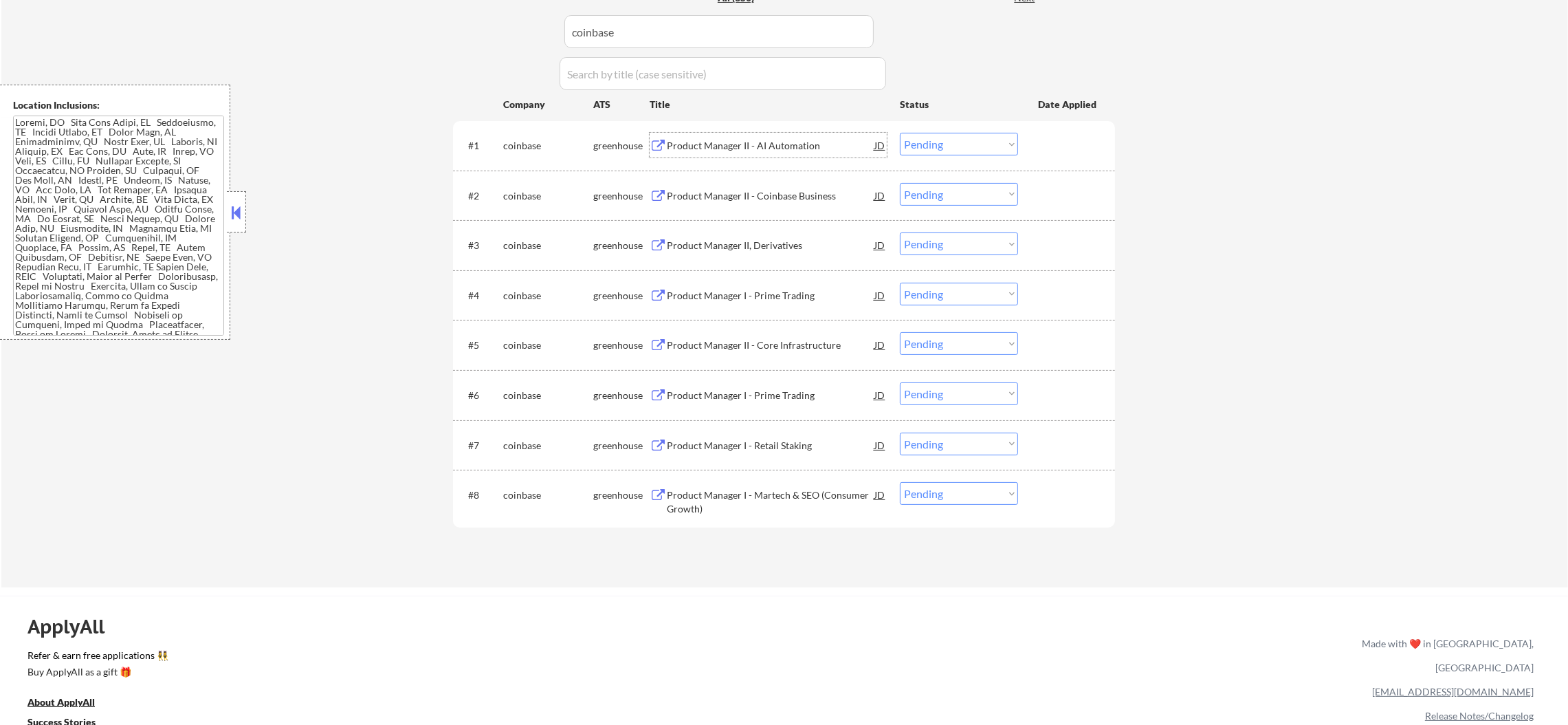
click at [782, 136] on div "Product Manager II - AI Automation" at bounding box center [770, 145] width 207 height 25
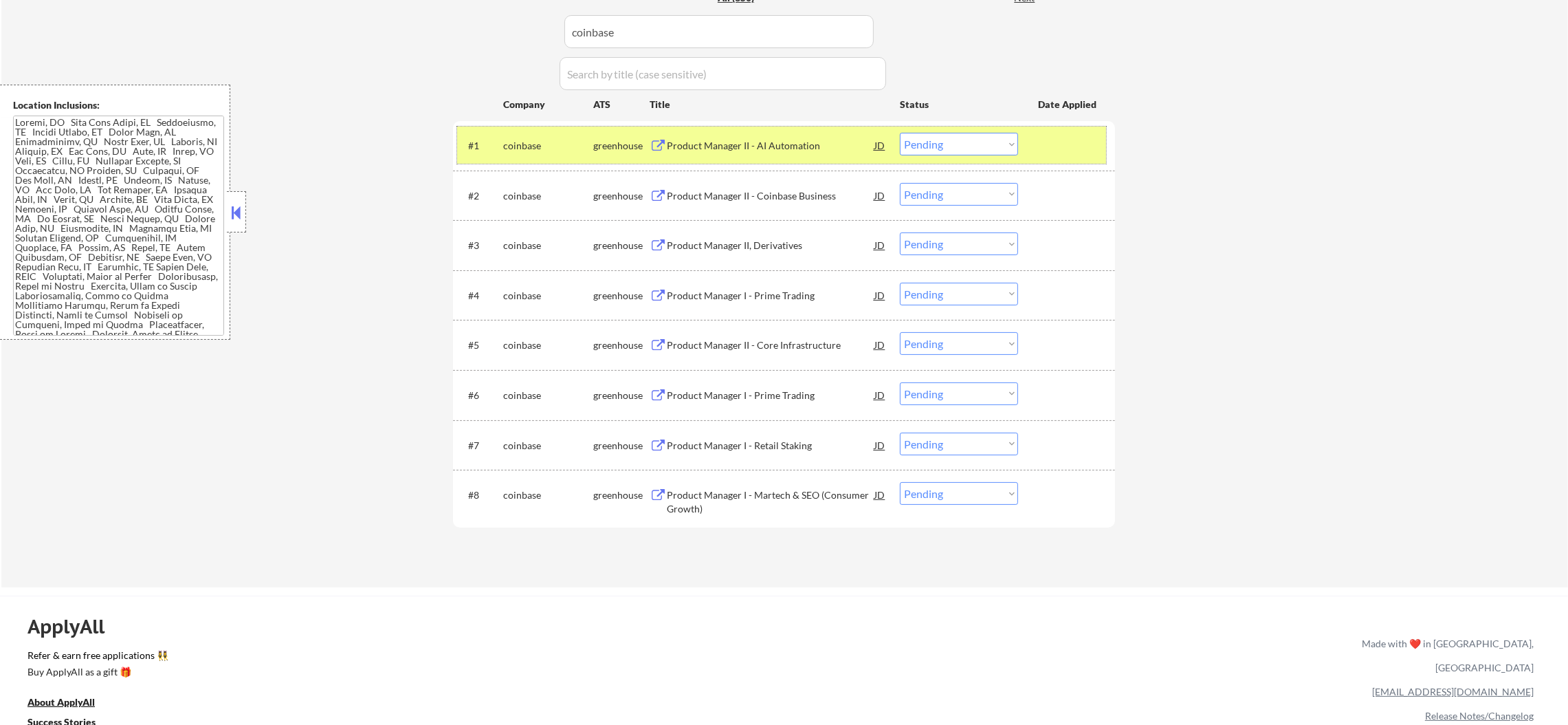
click at [542, 150] on div "coinbase" at bounding box center [548, 146] width 90 height 14
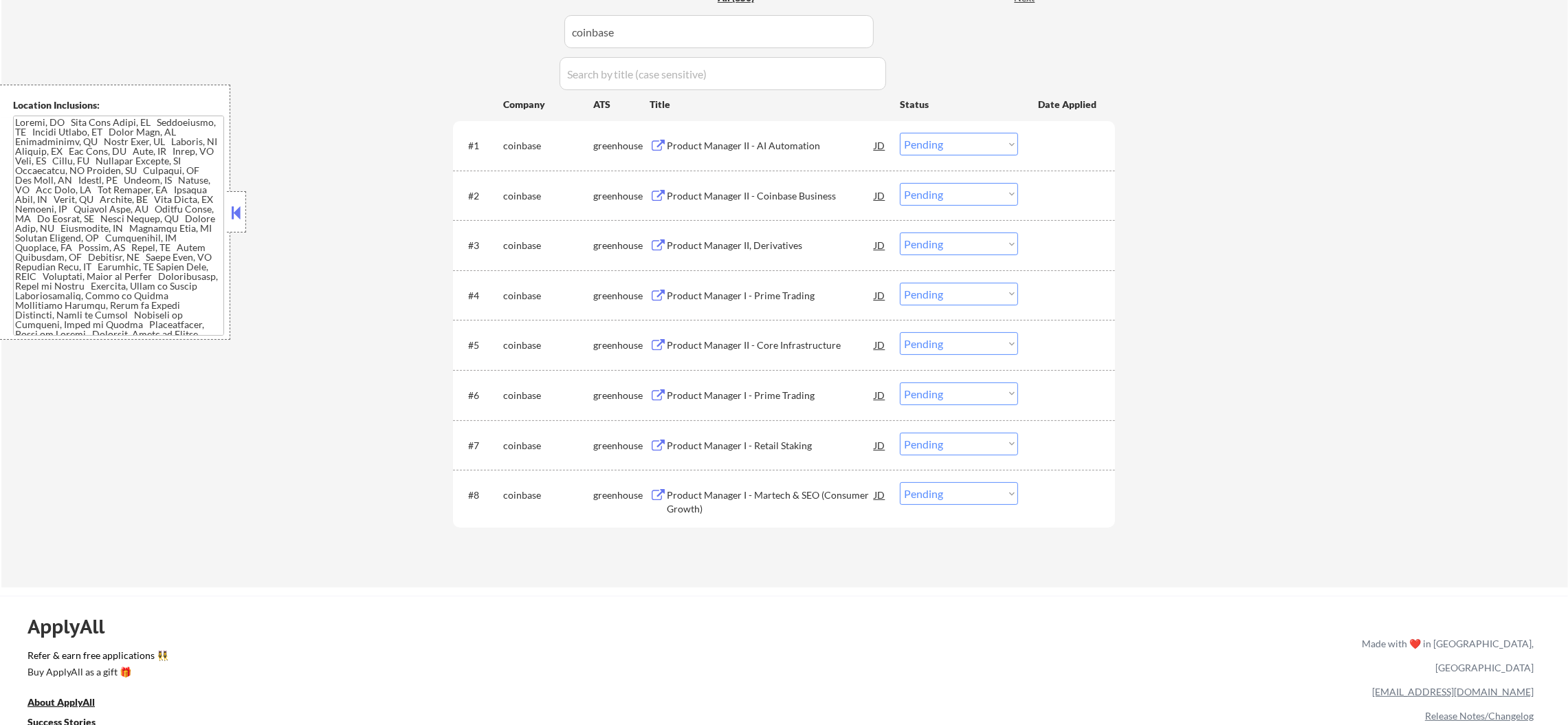
click at [785, 242] on div "Product Manager II, Derivatives" at bounding box center [770, 246] width 207 height 14
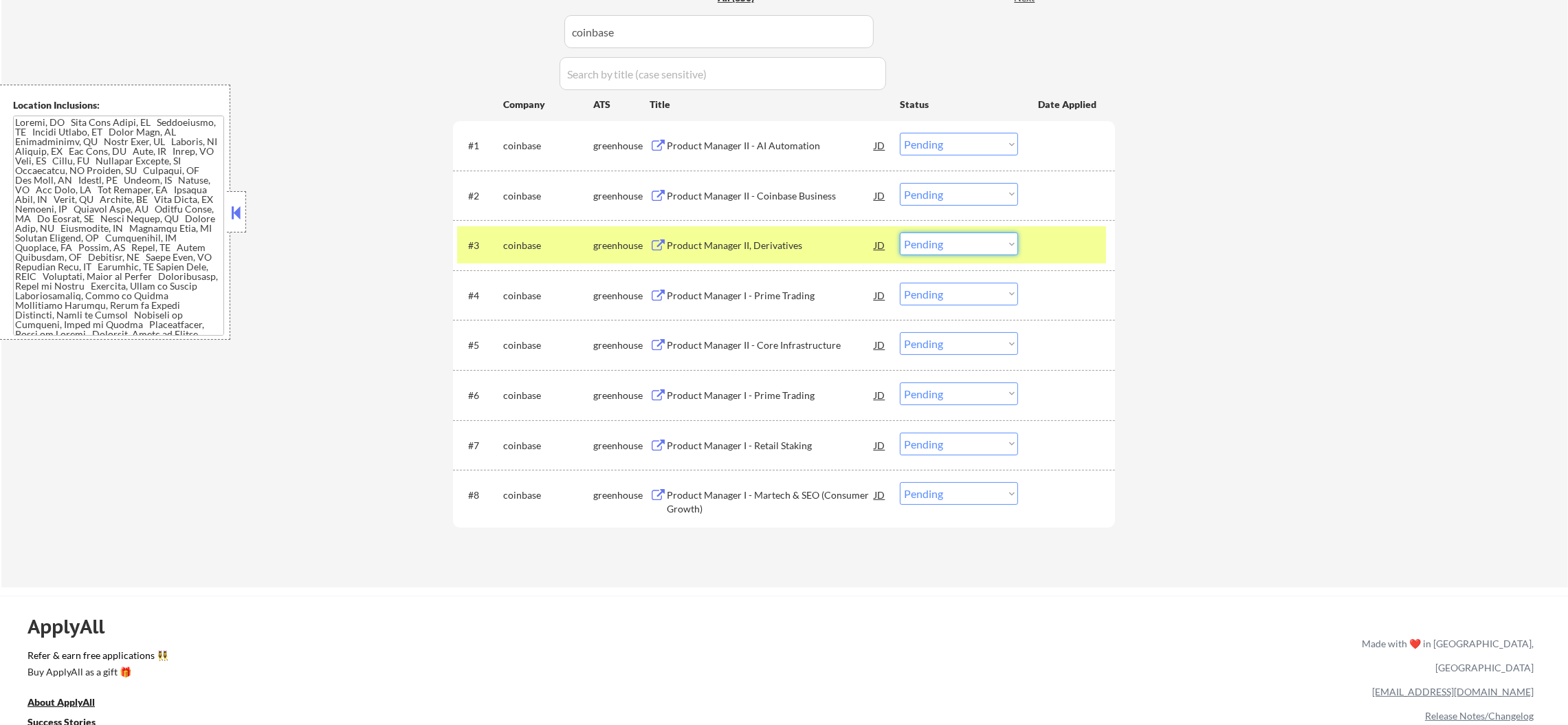
click at [934, 250] on select "Choose an option... Pending Applied Excluded (Questions) Excluded (Expired) Exc…" at bounding box center [958, 243] width 119 height 23
click at [900, 232] on select "Choose an option... Pending Applied Excluded (Questions) Excluded (Expired) Exc…" at bounding box center [958, 243] width 119 height 23
click at [518, 255] on div "coinbase" at bounding box center [548, 244] width 90 height 25
